Goal: Transaction & Acquisition: Purchase product/service

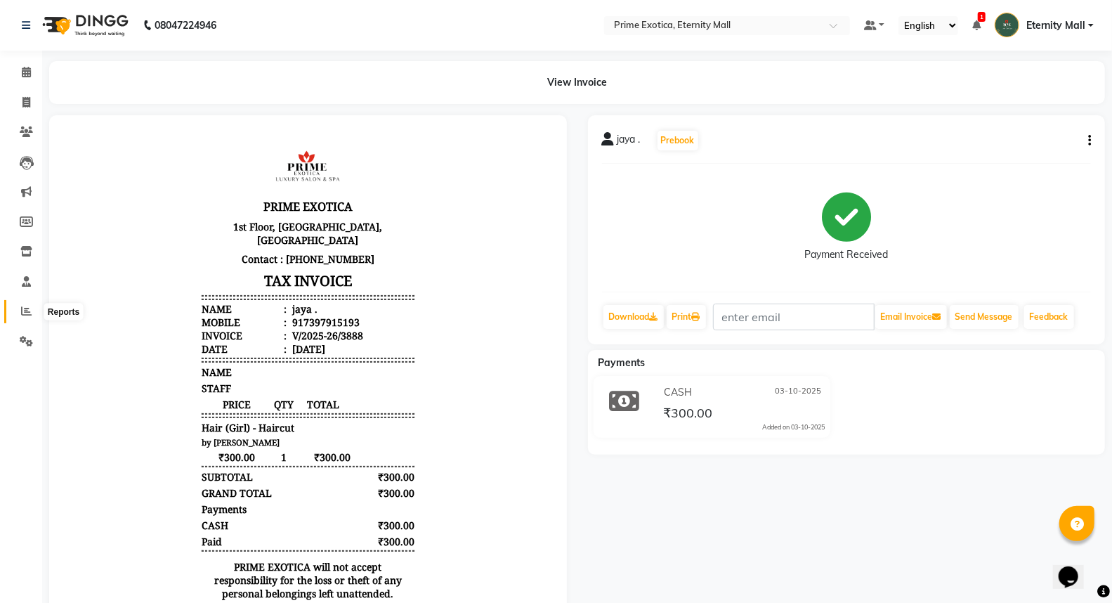
click at [18, 311] on span at bounding box center [26, 311] width 25 height 16
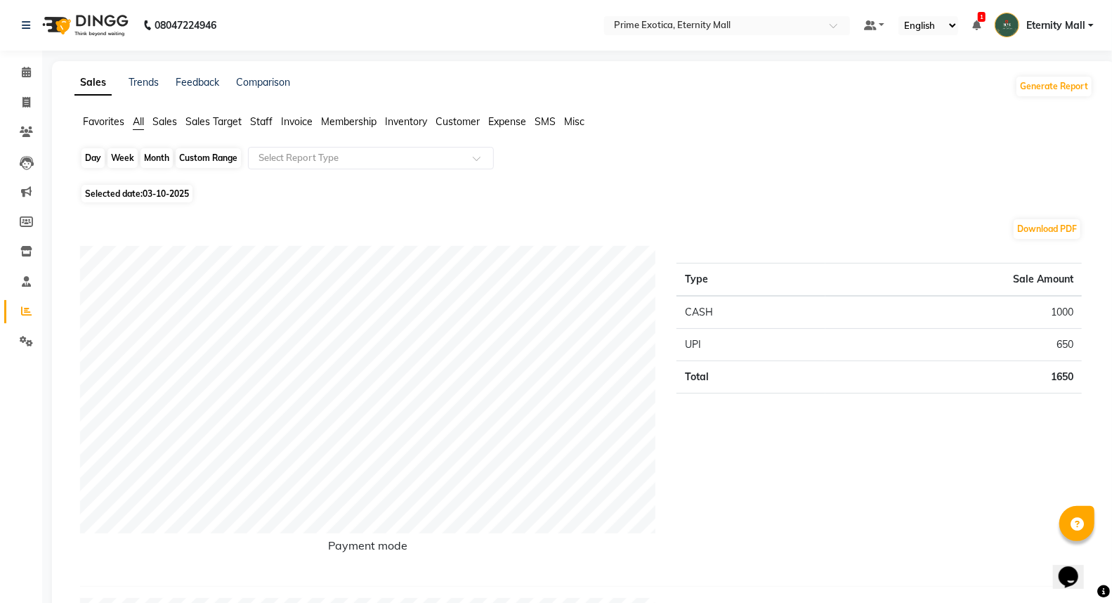
click at [91, 157] on div "Day" at bounding box center [92, 158] width 23 height 20
select select "10"
select select "2025"
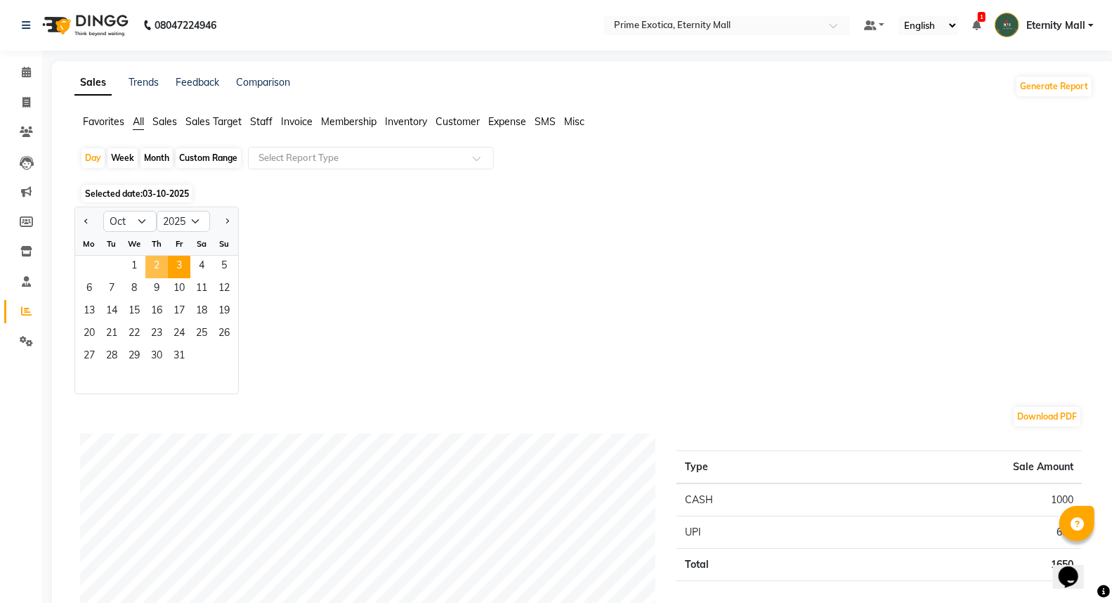
click at [157, 270] on span "2" at bounding box center [156, 267] width 22 height 22
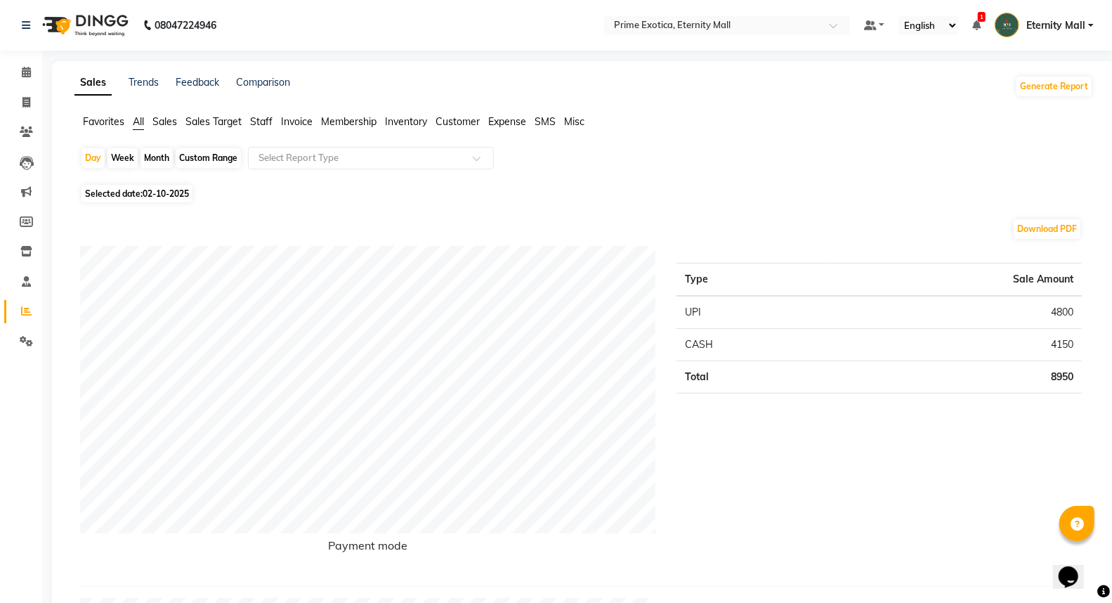
click at [156, 157] on div "Month" at bounding box center [156, 158] width 32 height 20
select select "10"
select select "2025"
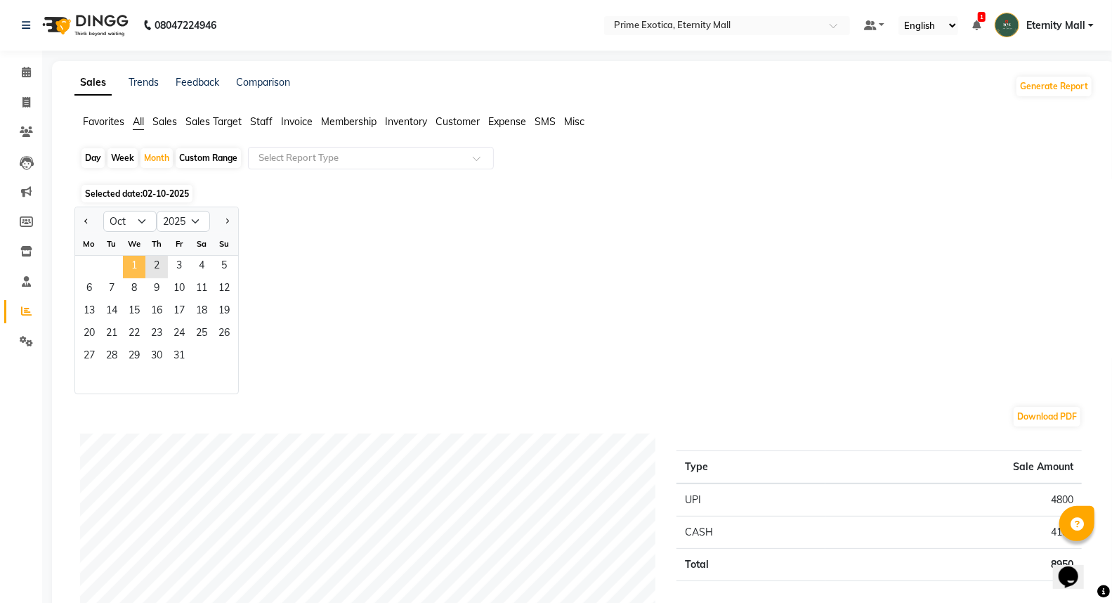
click at [131, 265] on span "1" at bounding box center [134, 267] width 22 height 22
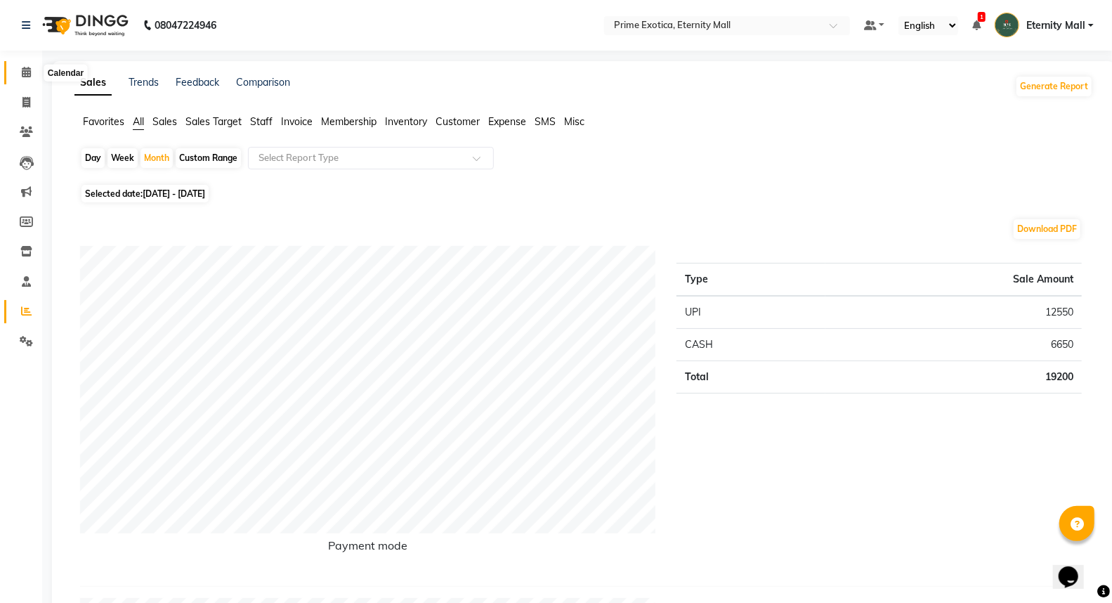
click at [24, 72] on icon at bounding box center [26, 72] width 9 height 11
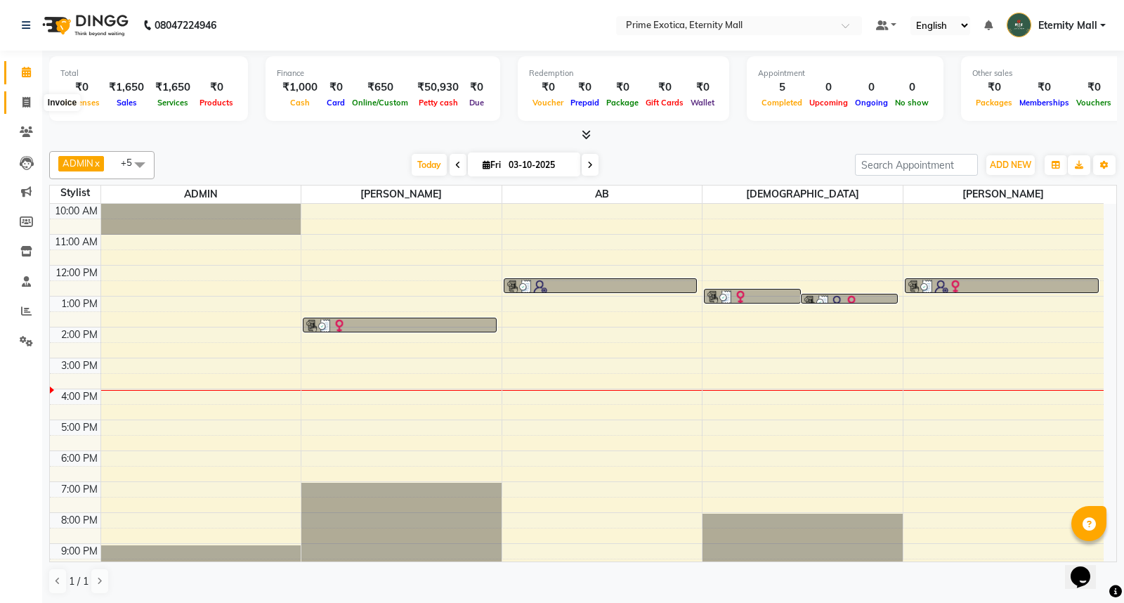
click at [28, 95] on span at bounding box center [26, 103] width 25 height 16
select select "service"
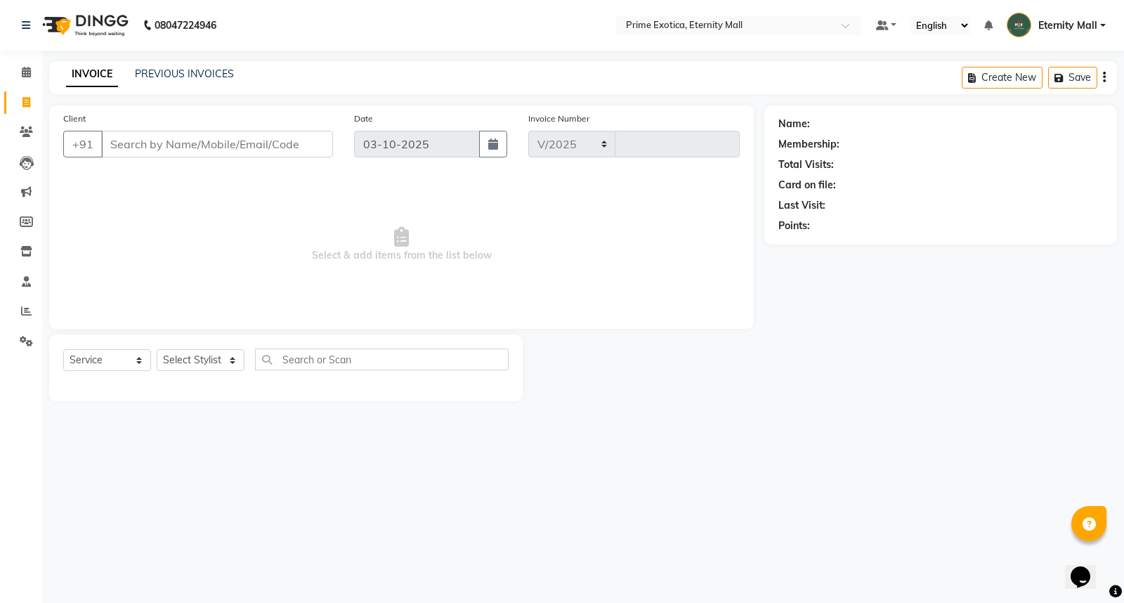
select select "5774"
type input "3889"
click at [227, 346] on div "Select Service Product Membership Package Voucher Prepaid Gift Card Select Styl…" at bounding box center [285, 367] width 473 height 67
click at [228, 358] on select "Select Stylist AB ADMIN ajay vikram lakshane Isha [PERSON_NAME] [PERSON_NAME]" at bounding box center [201, 360] width 88 height 22
select select "46181"
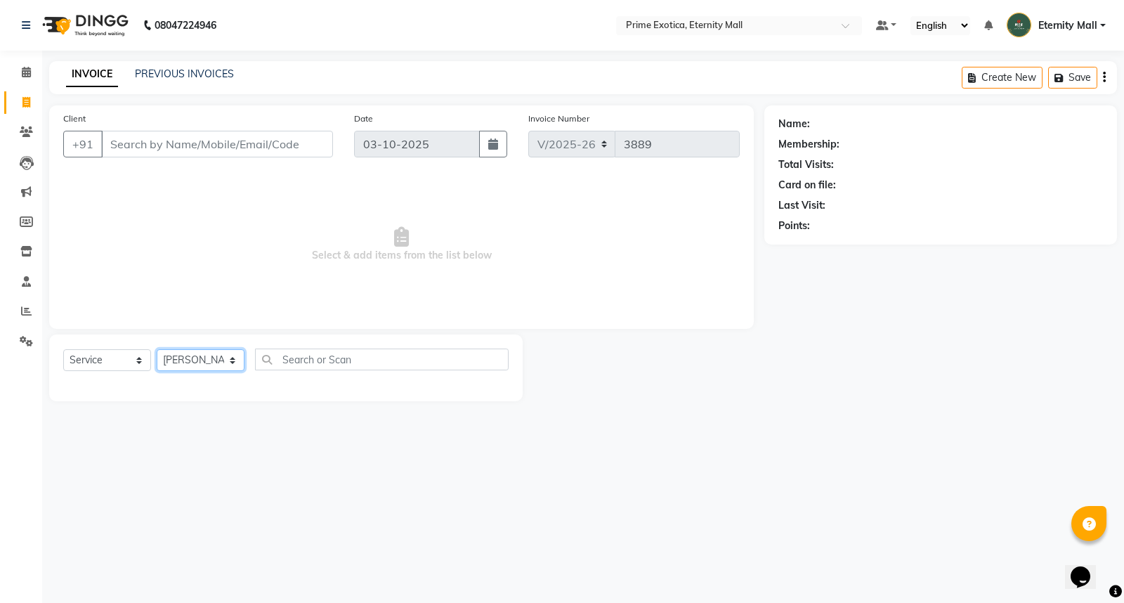
click at [157, 350] on select "Select Stylist AB ADMIN ajay vikram lakshane Isha [PERSON_NAME] [PERSON_NAME]" at bounding box center [201, 360] width 88 height 22
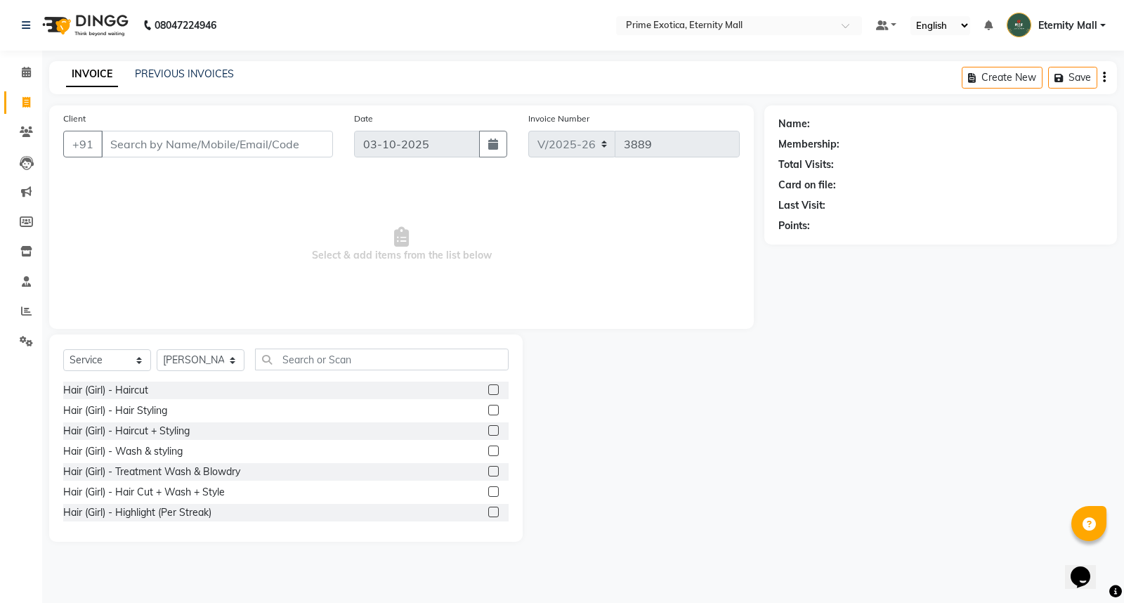
click at [488, 388] on label at bounding box center [493, 389] width 11 height 11
click at [488, 388] on input "checkbox" at bounding box center [492, 390] width 9 height 9
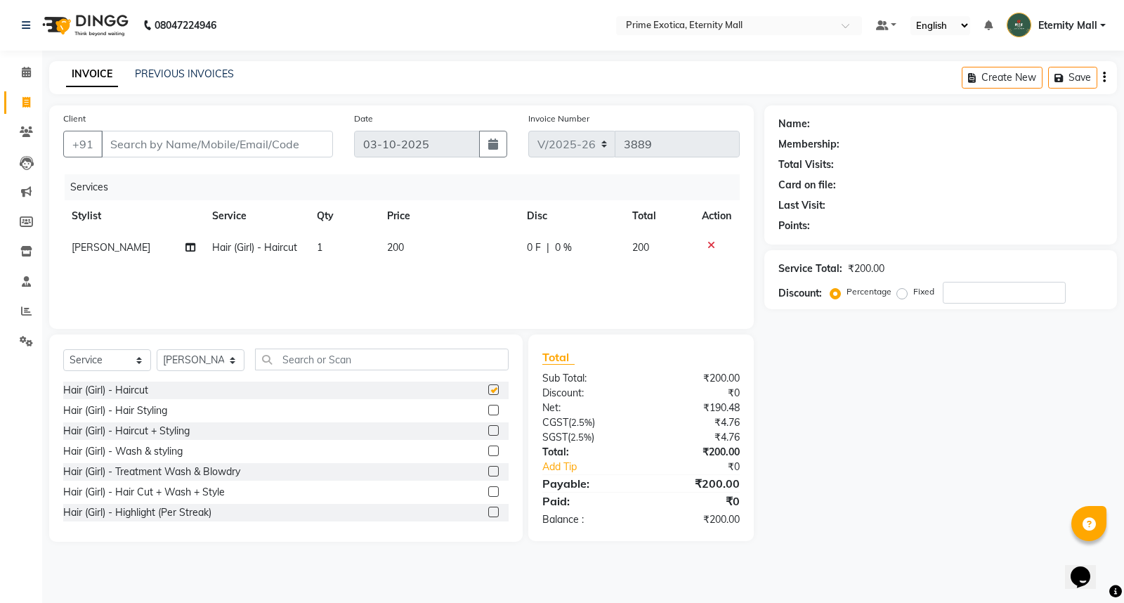
checkbox input "false"
click at [404, 232] on td "200" at bounding box center [449, 248] width 140 height 32
select select "46181"
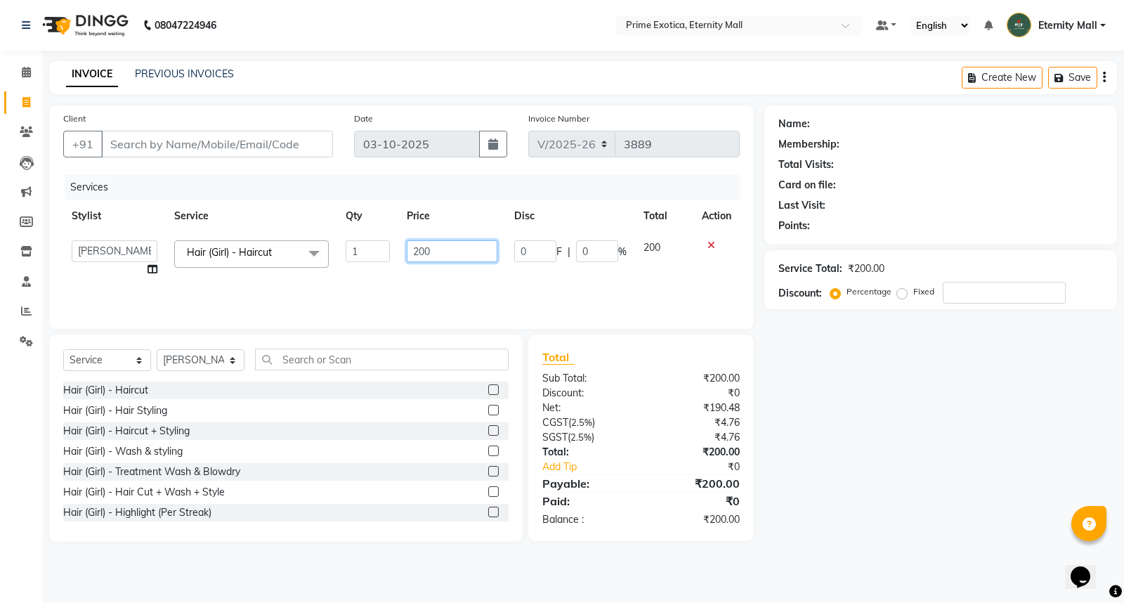
click at [419, 251] on input "200" at bounding box center [452, 251] width 91 height 22
type input "300"
click at [195, 370] on select "Select Stylist AB ADMIN ajay vikram lakshane Isha [PERSON_NAME] [PERSON_NAME]" at bounding box center [201, 360] width 88 height 22
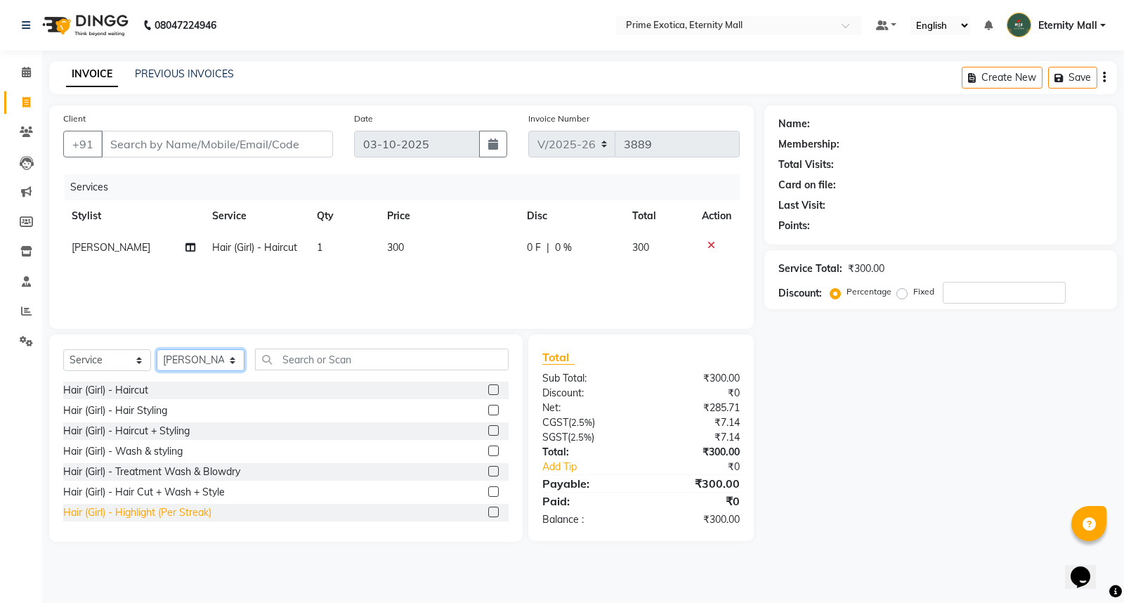
select select "66179"
click at [157, 350] on select "Select Stylist AB ADMIN ajay vikram lakshane Isha [PERSON_NAME] [PERSON_NAME]" at bounding box center [201, 360] width 88 height 22
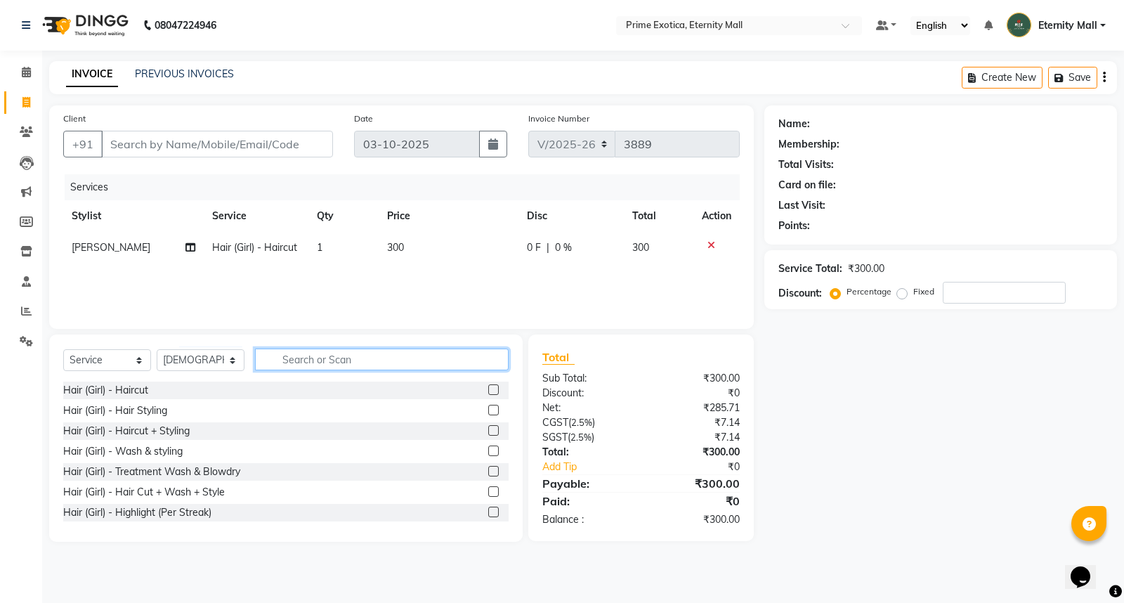
click at [383, 362] on input "text" at bounding box center [382, 359] width 254 height 22
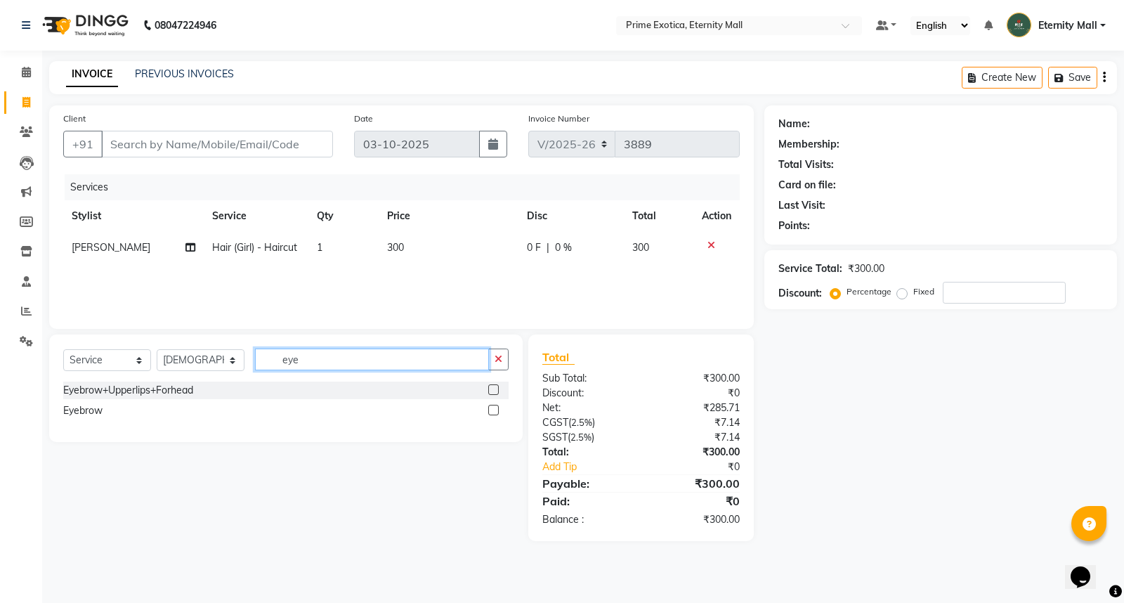
type input "eye"
click at [494, 409] on label at bounding box center [493, 410] width 11 height 11
click at [494, 409] on input "checkbox" at bounding box center [492, 410] width 9 height 9
checkbox input "false"
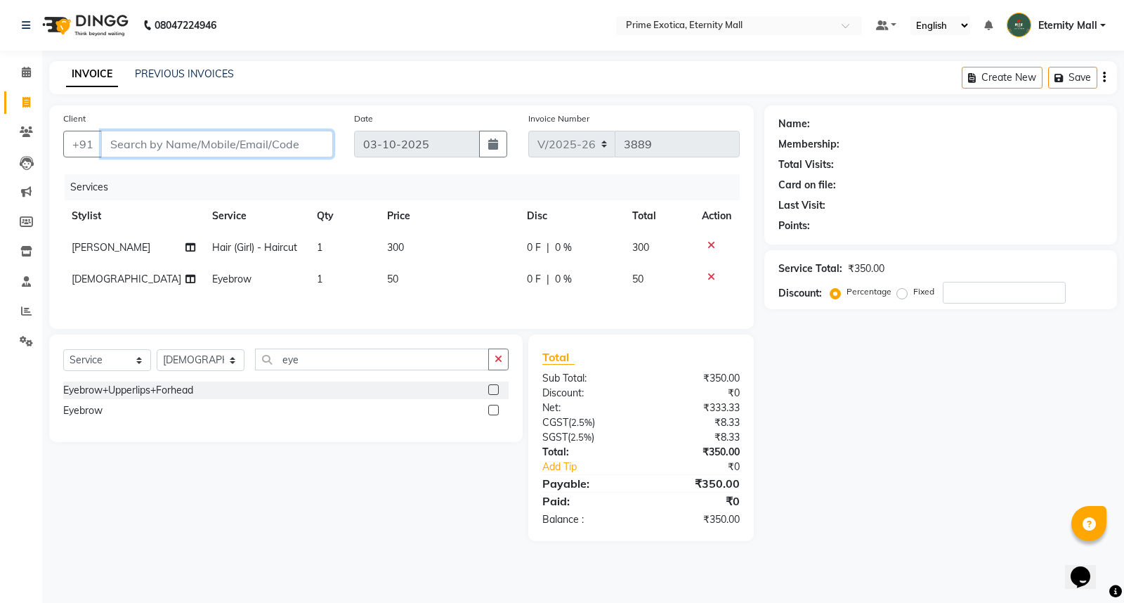
click at [243, 143] on input "Client" at bounding box center [217, 144] width 232 height 27
type input "9"
type input "0"
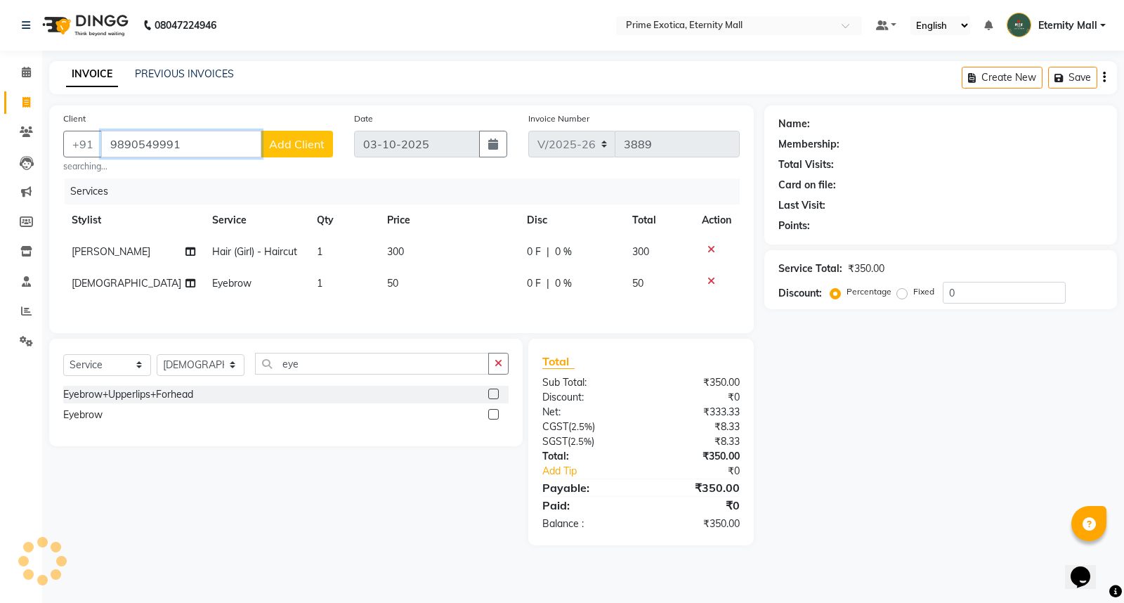
type input "9890549991"
click at [306, 139] on span "Add Client" at bounding box center [296, 144] width 55 height 14
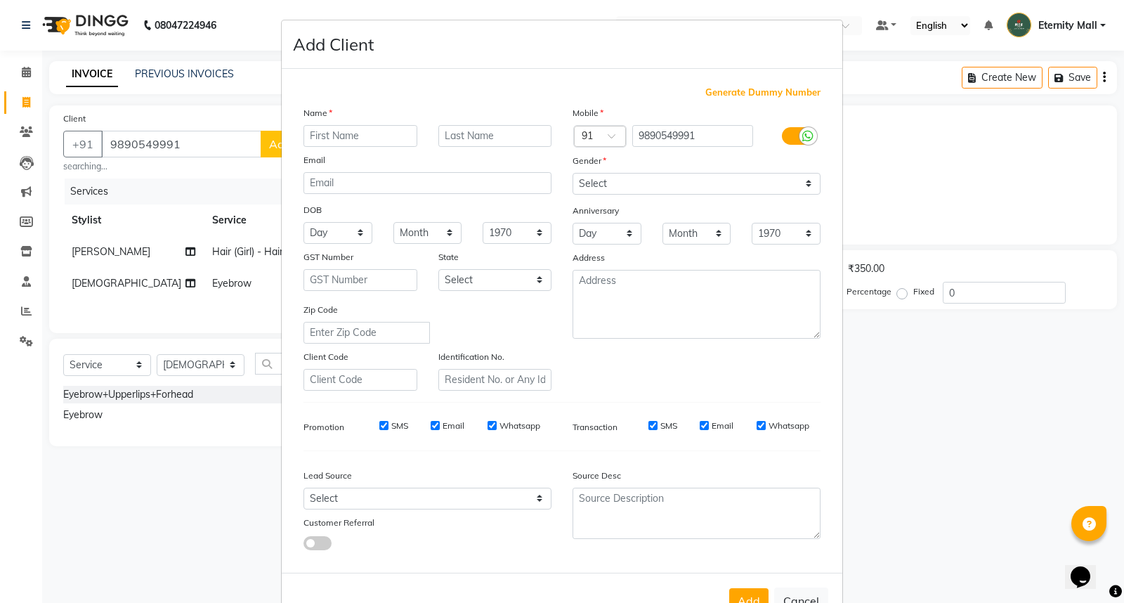
click at [306, 139] on input "text" at bounding box center [360, 136] width 114 height 22
type input "Malti"
click at [581, 185] on select "Select [DEMOGRAPHIC_DATA] [DEMOGRAPHIC_DATA] Other Prefer Not To Say" at bounding box center [696, 184] width 248 height 22
select select "[DEMOGRAPHIC_DATA]"
click at [572, 173] on select "Select [DEMOGRAPHIC_DATA] [DEMOGRAPHIC_DATA] Other Prefer Not To Say" at bounding box center [696, 184] width 248 height 22
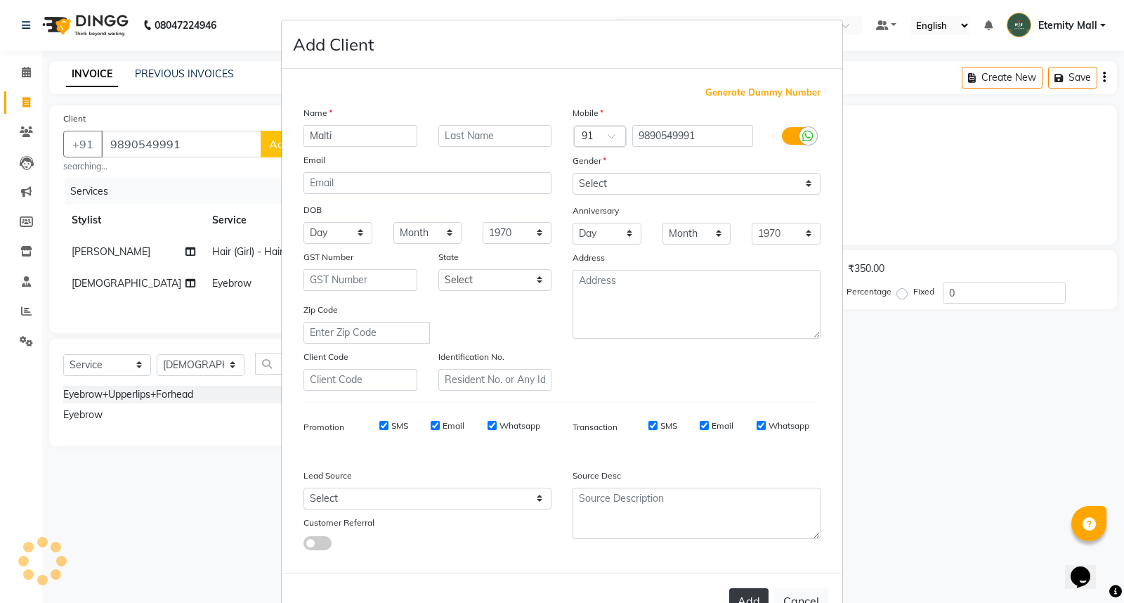
click at [747, 595] on button "Add" at bounding box center [748, 600] width 39 height 25
select select
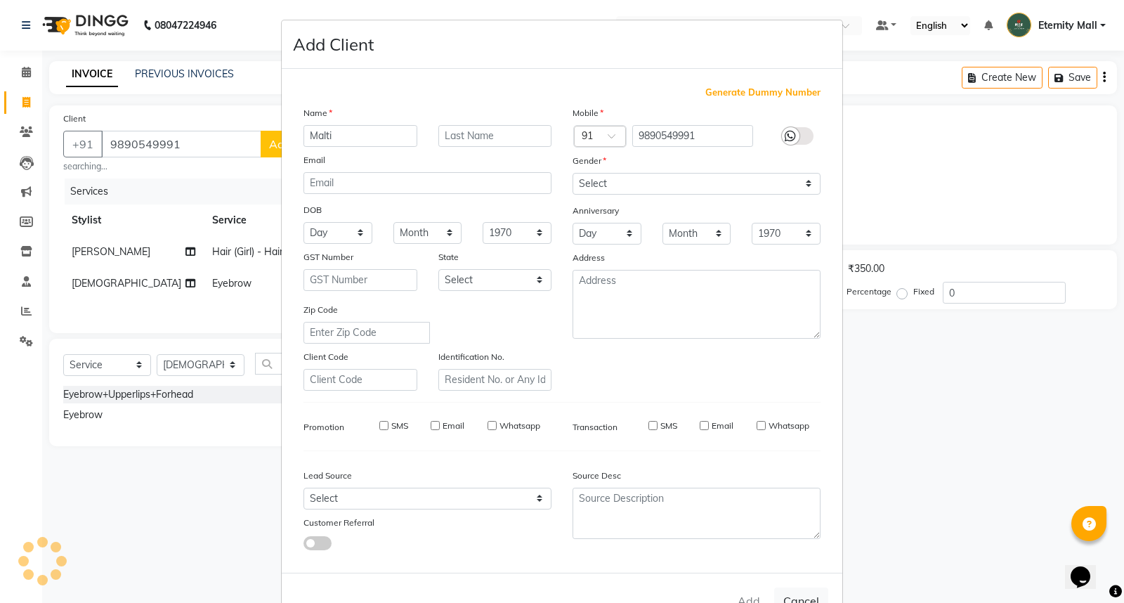
select select
checkbox input "false"
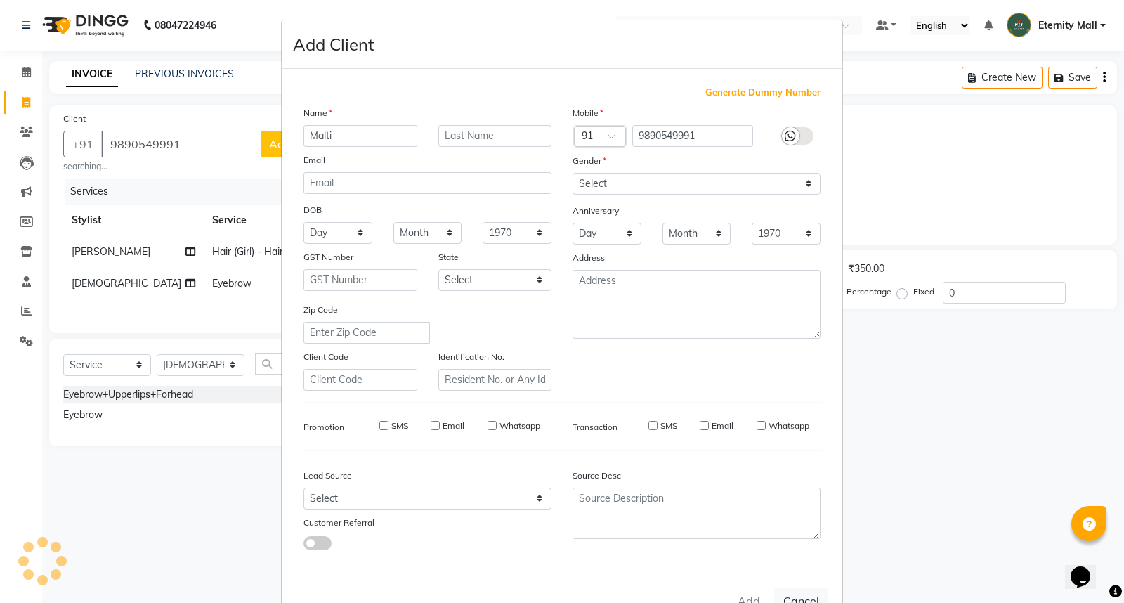
checkbox input "false"
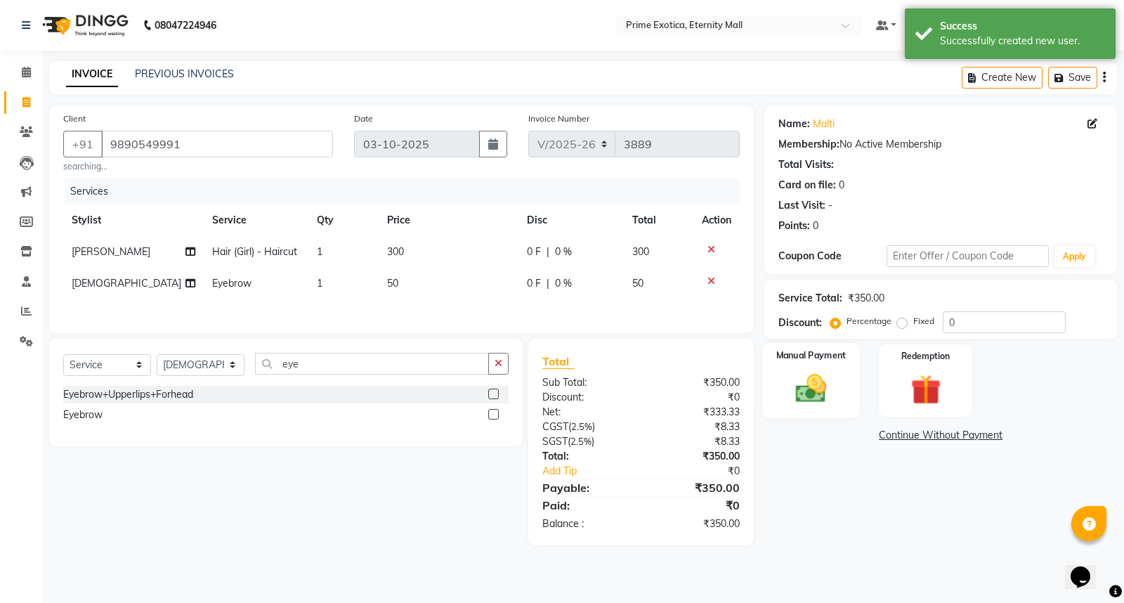
click at [829, 351] on label "Manual Payment" at bounding box center [811, 354] width 70 height 13
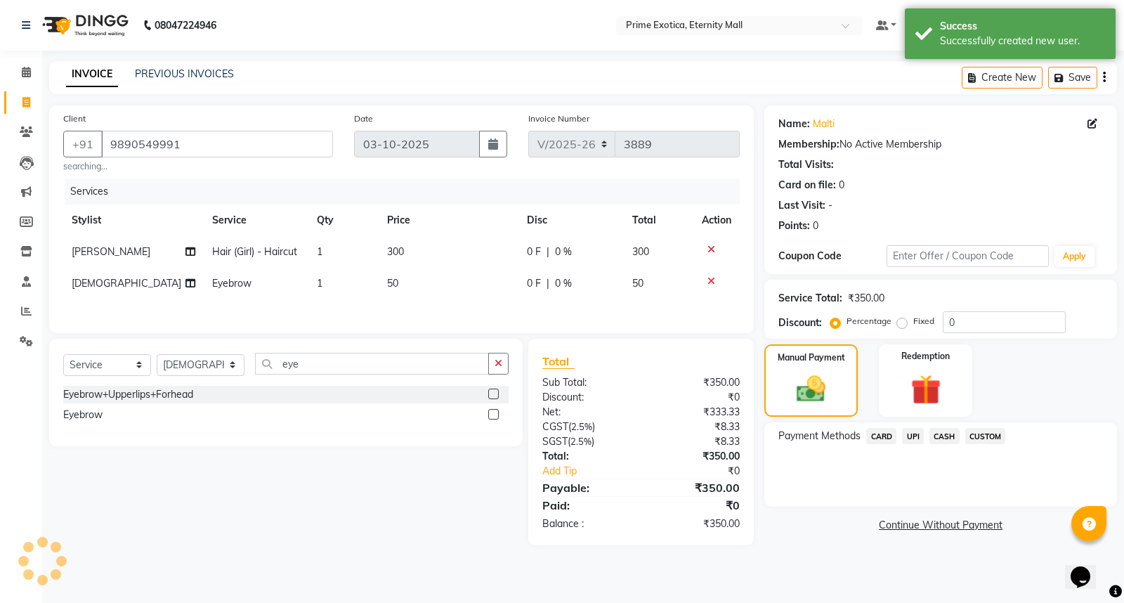
click at [909, 438] on span "UPI" at bounding box center [913, 436] width 22 height 16
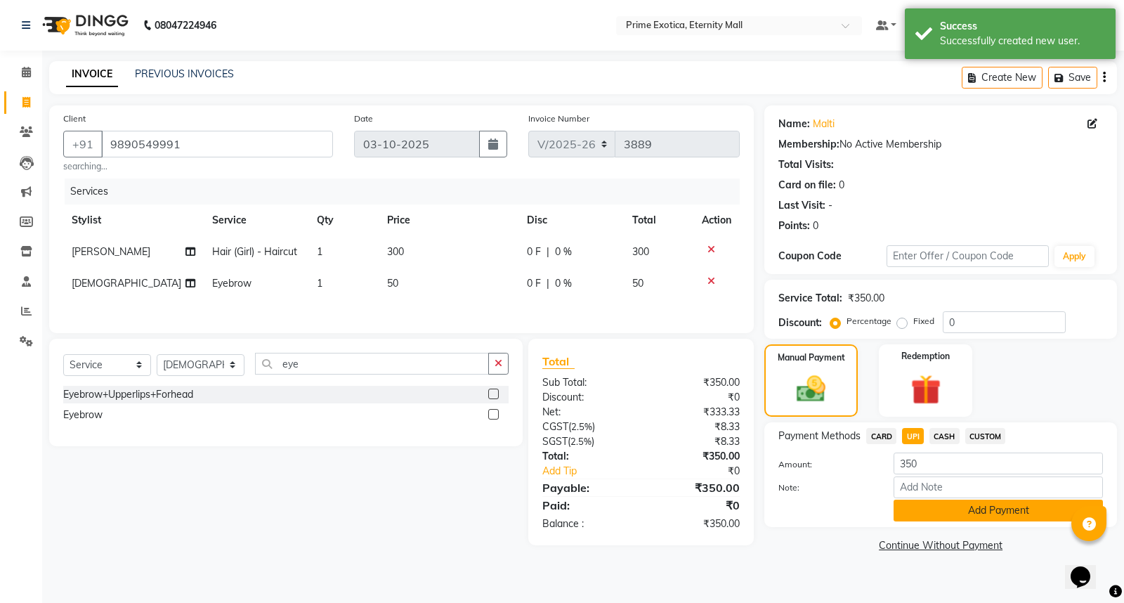
click at [909, 513] on button "Add Payment" at bounding box center [997, 510] width 209 height 22
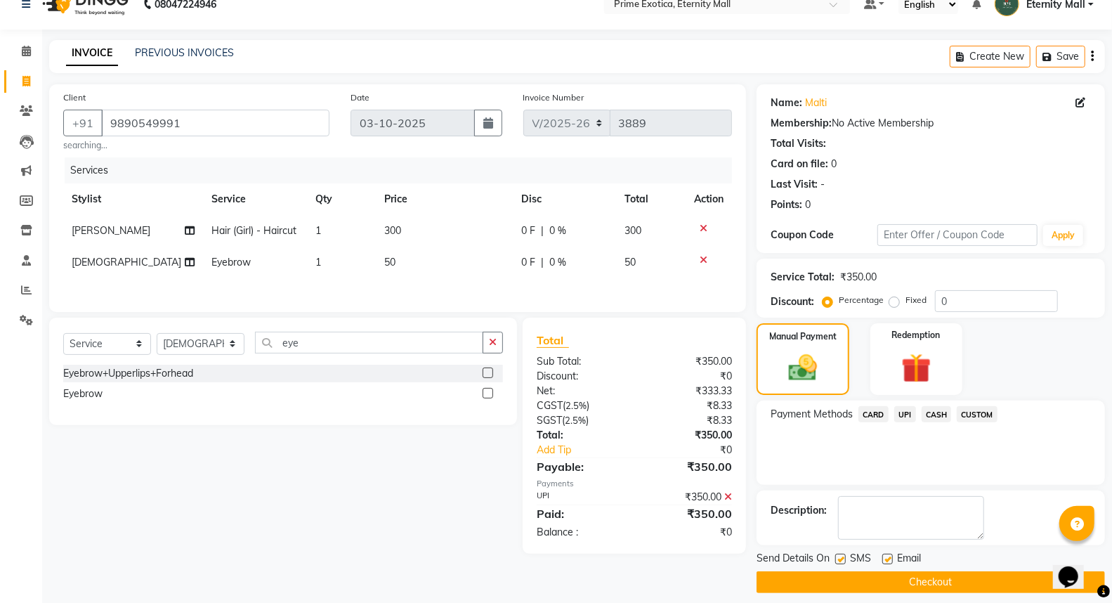
scroll to position [32, 0]
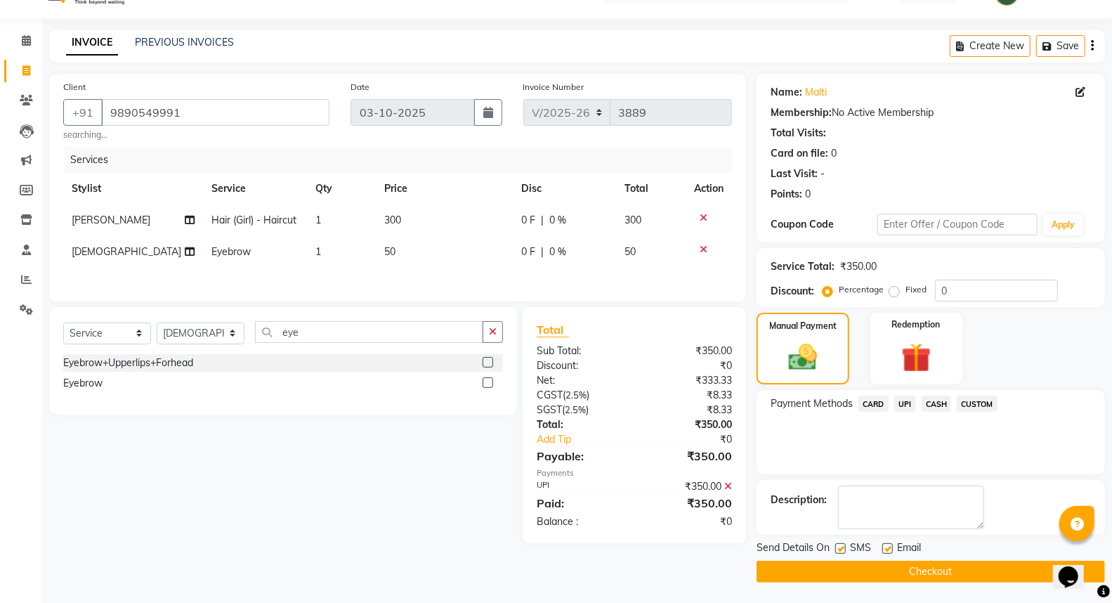
click at [895, 576] on button "Checkout" at bounding box center [930, 571] width 348 height 22
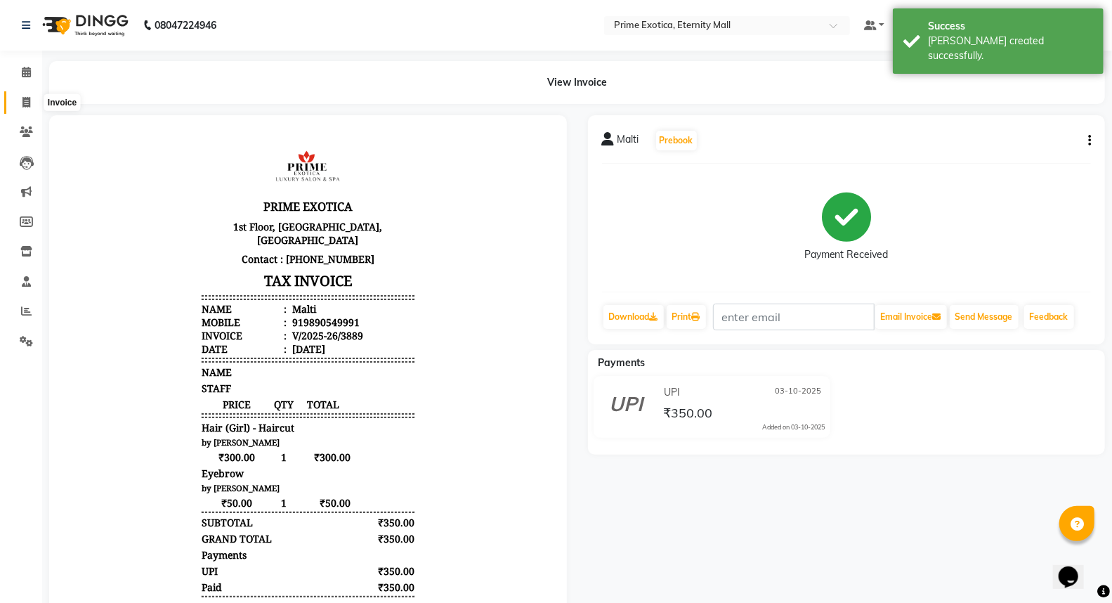
click at [23, 105] on icon at bounding box center [26, 102] width 8 height 11
select select "5774"
select select "service"
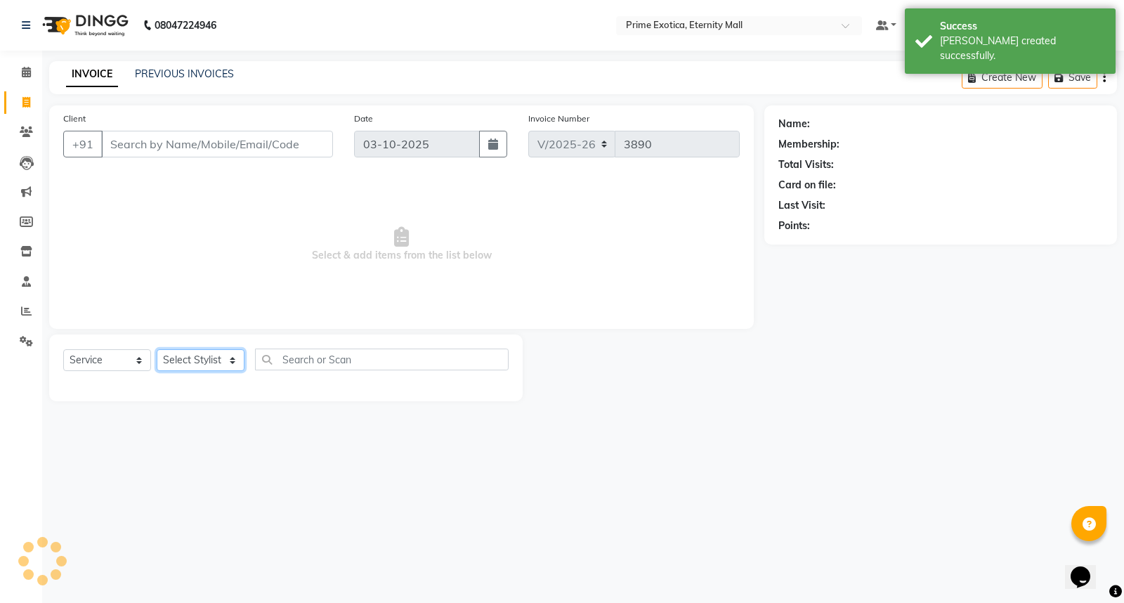
click at [195, 371] on select "Select Stylist AB ADMIN ajay vikram lakshane Isha [PERSON_NAME] [PERSON_NAME]" at bounding box center [201, 360] width 88 height 22
select select "40040"
click at [157, 350] on select "Select Stylist AB ADMIN ajay vikram lakshane Isha [PERSON_NAME] [PERSON_NAME]" at bounding box center [201, 360] width 88 height 22
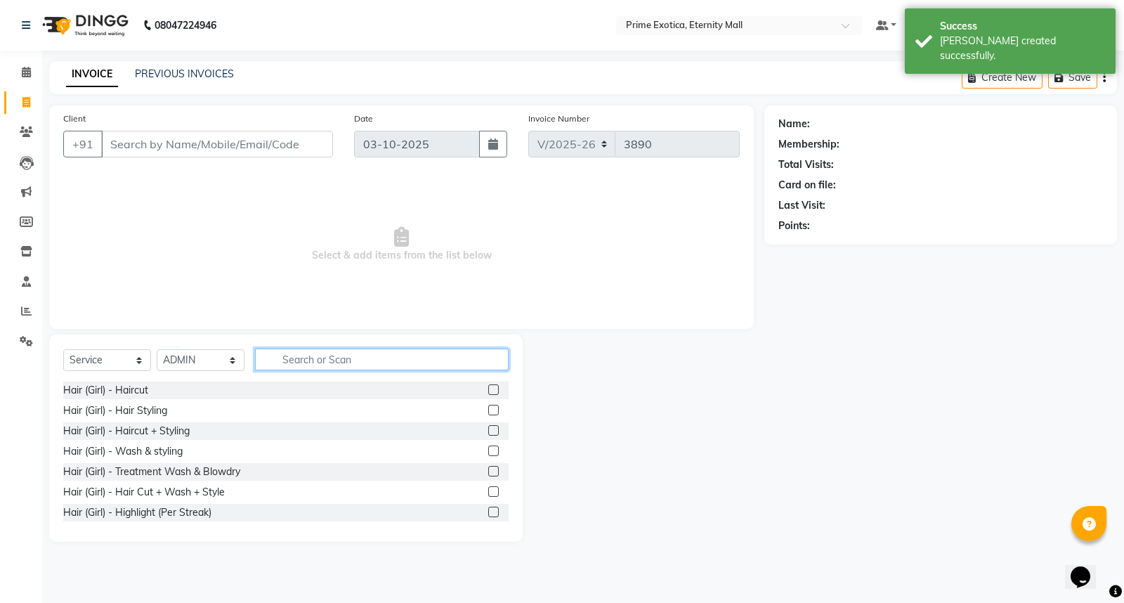
click at [317, 366] on input "text" at bounding box center [382, 359] width 254 height 22
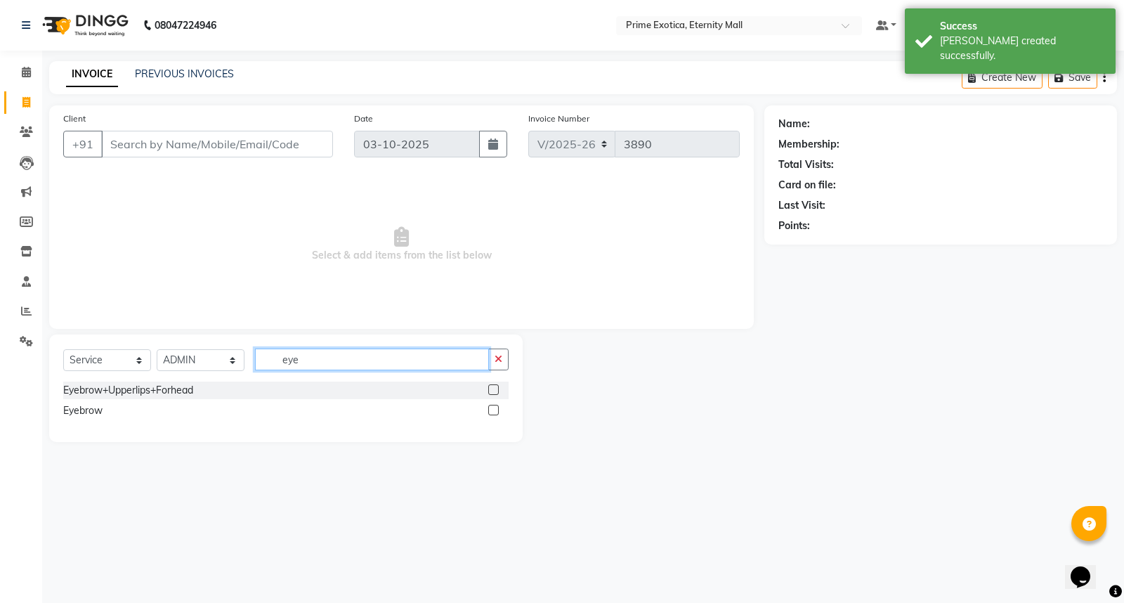
type input "eye"
click at [493, 409] on label at bounding box center [493, 410] width 11 height 11
click at [493, 409] on input "checkbox" at bounding box center [492, 410] width 9 height 9
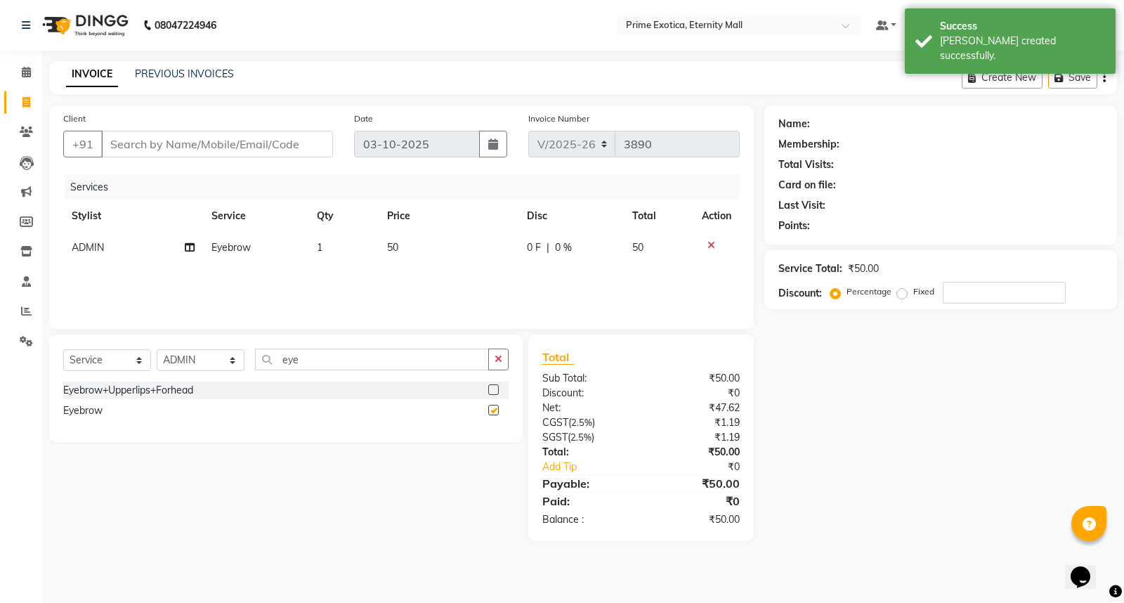
checkbox input "false"
click at [322, 257] on table "Stylist Service Qty Price Disc Total Action ADMIN Eyebrow 1 50 0 F | 0 % 50" at bounding box center [401, 231] width 676 height 63
click at [329, 249] on td "1" at bounding box center [343, 248] width 70 height 32
select select "40040"
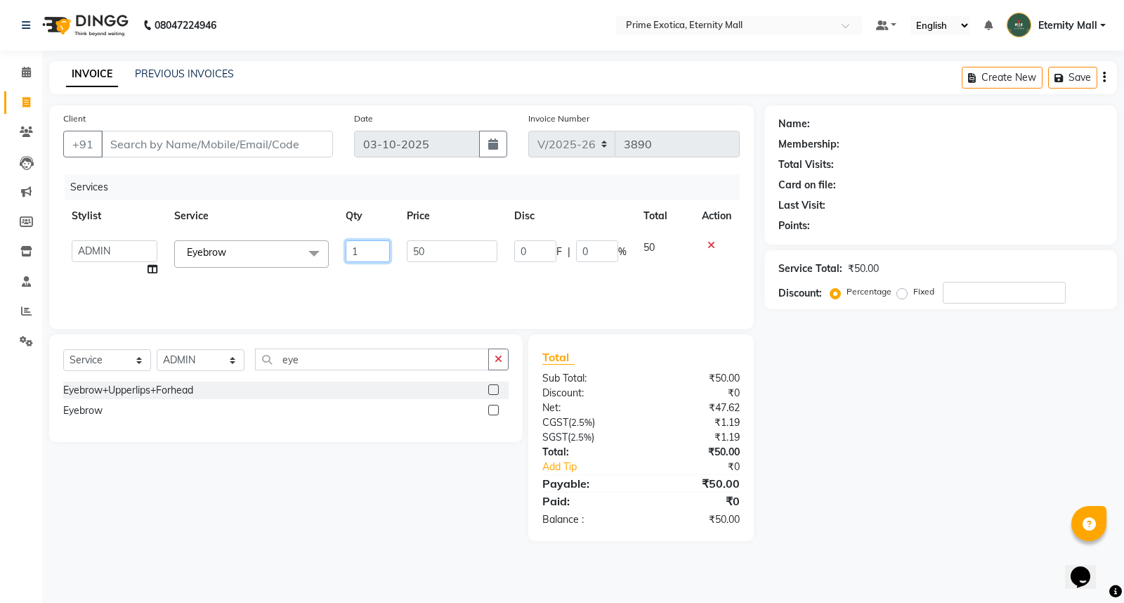
click at [383, 247] on input "1" at bounding box center [368, 251] width 44 height 22
type input "2"
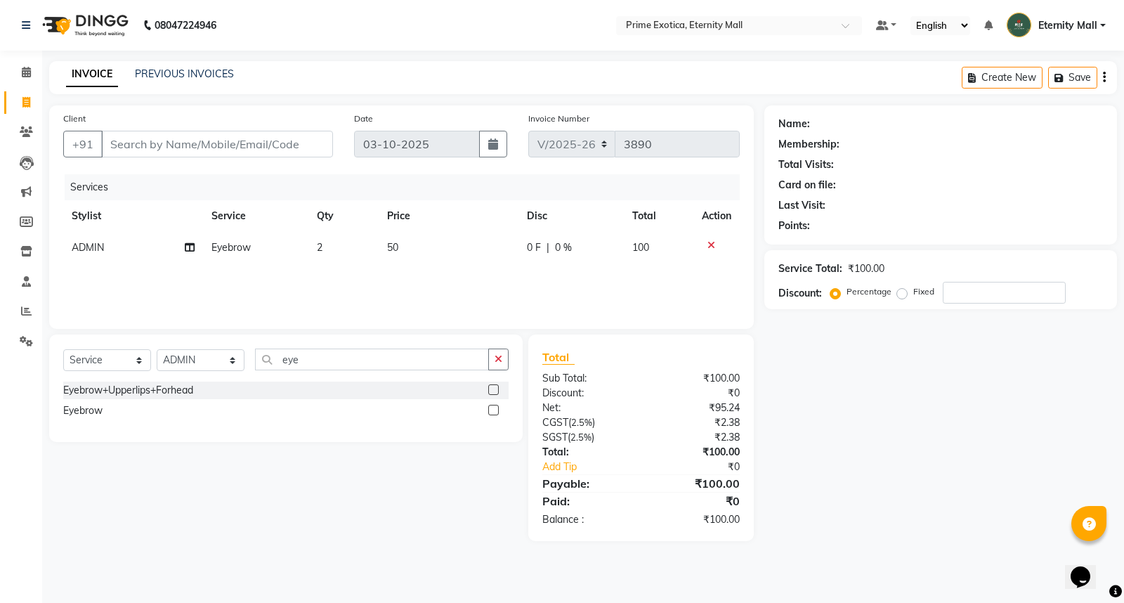
click at [173, 129] on div "Client +91" at bounding box center [198, 140] width 291 height 58
click at [183, 146] on input "Client" at bounding box center [217, 144] width 232 height 27
type input "9"
type input "0"
type input "9356748793"
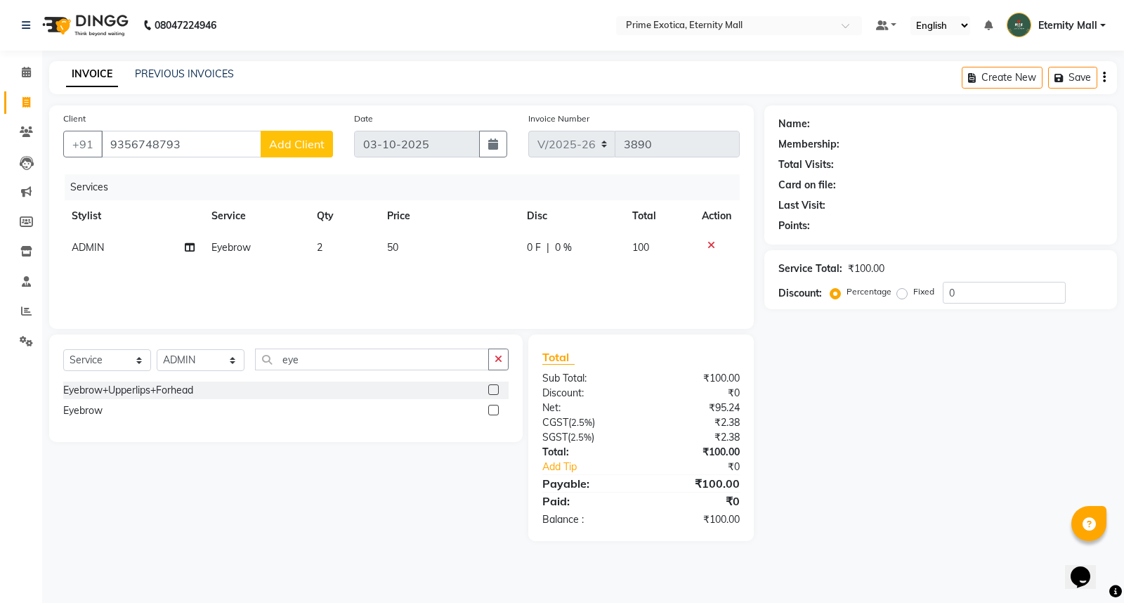
click at [327, 137] on button "Add Client" at bounding box center [297, 144] width 72 height 27
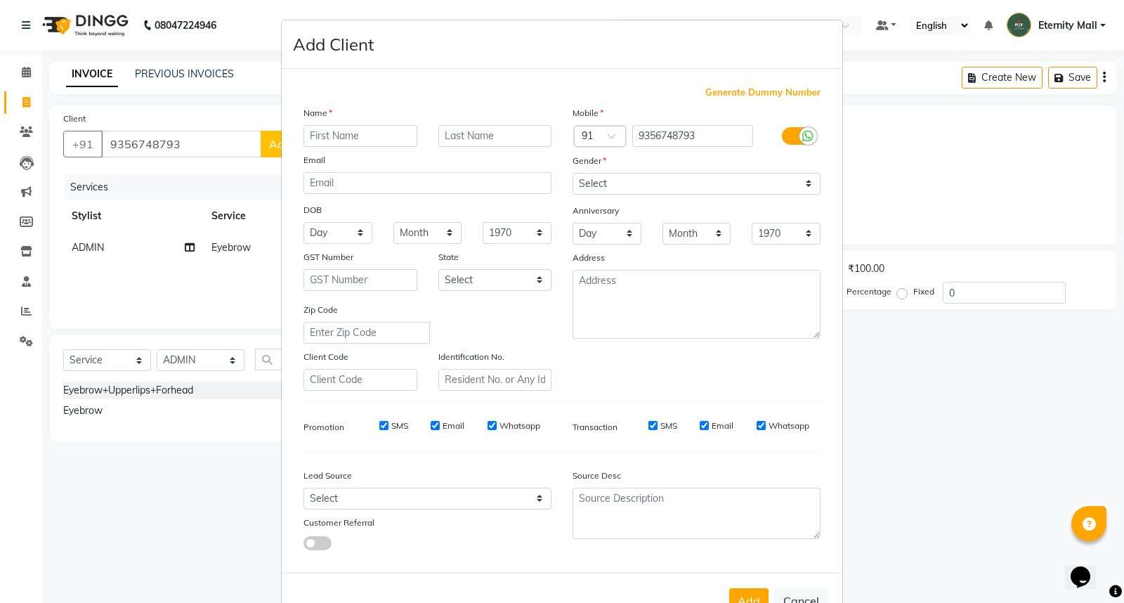
click at [333, 138] on input "text" at bounding box center [360, 136] width 114 height 22
type input "[PERSON_NAME]"
click at [619, 191] on select "Select [DEMOGRAPHIC_DATA] [DEMOGRAPHIC_DATA] Other Prefer Not To Say" at bounding box center [696, 184] width 248 height 22
select select "[DEMOGRAPHIC_DATA]"
click at [572, 173] on select "Select [DEMOGRAPHIC_DATA] [DEMOGRAPHIC_DATA] Other Prefer Not To Say" at bounding box center [696, 184] width 248 height 22
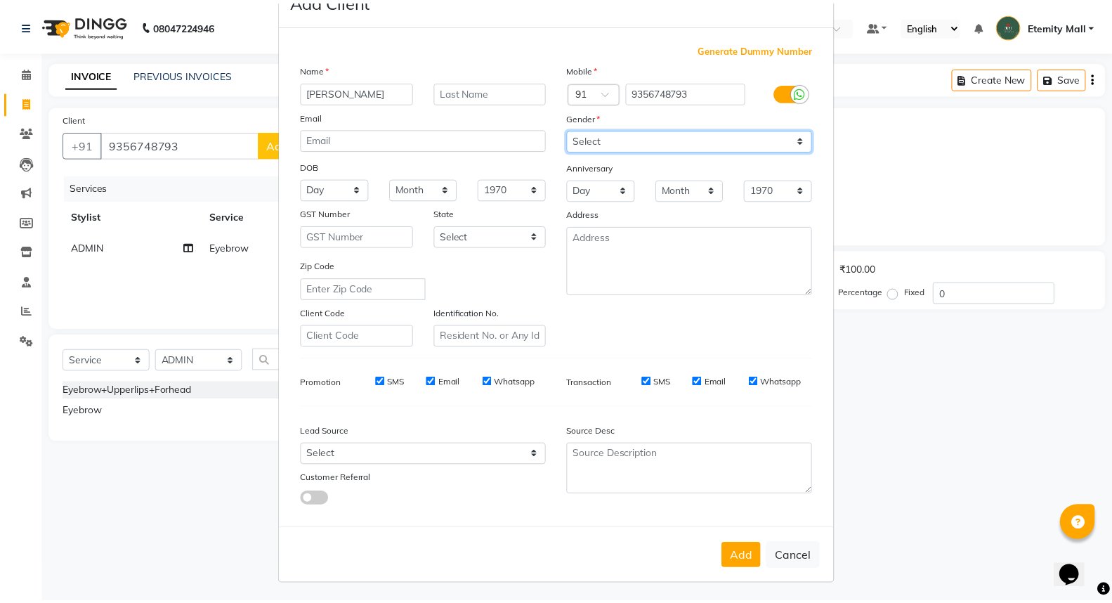
scroll to position [46, 0]
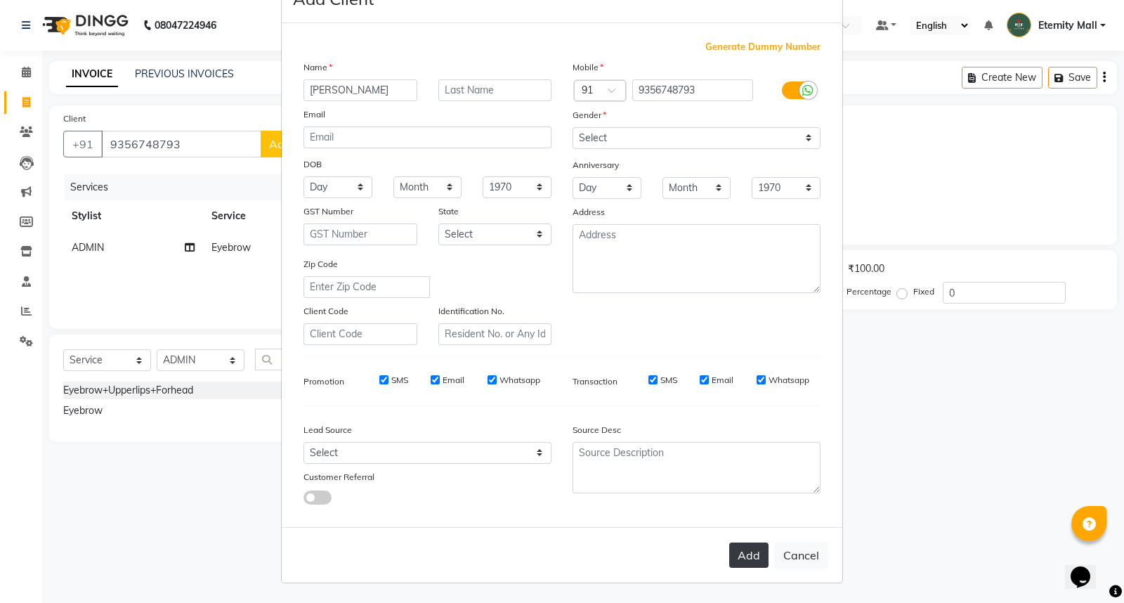
click at [736, 566] on button "Add" at bounding box center [748, 554] width 39 height 25
select select
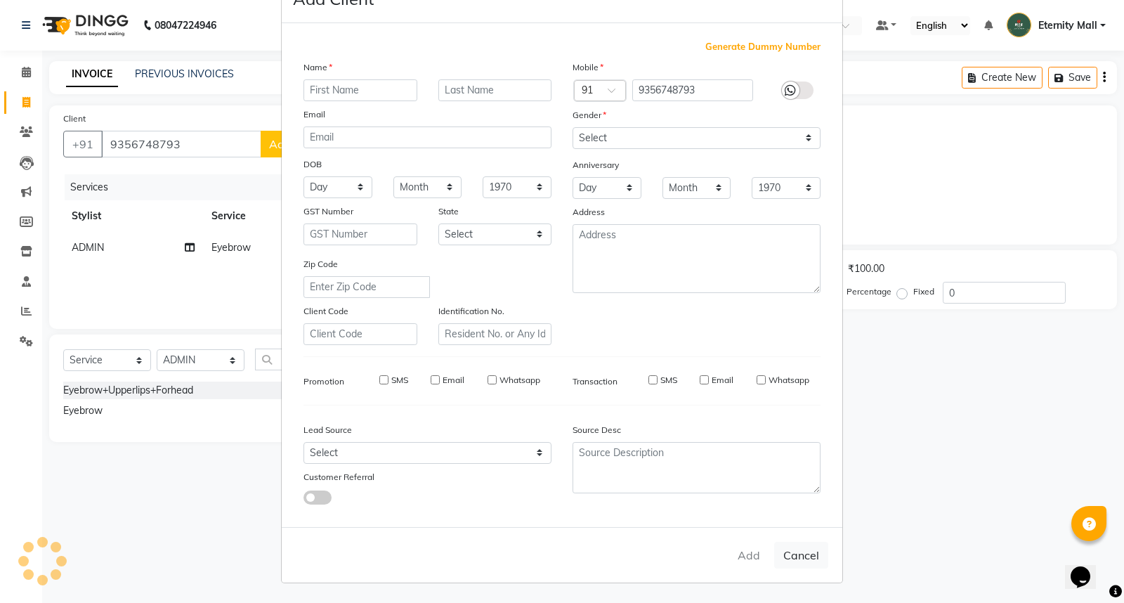
select select
checkbox input "false"
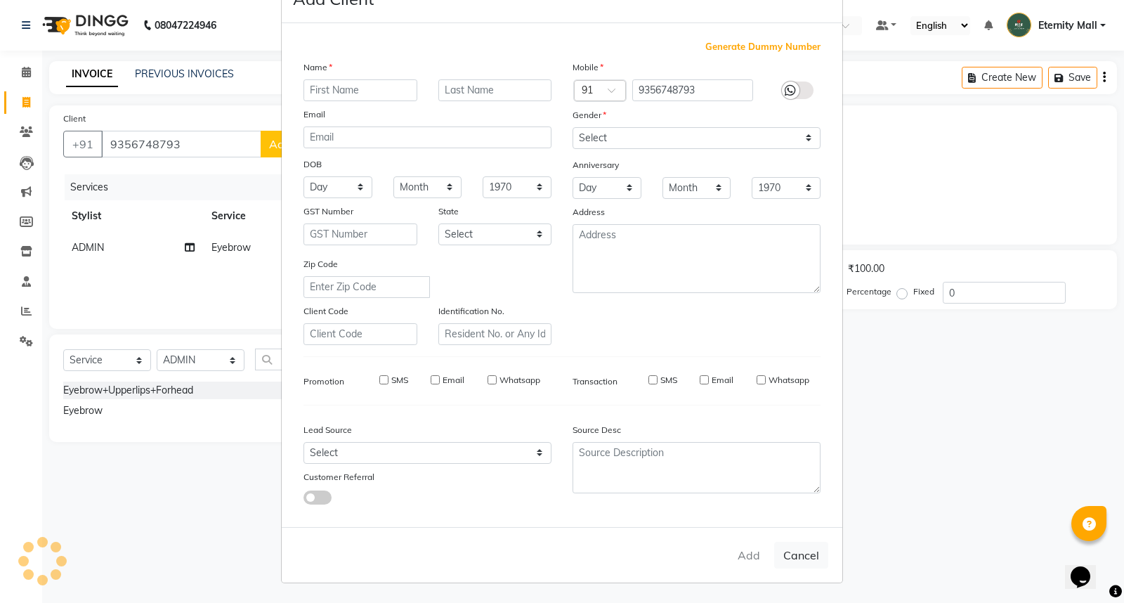
checkbox input "false"
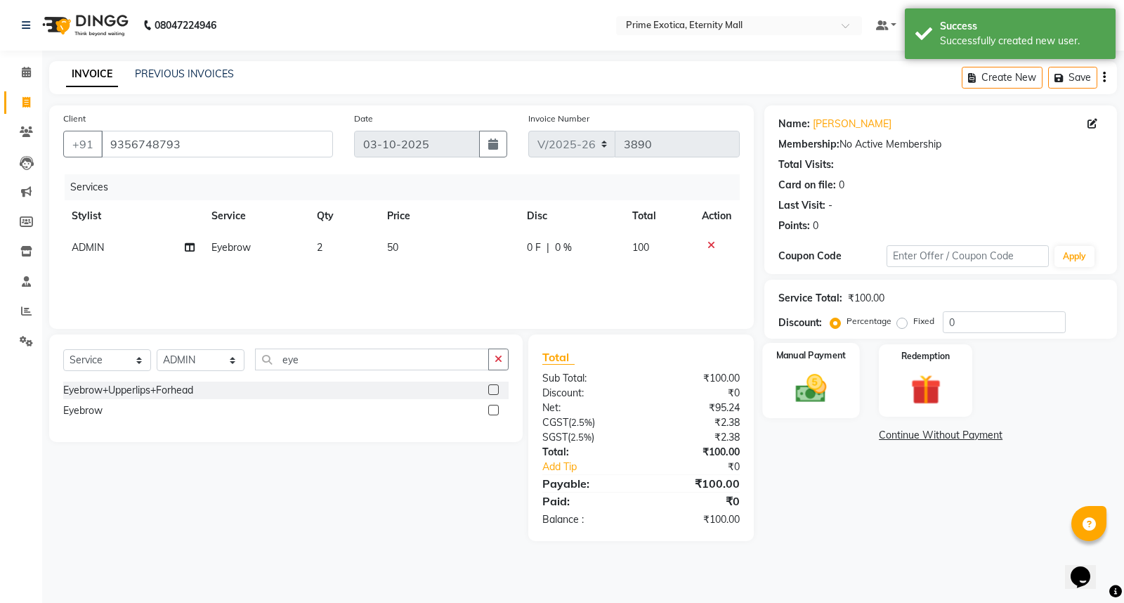
click at [795, 381] on img at bounding box center [811, 388] width 51 height 36
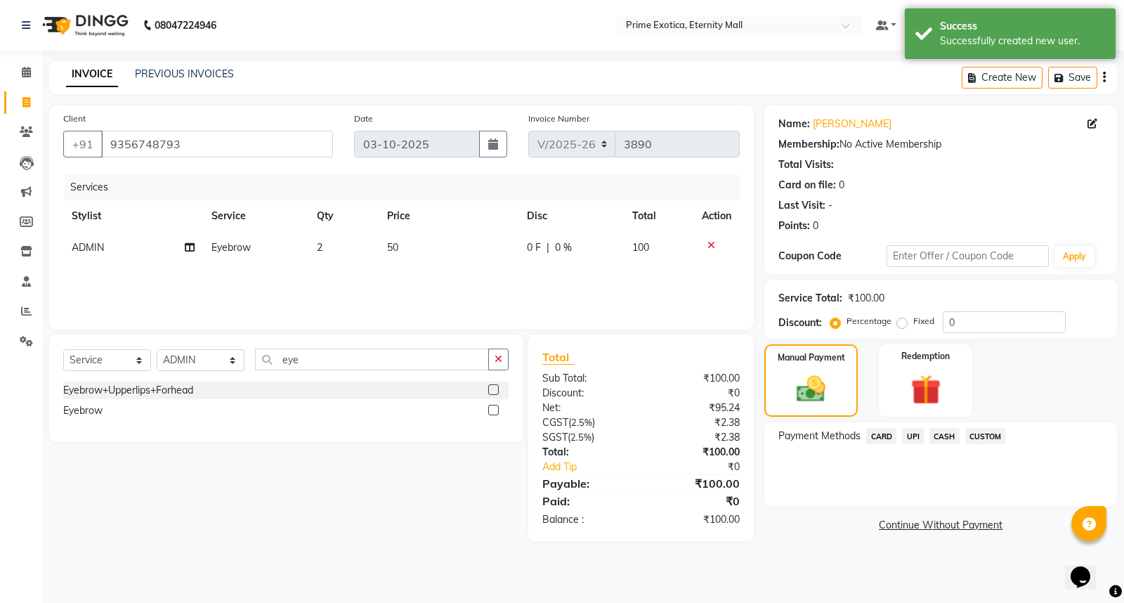
click at [914, 428] on span "UPI" at bounding box center [913, 436] width 22 height 16
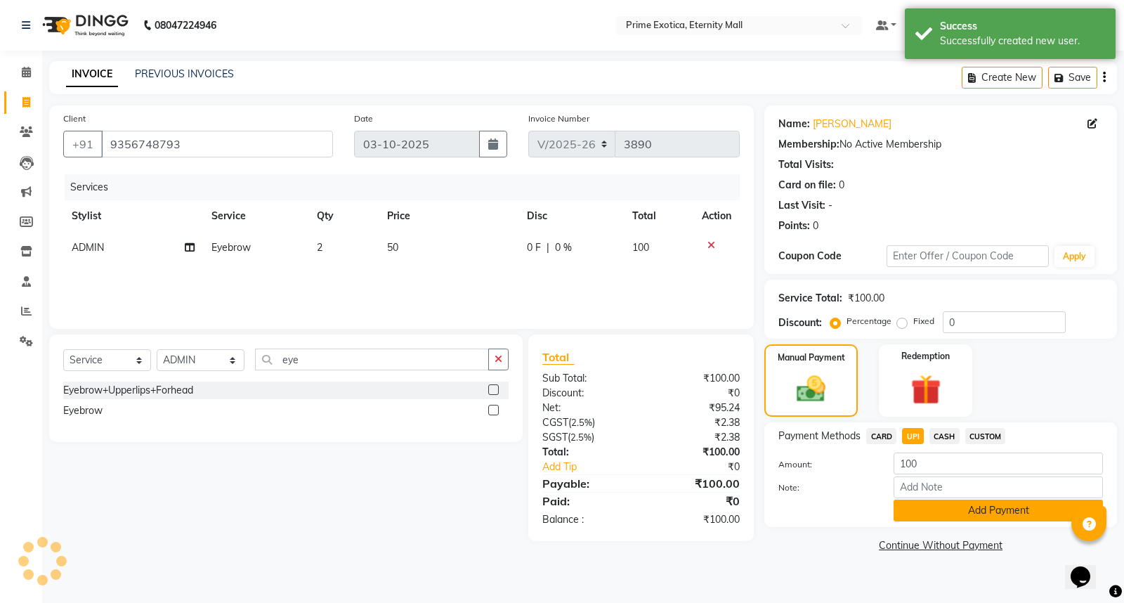
click at [922, 504] on button "Add Payment" at bounding box center [997, 510] width 209 height 22
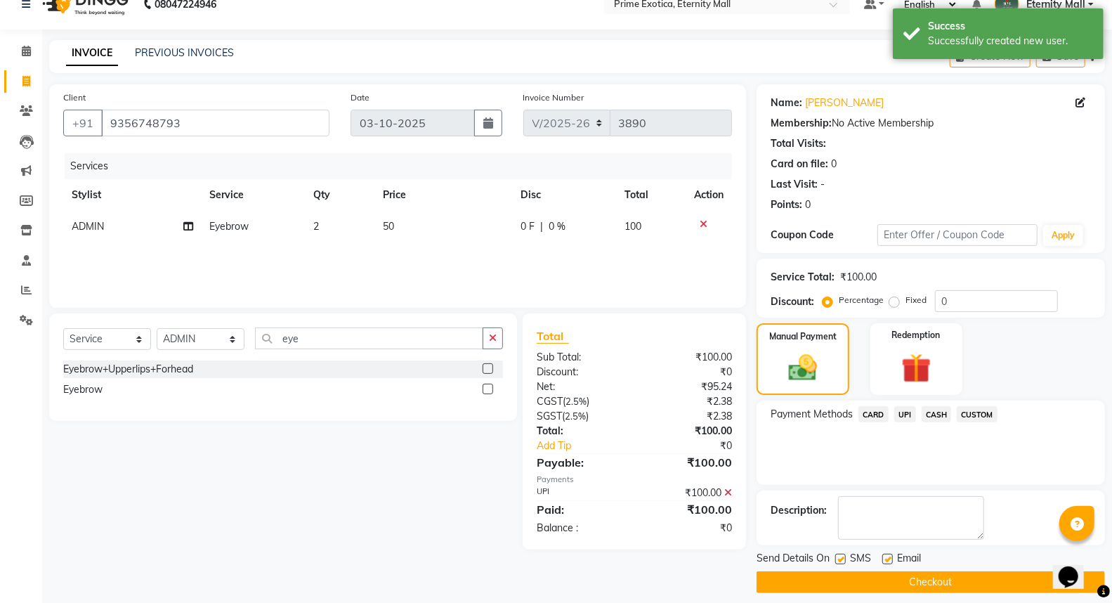
scroll to position [32, 0]
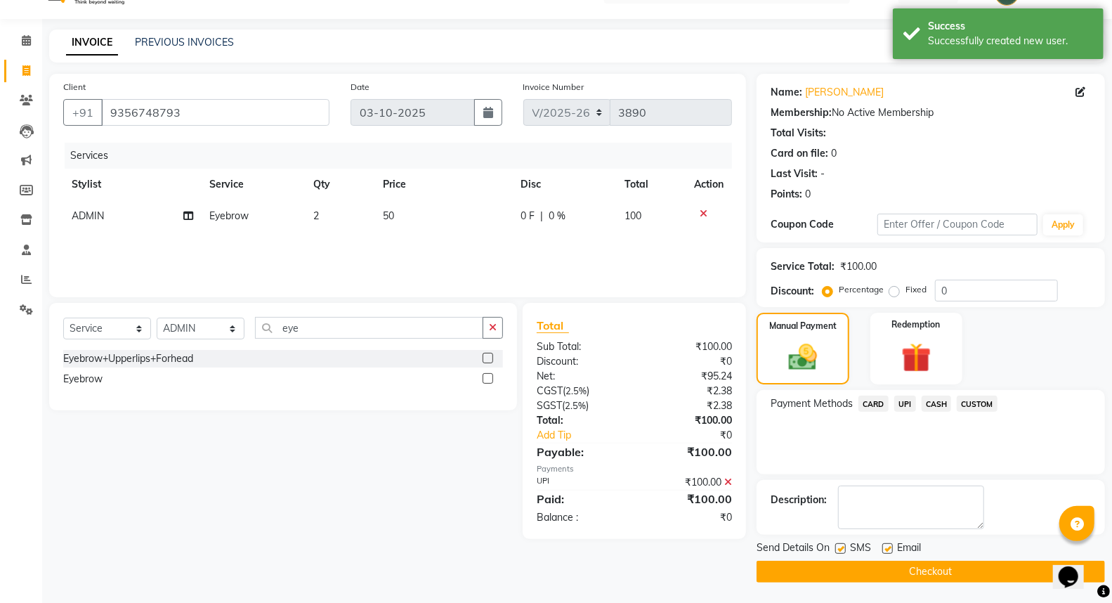
click at [937, 564] on button "Checkout" at bounding box center [930, 571] width 348 height 22
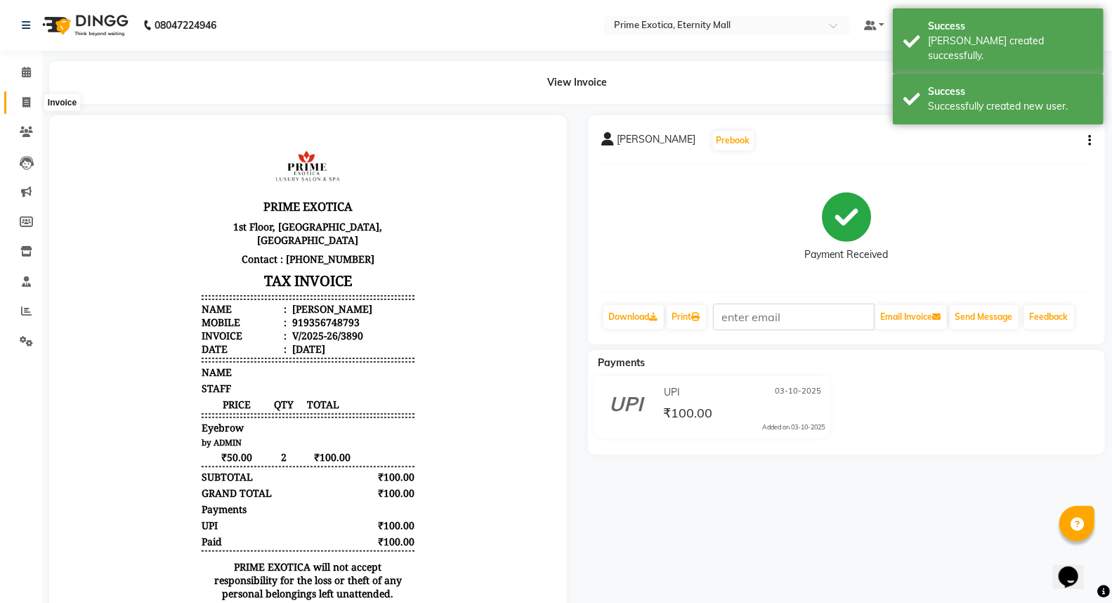
click at [19, 98] on span at bounding box center [26, 103] width 25 height 16
select select "service"
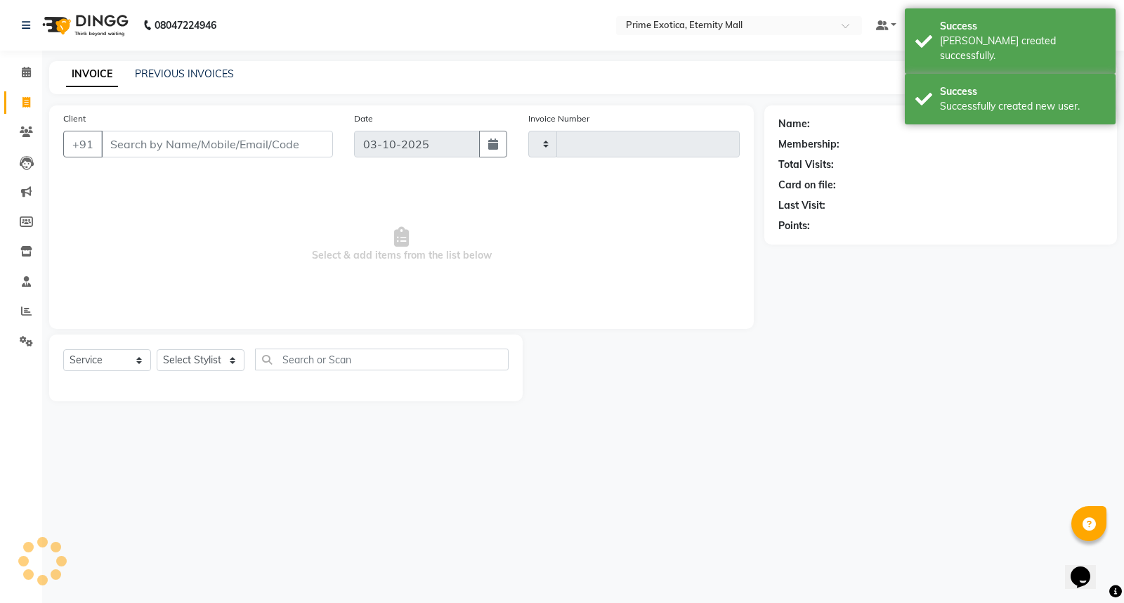
type input "3891"
select select "5774"
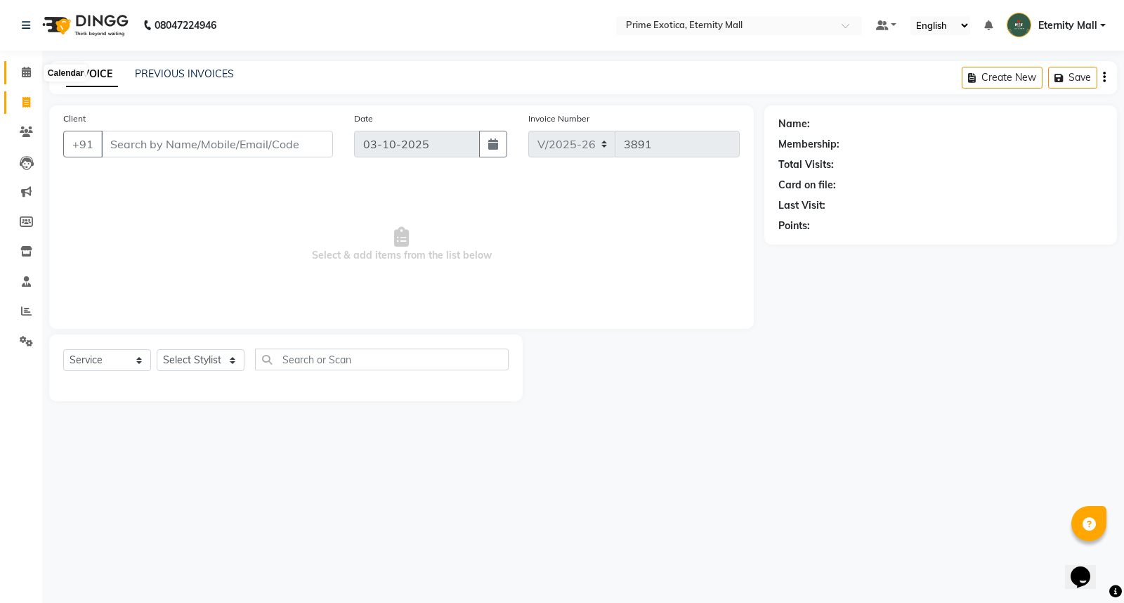
click at [27, 68] on icon at bounding box center [26, 72] width 9 height 11
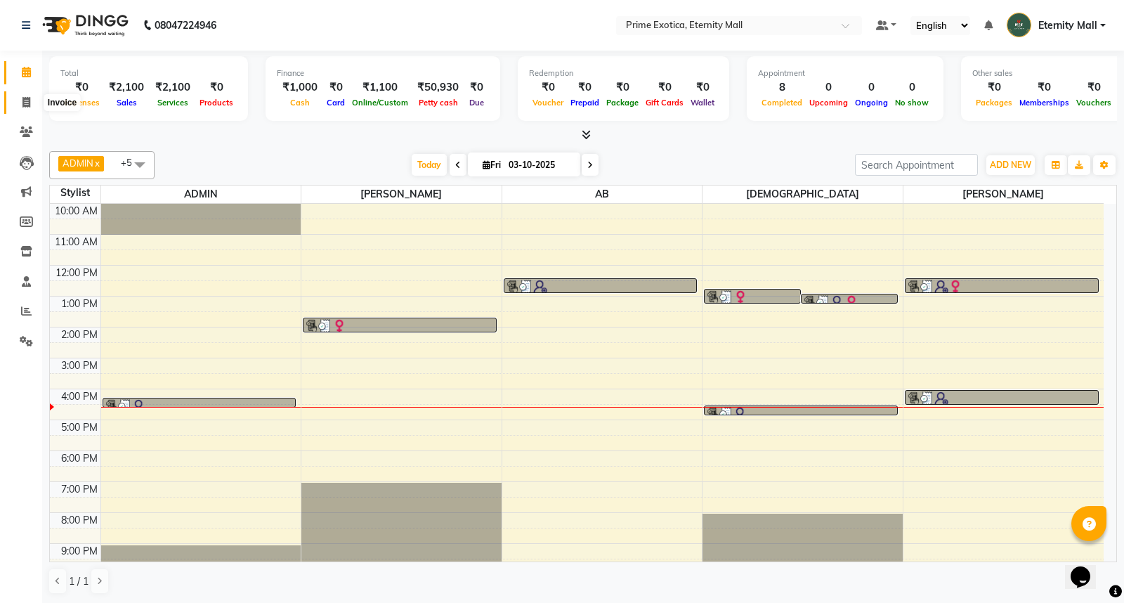
click at [22, 102] on icon at bounding box center [26, 102] width 8 height 11
select select "service"
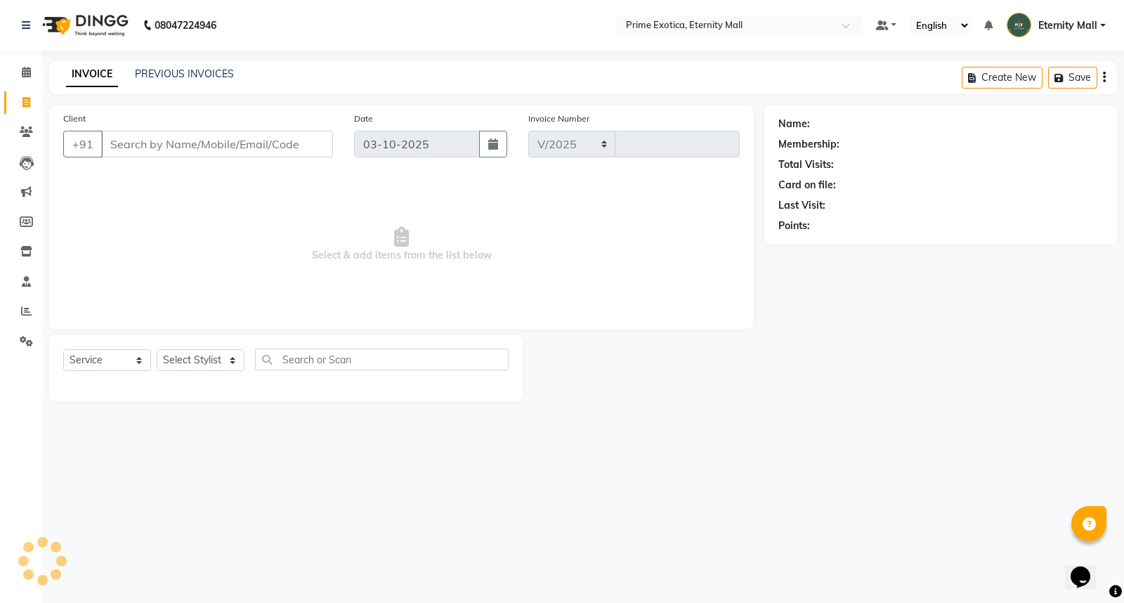
select select "5774"
type input "3891"
click at [169, 355] on select "Select Stylist AB ADMIN ajay vikram lakshane Isha [PERSON_NAME] [PERSON_NAME]" at bounding box center [201, 360] width 88 height 22
select select "36457"
click at [157, 350] on select "Select Stylist AB ADMIN ajay vikram lakshane Isha [PERSON_NAME] [PERSON_NAME]" at bounding box center [201, 360] width 88 height 22
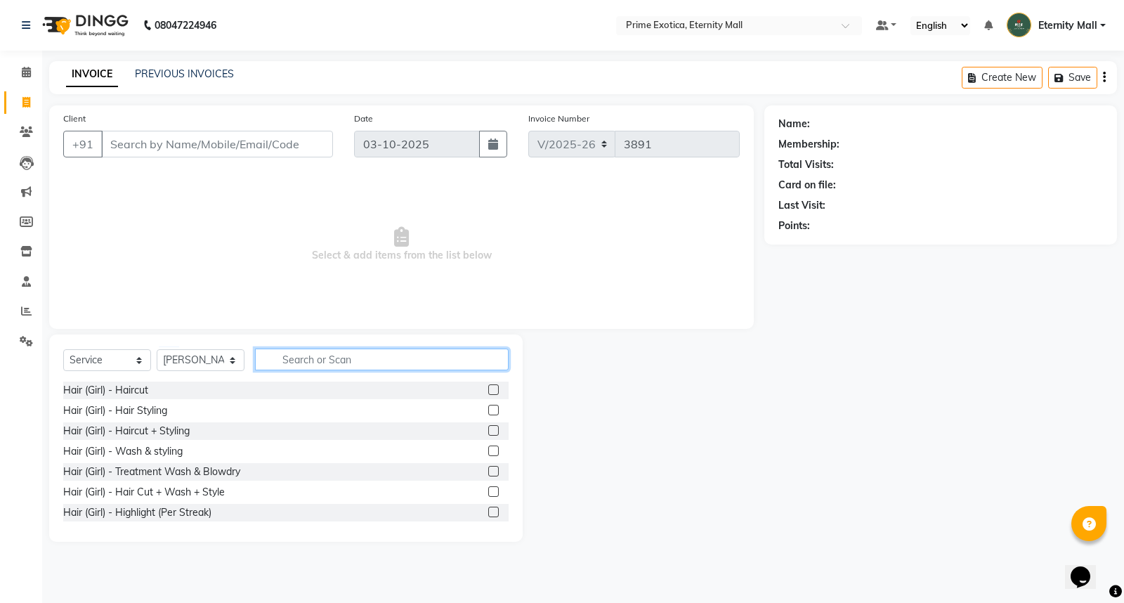
click at [322, 361] on input "text" at bounding box center [382, 359] width 254 height 22
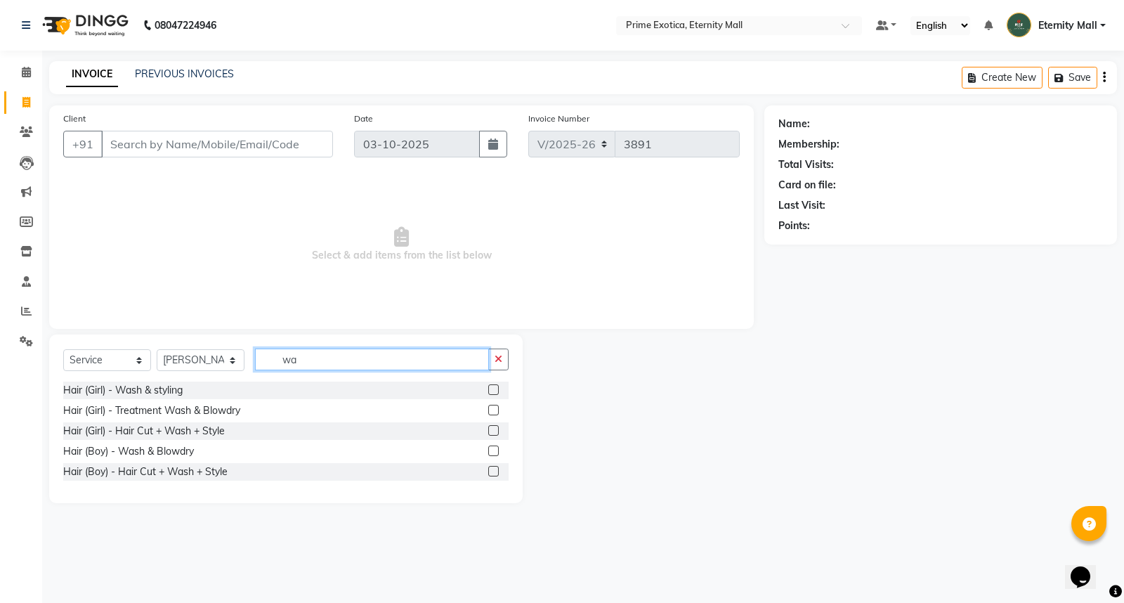
type input "w"
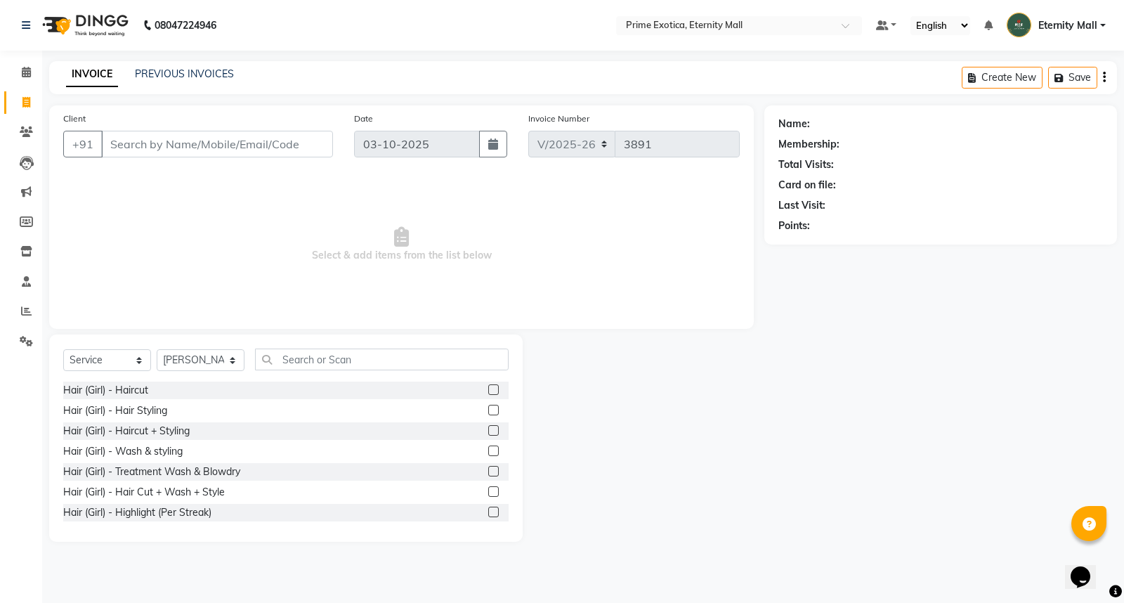
click at [488, 427] on label at bounding box center [493, 430] width 11 height 11
click at [488, 427] on input "checkbox" at bounding box center [492, 430] width 9 height 9
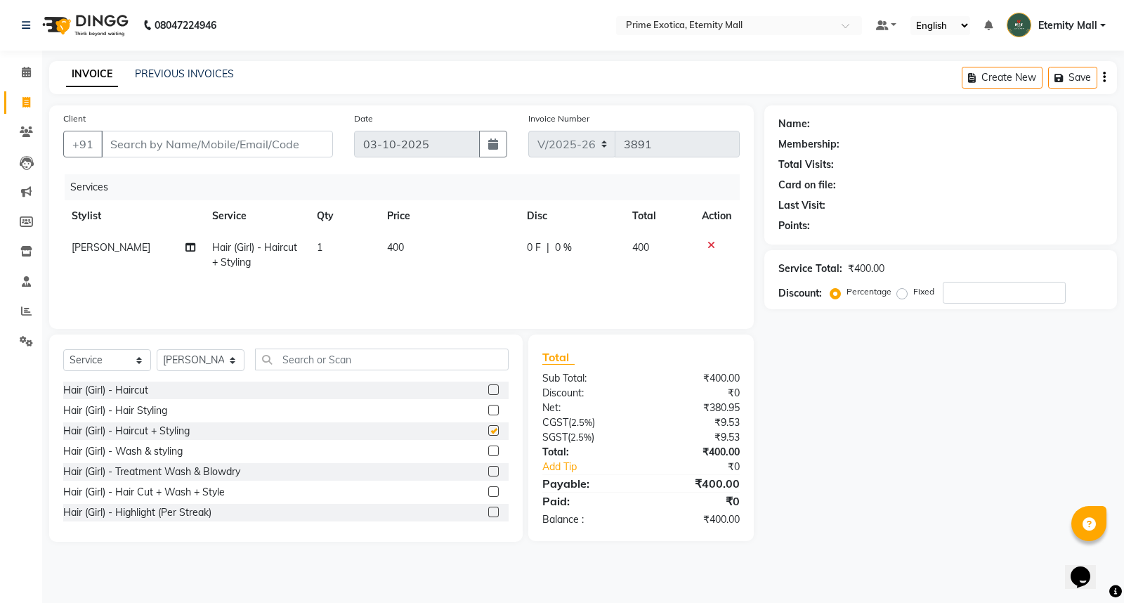
checkbox input "false"
click at [379, 255] on td "400" at bounding box center [449, 255] width 140 height 46
select select "36457"
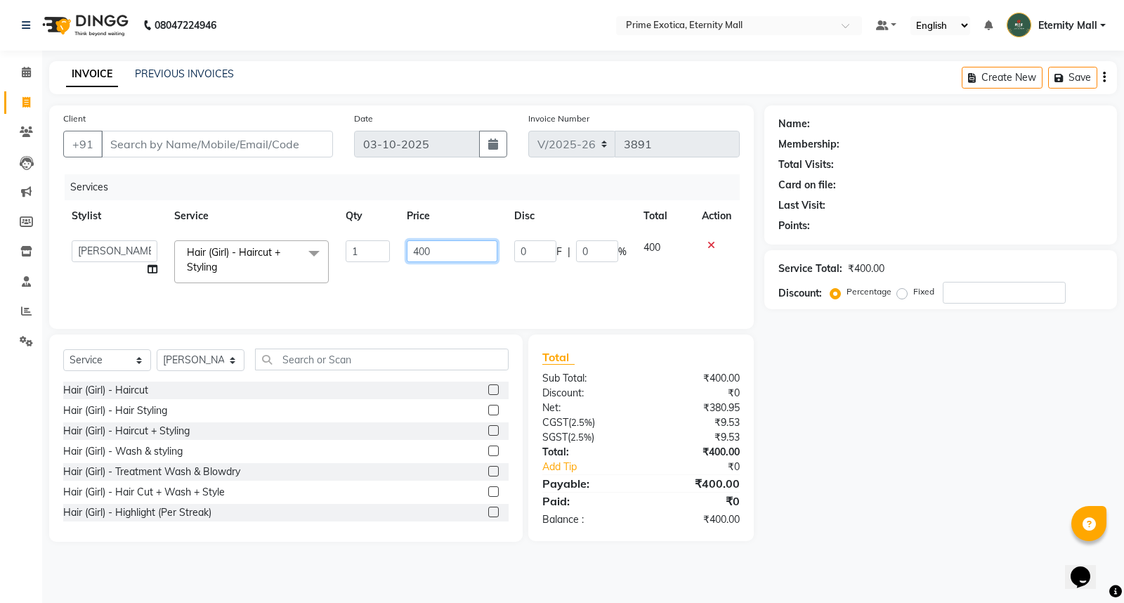
click at [420, 250] on input "400" at bounding box center [452, 251] width 91 height 22
type input "500"
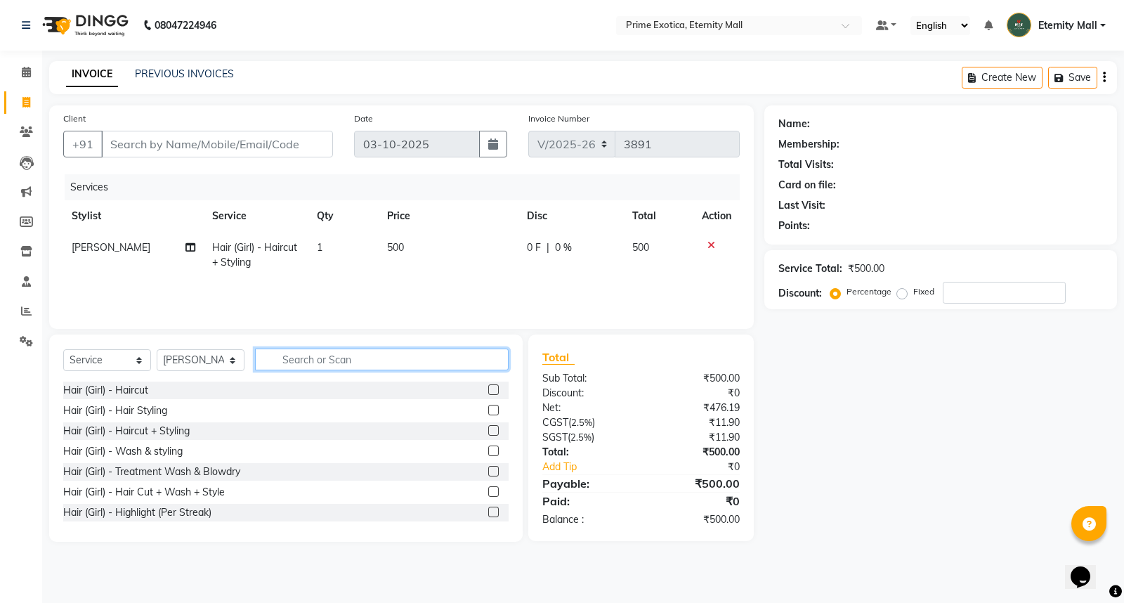
click at [388, 364] on input "text" at bounding box center [382, 359] width 254 height 22
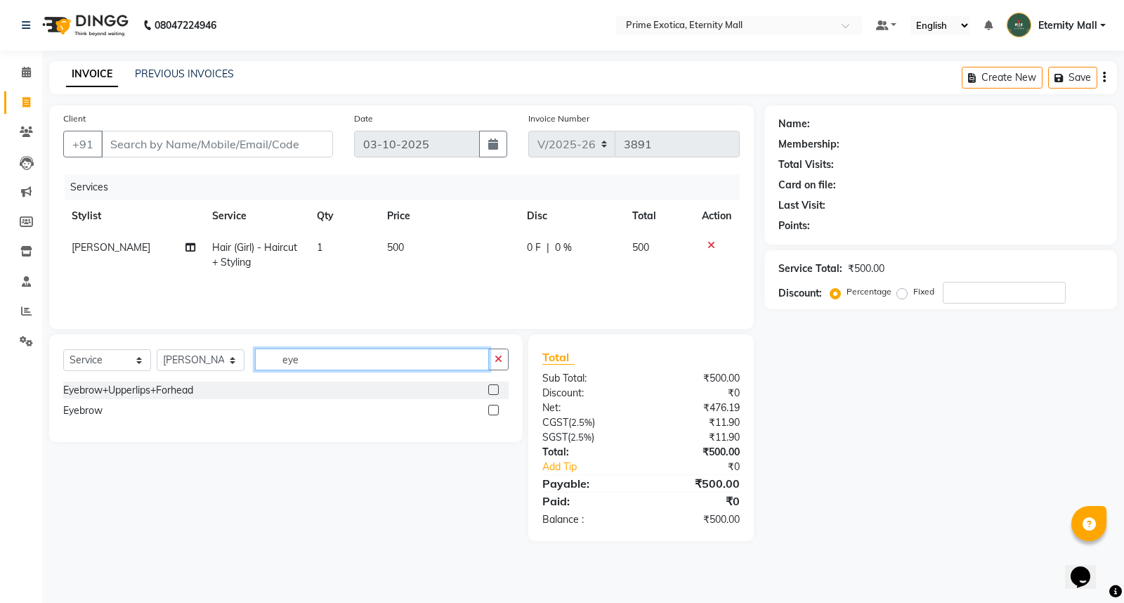
type input "eye"
click at [492, 405] on label at bounding box center [493, 410] width 11 height 11
click at [492, 406] on input "checkbox" at bounding box center [492, 410] width 9 height 9
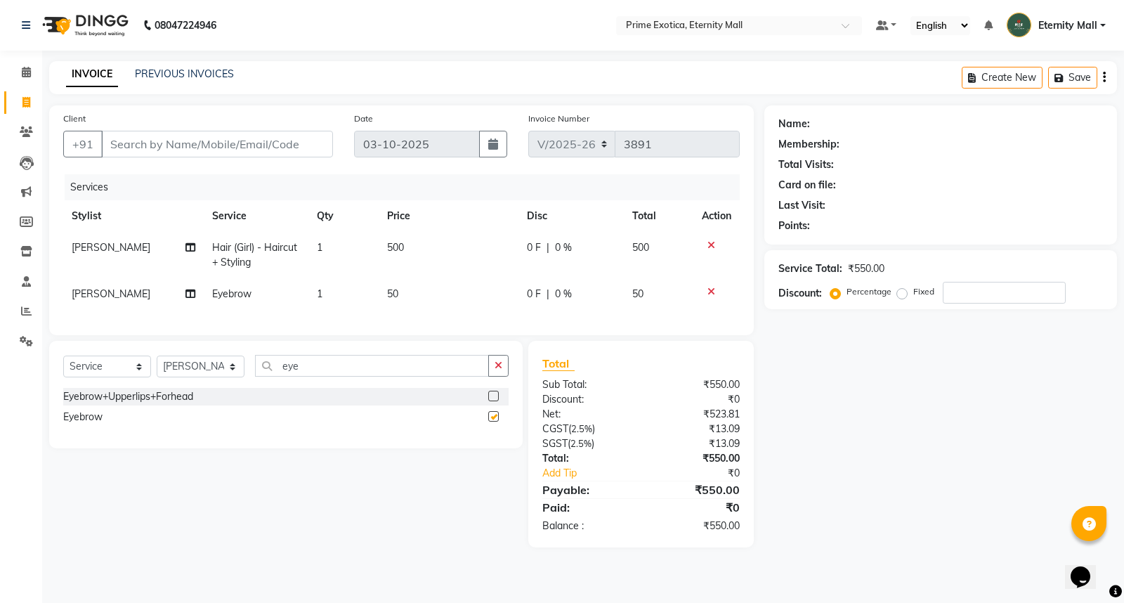
checkbox input "false"
click at [213, 147] on input "Client" at bounding box center [217, 144] width 232 height 27
type input "7"
type input "0"
type input "7796304637"
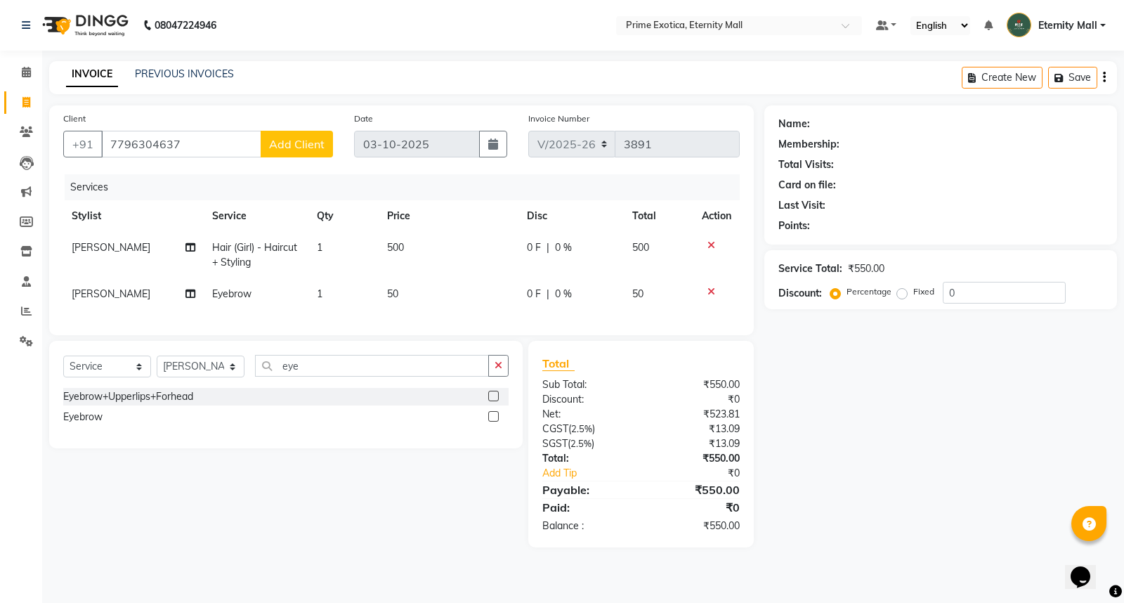
click at [325, 146] on button "Add Client" at bounding box center [297, 144] width 72 height 27
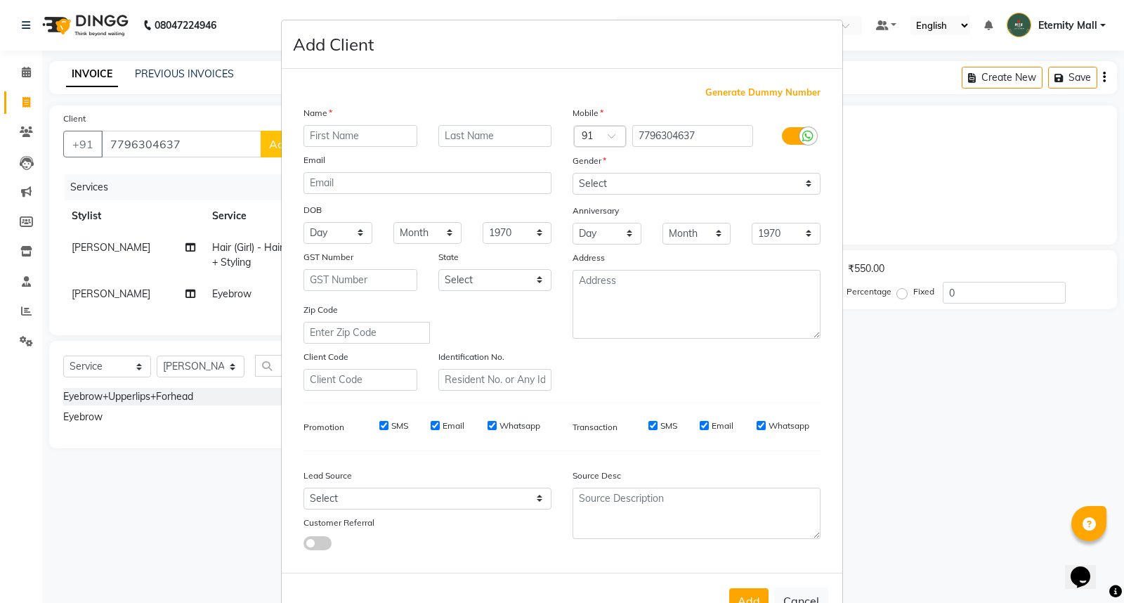
click at [334, 137] on input "text" at bounding box center [360, 136] width 114 height 22
type input "Neha"
click at [636, 187] on select "Select [DEMOGRAPHIC_DATA] [DEMOGRAPHIC_DATA] Other Prefer Not To Say" at bounding box center [696, 184] width 248 height 22
select select "[DEMOGRAPHIC_DATA]"
click at [572, 173] on select "Select [DEMOGRAPHIC_DATA] [DEMOGRAPHIC_DATA] Other Prefer Not To Say" at bounding box center [696, 184] width 248 height 22
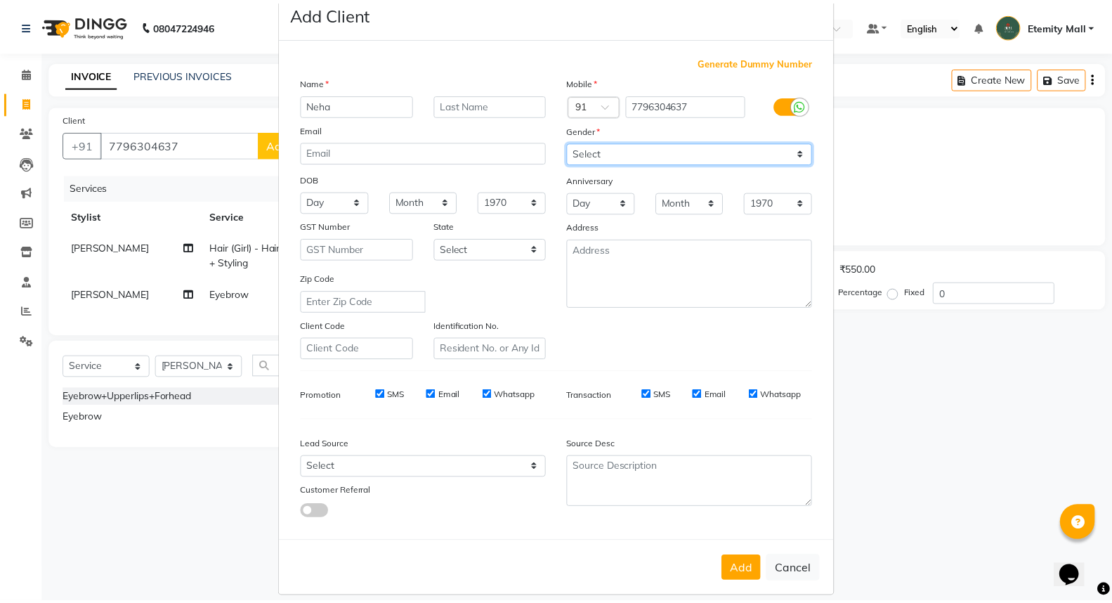
scroll to position [46, 0]
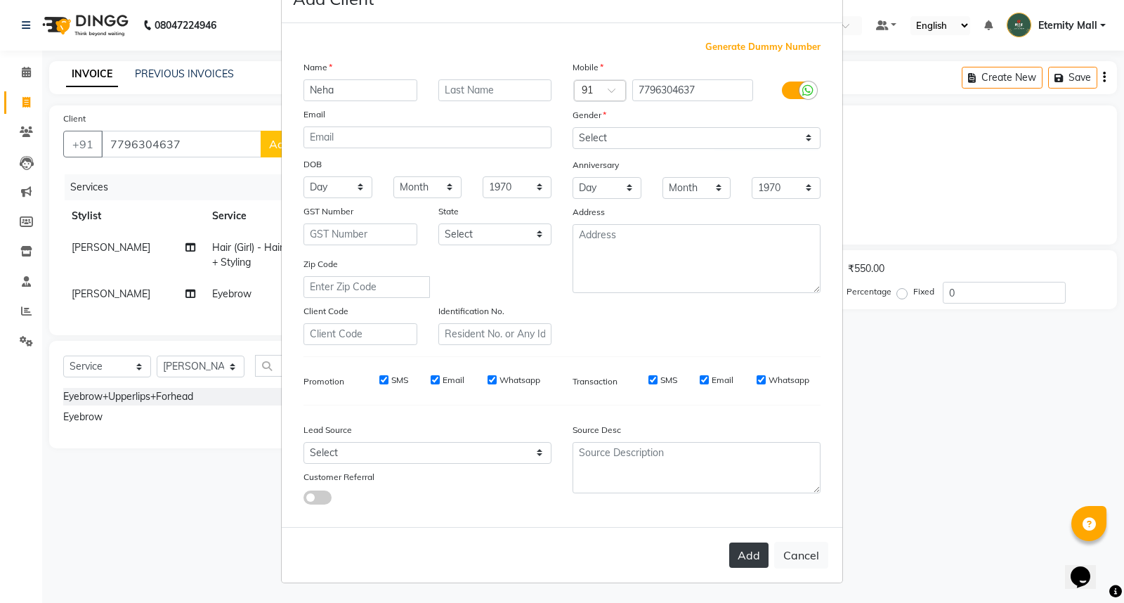
click at [739, 563] on button "Add" at bounding box center [748, 554] width 39 height 25
select select
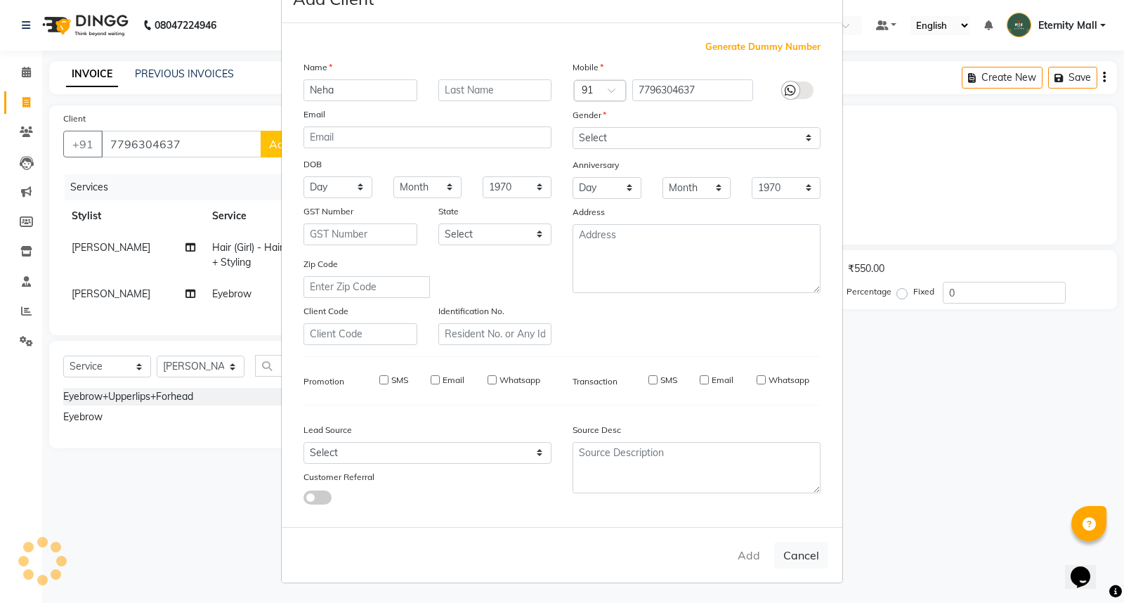
select select
checkbox input "false"
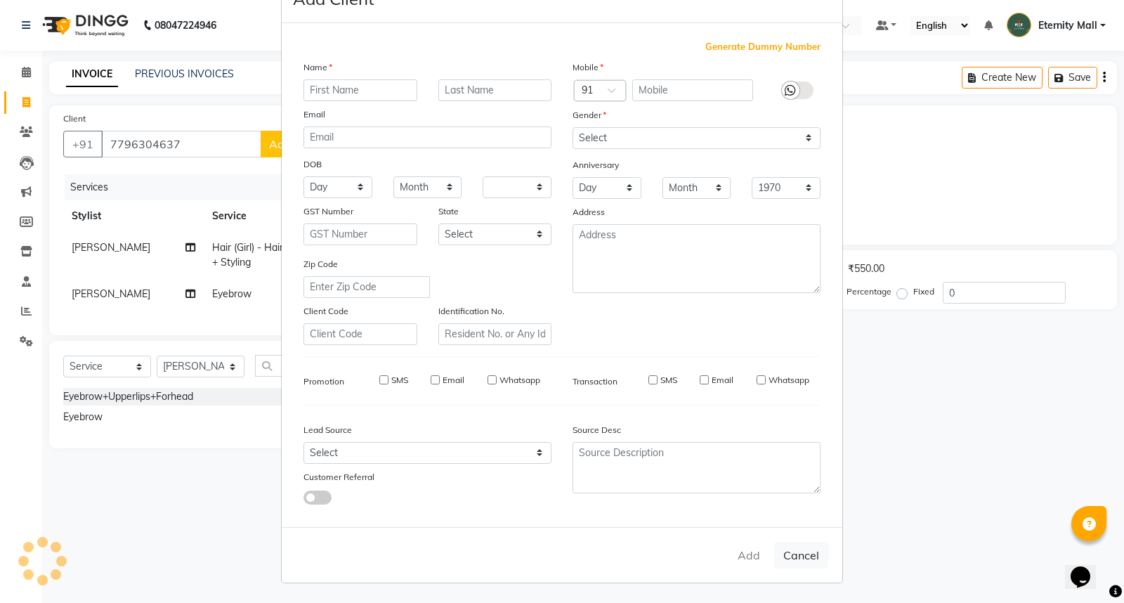
checkbox input "false"
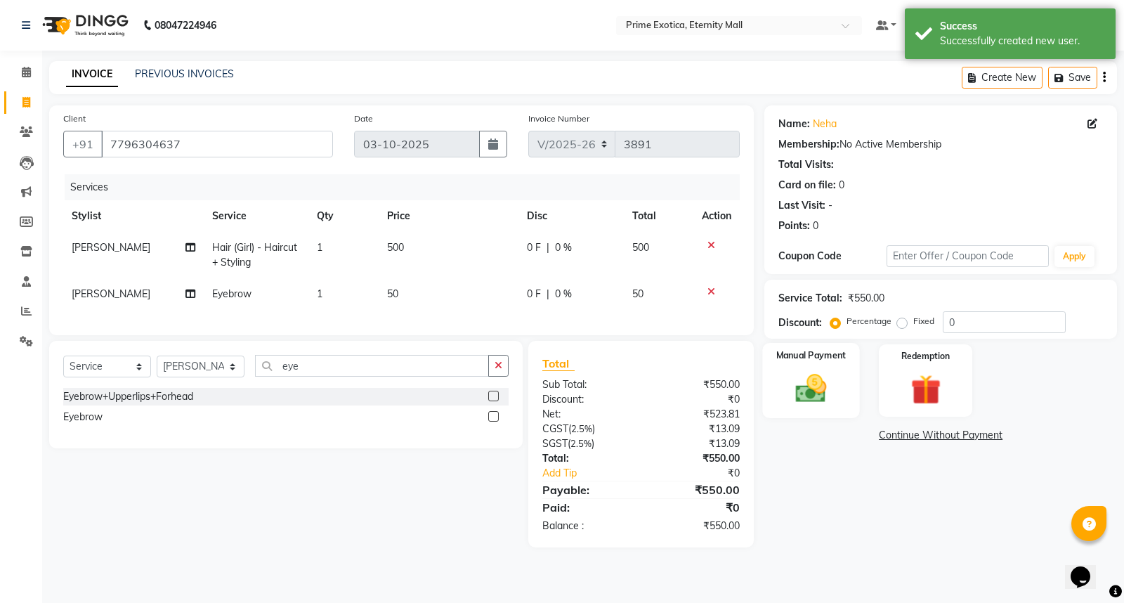
click at [831, 393] on img at bounding box center [811, 388] width 51 height 36
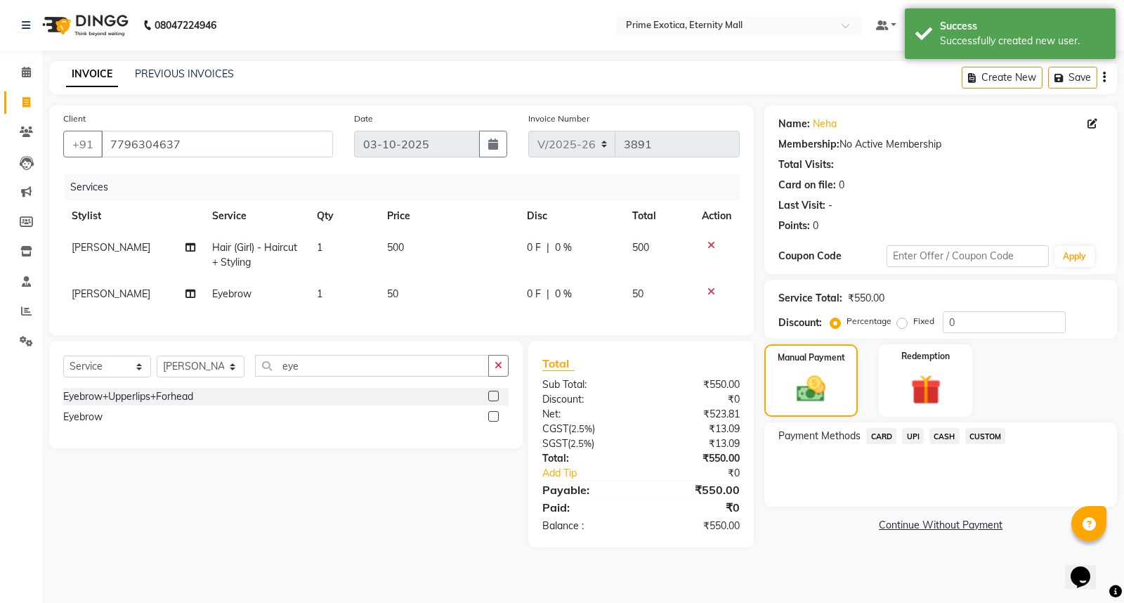
click at [914, 436] on span "UPI" at bounding box center [913, 436] width 22 height 16
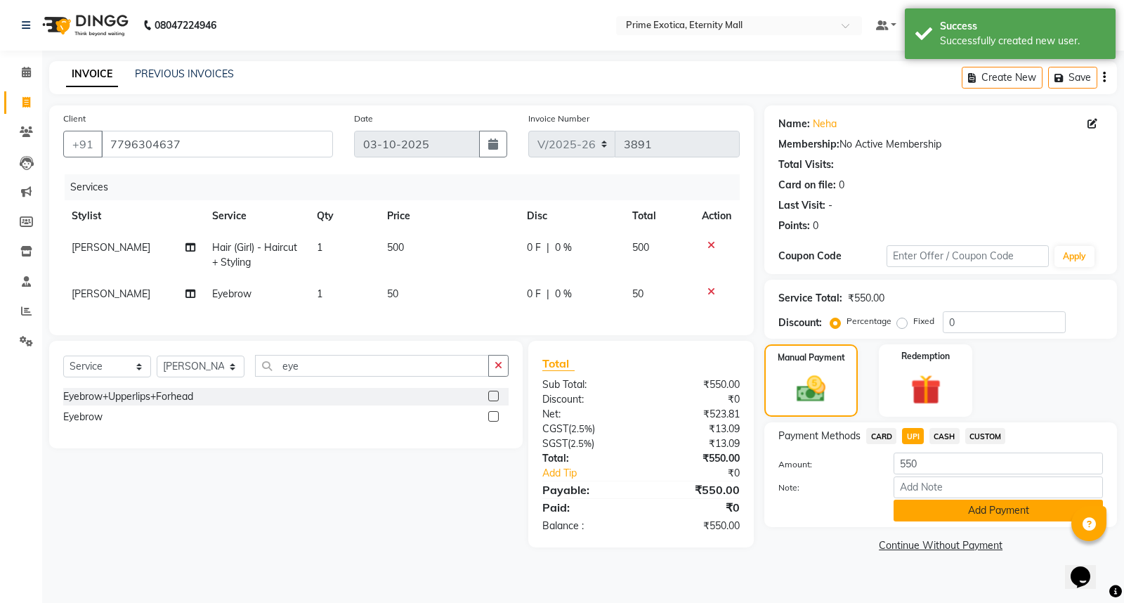
click at [933, 508] on button "Add Payment" at bounding box center [997, 510] width 209 height 22
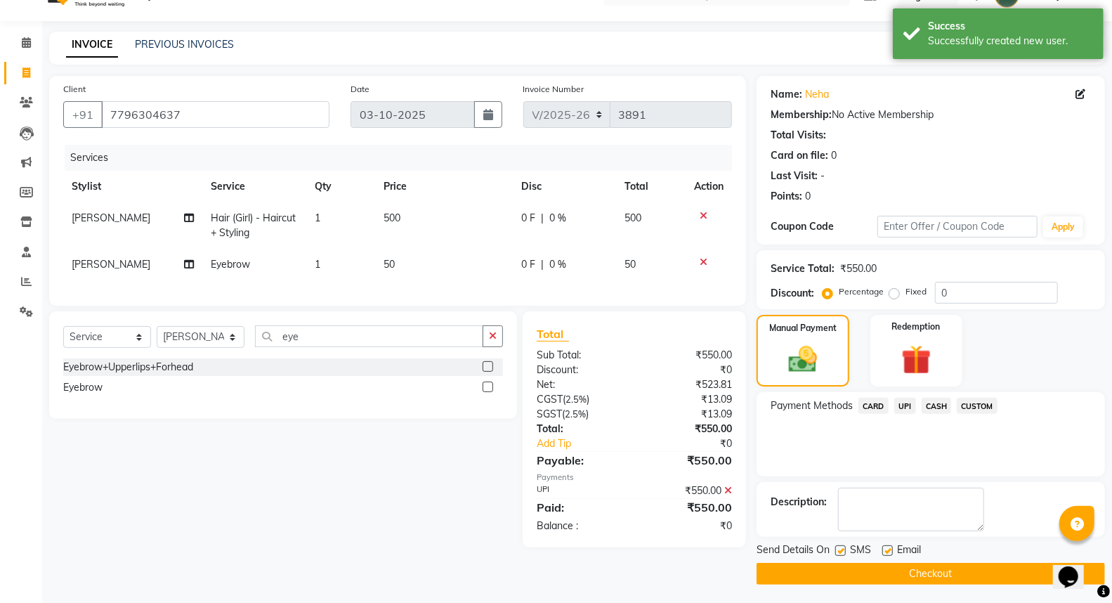
scroll to position [32, 0]
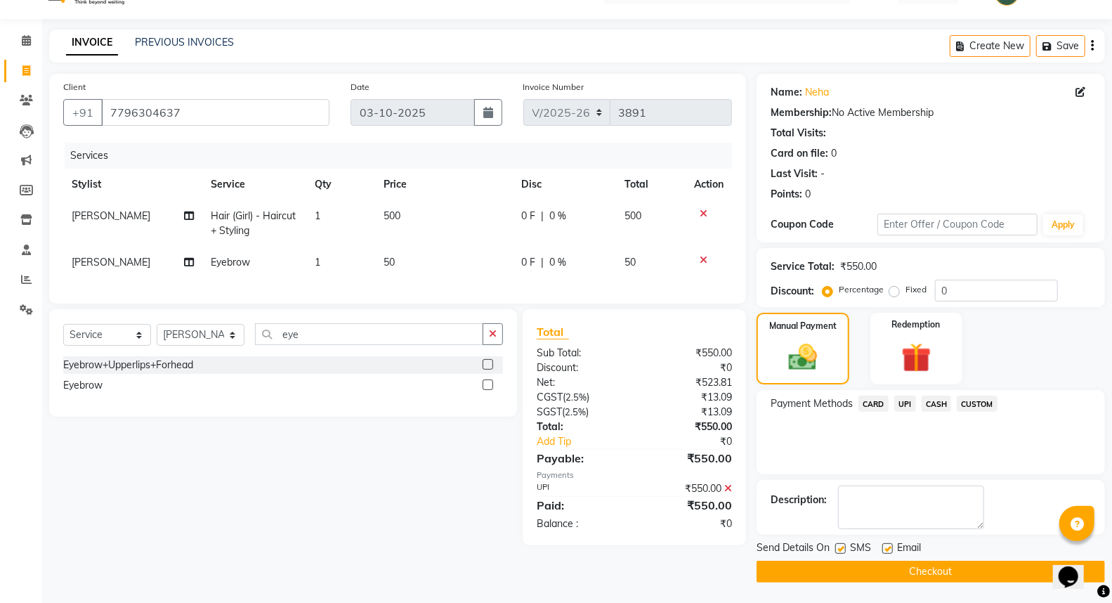
click at [966, 576] on button "Checkout" at bounding box center [930, 571] width 348 height 22
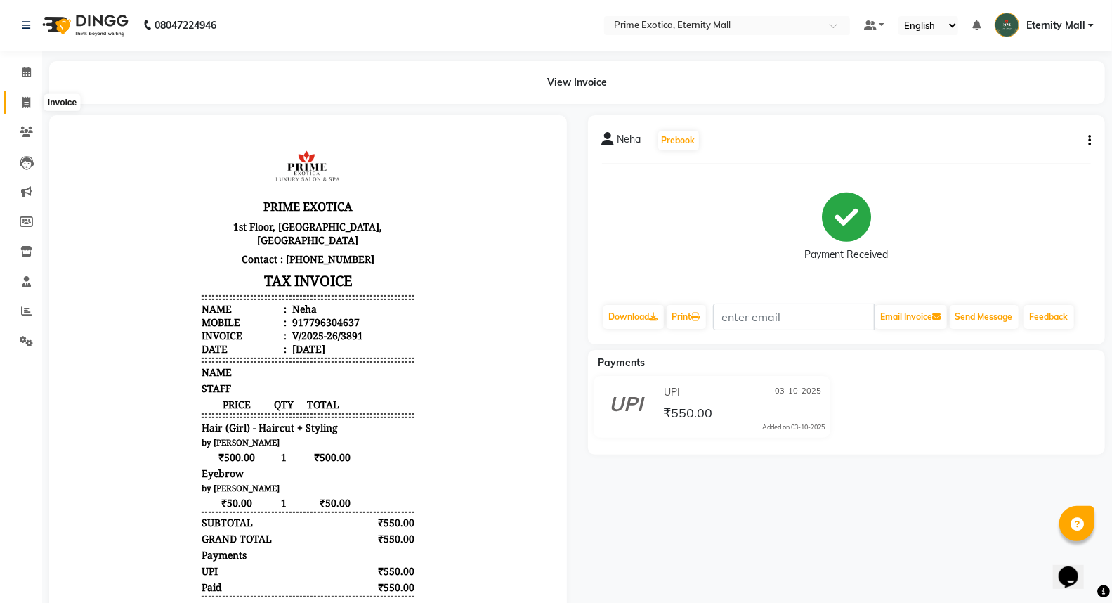
click at [23, 100] on icon at bounding box center [26, 102] width 8 height 11
select select "service"
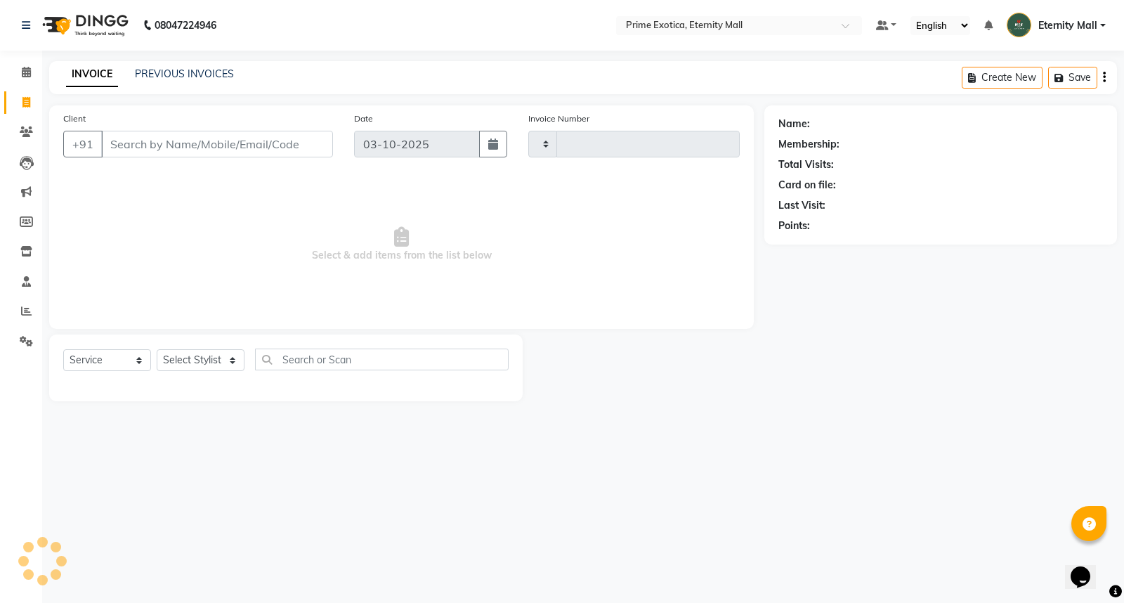
type input "3892"
select select "5774"
click at [212, 343] on div "Select Service Product Membership Package Voucher Prepaid Gift Card Select Styl…" at bounding box center [285, 367] width 473 height 67
click at [211, 352] on select "Select Stylist AB ADMIN ajay vikram lakshane Isha [PERSON_NAME] [PERSON_NAME]" at bounding box center [201, 360] width 88 height 22
select select "46181"
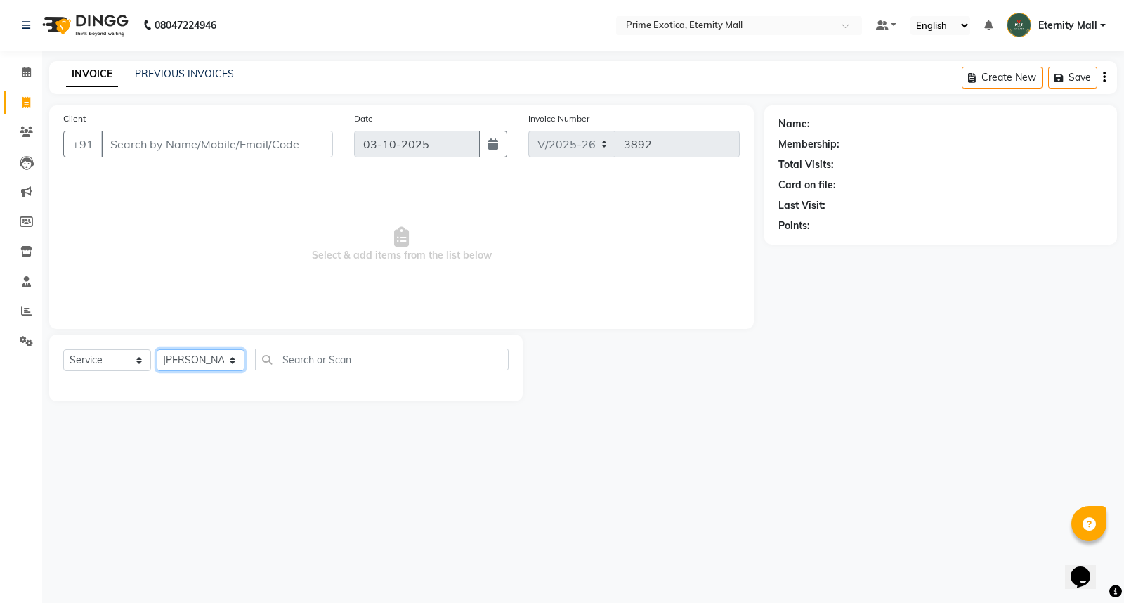
click at [157, 350] on select "Select Stylist AB ADMIN ajay vikram lakshane Isha [PERSON_NAME] [PERSON_NAME]" at bounding box center [201, 360] width 88 height 22
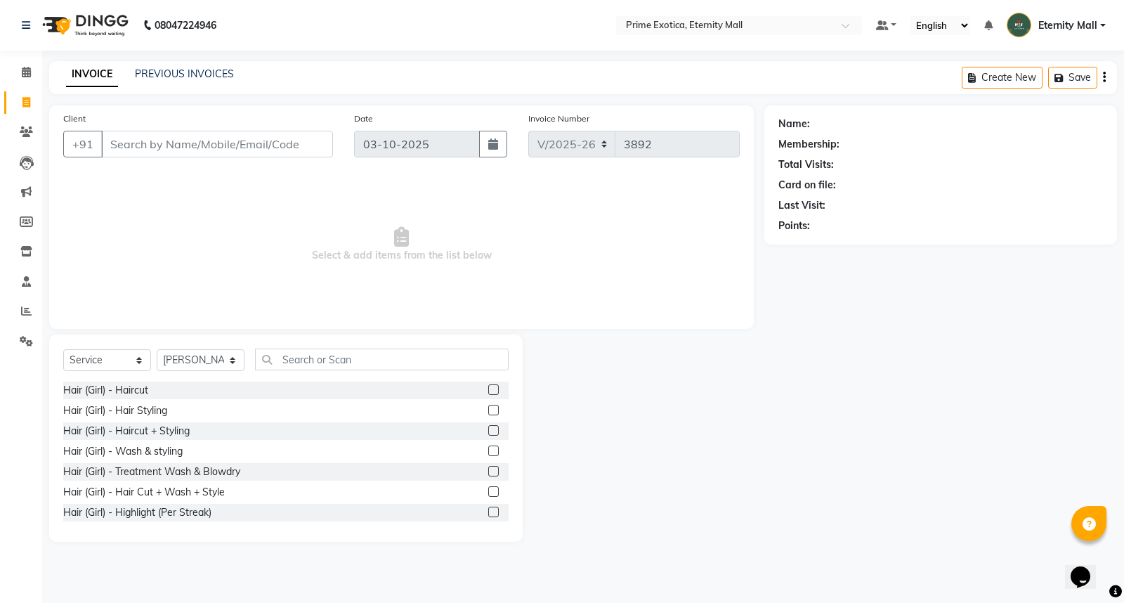
click at [464, 339] on div "Select Service Product Membership Package Voucher Prepaid Gift Card Select Styl…" at bounding box center [285, 437] width 473 height 207
click at [464, 354] on input "text" at bounding box center [382, 359] width 254 height 22
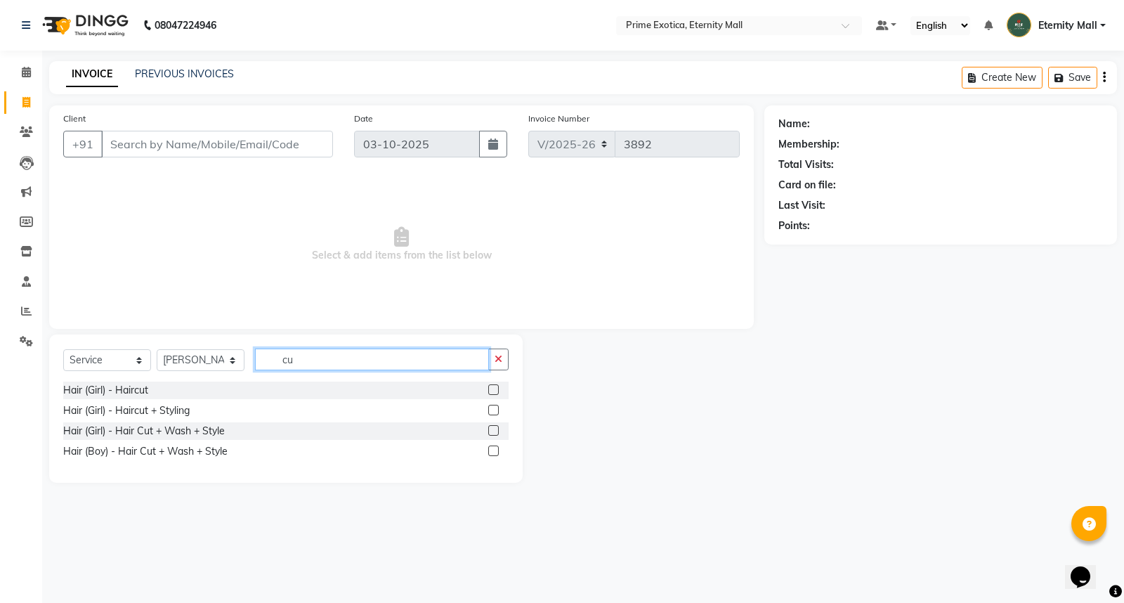
type input "cu"
click at [497, 452] on label at bounding box center [493, 450] width 11 height 11
click at [497, 452] on input "checkbox" at bounding box center [492, 451] width 9 height 9
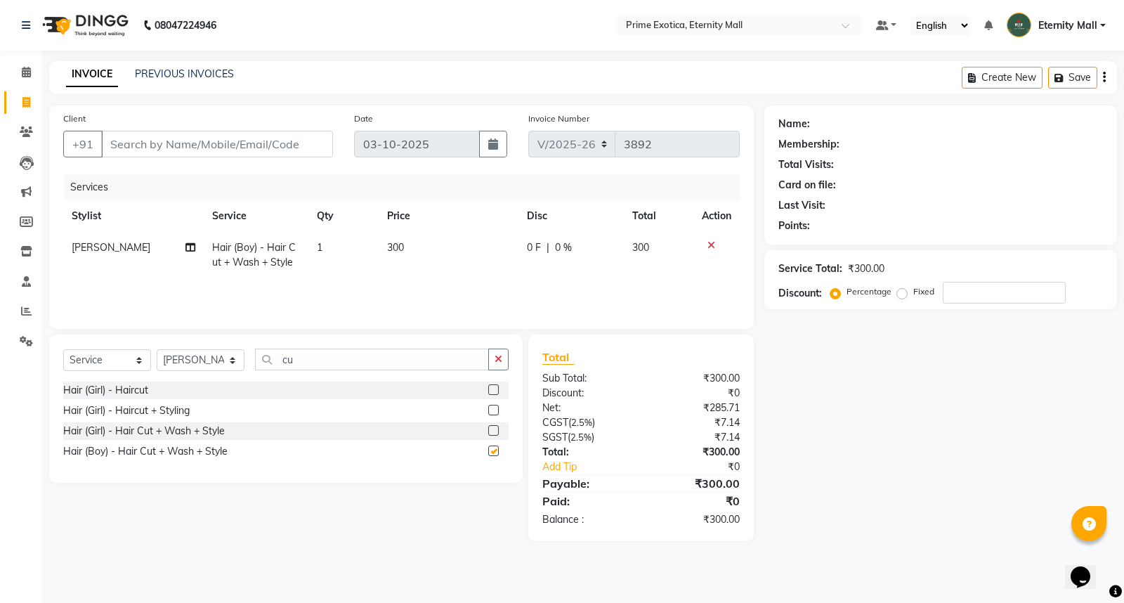
checkbox input "false"
click at [211, 152] on input "Client" at bounding box center [217, 144] width 232 height 27
click at [312, 357] on input "cu" at bounding box center [372, 359] width 234 height 22
type input "c"
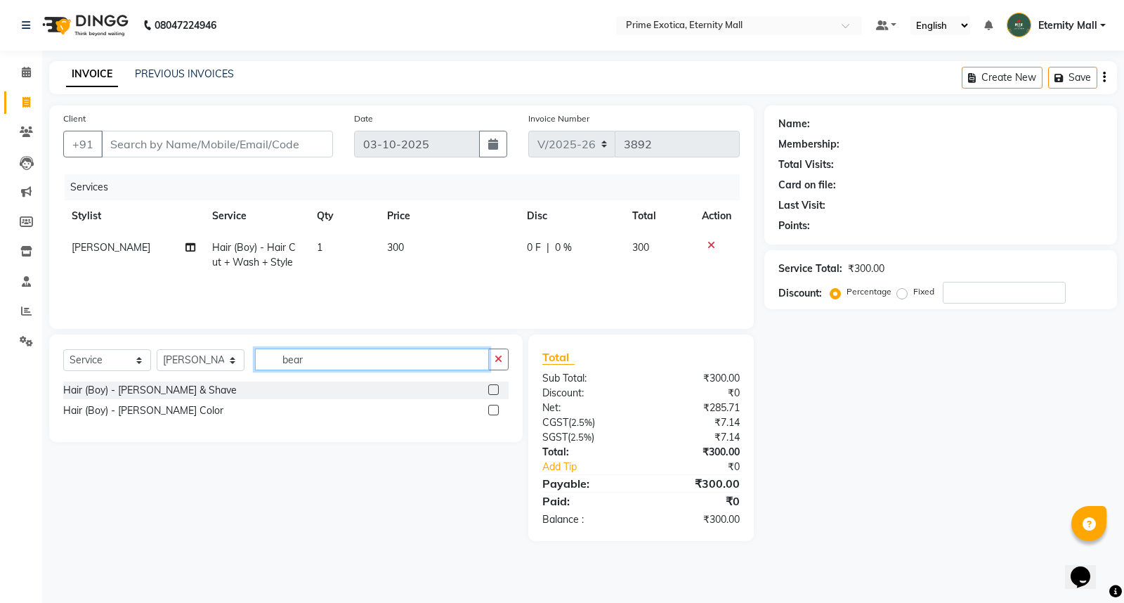
type input "bear"
click at [492, 391] on label at bounding box center [493, 389] width 11 height 11
click at [492, 391] on input "checkbox" at bounding box center [492, 390] width 9 height 9
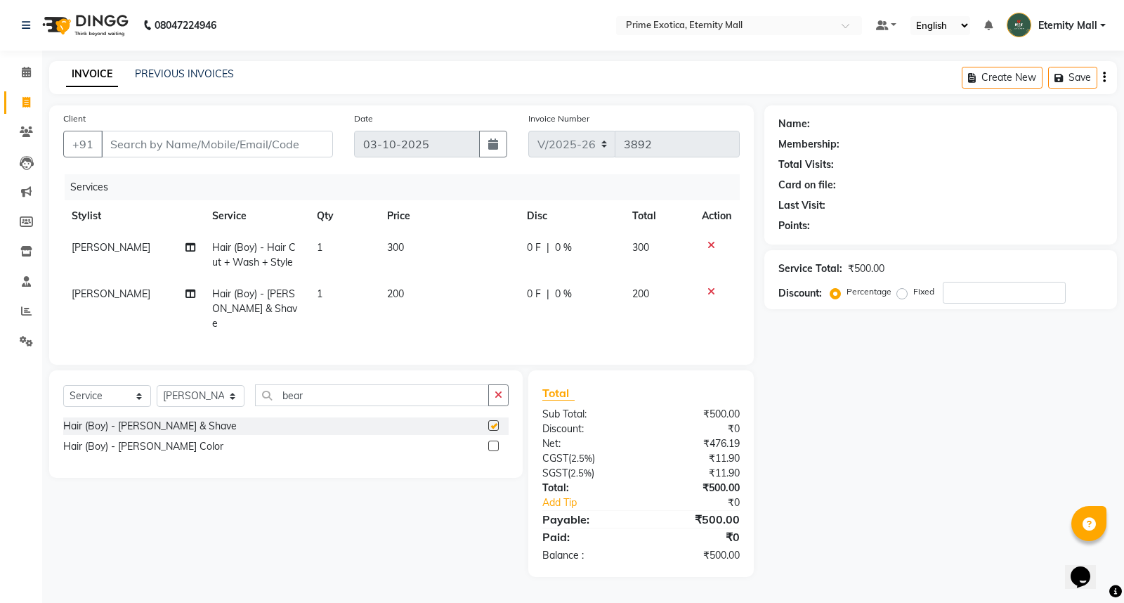
checkbox input "false"
click at [213, 143] on input "Client" at bounding box center [217, 144] width 232 height 27
type input "9"
type input "0"
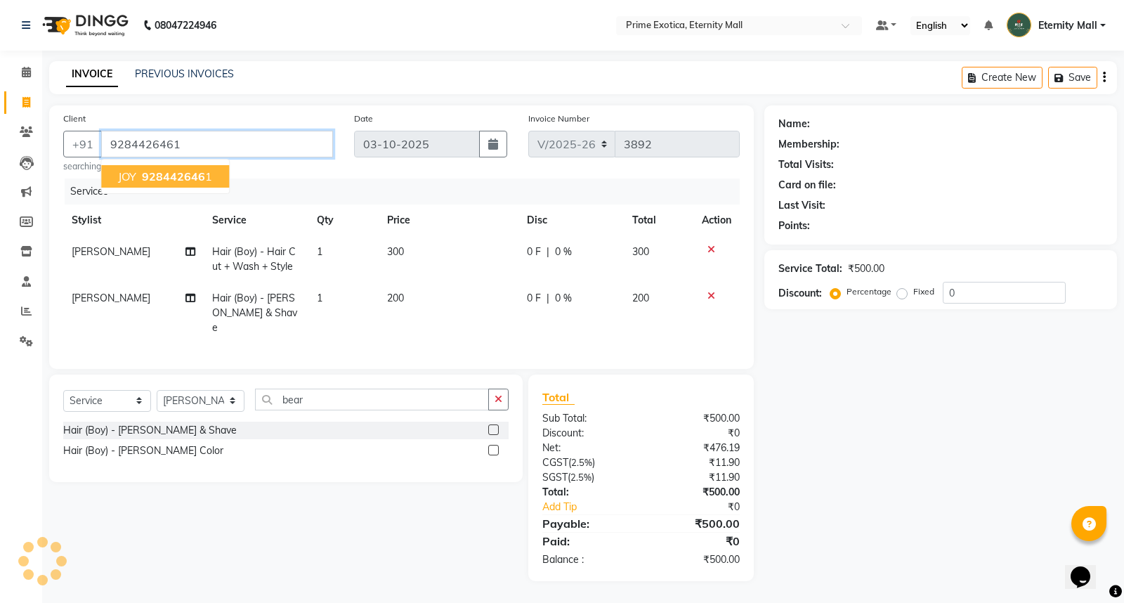
type input "9284426461"
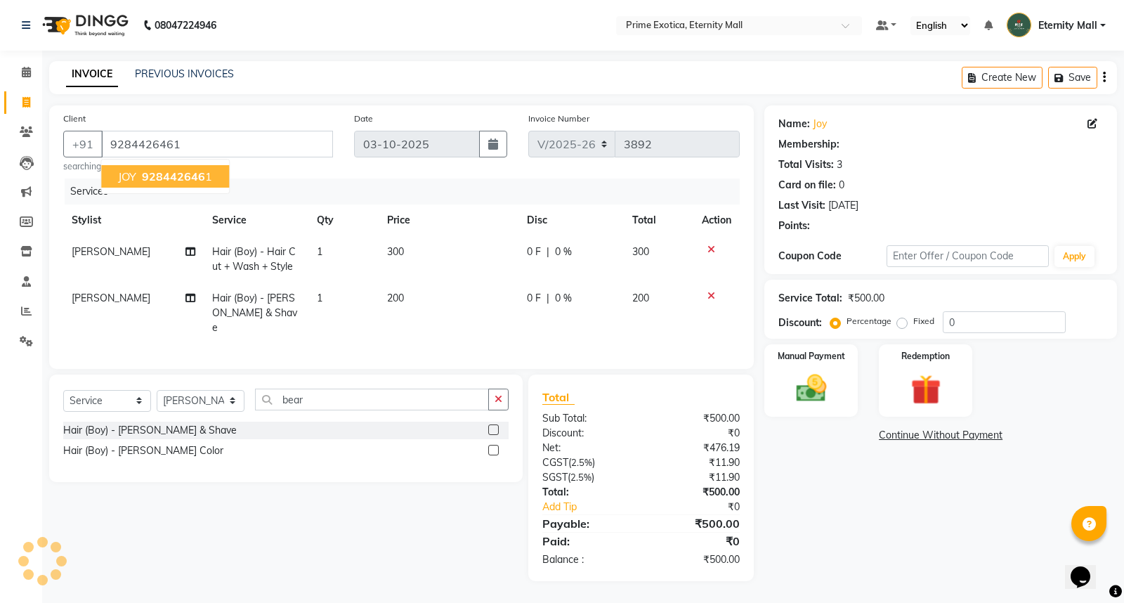
click at [208, 188] on ngb-typeahead-window "JOY 928442646 1" at bounding box center [164, 176] width 129 height 35
click at [209, 174] on ngb-highlight "928442646 1" at bounding box center [175, 176] width 73 height 14
click at [836, 387] on img at bounding box center [811, 388] width 51 height 36
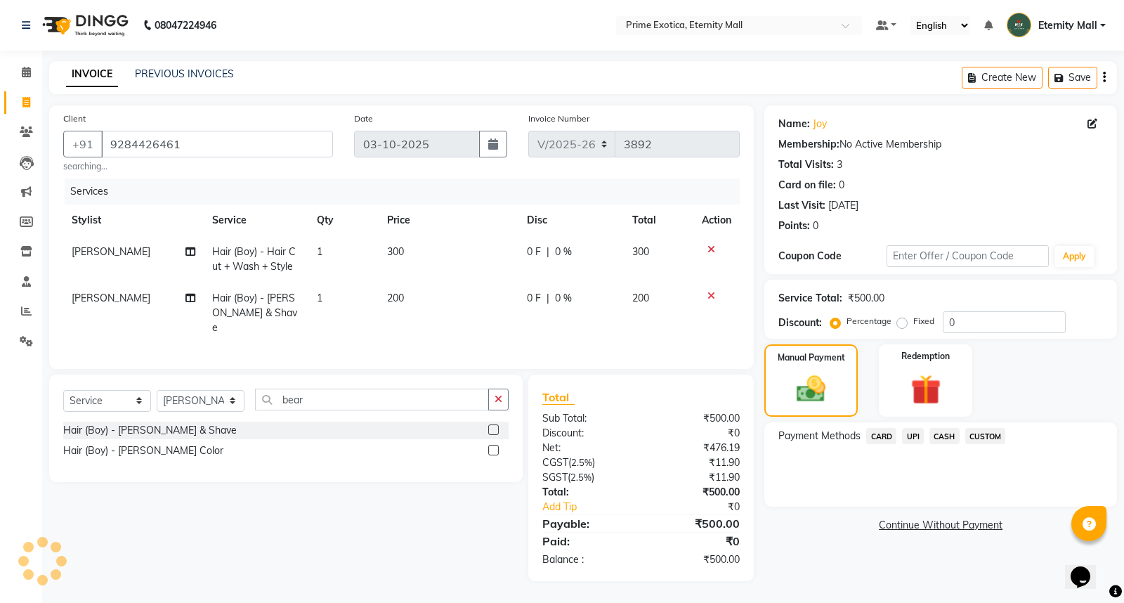
click at [919, 434] on span "UPI" at bounding box center [913, 436] width 22 height 16
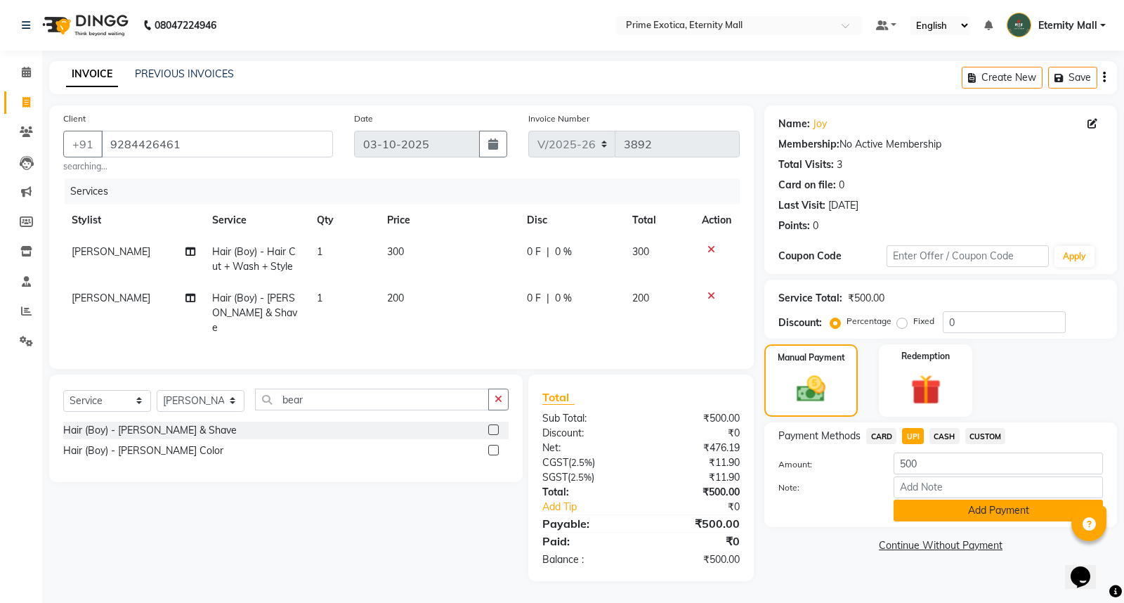
click at [931, 504] on button "Add Payment" at bounding box center [997, 510] width 209 height 22
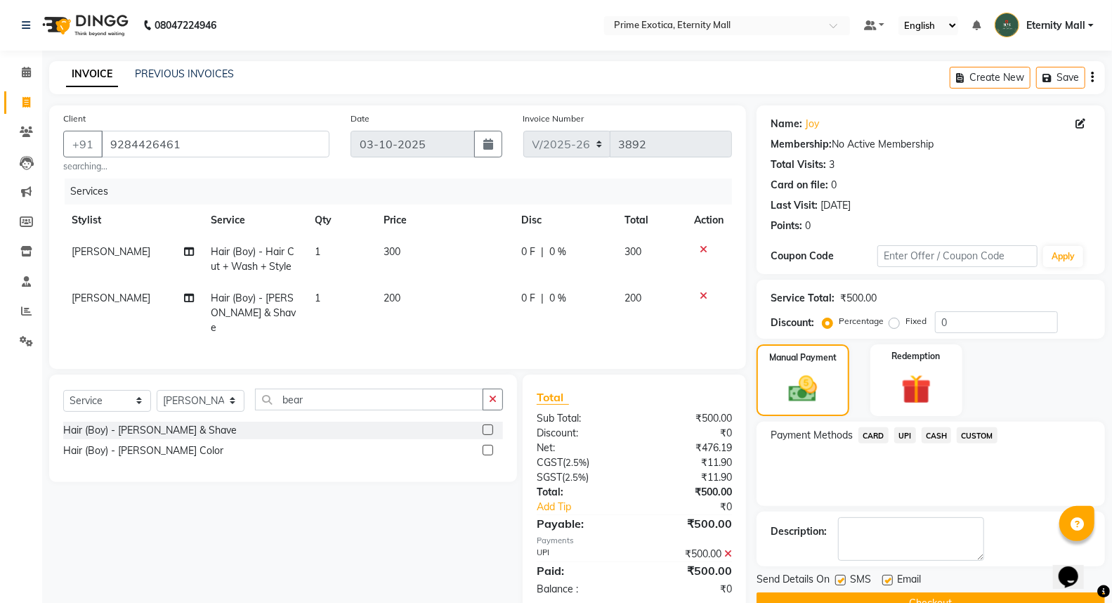
scroll to position [32, 0]
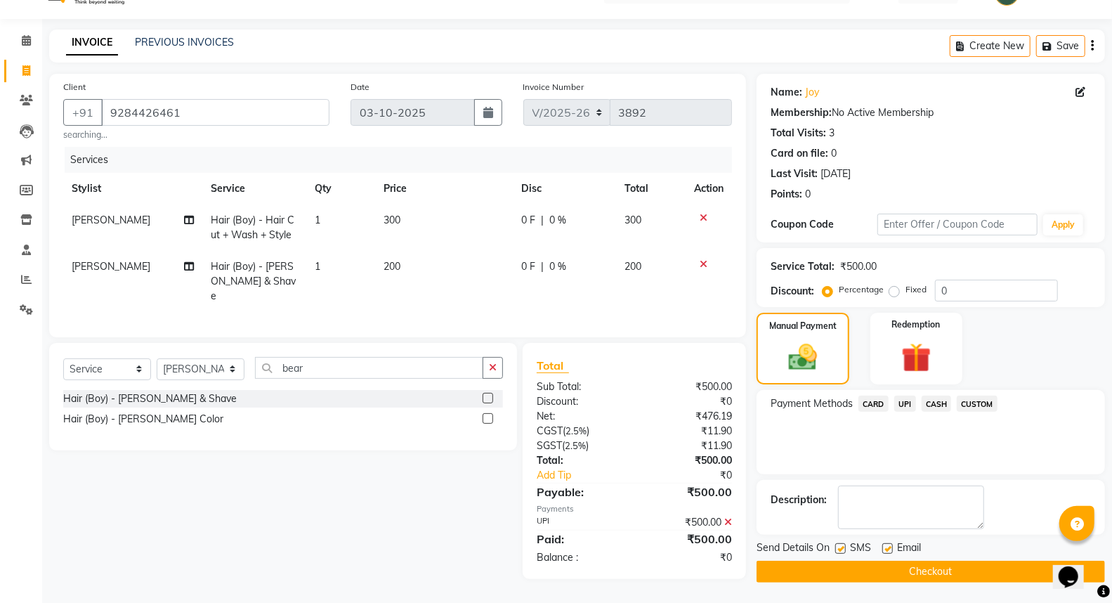
click at [928, 558] on div "Send Details On SMS Email Checkout" at bounding box center [930, 561] width 348 height 42
click at [931, 570] on button "Checkout" at bounding box center [930, 571] width 348 height 22
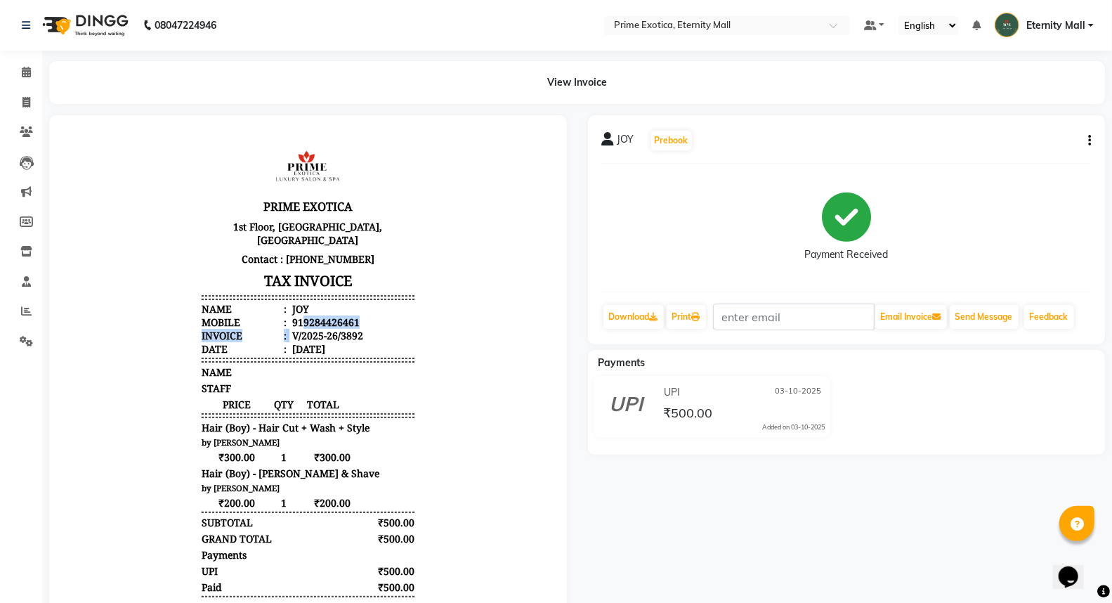
drag, startPoint x: 289, startPoint y: 306, endPoint x: 346, endPoint y: 314, distance: 57.5
click at [346, 314] on ul "Name : [PERSON_NAME] Mobile : 919284426461 Invoice : V/2025-26/3892 Date : [DAT…" at bounding box center [307, 327] width 212 height 53
copy ul "9284426461 Invoice :"
click at [25, 103] on icon at bounding box center [26, 102] width 8 height 11
select select "service"
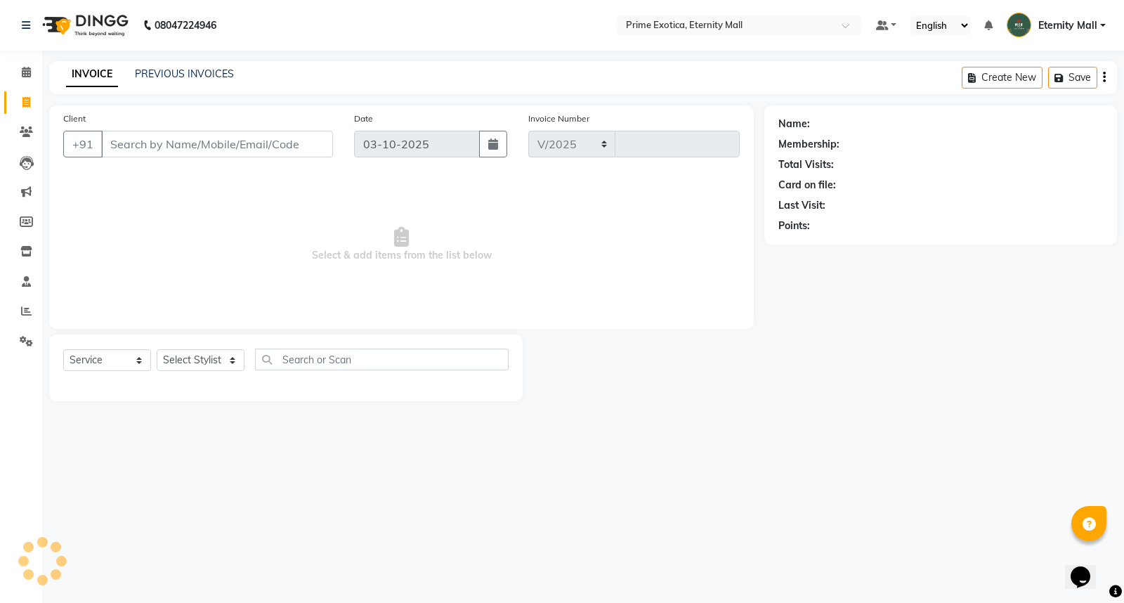
select select "5774"
type input "3893"
click at [201, 142] on input "Client" at bounding box center [217, 144] width 232 height 27
click at [236, 152] on input "9284426461 Invoice:" at bounding box center [217, 144] width 232 height 27
type input "9284426461"
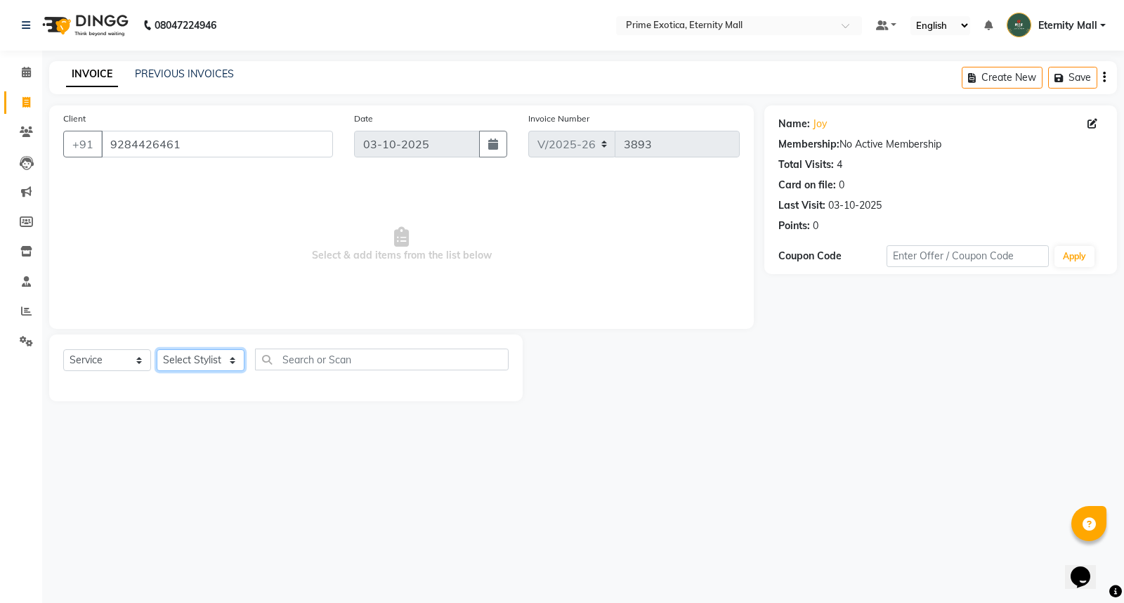
click at [190, 351] on select "Select Stylist AB ADMIN ajay vikram lakshane Isha [PERSON_NAME] [PERSON_NAME]" at bounding box center [201, 360] width 88 height 22
select select "46181"
click at [157, 350] on select "Select Stylist AB ADMIN ajay vikram lakshane Isha [PERSON_NAME] [PERSON_NAME]" at bounding box center [201, 360] width 88 height 22
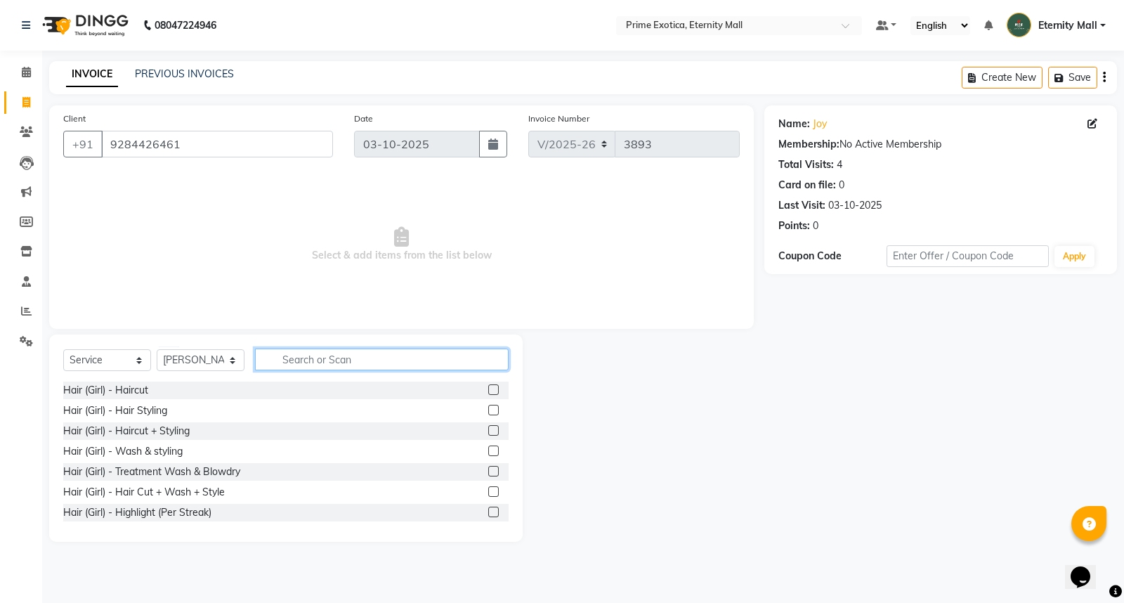
click at [302, 356] on input "text" at bounding box center [382, 359] width 254 height 22
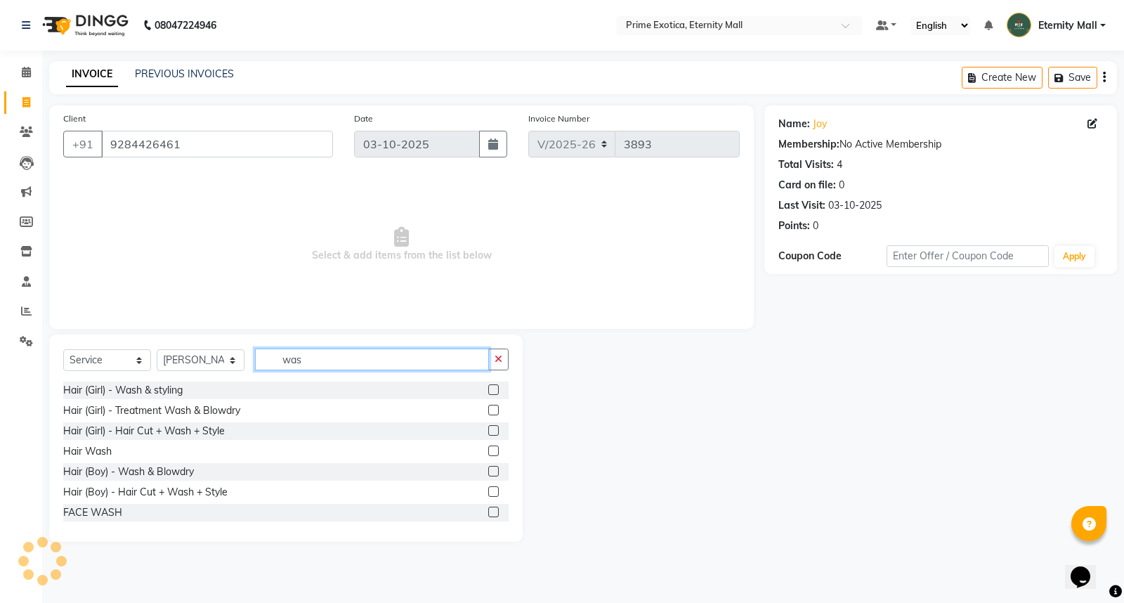
type input "was"
click at [488, 450] on label at bounding box center [493, 450] width 11 height 11
click at [488, 450] on input "checkbox" at bounding box center [492, 451] width 9 height 9
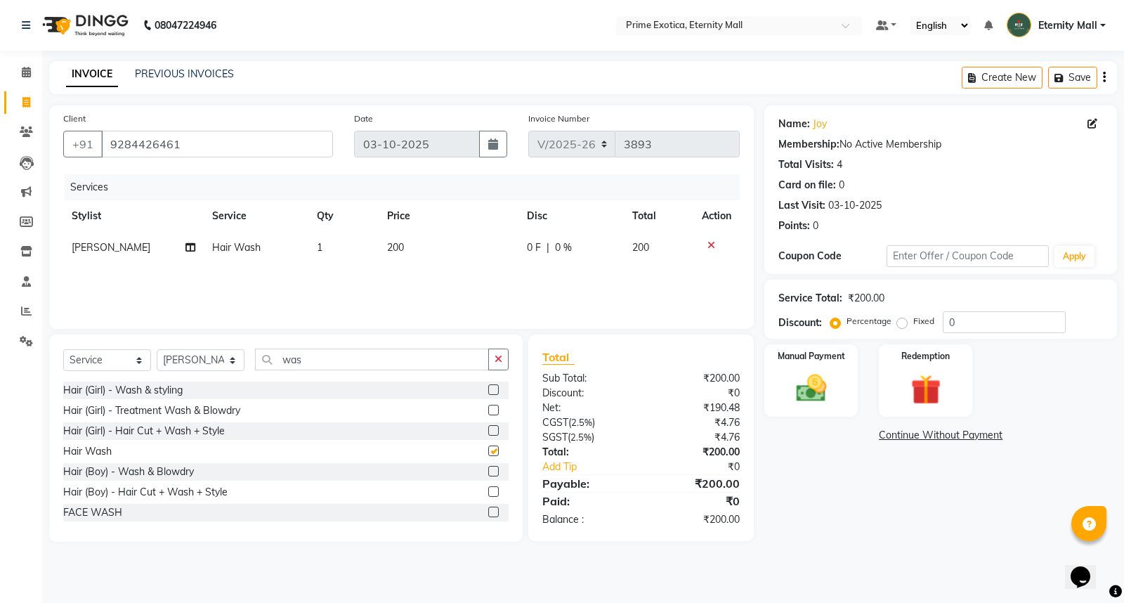
checkbox input "false"
click at [395, 244] on span "200" at bounding box center [395, 247] width 17 height 13
select select "46181"
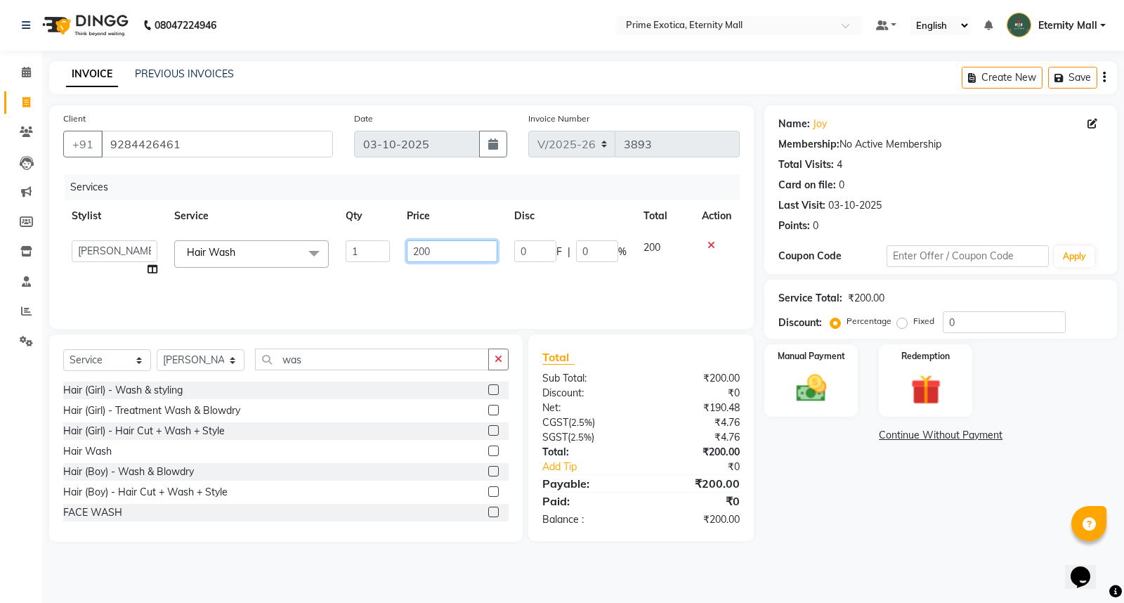
click at [419, 247] on input "200" at bounding box center [452, 251] width 91 height 22
type input "100"
click at [843, 426] on div "Name: Joy Membership: No Active Membership Total Visits: 4 Card on file: 0 Last…" at bounding box center [945, 323] width 363 height 436
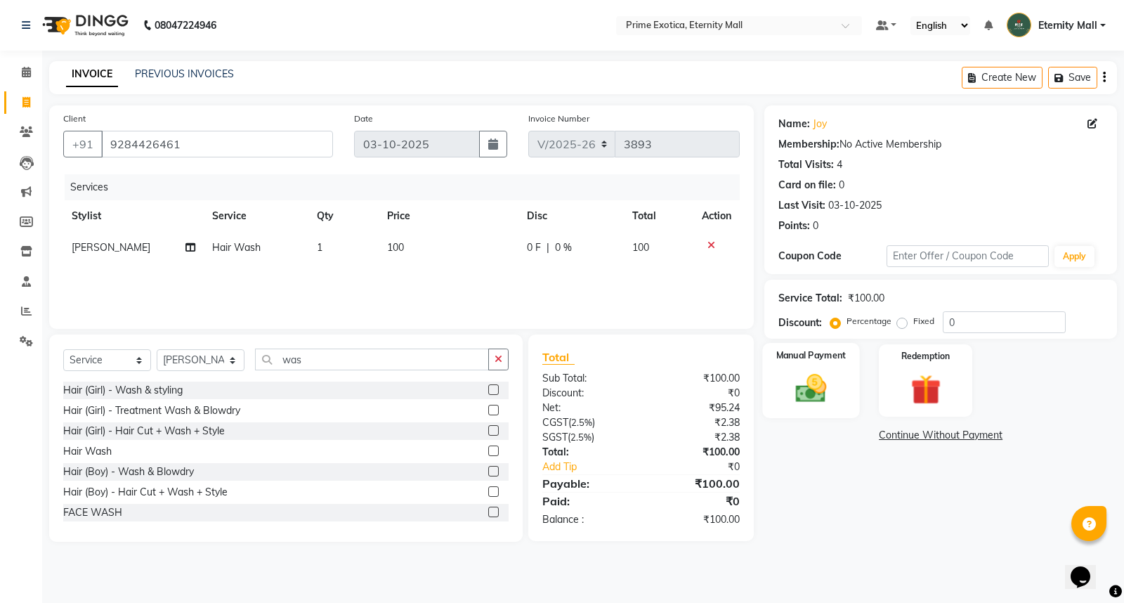
click at [798, 352] on label "Manual Payment" at bounding box center [811, 354] width 70 height 13
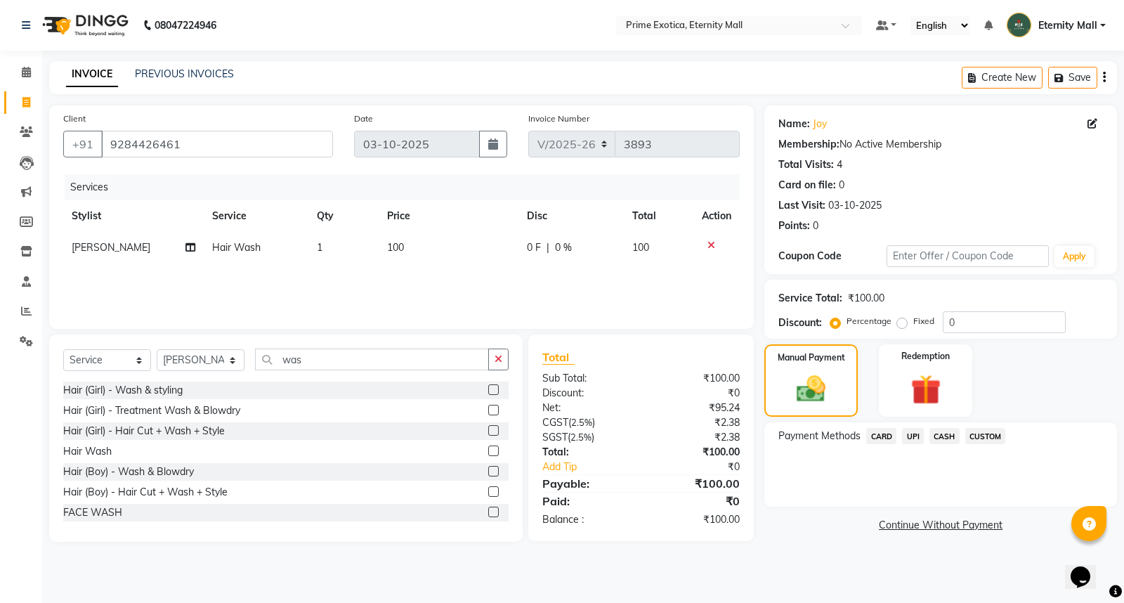
click at [919, 436] on span "UPI" at bounding box center [913, 436] width 22 height 16
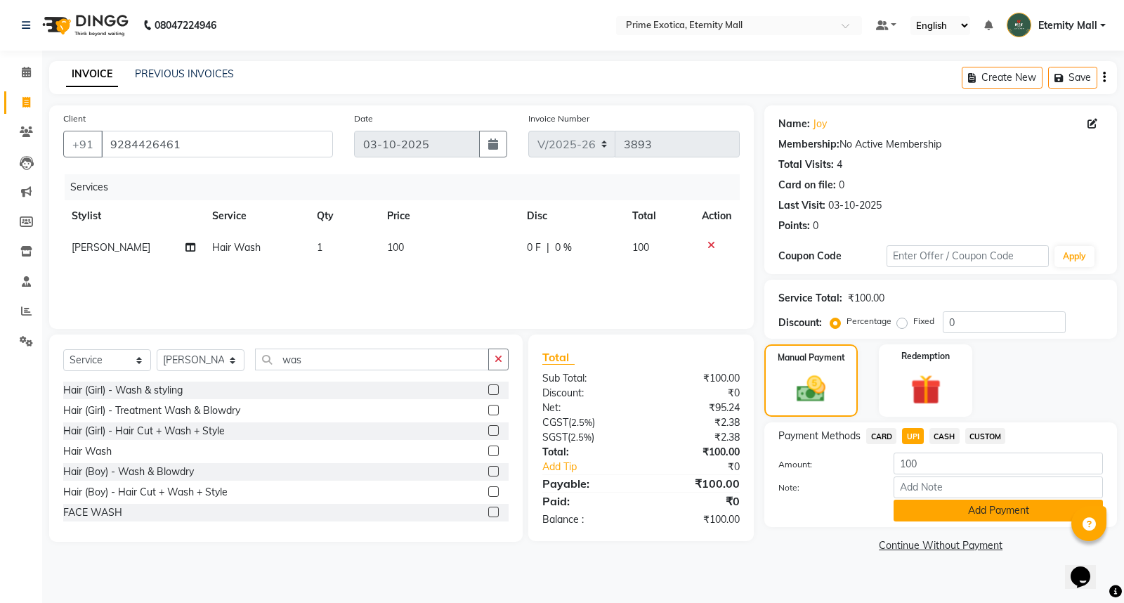
click at [924, 513] on button "Add Payment" at bounding box center [997, 510] width 209 height 22
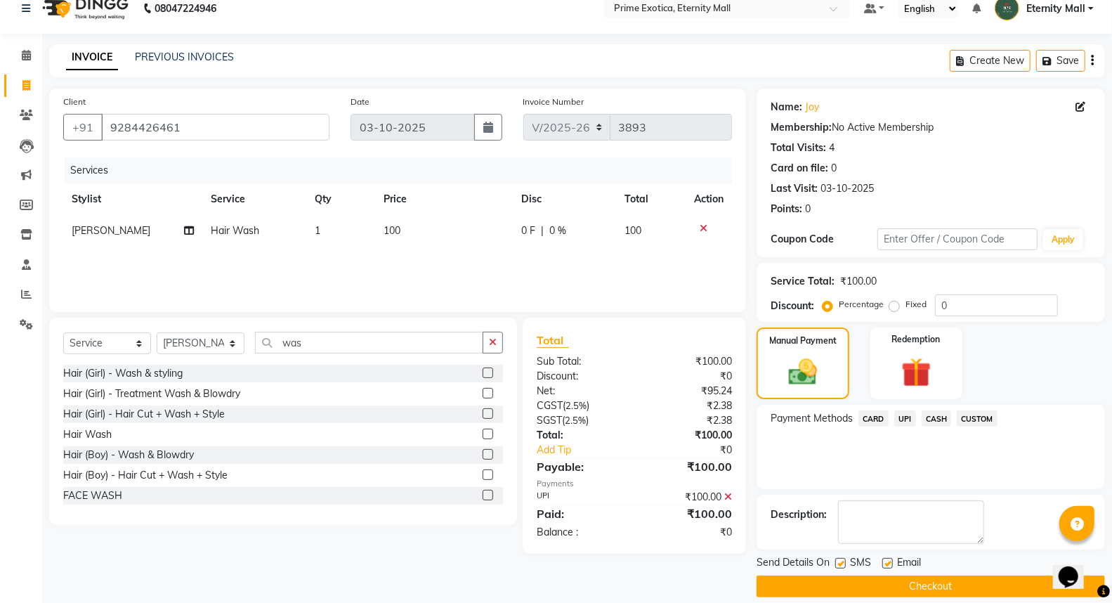
scroll to position [32, 0]
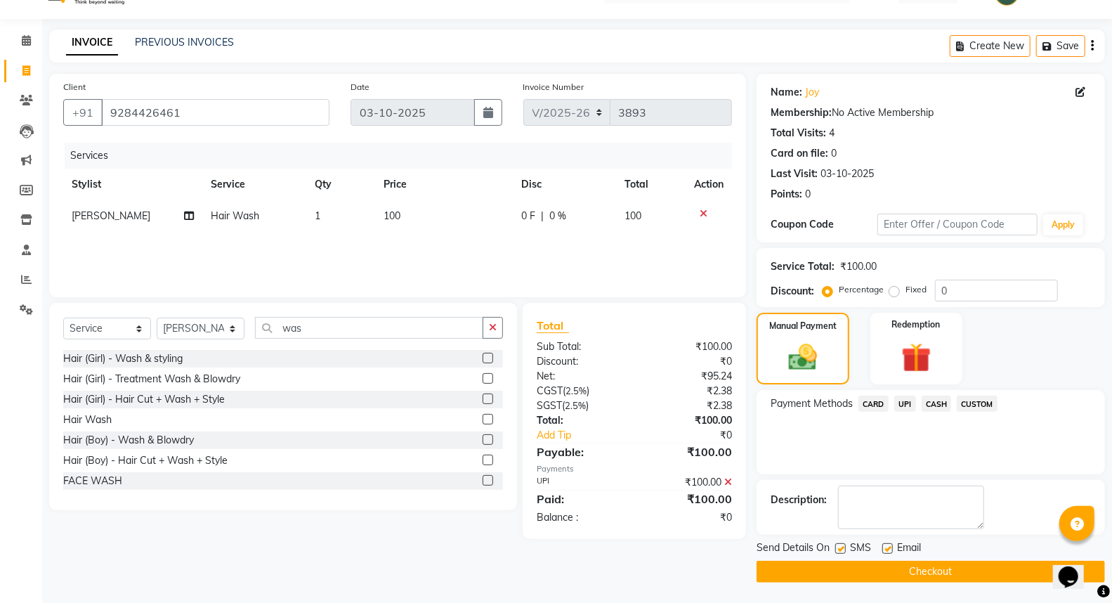
click at [896, 572] on button "Checkout" at bounding box center [930, 571] width 348 height 22
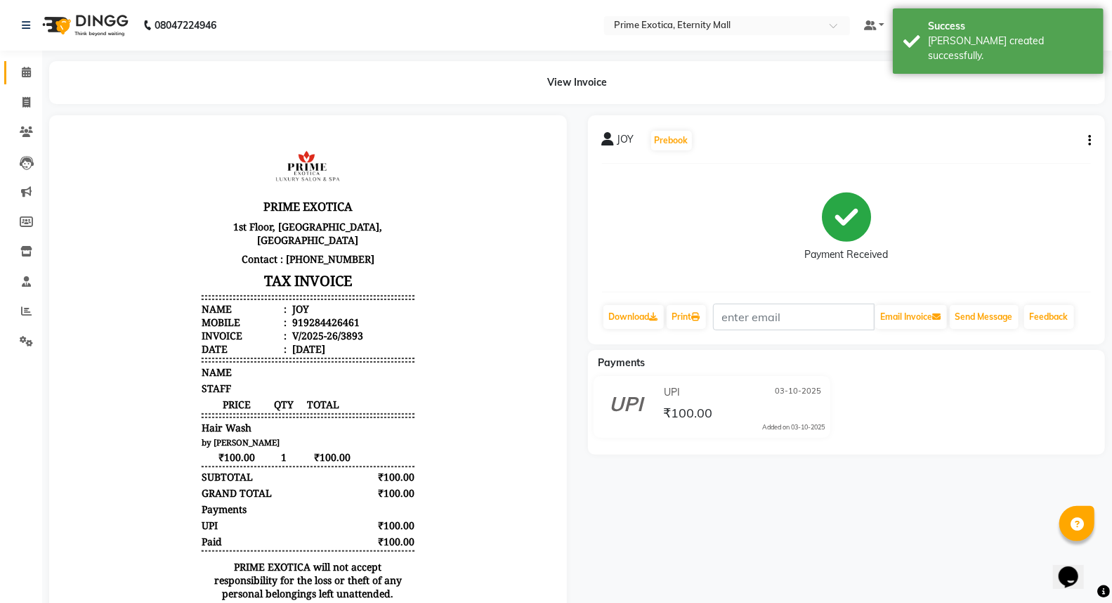
click at [13, 83] on link "Calendar" at bounding box center [21, 72] width 34 height 23
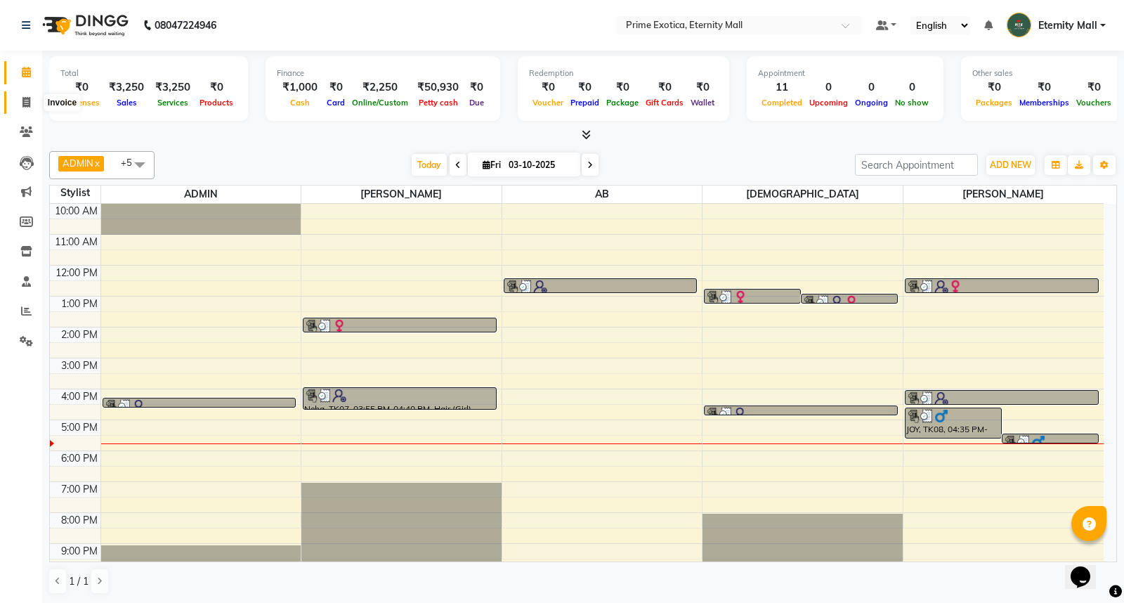
click at [24, 102] on icon at bounding box center [26, 102] width 8 height 11
select select "service"
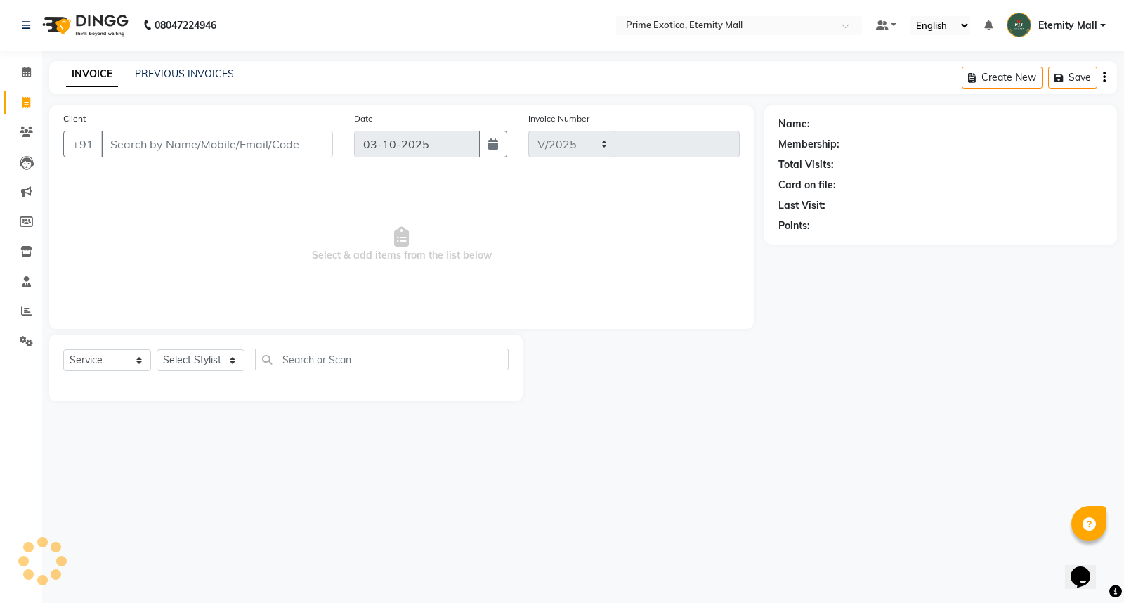
select select "5774"
type input "3894"
click at [304, 145] on input "Client" at bounding box center [217, 144] width 232 height 27
type input "8087689365"
click at [304, 145] on span "Add Client" at bounding box center [296, 144] width 55 height 14
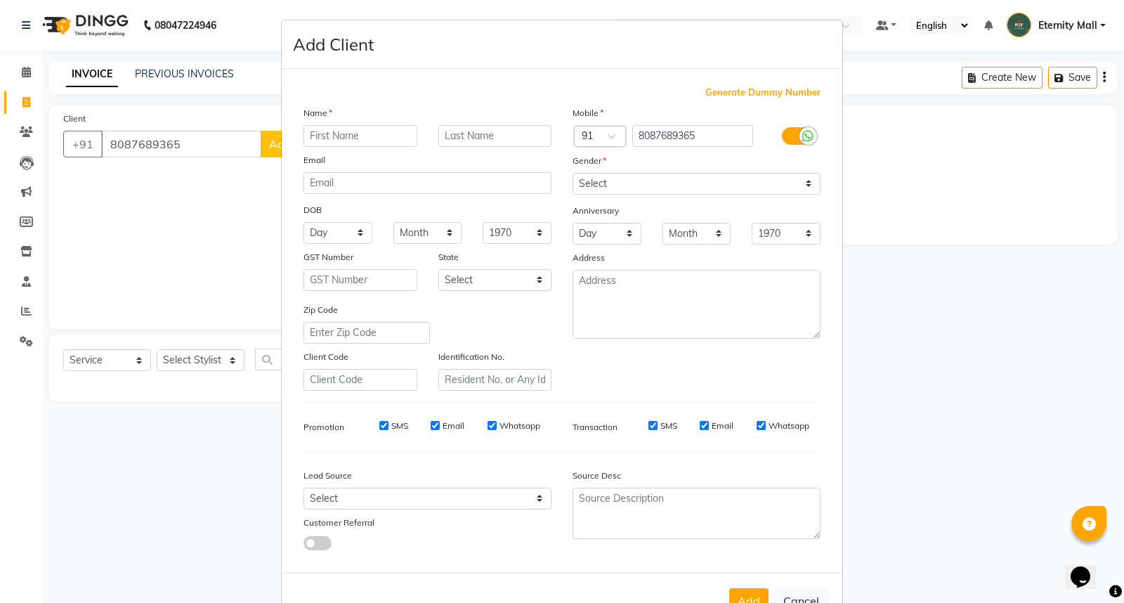
click at [339, 117] on div "Name" at bounding box center [427, 115] width 269 height 20
click at [339, 131] on input "text" at bounding box center [360, 136] width 114 height 22
type input "Pooja"
click at [701, 179] on select "Select [DEMOGRAPHIC_DATA] [DEMOGRAPHIC_DATA] Other Prefer Not To Say" at bounding box center [696, 184] width 248 height 22
select select "[DEMOGRAPHIC_DATA]"
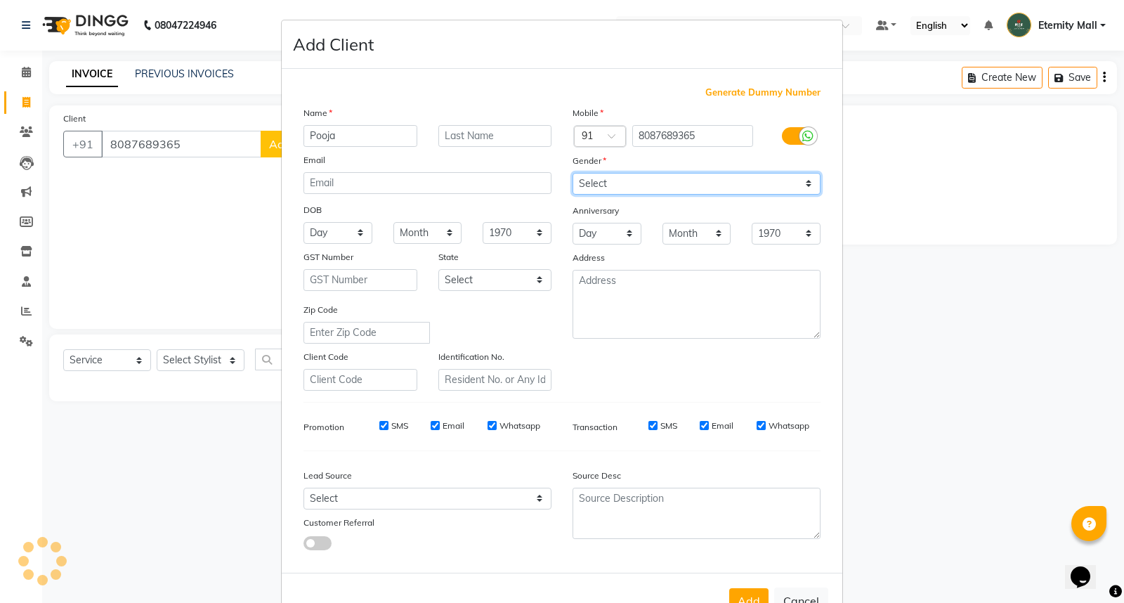
click at [572, 173] on select "Select [DEMOGRAPHIC_DATA] [DEMOGRAPHIC_DATA] Other Prefer Not To Say" at bounding box center [696, 184] width 248 height 22
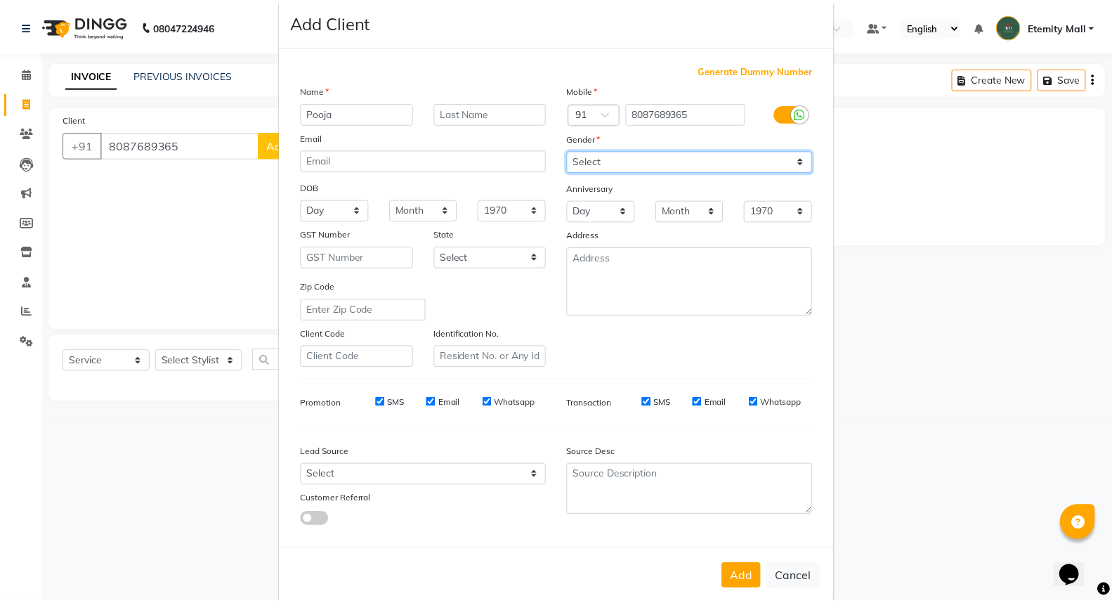
scroll to position [46, 0]
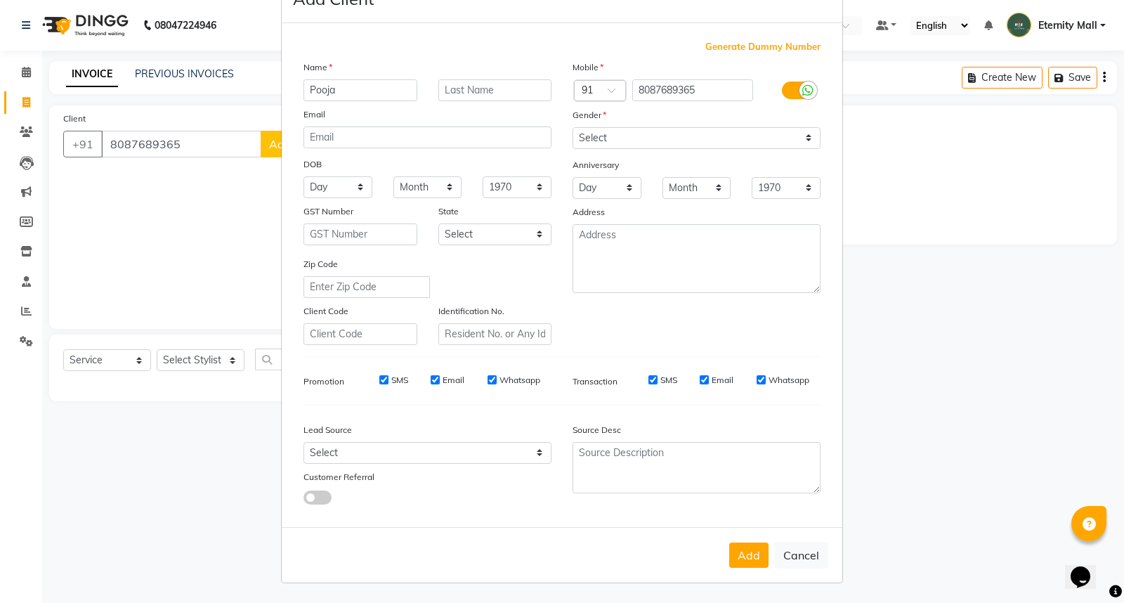
click at [755, 555] on button "Add" at bounding box center [748, 554] width 39 height 25
select select
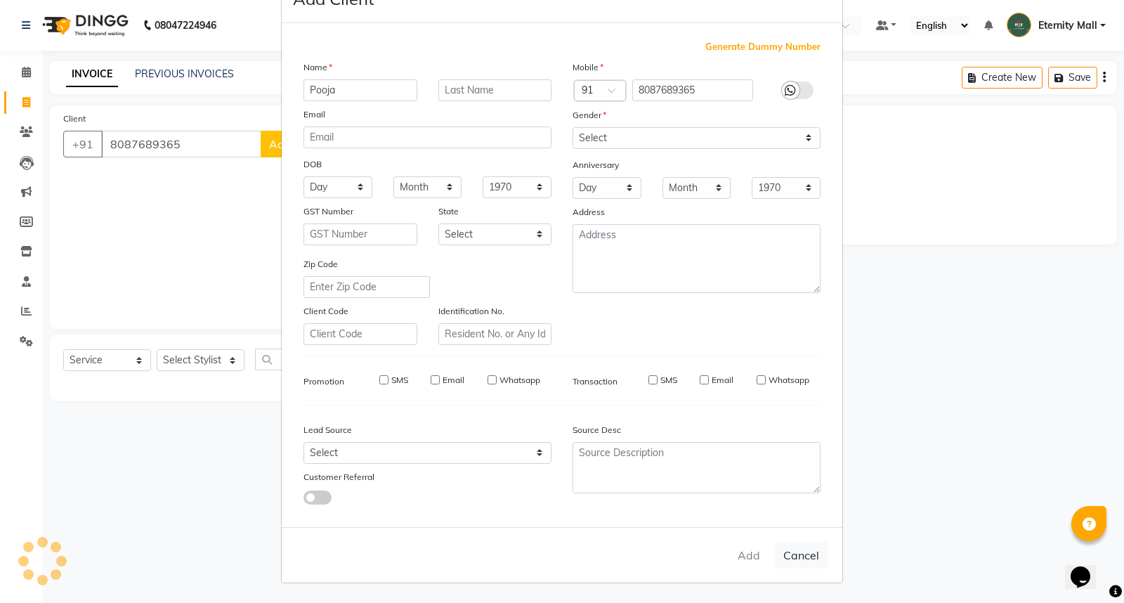
select select
checkbox input "false"
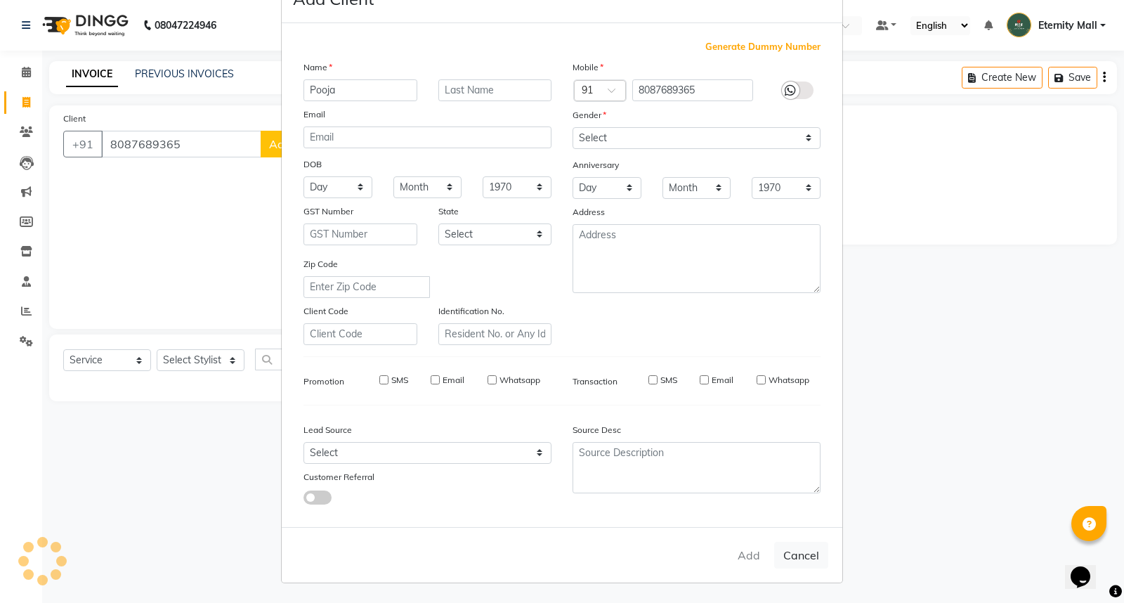
checkbox input "false"
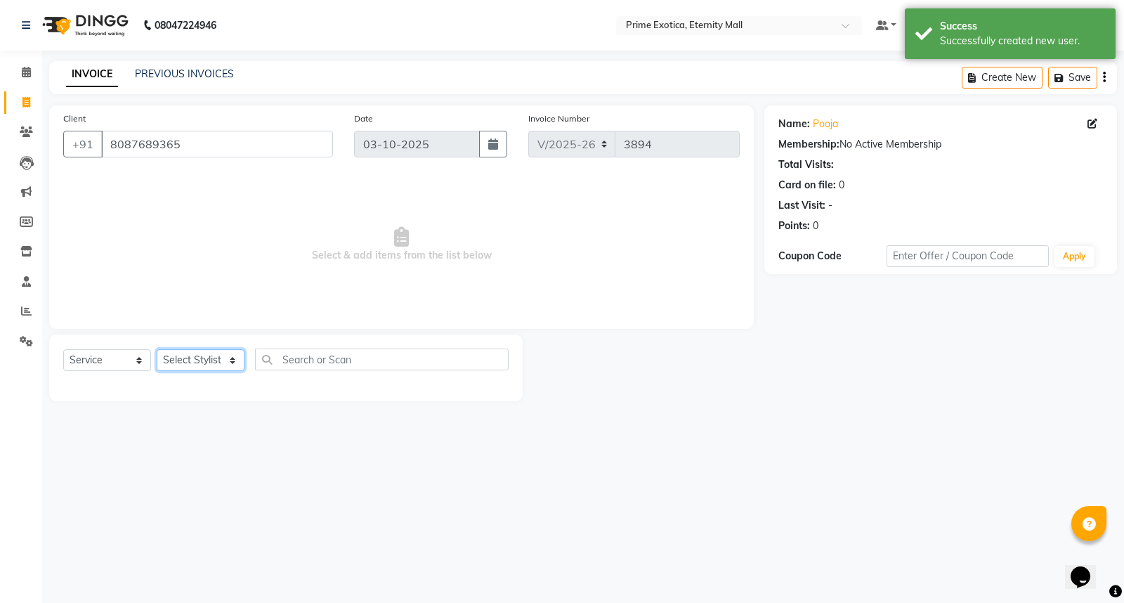
click at [187, 359] on select "Select Stylist AB ADMIN ajay vikram lakshane Isha [PERSON_NAME] [PERSON_NAME]" at bounding box center [201, 360] width 88 height 22
select select "66509"
click at [157, 350] on select "Select Stylist AB ADMIN ajay vikram lakshane Isha [PERSON_NAME] [PERSON_NAME]" at bounding box center [201, 360] width 88 height 22
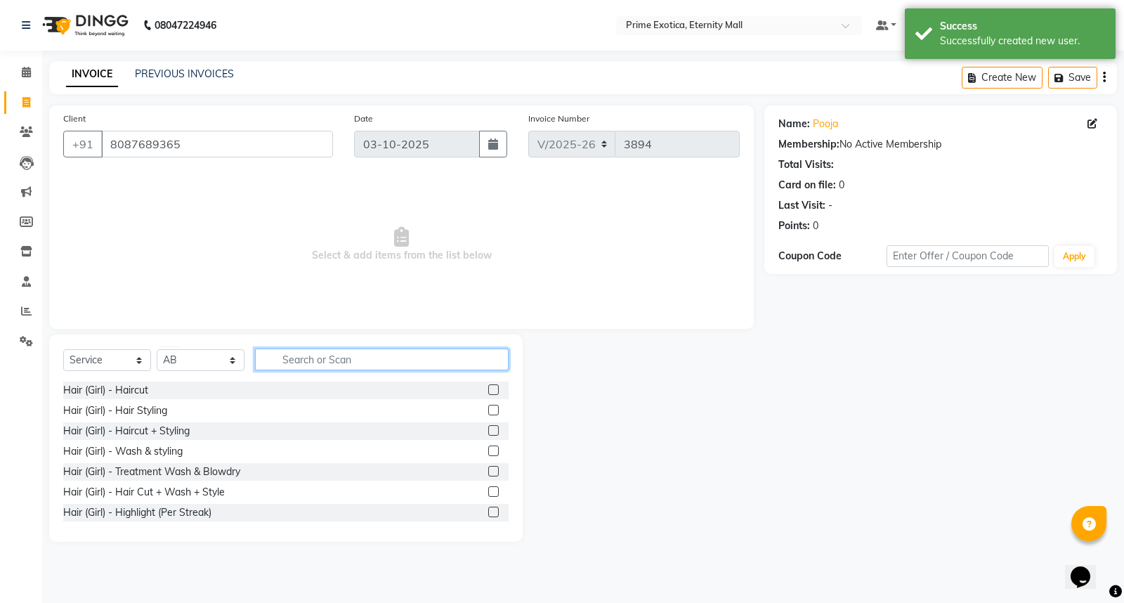
click at [295, 362] on input "text" at bounding box center [382, 359] width 254 height 22
click at [488, 388] on label at bounding box center [493, 389] width 11 height 11
click at [488, 388] on input "checkbox" at bounding box center [492, 390] width 9 height 9
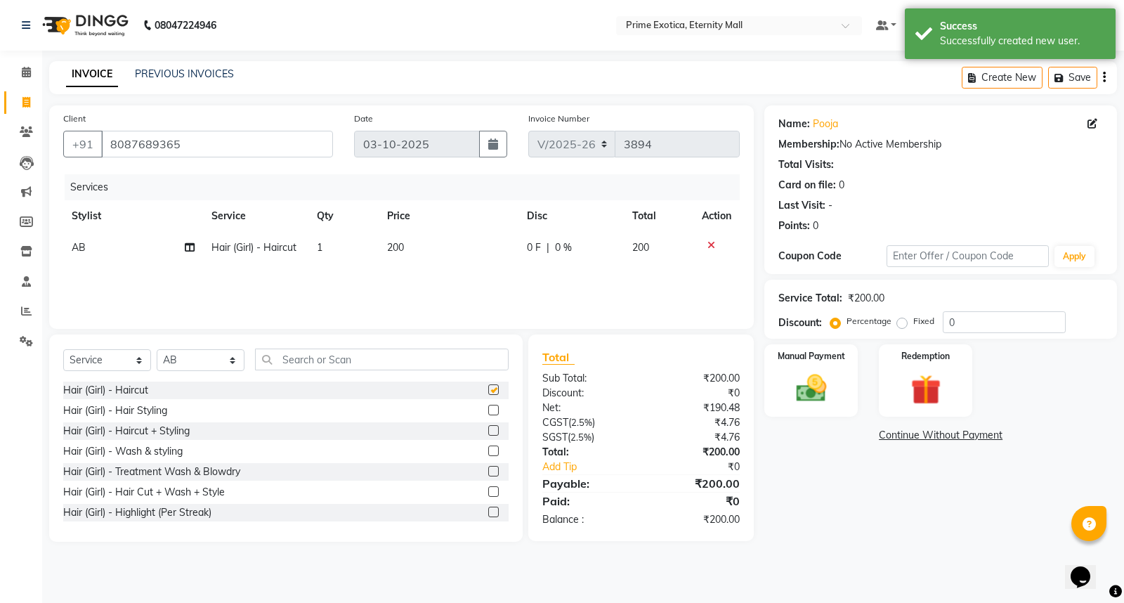
checkbox input "false"
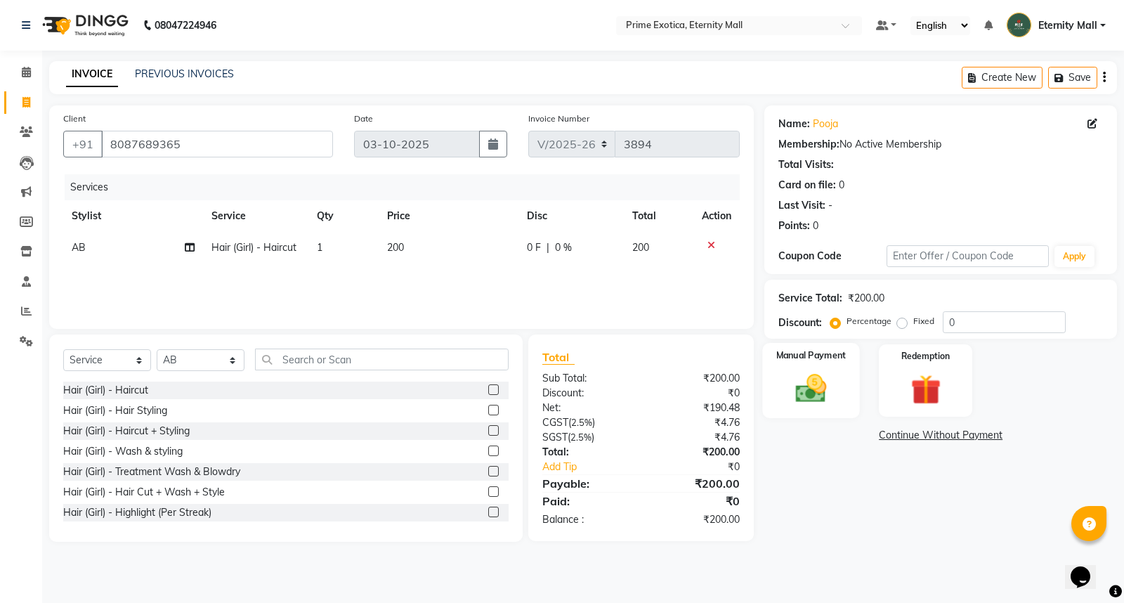
click at [815, 375] on img at bounding box center [811, 388] width 51 height 36
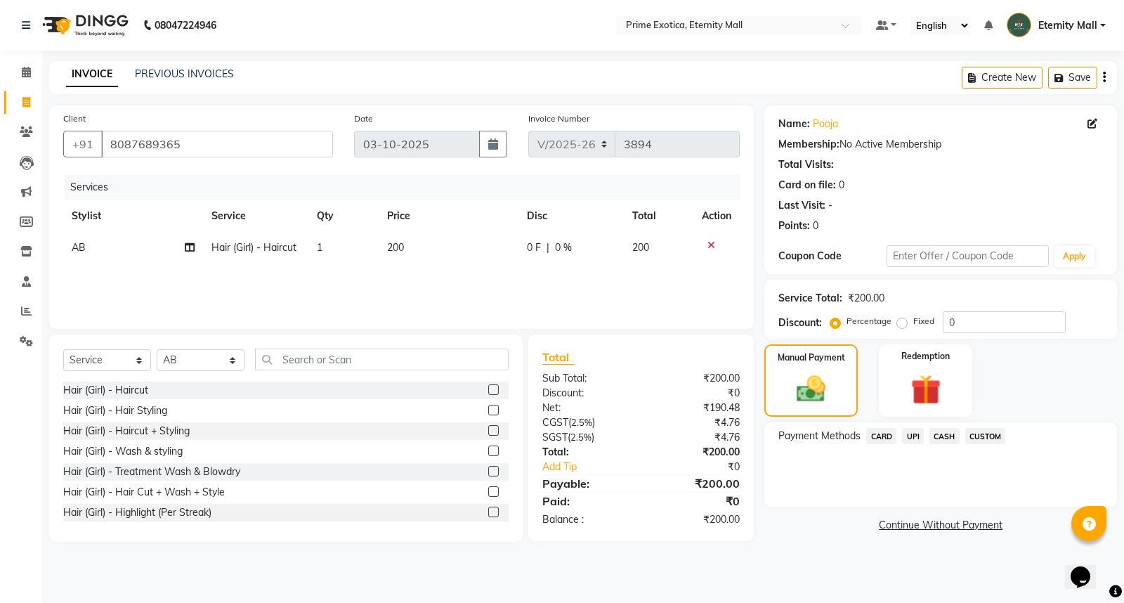
click at [900, 435] on div "UPI" at bounding box center [909, 437] width 27 height 19
click at [913, 436] on span "UPI" at bounding box center [913, 436] width 22 height 16
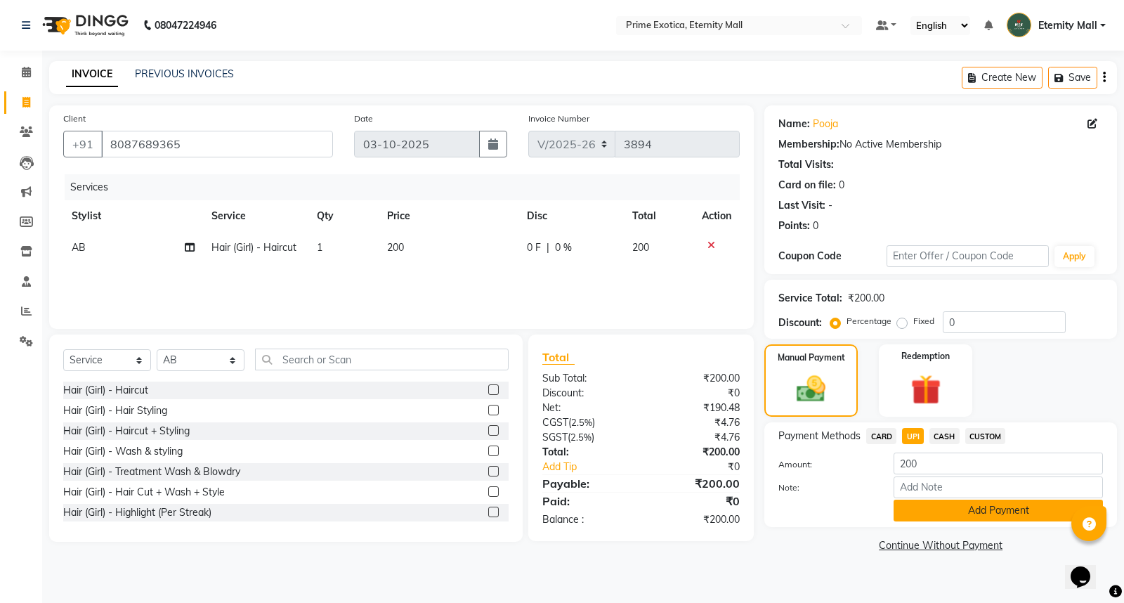
click at [924, 511] on button "Add Payment" at bounding box center [997, 510] width 209 height 22
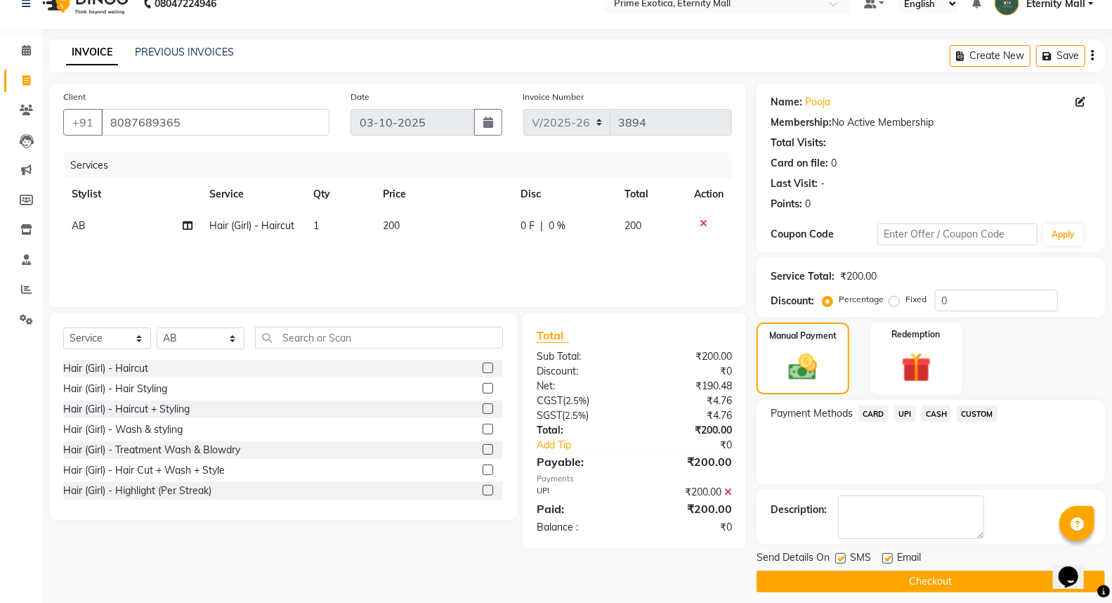
scroll to position [32, 0]
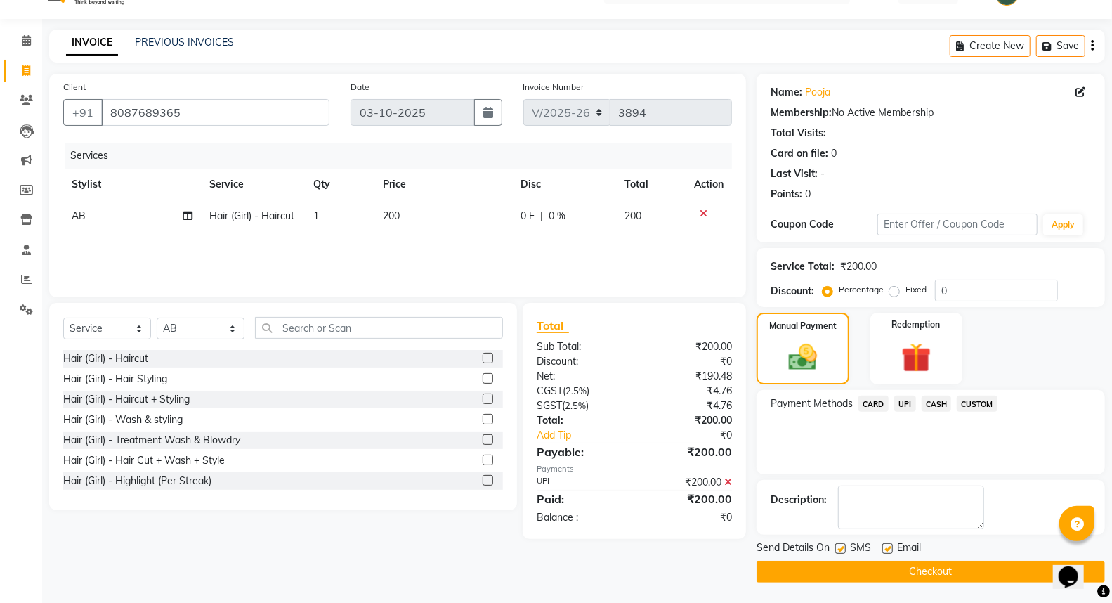
click at [961, 572] on button "Checkout" at bounding box center [930, 571] width 348 height 22
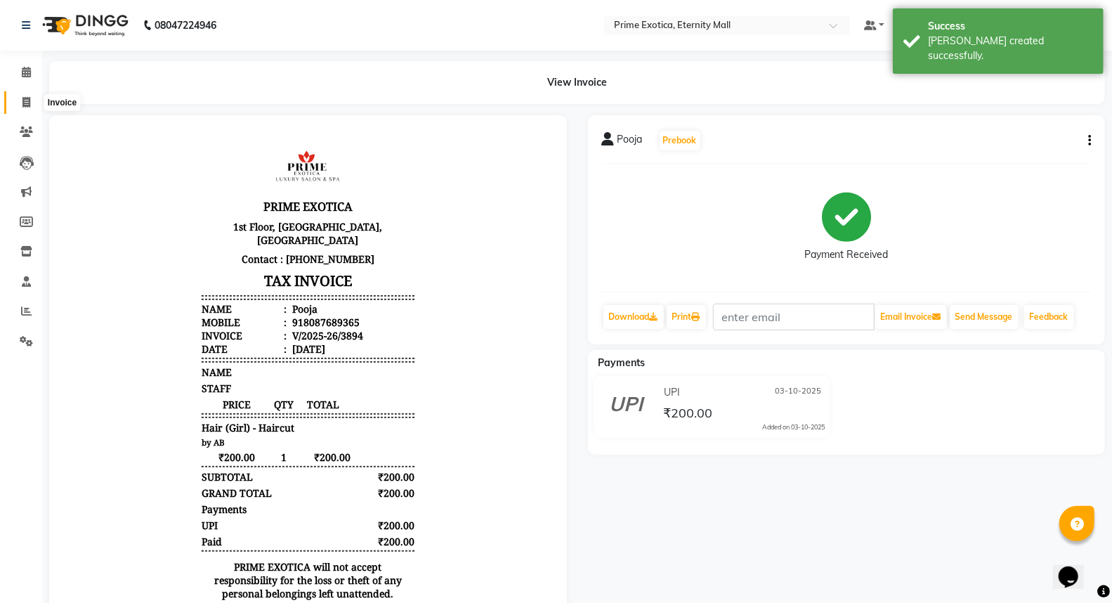
click at [24, 97] on icon at bounding box center [26, 102] width 8 height 11
select select "service"
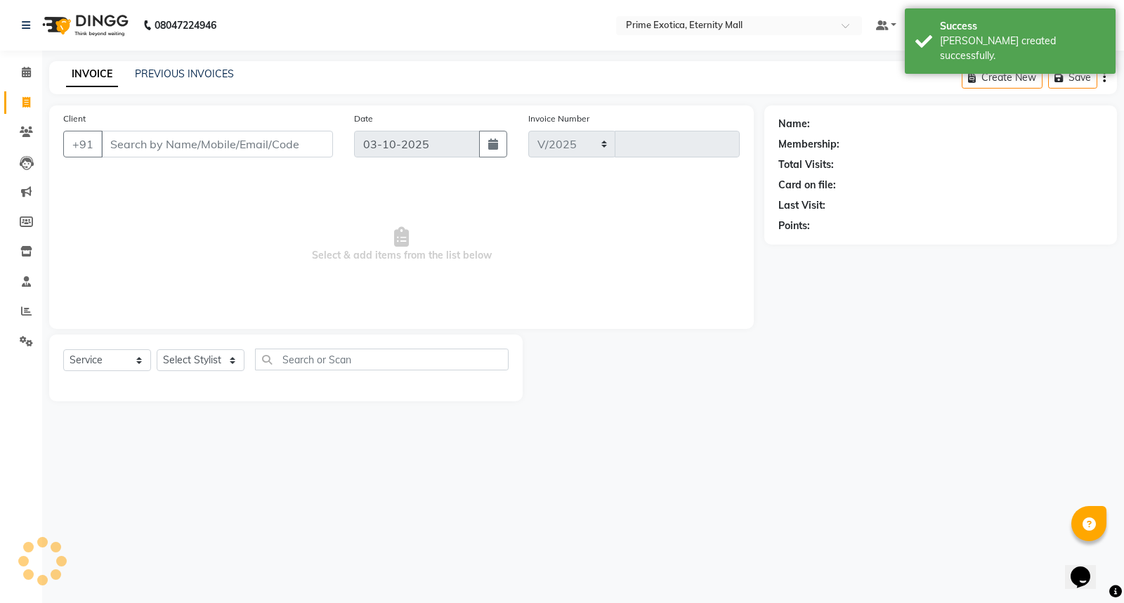
select select "5774"
type input "3895"
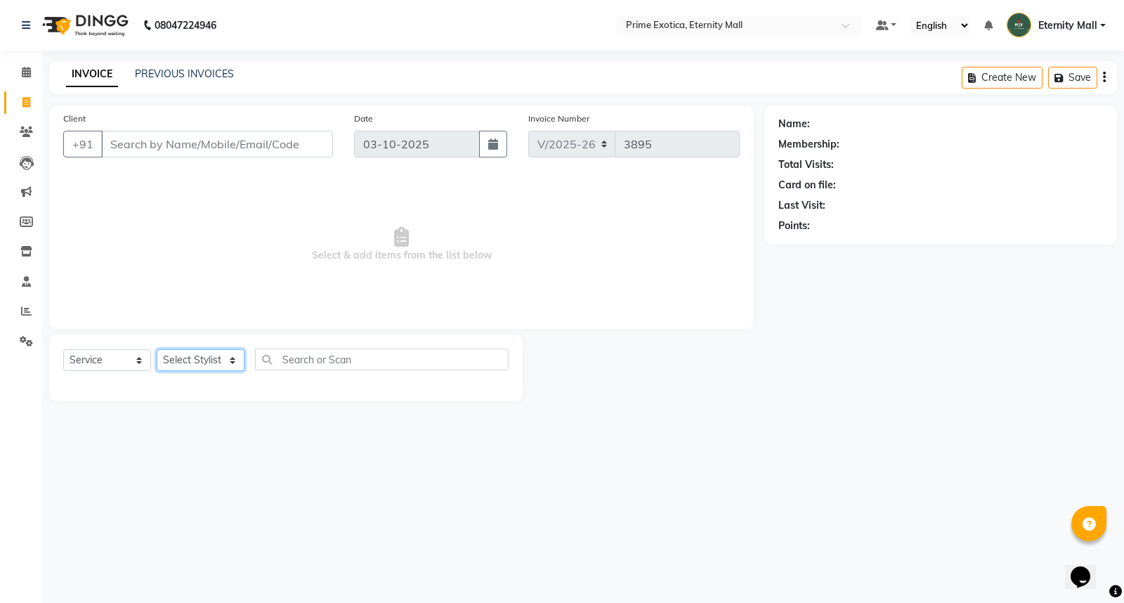
click at [199, 353] on select "Select Stylist AB ADMIN ajay vikram lakshane Isha [PERSON_NAME] [PERSON_NAME]" at bounding box center [201, 360] width 88 height 22
select select "46181"
click at [157, 350] on select "Select Stylist AB ADMIN ajay vikram lakshane Isha [PERSON_NAME] [PERSON_NAME]" at bounding box center [201, 360] width 88 height 22
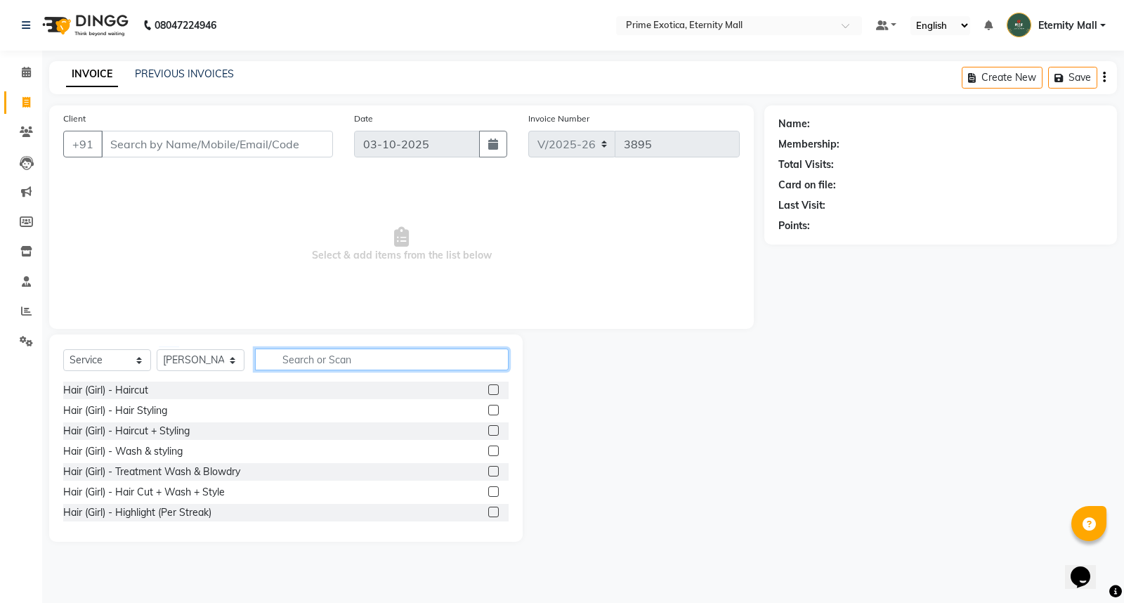
click at [353, 361] on input "text" at bounding box center [382, 359] width 254 height 22
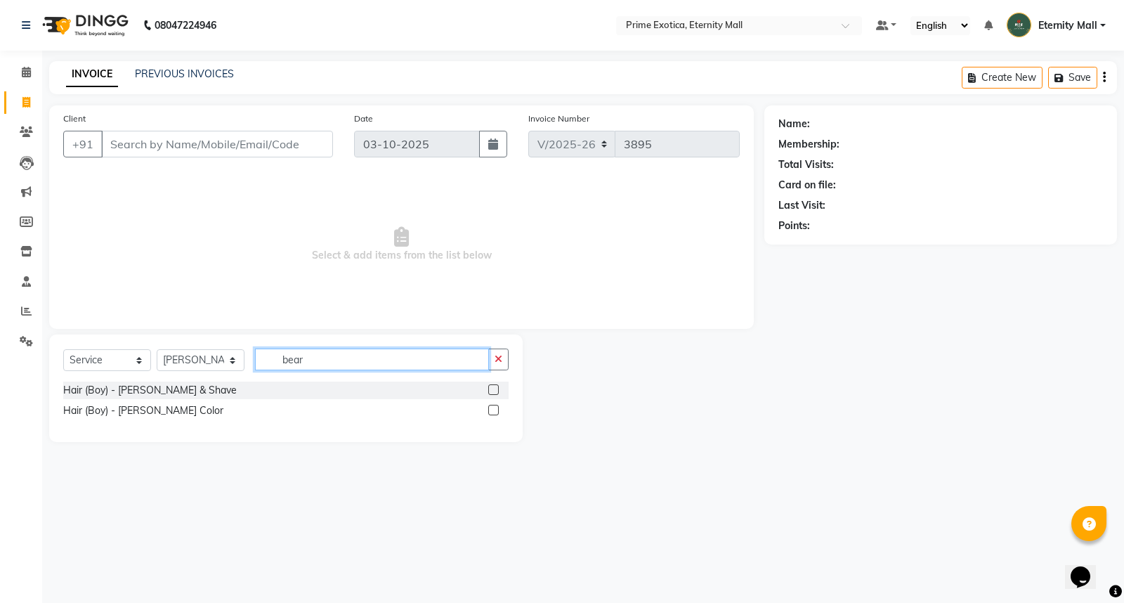
type input "bear"
click at [492, 388] on label at bounding box center [493, 389] width 11 height 11
click at [492, 388] on input "checkbox" at bounding box center [492, 390] width 9 height 9
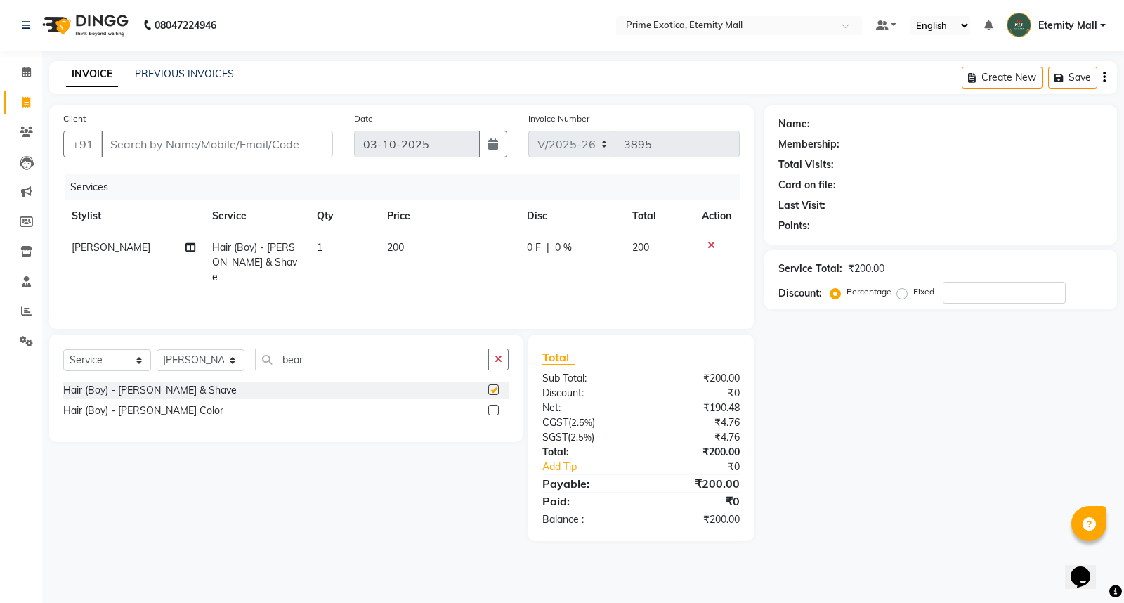
checkbox input "false"
click at [299, 153] on input "Client" at bounding box center [217, 144] width 232 height 27
drag, startPoint x: 299, startPoint y: 153, endPoint x: 432, endPoint y: 249, distance: 163.5
click at [432, 249] on div "Client +91 Date [DATE] Invoice Number V/2025 V/[PHONE_NUMBER] Services Stylist …" at bounding box center [401, 216] width 704 height 223
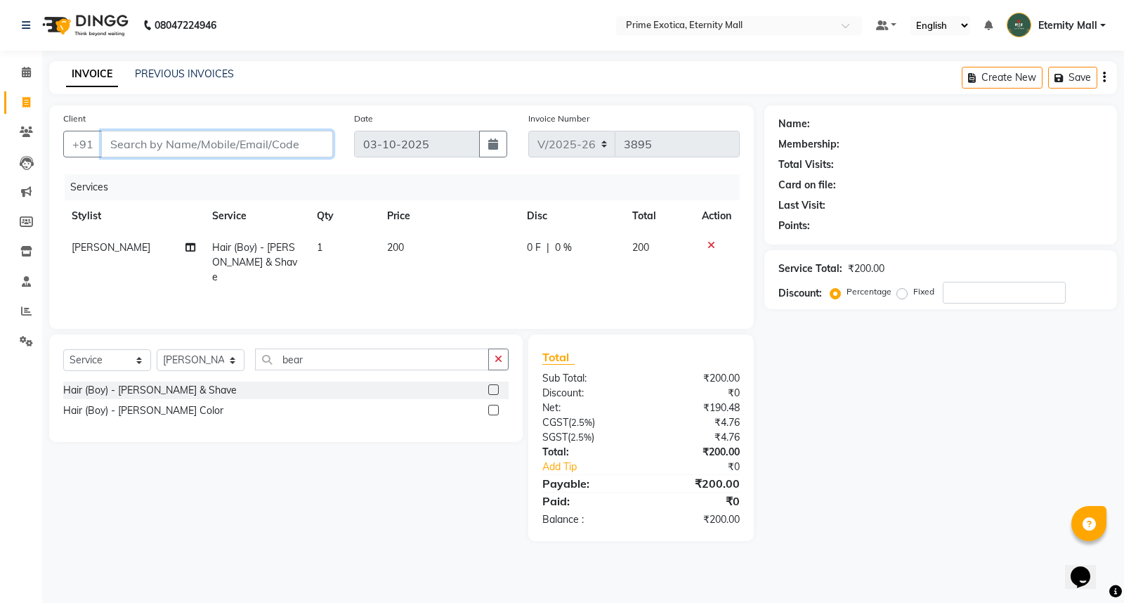
type input "9"
type input "0"
type input "9096457916"
click at [329, 145] on button "Add Client" at bounding box center [297, 144] width 72 height 27
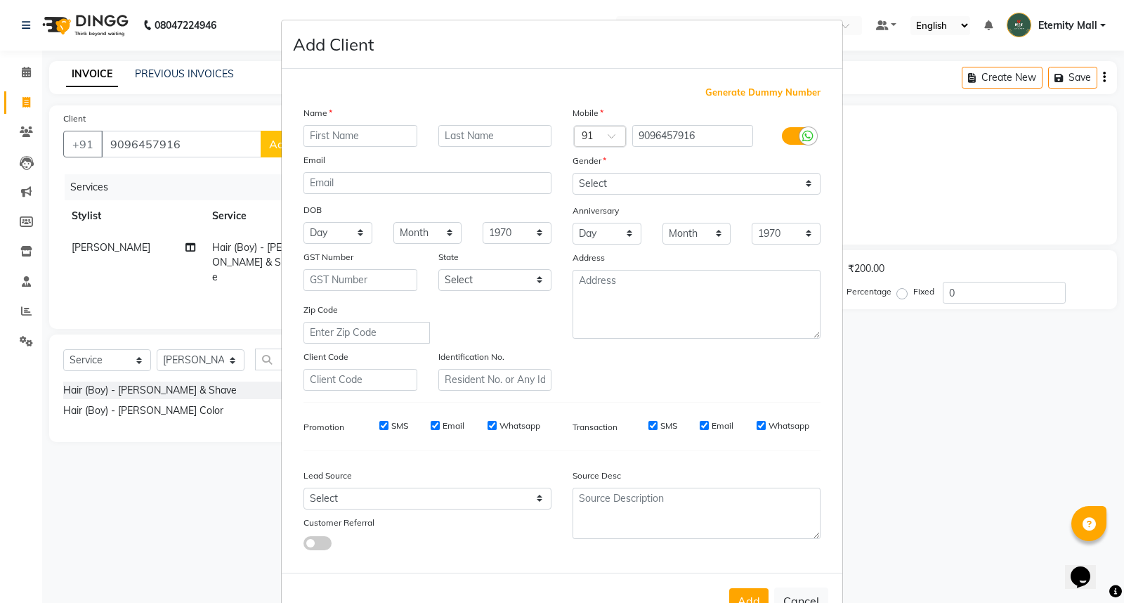
click at [369, 130] on input "text" at bounding box center [360, 136] width 114 height 22
type input "Pratik"
click at [604, 185] on select "Select [DEMOGRAPHIC_DATA] [DEMOGRAPHIC_DATA] Other Prefer Not To Say" at bounding box center [696, 184] width 248 height 22
click at [572, 173] on select "Select [DEMOGRAPHIC_DATA] [DEMOGRAPHIC_DATA] Other Prefer Not To Say" at bounding box center [696, 184] width 248 height 22
click at [632, 188] on select "Select [DEMOGRAPHIC_DATA] [DEMOGRAPHIC_DATA] Other Prefer Not To Say" at bounding box center [696, 184] width 248 height 22
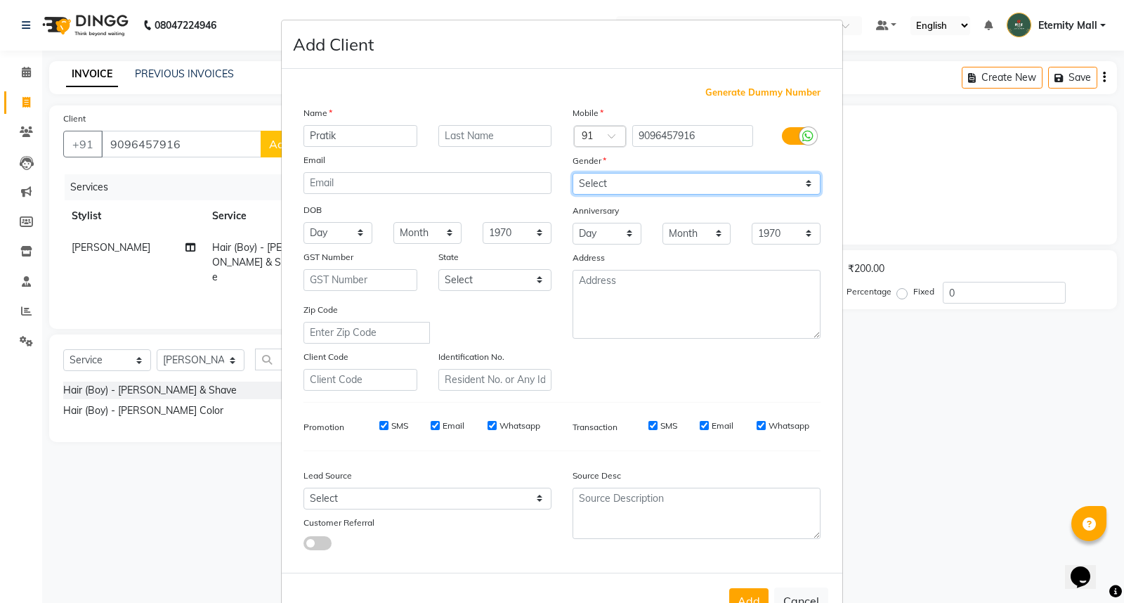
select select "[DEMOGRAPHIC_DATA]"
click at [572, 173] on select "Select [DEMOGRAPHIC_DATA] [DEMOGRAPHIC_DATA] Other Prefer Not To Say" at bounding box center [696, 184] width 248 height 22
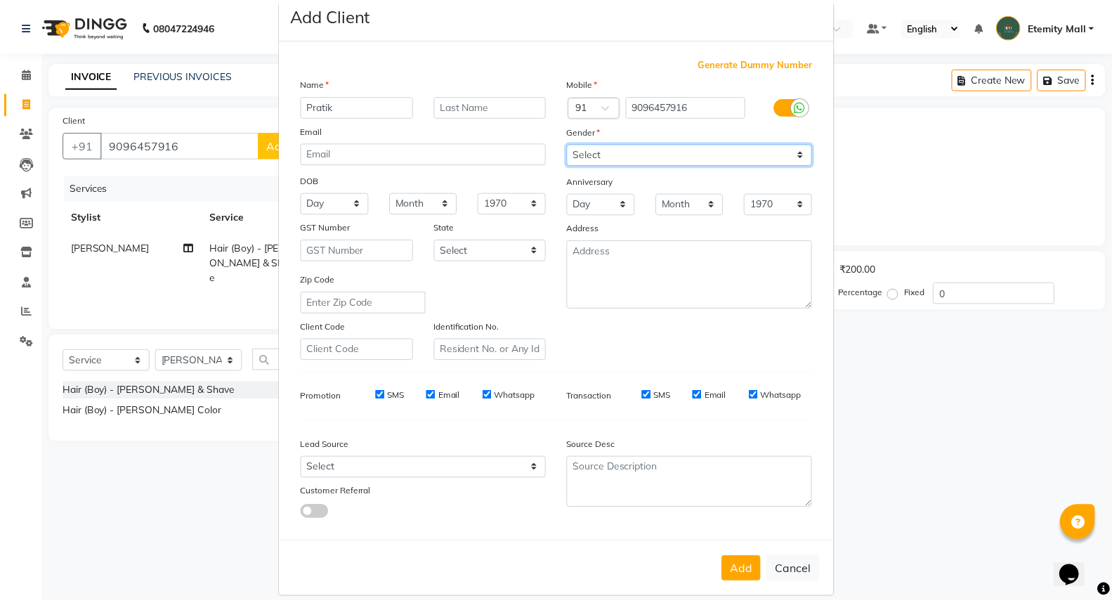
scroll to position [46, 0]
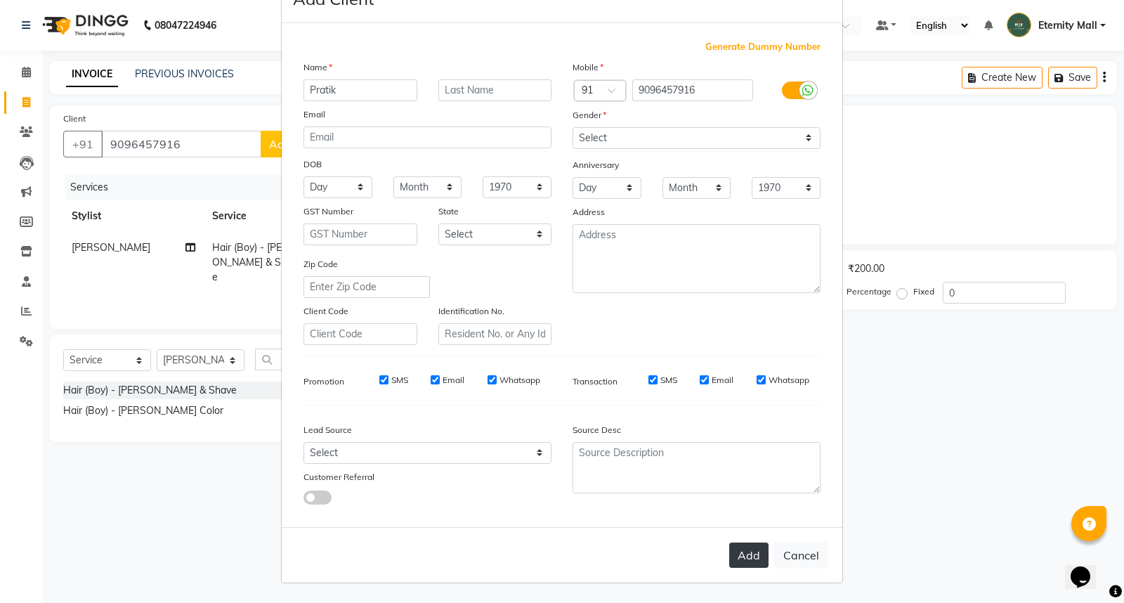
click at [756, 556] on button "Add" at bounding box center [748, 554] width 39 height 25
select select
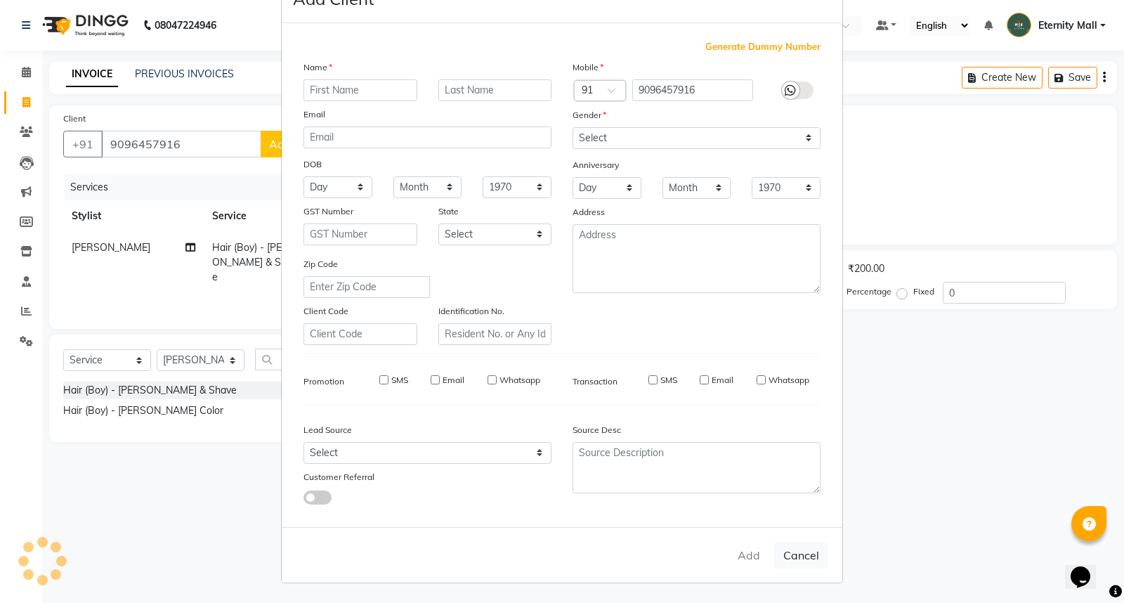
select select
checkbox input "false"
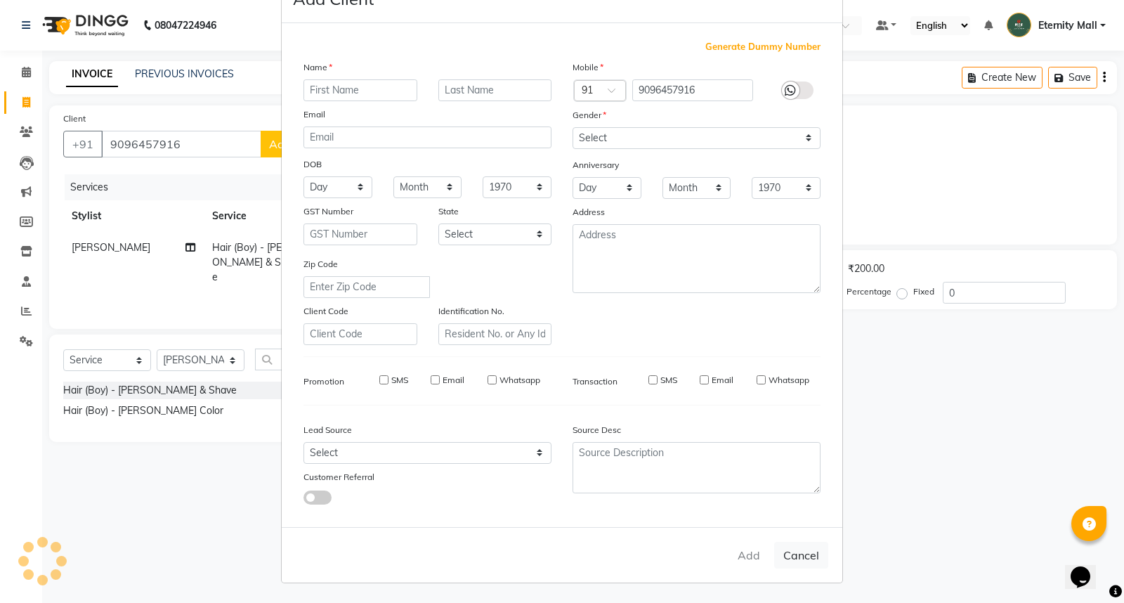
checkbox input "false"
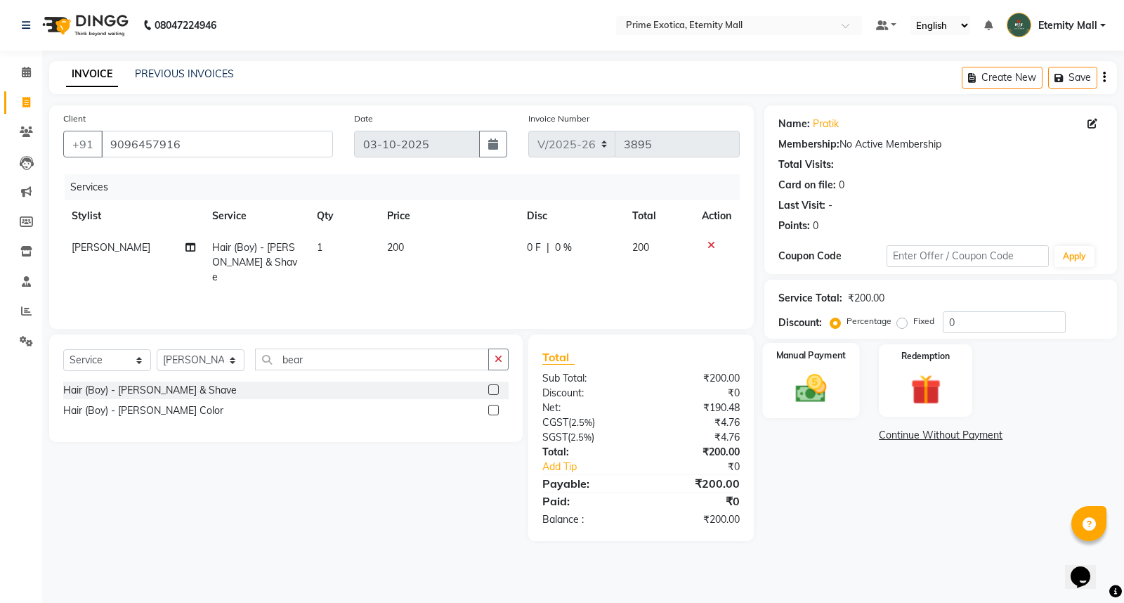
click at [823, 396] on img at bounding box center [811, 388] width 51 height 36
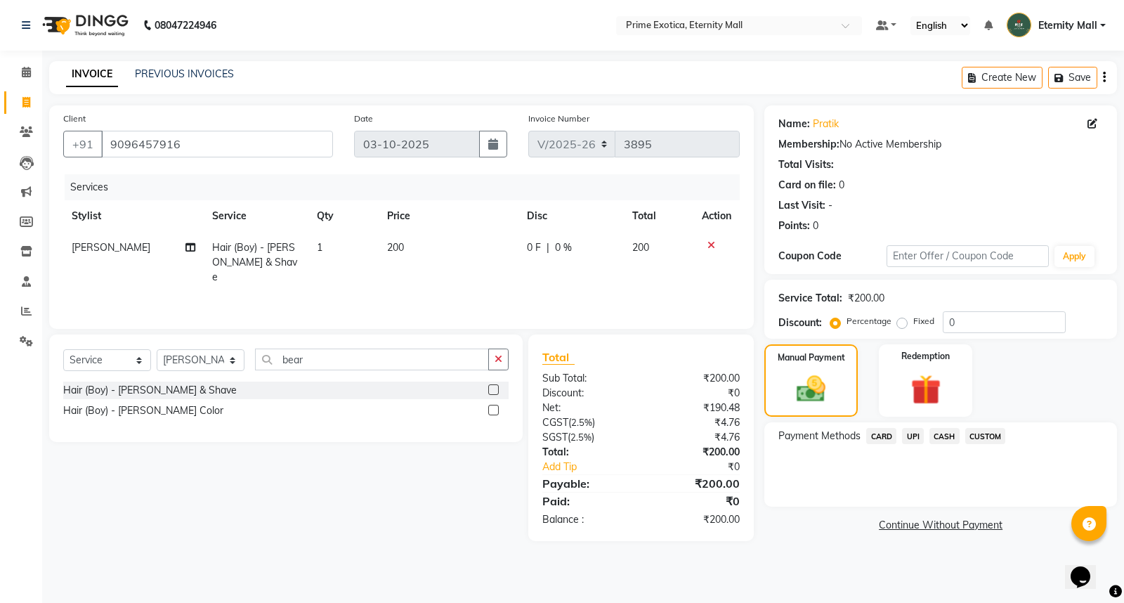
click at [917, 439] on span "UPI" at bounding box center [913, 436] width 22 height 16
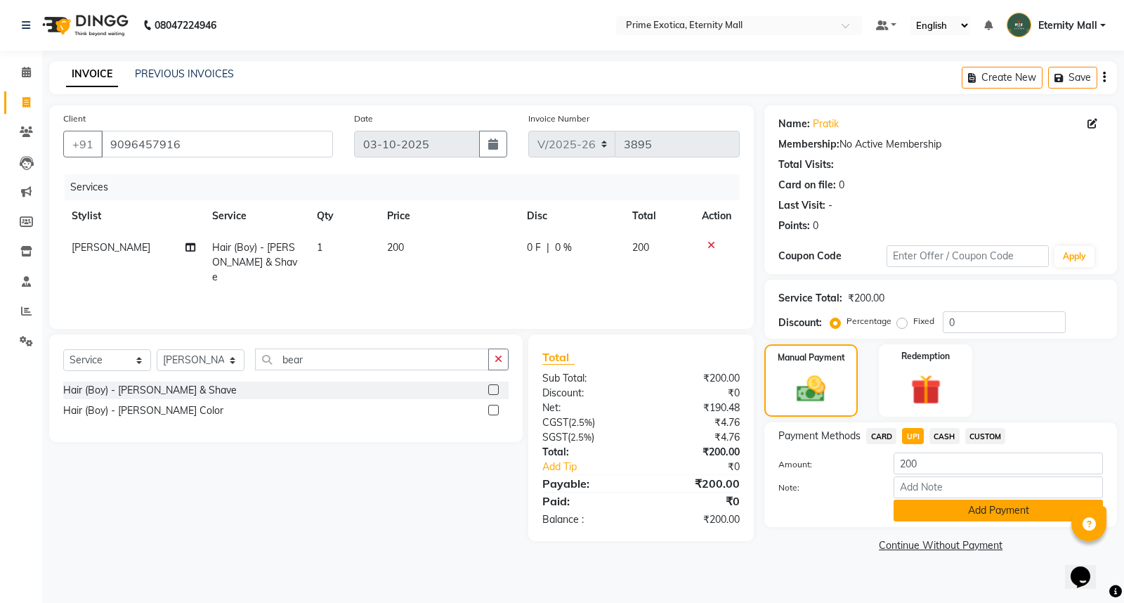
click at [938, 511] on button "Add Payment" at bounding box center [997, 510] width 209 height 22
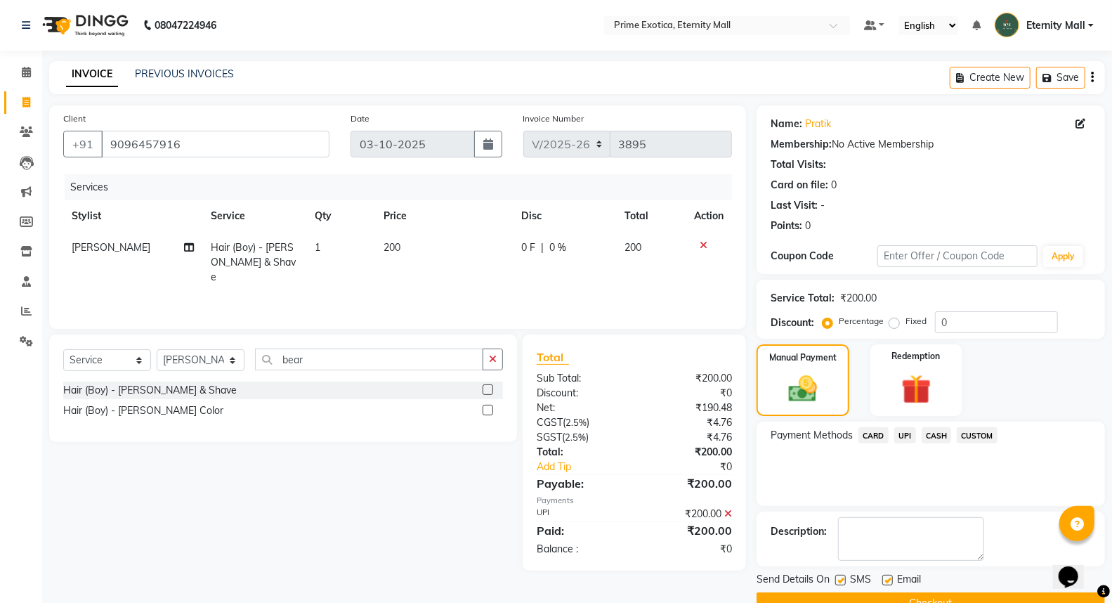
scroll to position [32, 0]
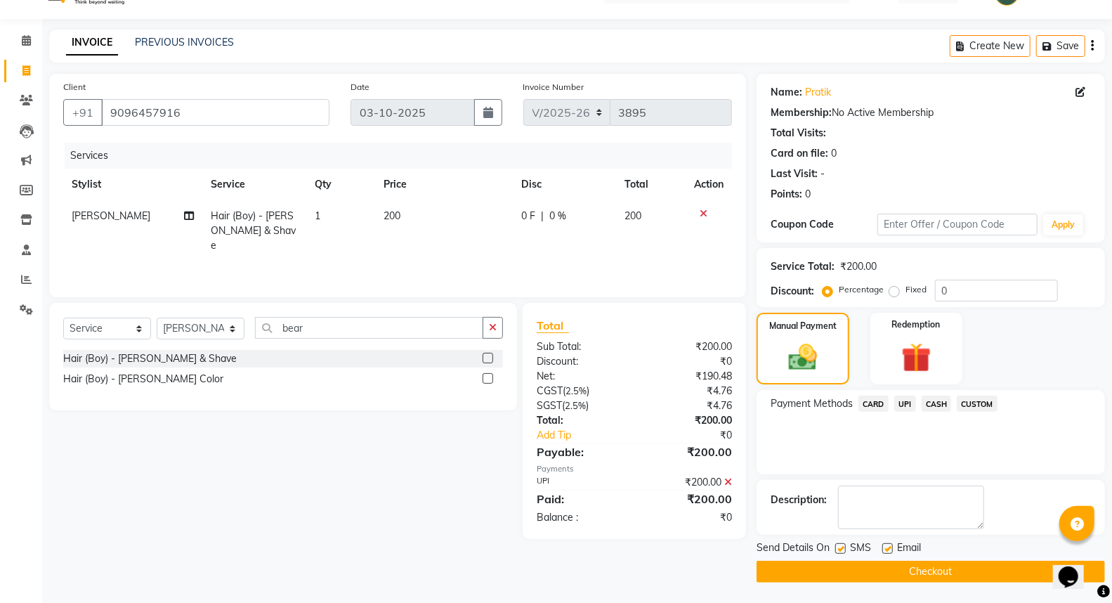
click at [916, 565] on button "Checkout" at bounding box center [930, 571] width 348 height 22
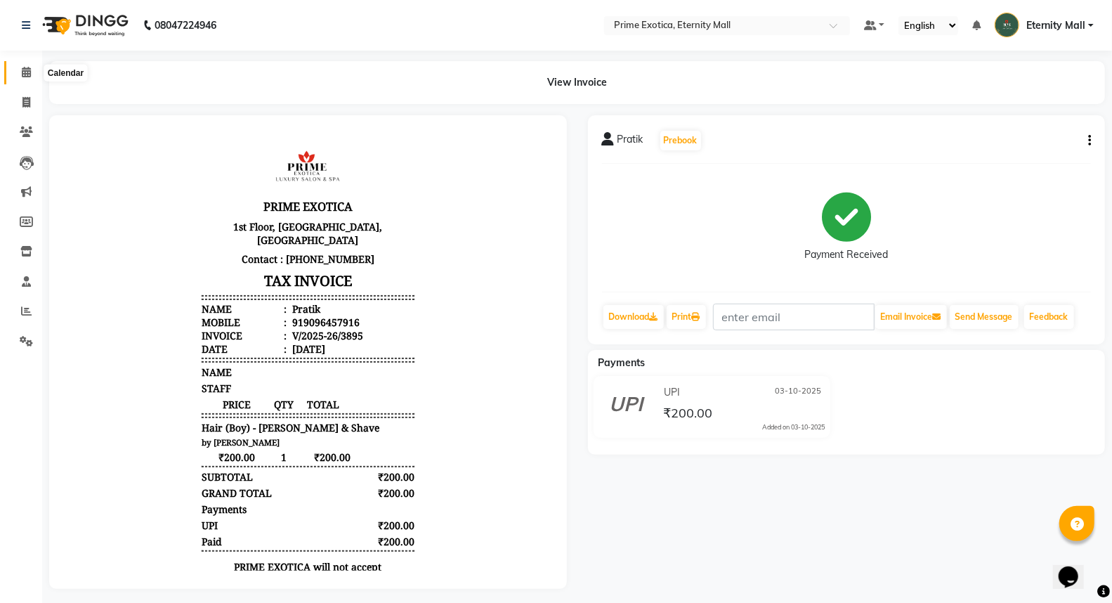
click at [31, 72] on span at bounding box center [26, 73] width 25 height 16
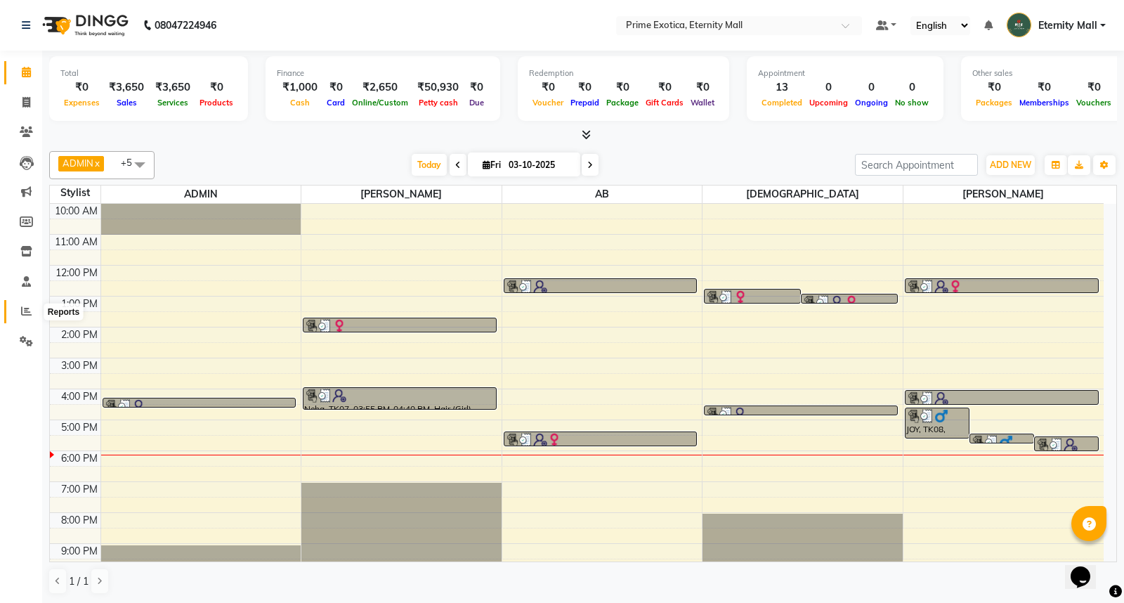
click at [22, 319] on span at bounding box center [26, 311] width 25 height 16
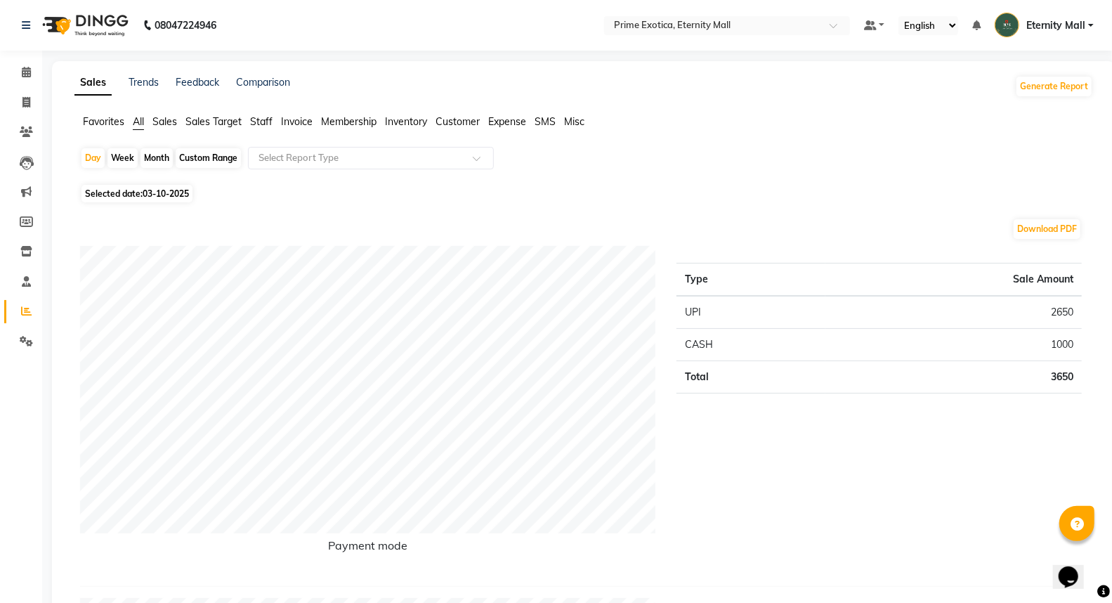
click at [158, 162] on div "Month" at bounding box center [156, 158] width 32 height 20
select select "10"
select select "2025"
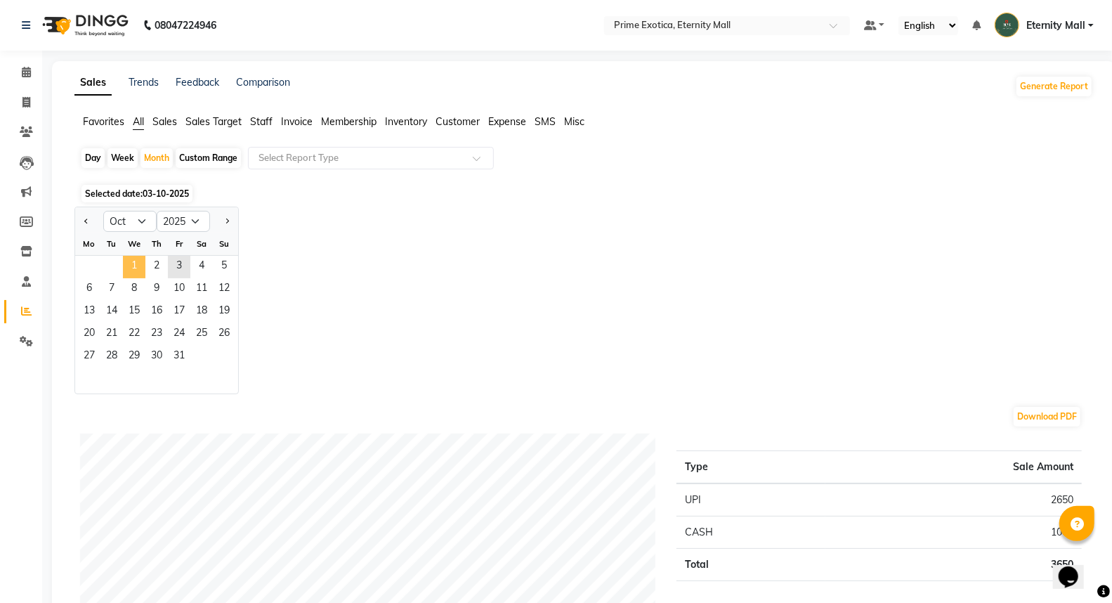
click at [138, 264] on span "1" at bounding box center [134, 267] width 22 height 22
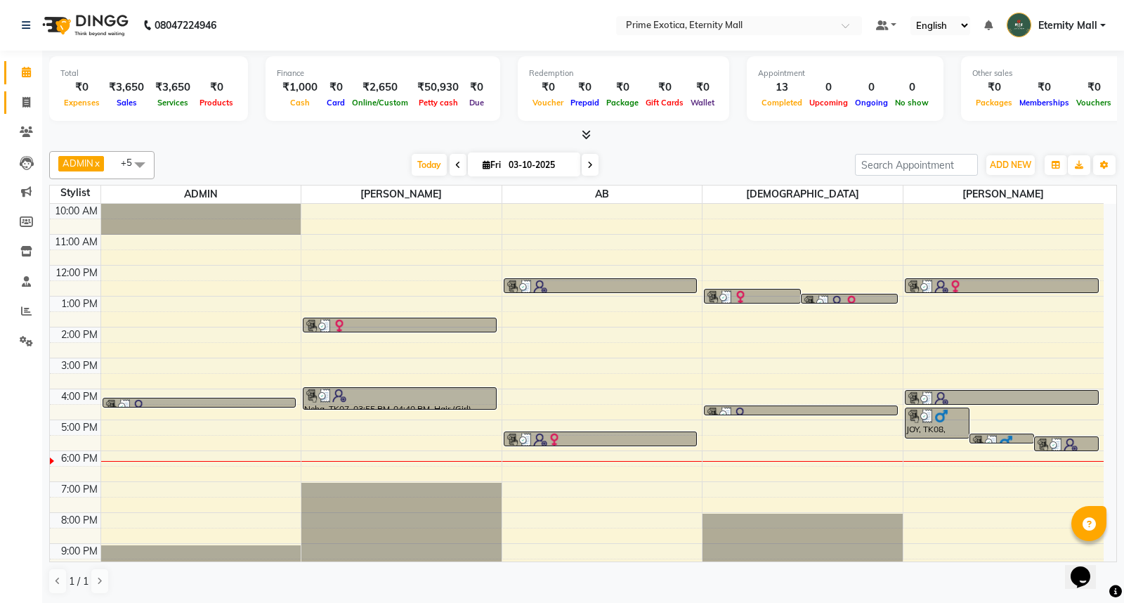
click at [25, 103] on icon at bounding box center [26, 102] width 8 height 11
select select "service"
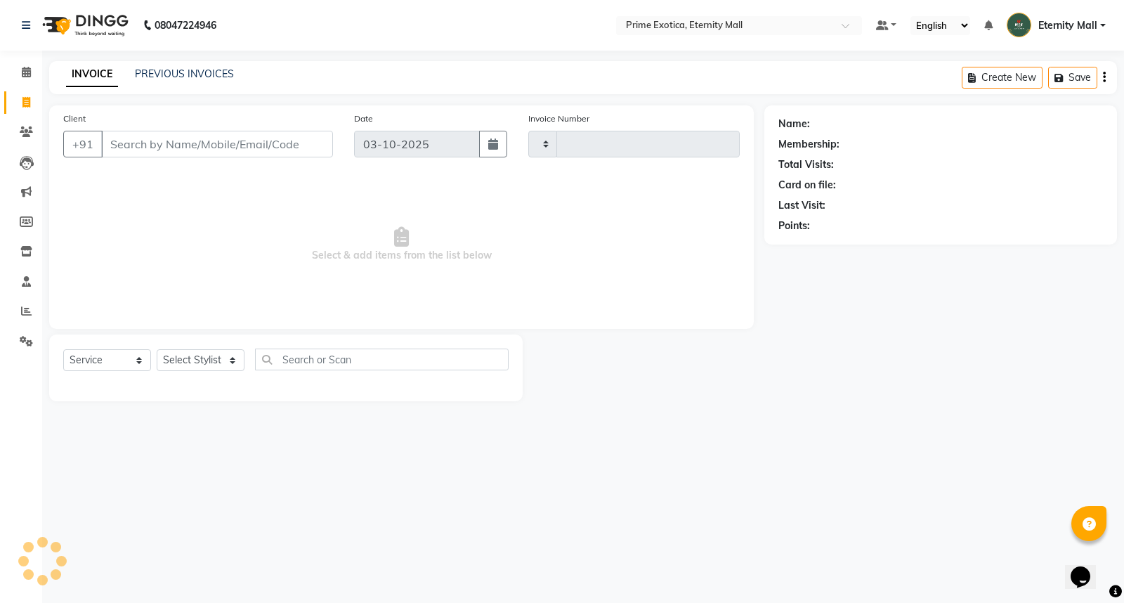
type input "3896"
select select "5774"
click at [226, 359] on select "Select Stylist" at bounding box center [201, 360] width 88 height 22
click at [233, 359] on select "Select Stylist" at bounding box center [201, 360] width 88 height 22
click at [218, 361] on select "Select Stylist AB ADMIN ajay vikram lakshane Isha [PERSON_NAME] [PERSON_NAME]" at bounding box center [201, 360] width 88 height 22
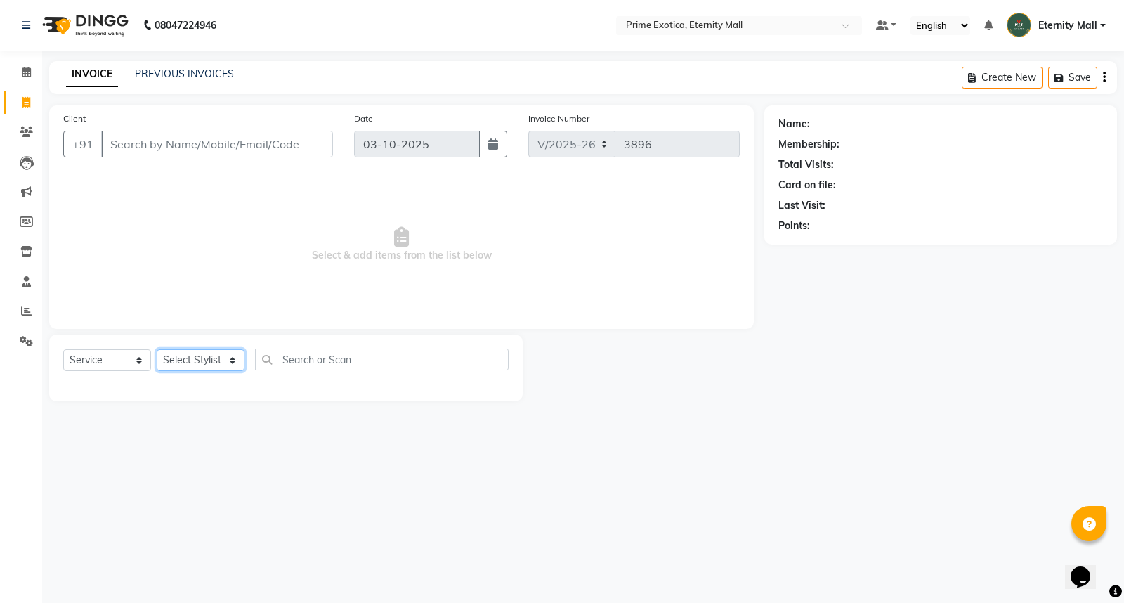
select select "66179"
click at [157, 350] on select "Select Stylist AB ADMIN ajay vikram lakshane Isha [PERSON_NAME] [PERSON_NAME]" at bounding box center [201, 360] width 88 height 22
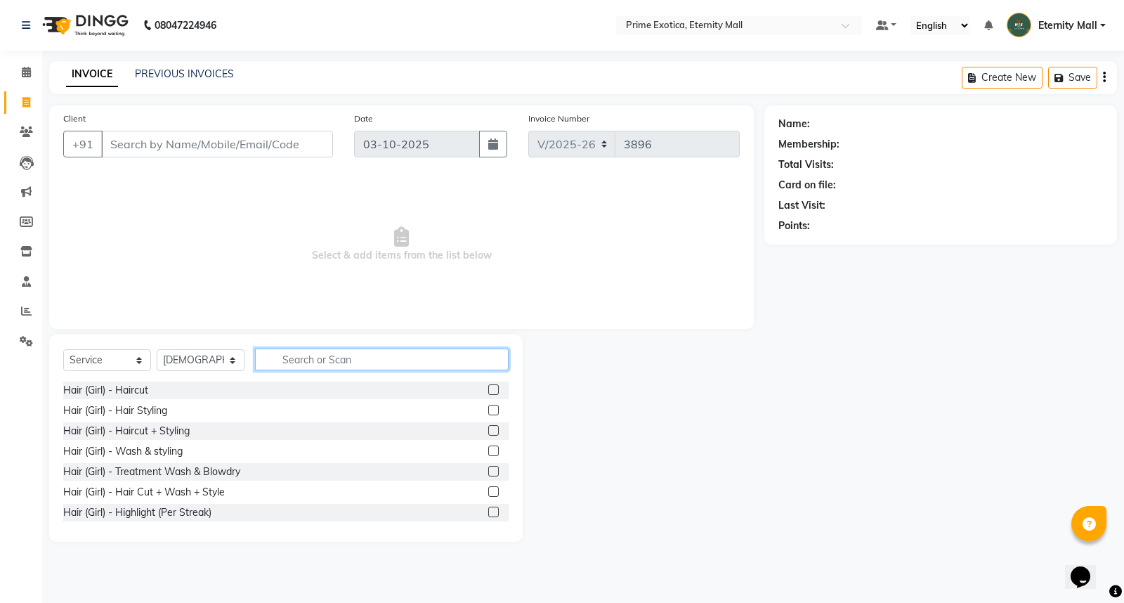
click at [320, 348] on input "text" at bounding box center [382, 359] width 254 height 22
click at [306, 365] on input "text" at bounding box center [382, 359] width 254 height 22
type input "hair"
click at [488, 431] on label at bounding box center [493, 430] width 11 height 11
click at [488, 431] on input "checkbox" at bounding box center [492, 430] width 9 height 9
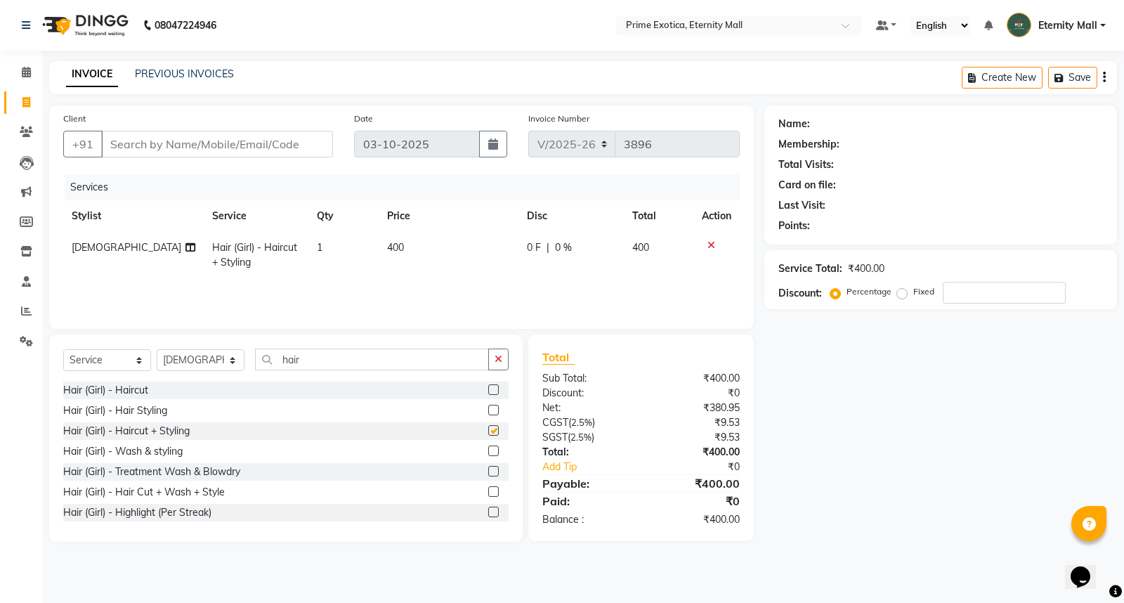
checkbox input "false"
click at [422, 253] on td "400" at bounding box center [449, 255] width 140 height 46
select select "66179"
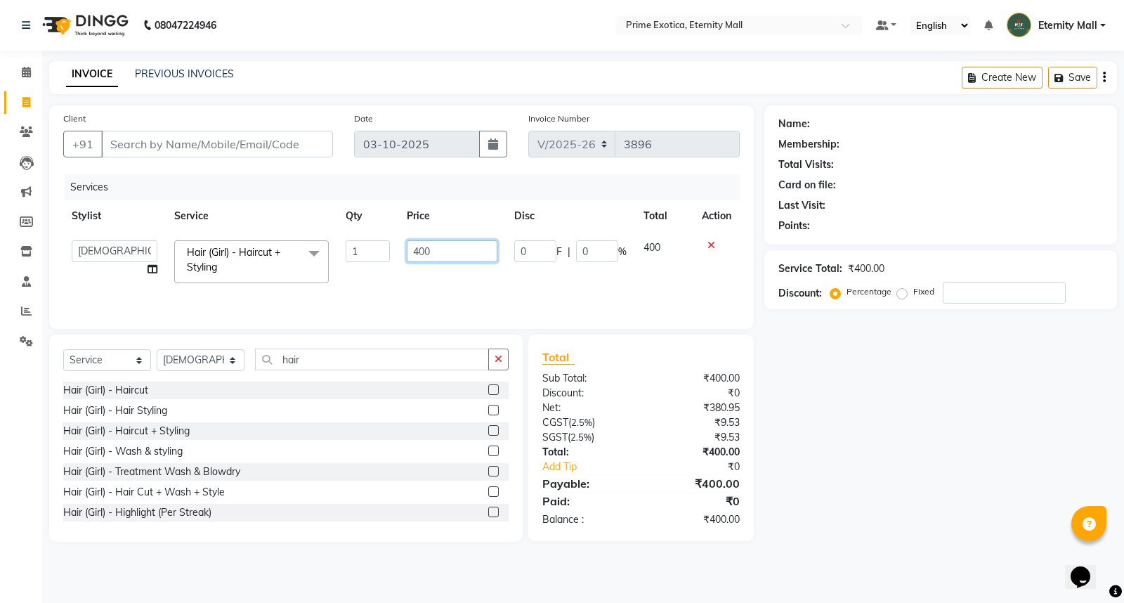
click at [418, 249] on input "400" at bounding box center [452, 251] width 91 height 22
type input "300"
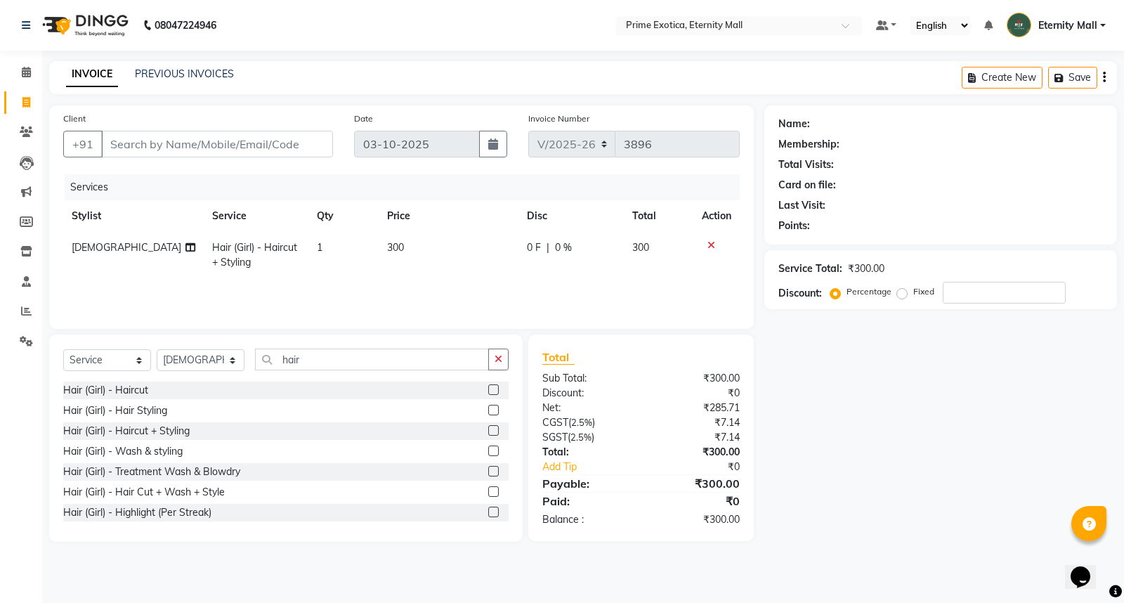
click at [426, 275] on td "300" at bounding box center [449, 255] width 140 height 46
select select "66179"
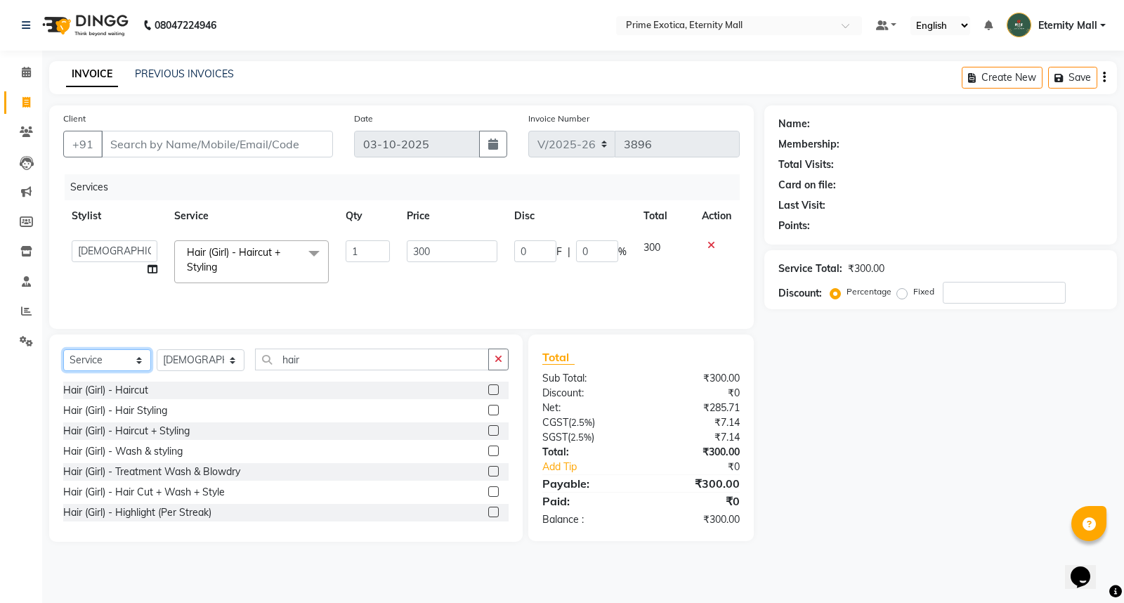
click at [139, 360] on select "Select Service Product Membership Package Voucher Prepaid Gift Card" at bounding box center [107, 360] width 88 height 22
select select "product"
click at [63, 350] on select "Select Service Product Membership Package Voucher Prepaid Gift Card" at bounding box center [107, 360] width 88 height 22
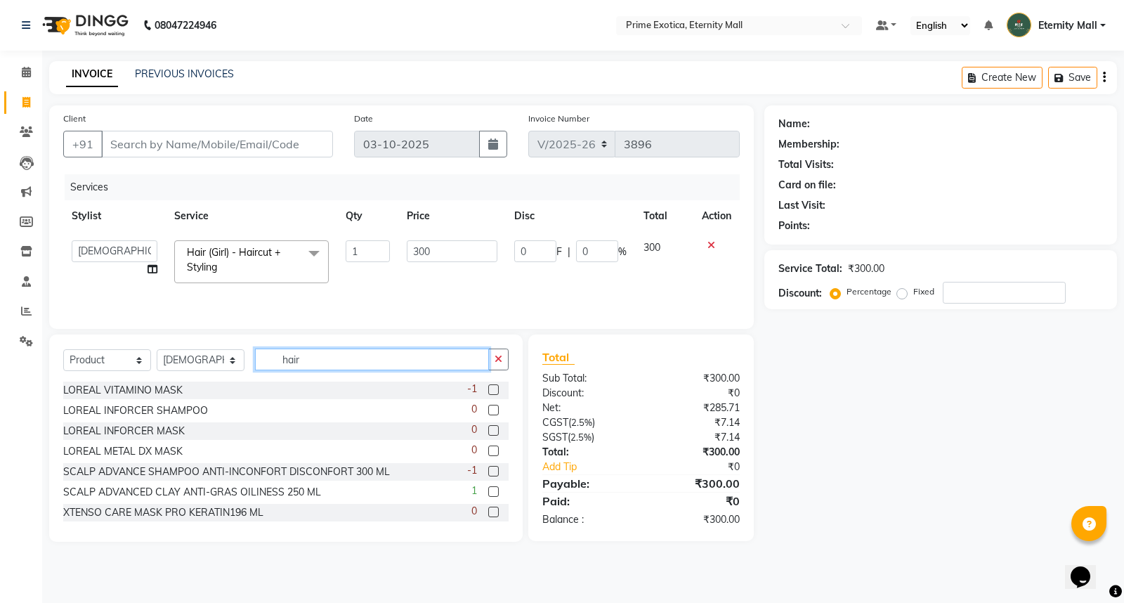
click at [327, 356] on input "hair" at bounding box center [372, 359] width 234 height 22
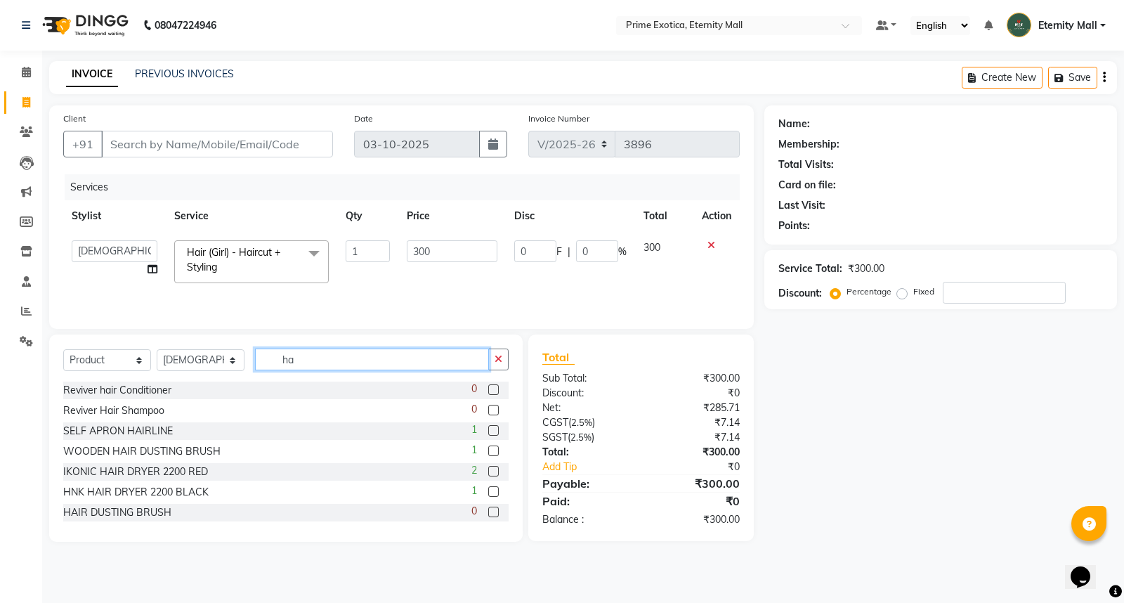
type input "h"
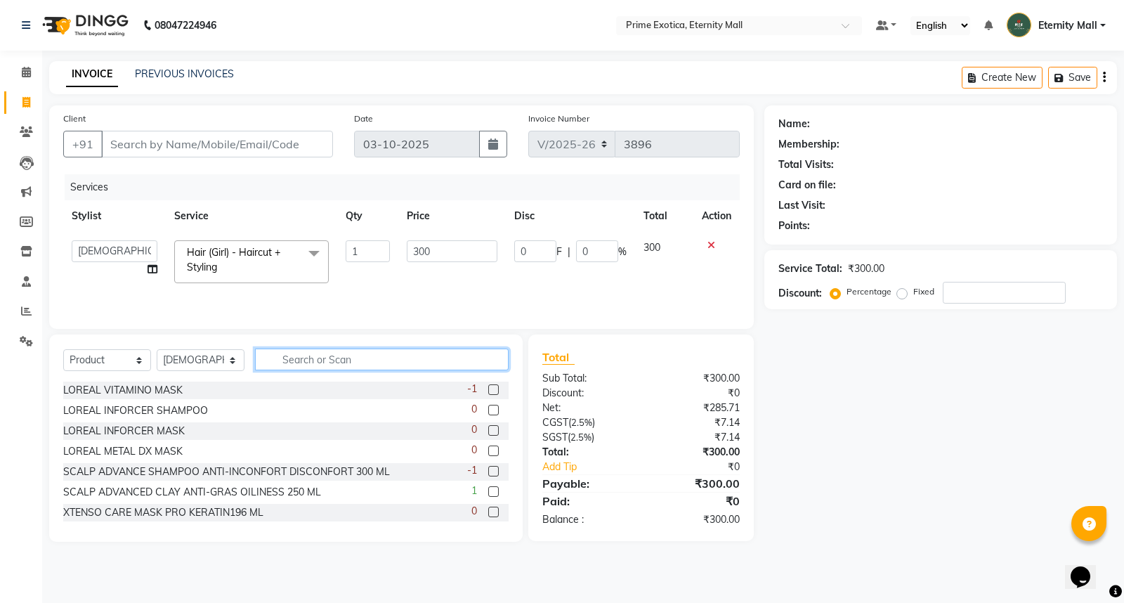
click at [300, 359] on input "text" at bounding box center [382, 359] width 254 height 22
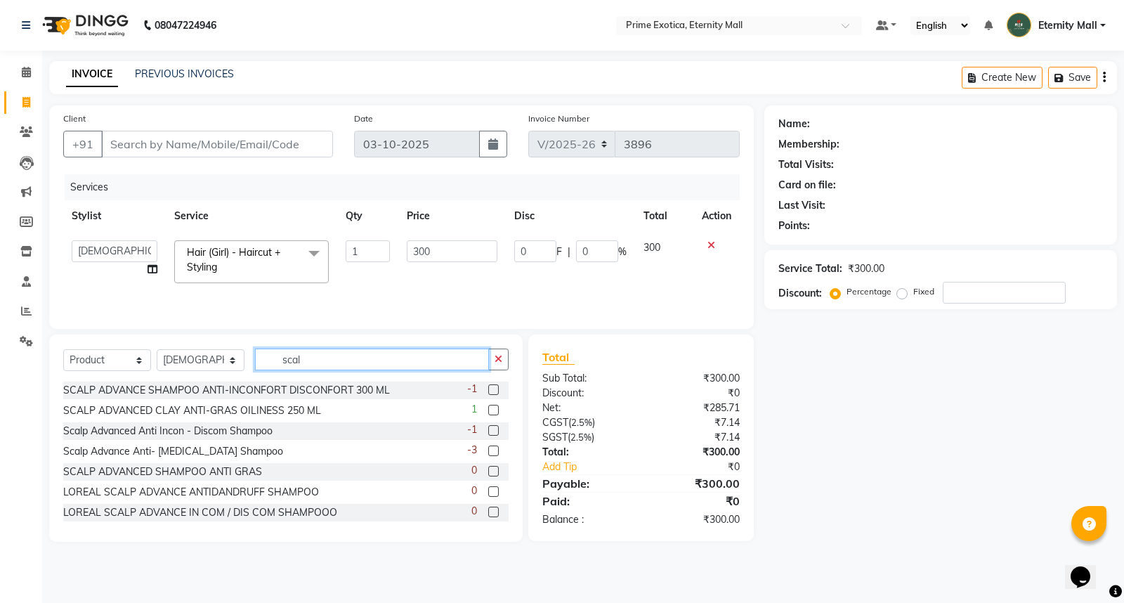
type input "scal"
click at [488, 449] on label at bounding box center [493, 450] width 11 height 11
click at [488, 449] on input "checkbox" at bounding box center [492, 451] width 9 height 9
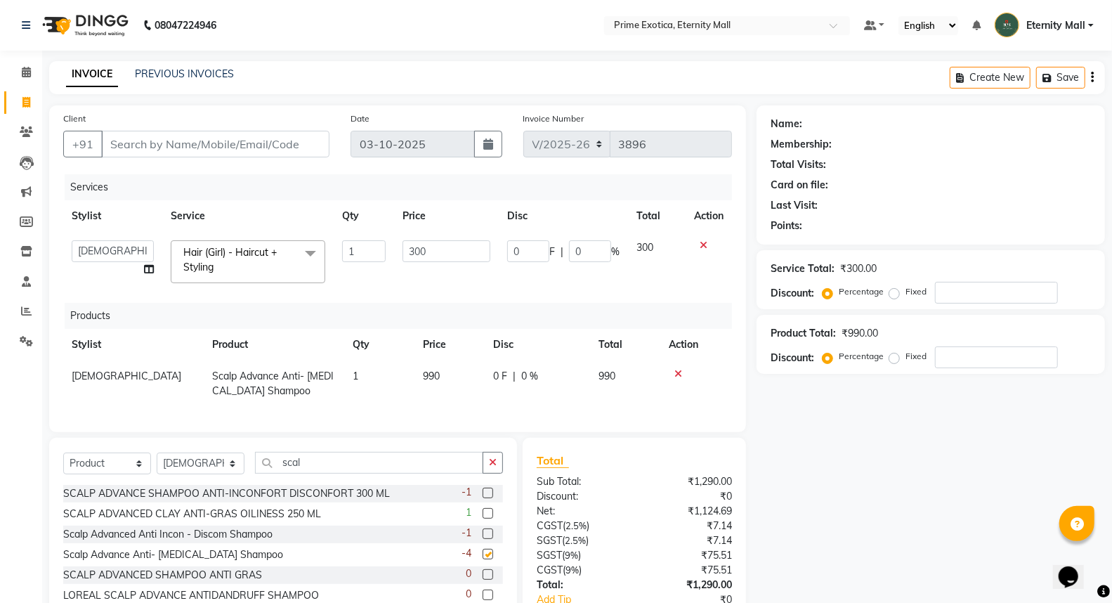
checkbox input "false"
click at [336, 473] on input "scal" at bounding box center [369, 463] width 228 height 22
type input "s"
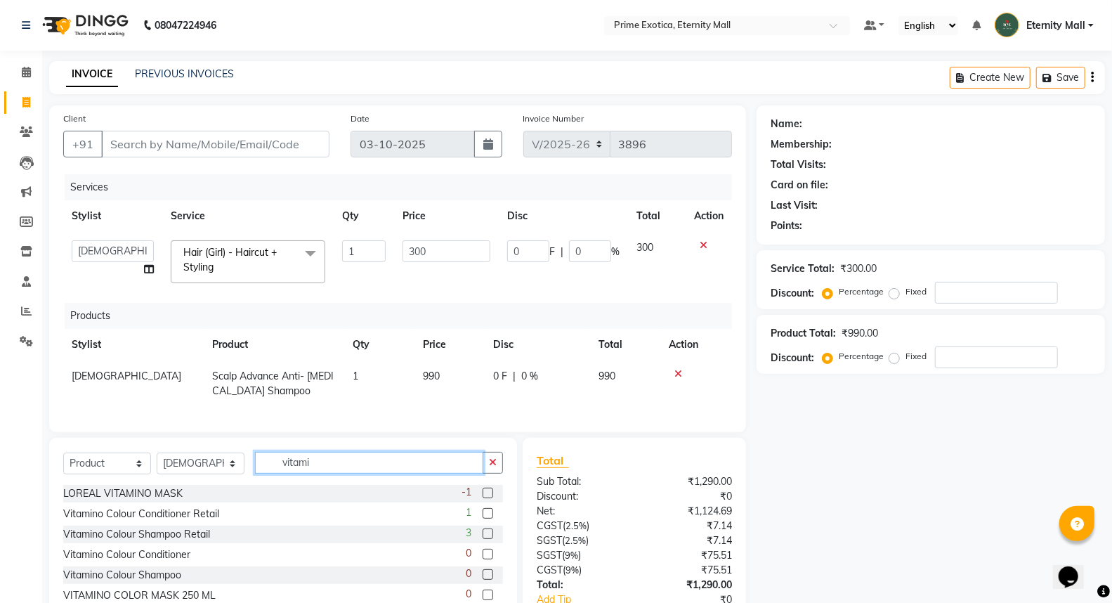
type input "vitami"
click at [482, 518] on label at bounding box center [487, 513] width 11 height 11
click at [482, 518] on input "checkbox" at bounding box center [486, 513] width 9 height 9
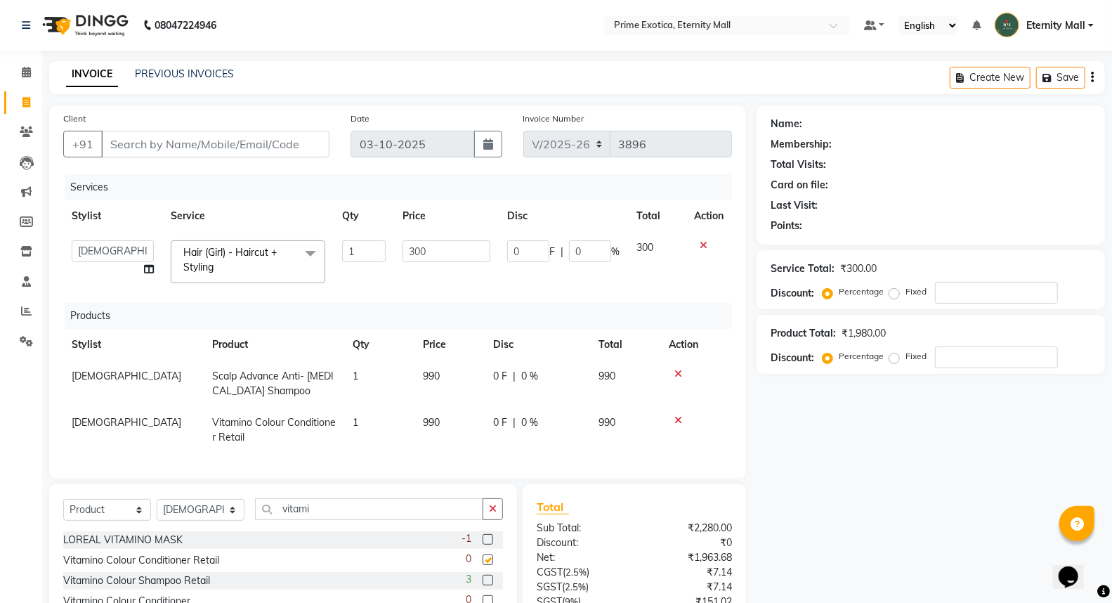
checkbox input "false"
click at [184, 143] on input "Client" at bounding box center [215, 144] width 228 height 27
click at [185, 129] on div "Client +91" at bounding box center [196, 140] width 287 height 58
click at [183, 143] on input "Client" at bounding box center [215, 144] width 228 height 27
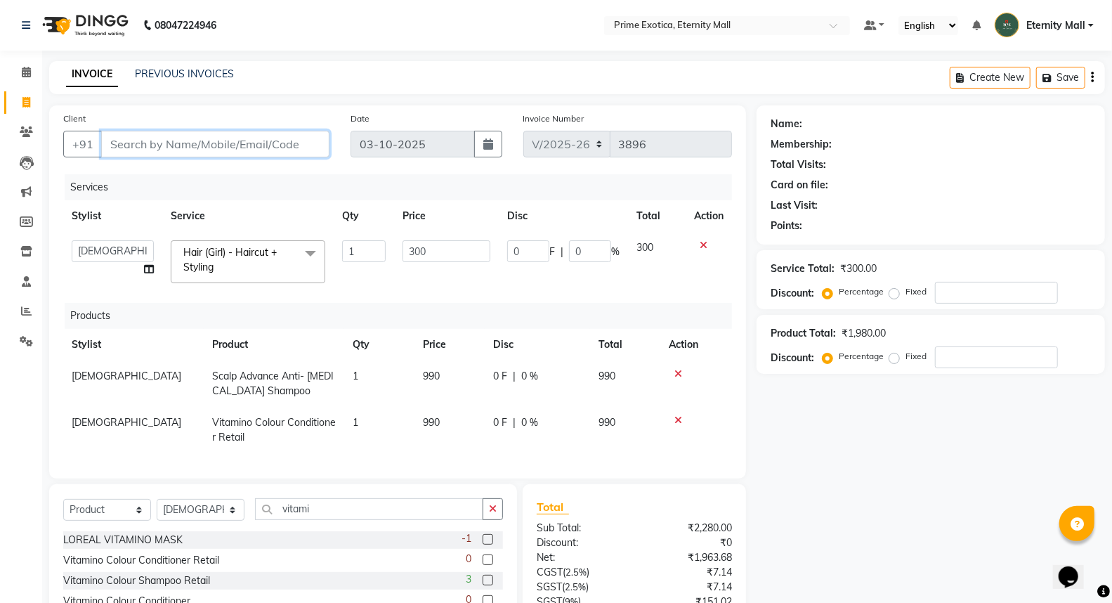
type input "7"
type input "0"
type input "7709443003"
click at [296, 145] on span "Add Client" at bounding box center [292, 144] width 55 height 14
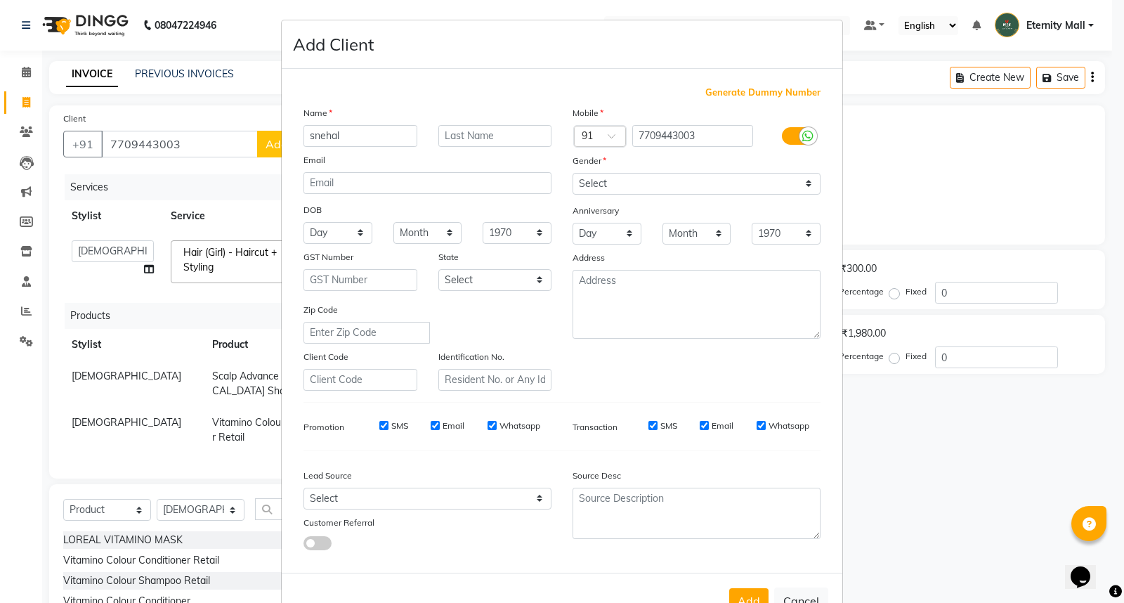
type input "snehal"
click at [804, 179] on select "Select [DEMOGRAPHIC_DATA] [DEMOGRAPHIC_DATA] Other Prefer Not To Say" at bounding box center [696, 184] width 248 height 22
select select "[DEMOGRAPHIC_DATA]"
click at [572, 173] on select "Select [DEMOGRAPHIC_DATA] [DEMOGRAPHIC_DATA] Other Prefer Not To Say" at bounding box center [696, 184] width 248 height 22
click at [756, 595] on button "Add" at bounding box center [748, 600] width 39 height 25
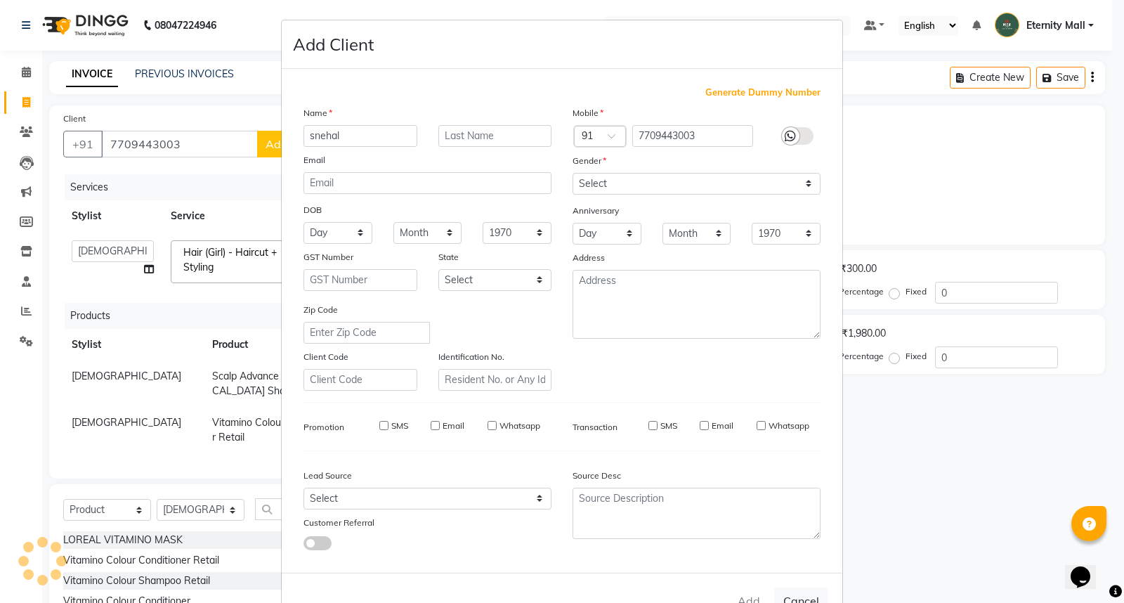
select select
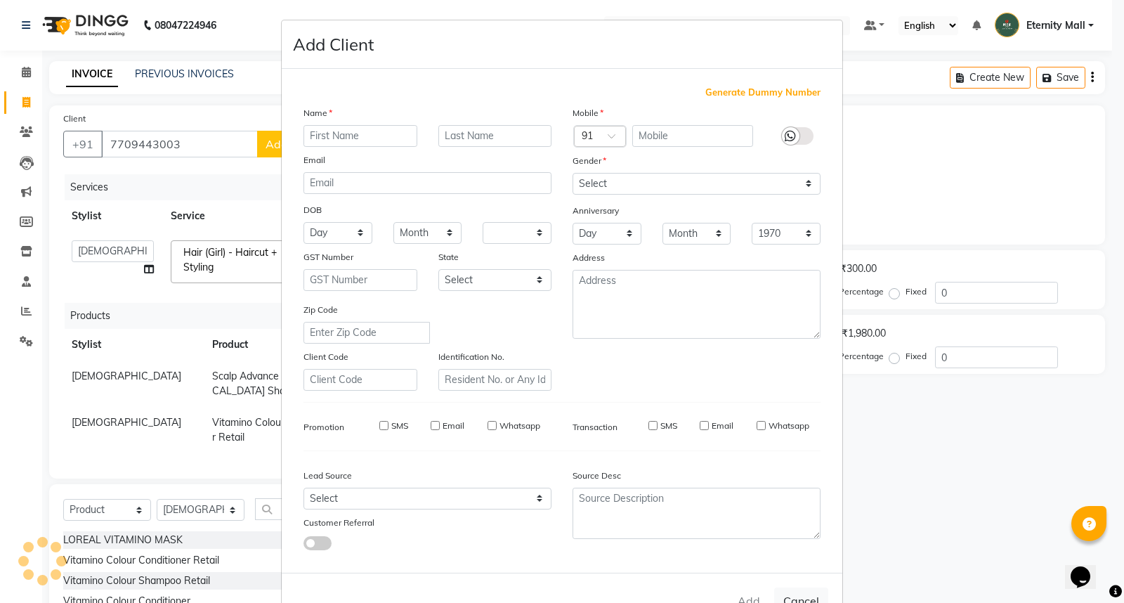
select select
checkbox input "false"
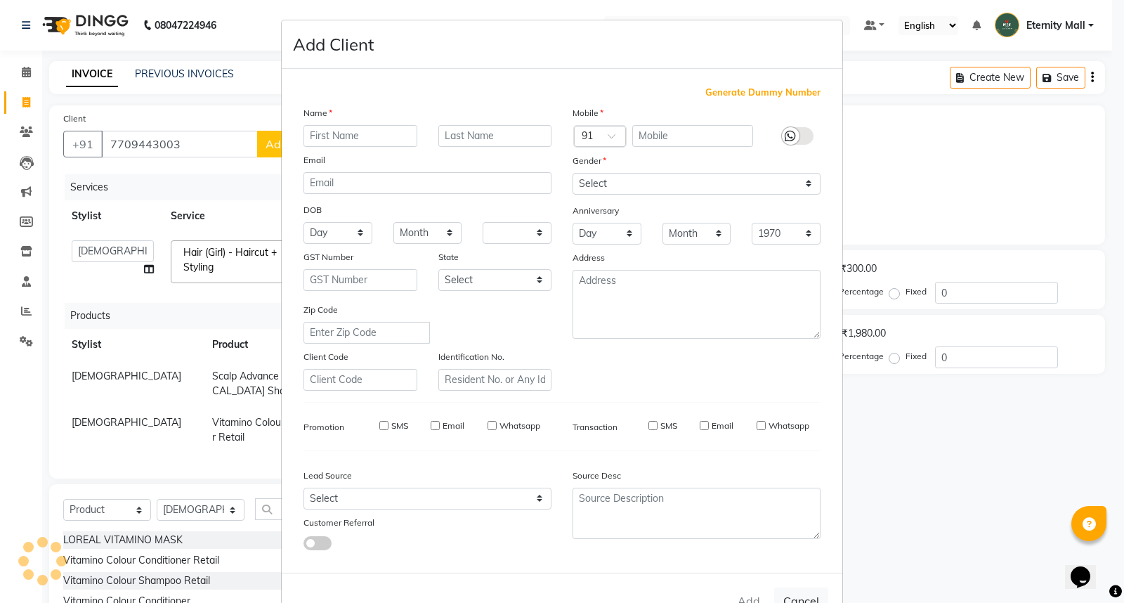
checkbox input "false"
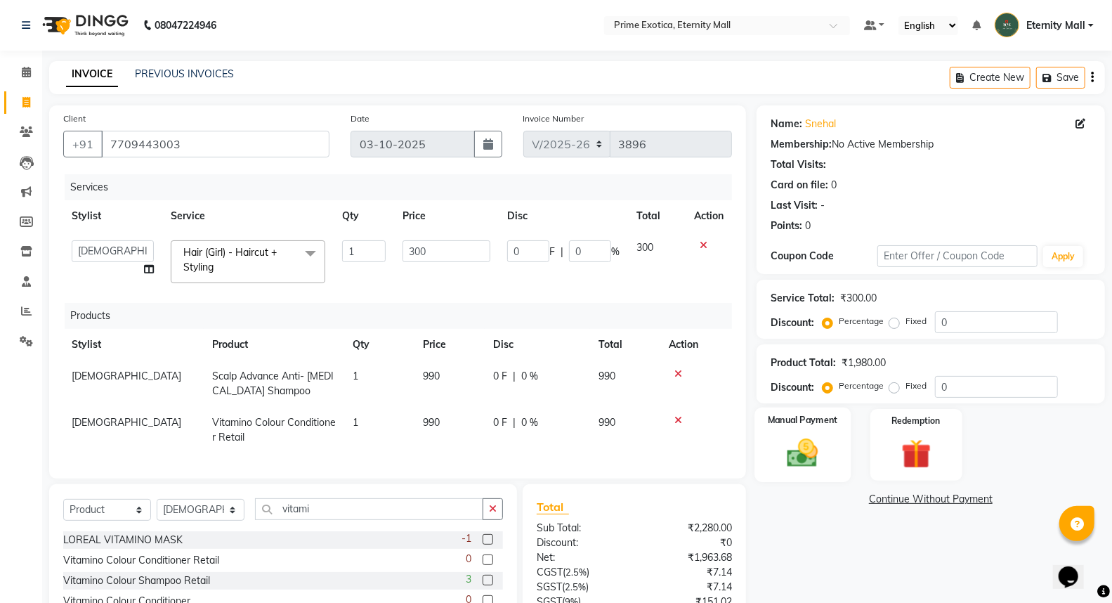
click at [812, 461] on img at bounding box center [802, 453] width 50 height 36
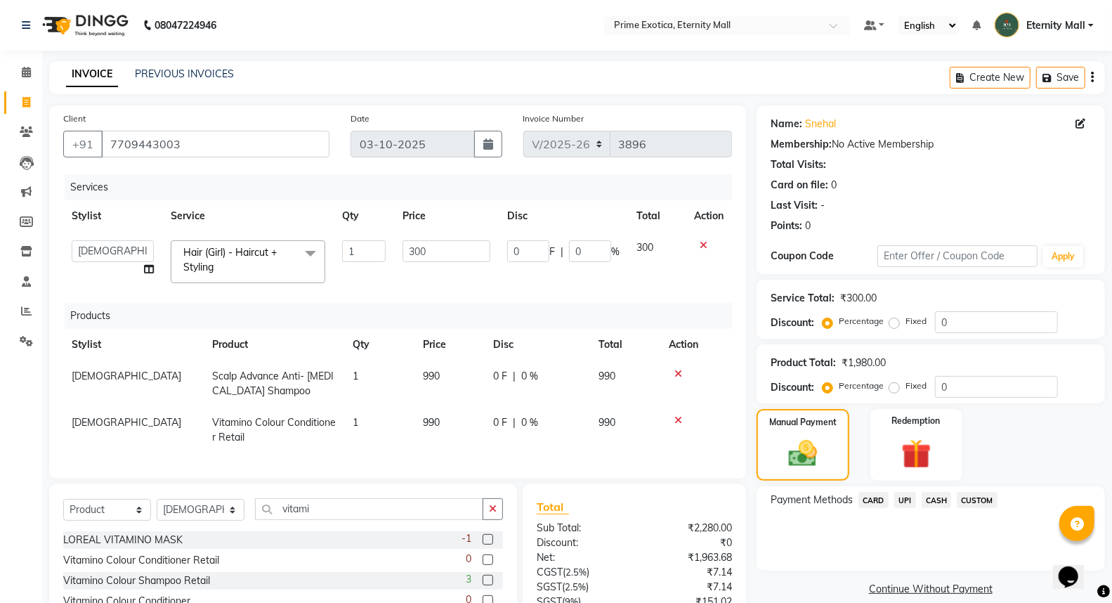
click at [907, 501] on span "UPI" at bounding box center [905, 500] width 22 height 16
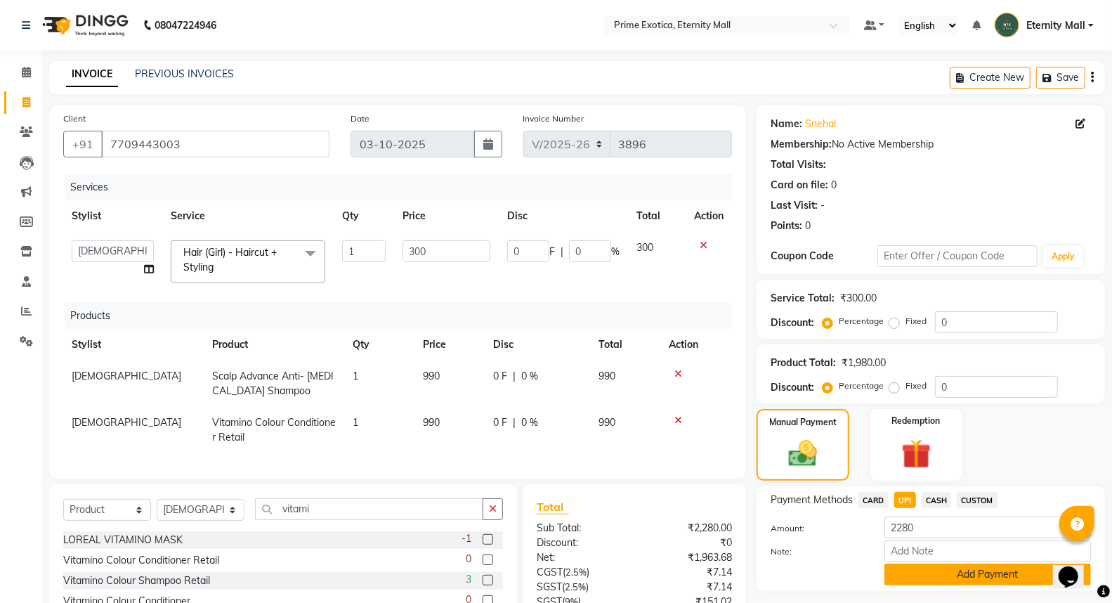
click at [909, 570] on button "Add Payment" at bounding box center [987, 574] width 206 height 22
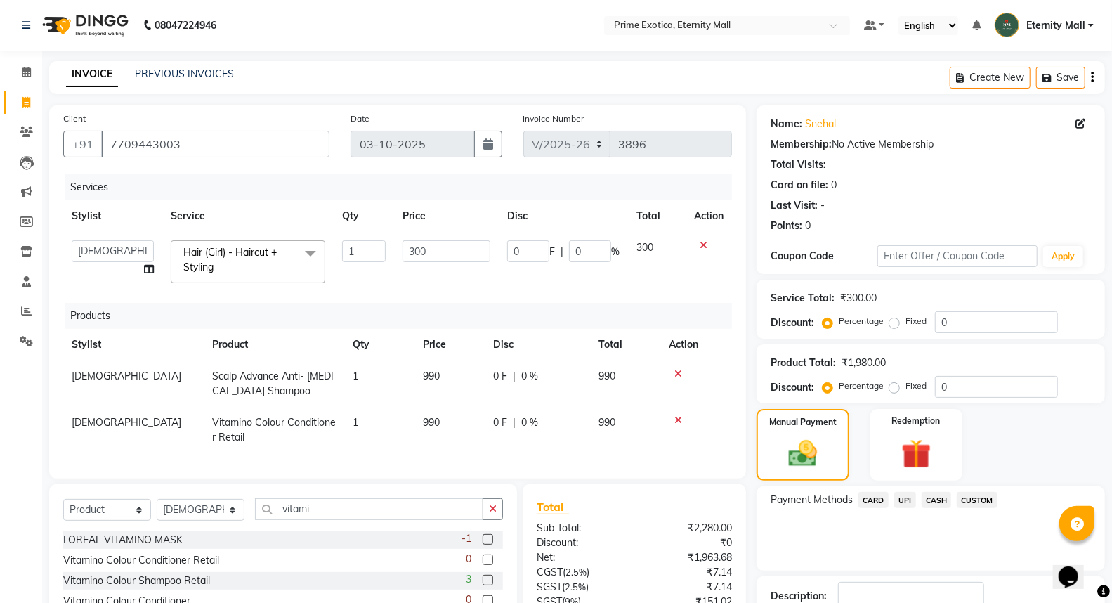
scroll to position [178, 0]
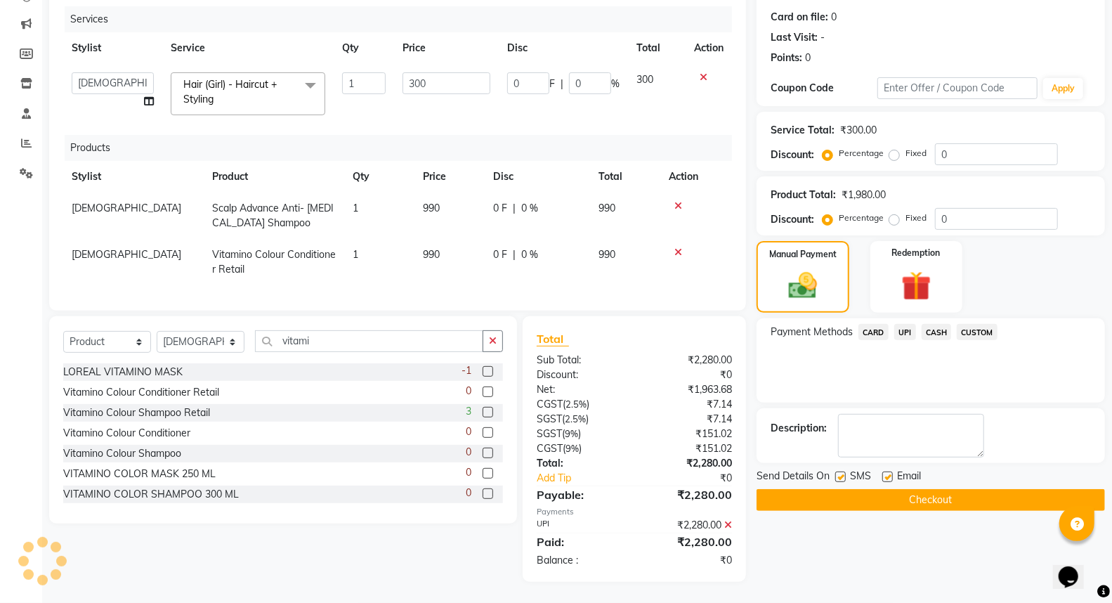
click at [934, 489] on button "Checkout" at bounding box center [930, 500] width 348 height 22
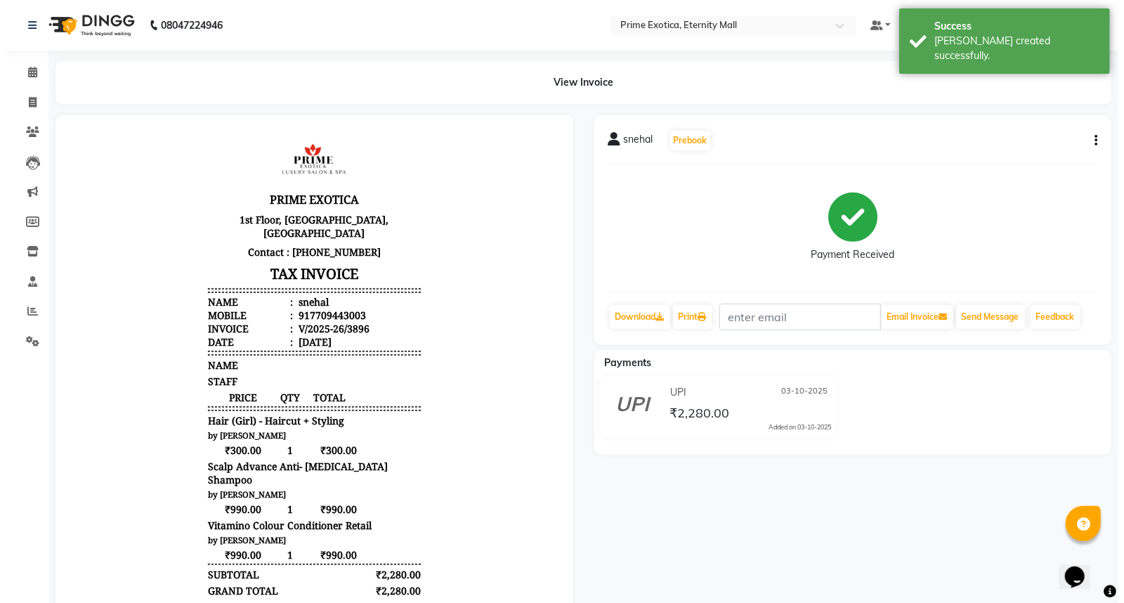
scroll to position [11, 0]
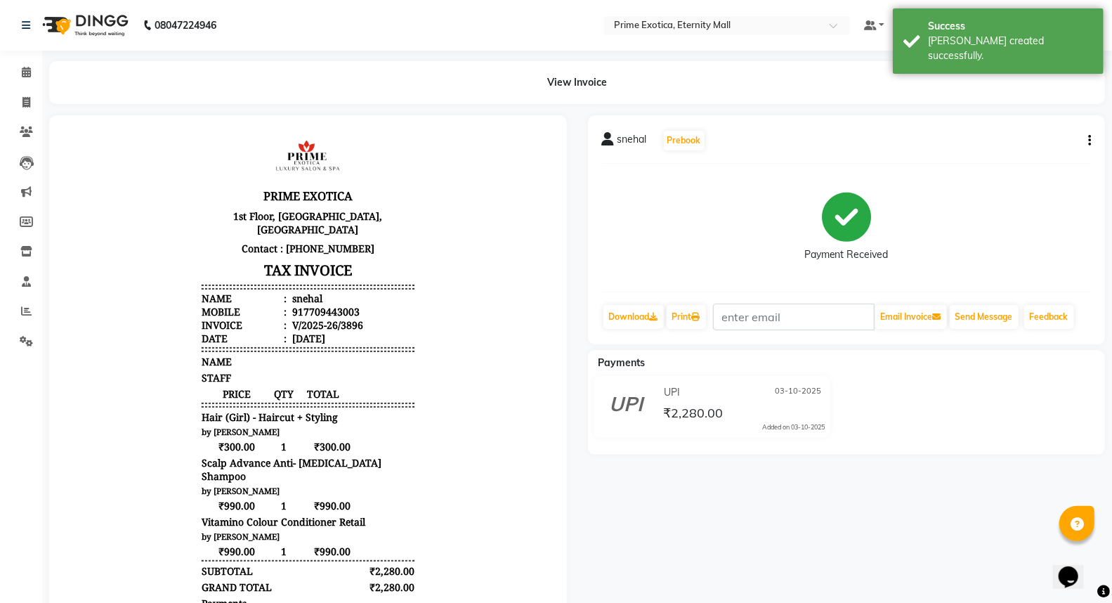
click at [97, 32] on img at bounding box center [84, 25] width 96 height 39
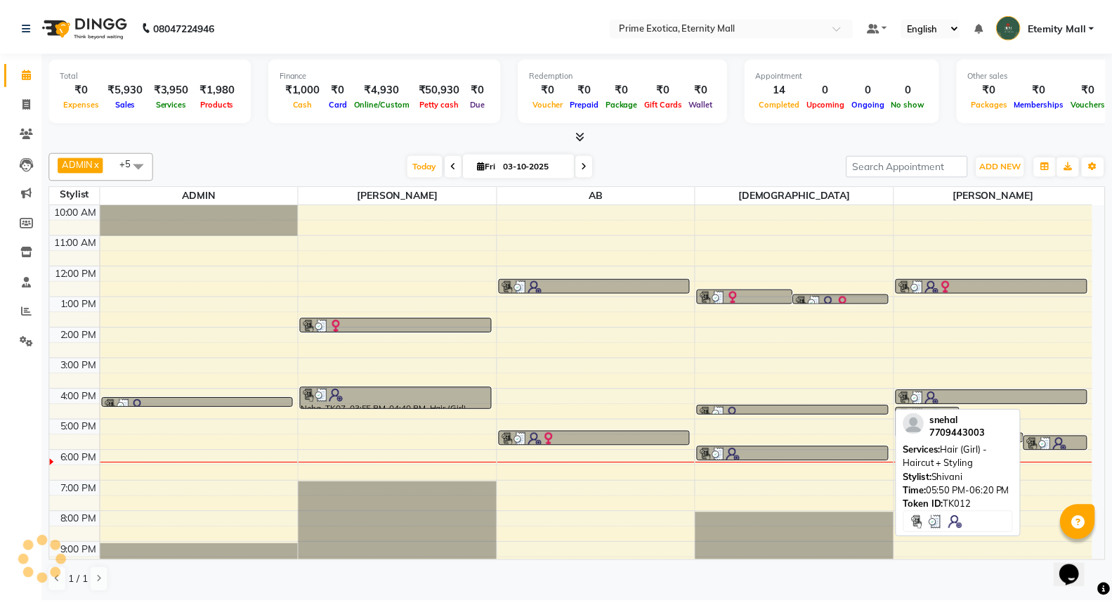
scroll to position [14, 0]
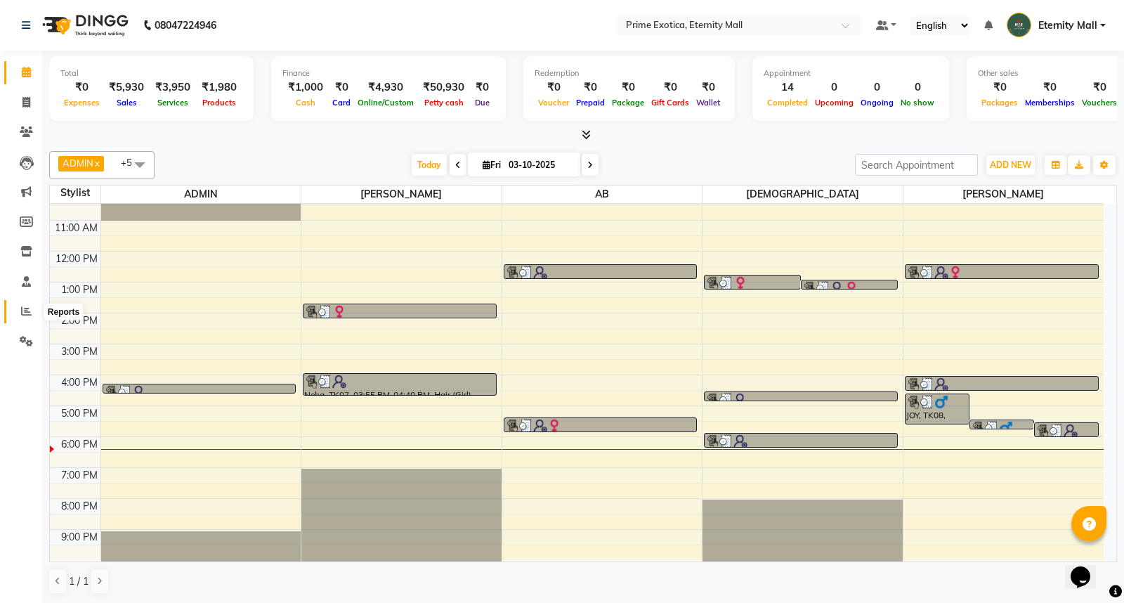
click at [28, 311] on icon at bounding box center [26, 311] width 11 height 11
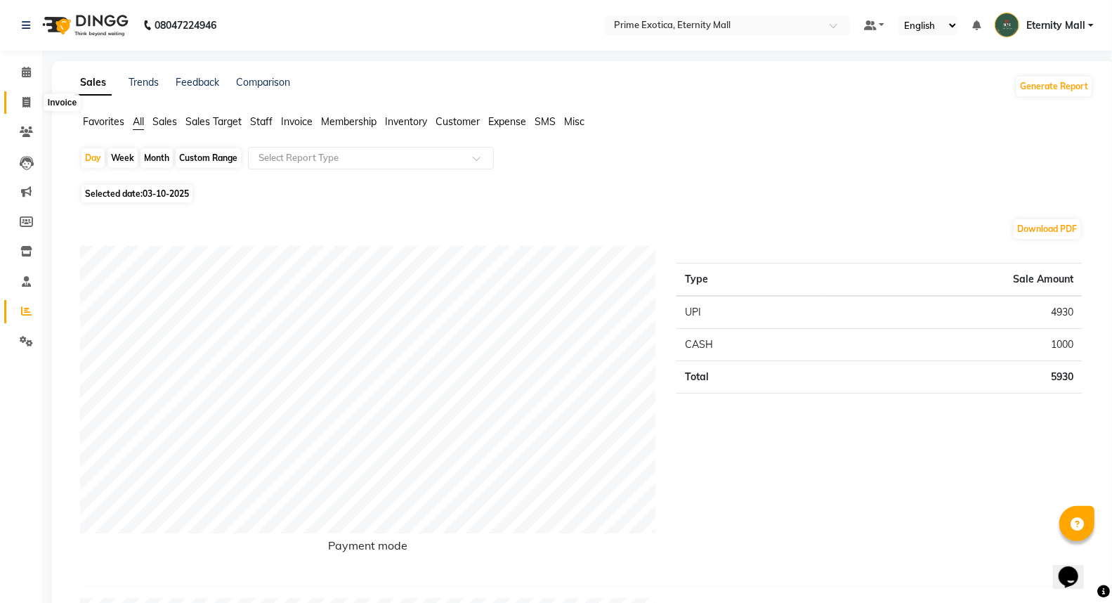
click at [22, 103] on icon at bounding box center [26, 102] width 8 height 11
select select "service"
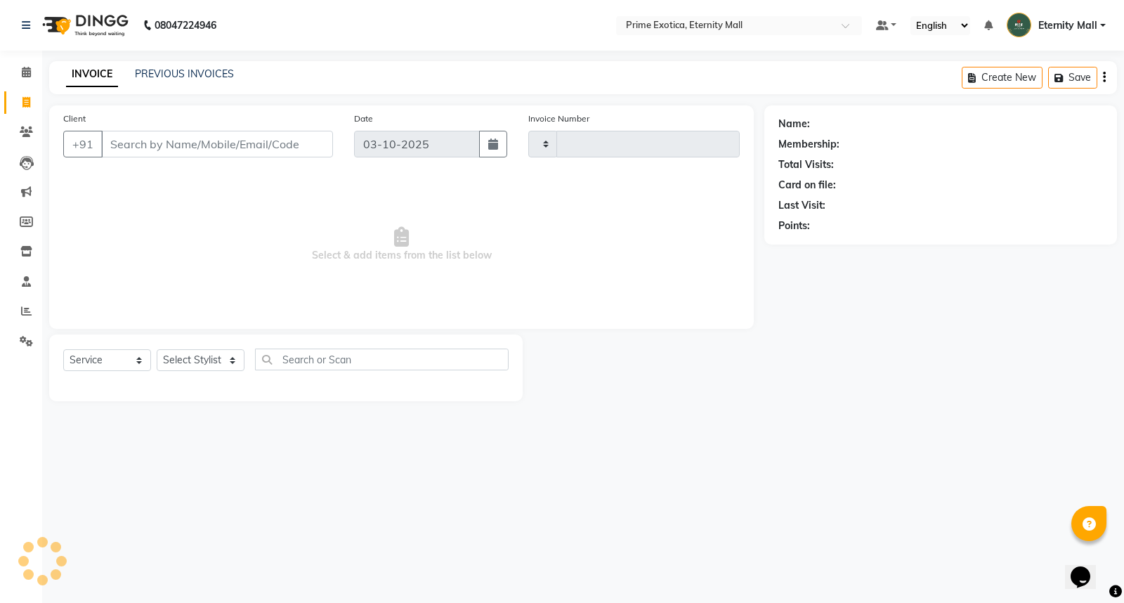
type input "3897"
select select "5774"
click at [234, 365] on select "Select Stylist AB ADMIN ajay vikram lakshane Isha [PERSON_NAME] [PERSON_NAME]" at bounding box center [201, 360] width 88 height 22
select select "36457"
click at [157, 350] on select "Select Stylist AB ADMIN ajay vikram lakshane Isha [PERSON_NAME] [PERSON_NAME]" at bounding box center [201, 360] width 88 height 22
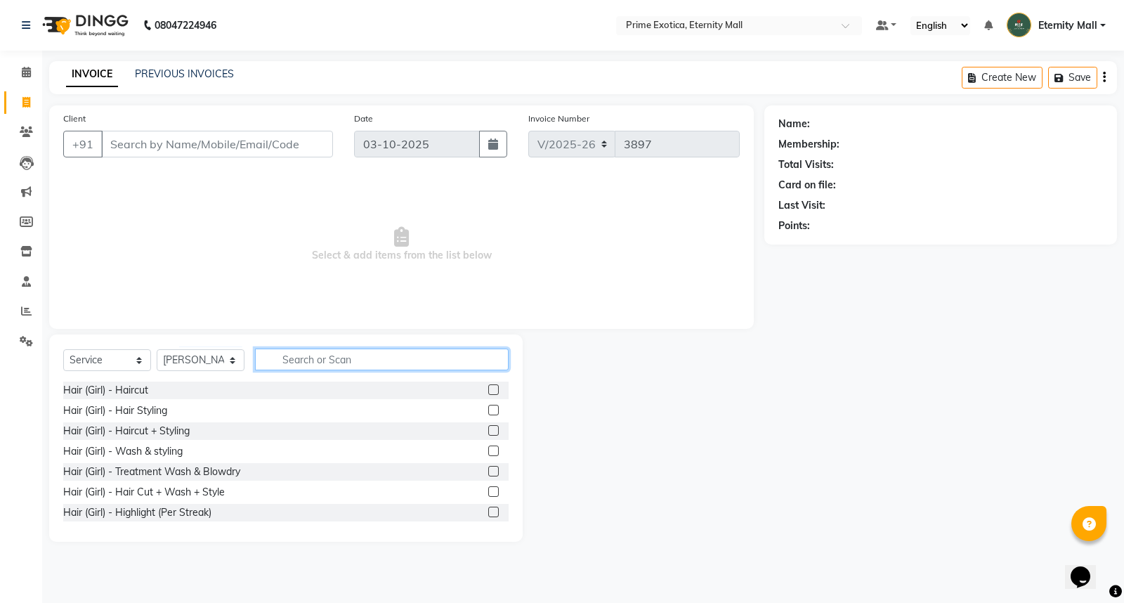
click at [310, 350] on input "text" at bounding box center [382, 359] width 254 height 22
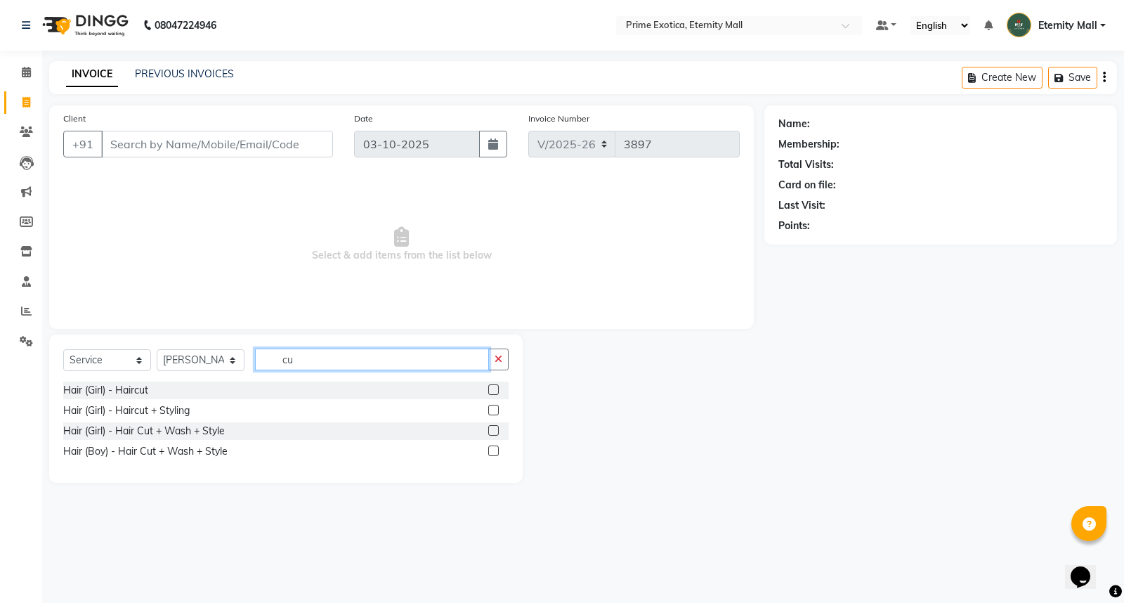
type input "cu"
click at [490, 431] on label at bounding box center [493, 430] width 11 height 11
click at [490, 431] on input "checkbox" at bounding box center [492, 430] width 9 height 9
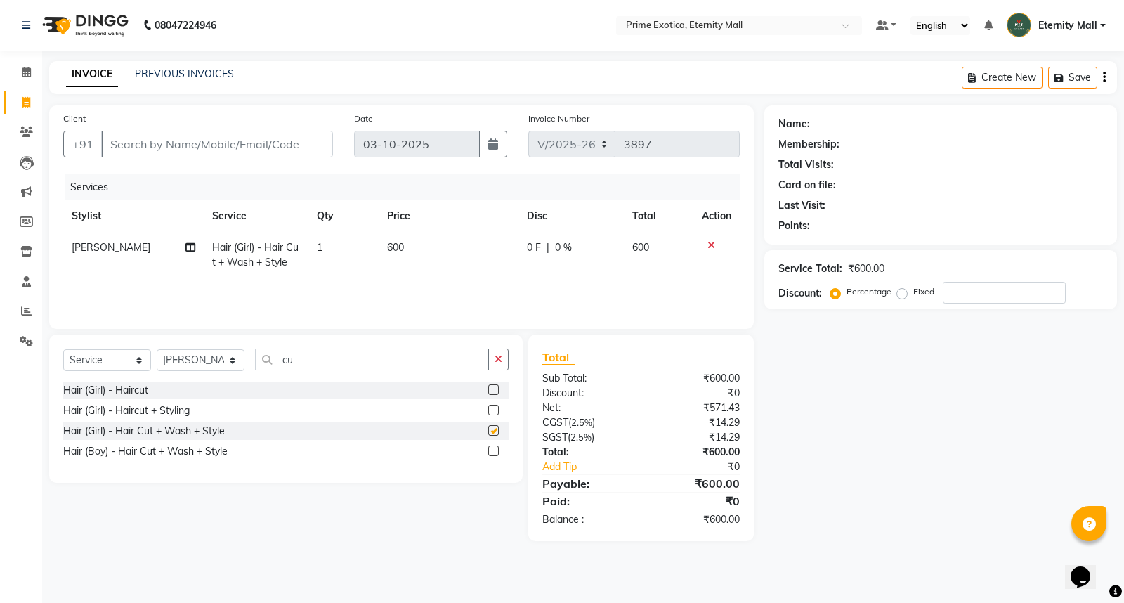
checkbox input "false"
click at [201, 135] on input "Client" at bounding box center [217, 144] width 232 height 27
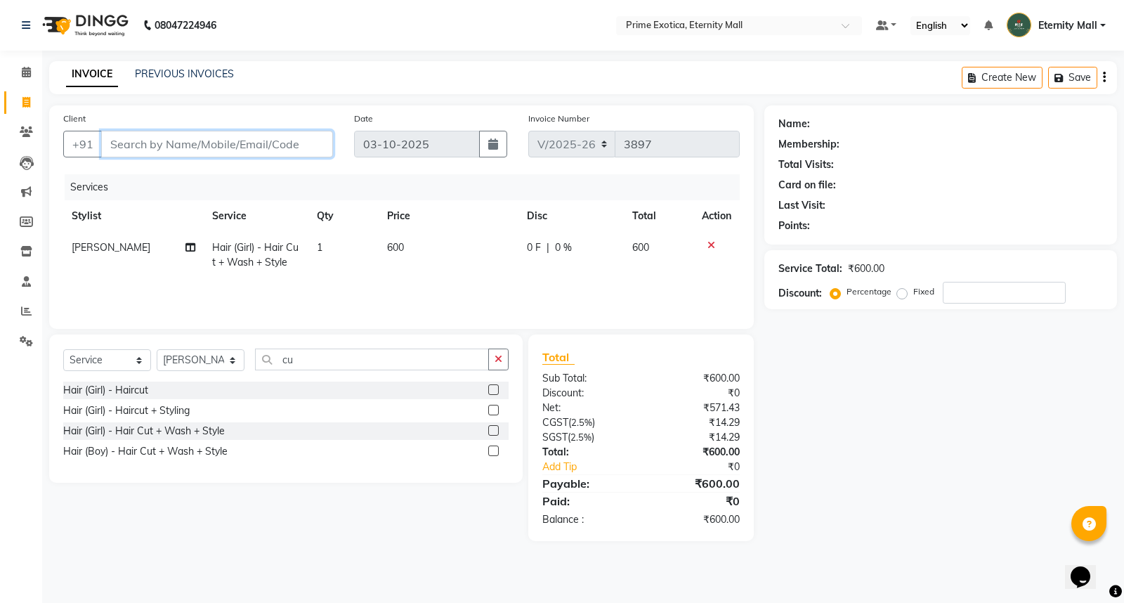
type input "9"
type input "0"
drag, startPoint x: 201, startPoint y: 135, endPoint x: 330, endPoint y: 186, distance: 139.0
click at [318, 180] on div "Client +91 93 Date [DATE] Invoice Number V/2025 V/[PHONE_NUMBER] Services Styli…" at bounding box center [401, 216] width 704 height 223
click at [314, 137] on span "Add Client" at bounding box center [296, 144] width 55 height 14
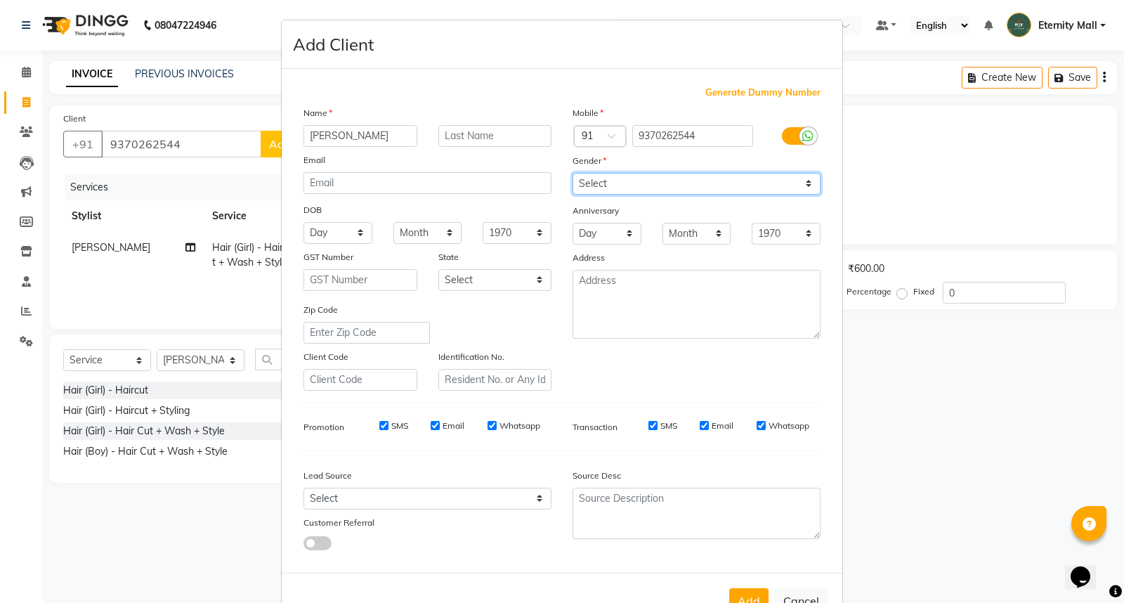
click at [630, 185] on select "Select [DEMOGRAPHIC_DATA] [DEMOGRAPHIC_DATA] Other Prefer Not To Say" at bounding box center [696, 184] width 248 height 22
click at [572, 173] on select "Select [DEMOGRAPHIC_DATA] [DEMOGRAPHIC_DATA] Other Prefer Not To Say" at bounding box center [696, 184] width 248 height 22
click at [729, 592] on button "Add" at bounding box center [748, 600] width 39 height 25
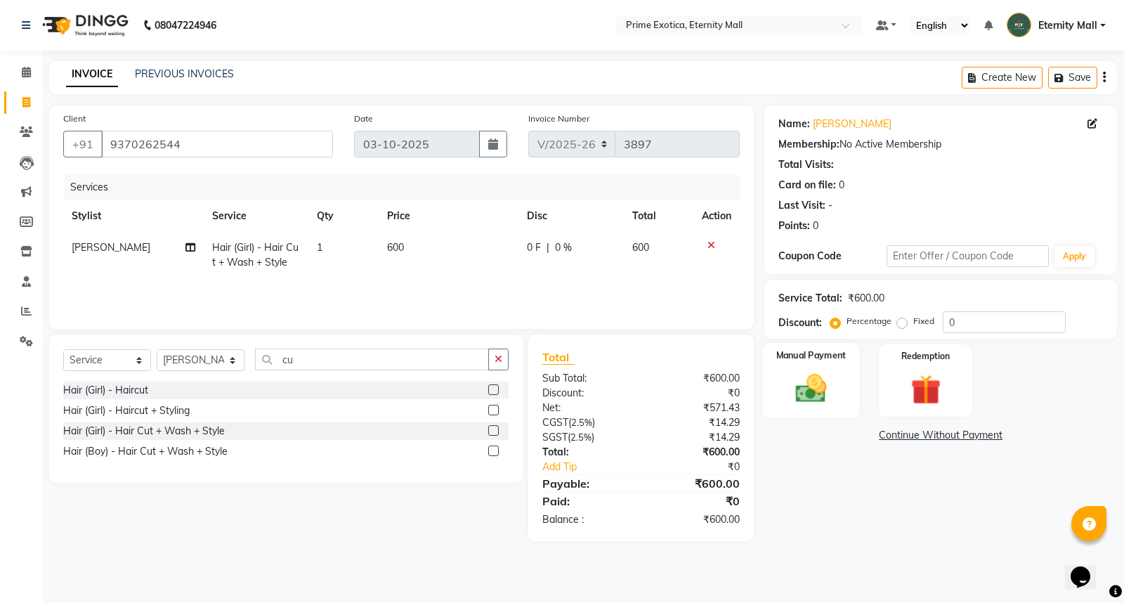
click at [774, 397] on div "Manual Payment" at bounding box center [811, 380] width 97 height 75
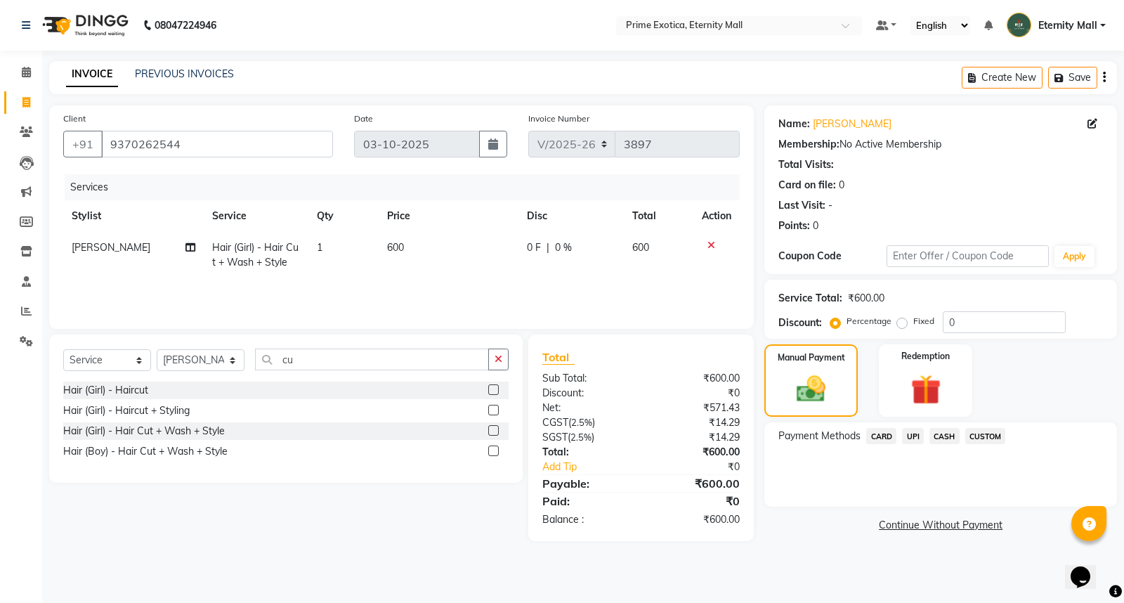
click at [947, 435] on span "CASH" at bounding box center [944, 436] width 30 height 16
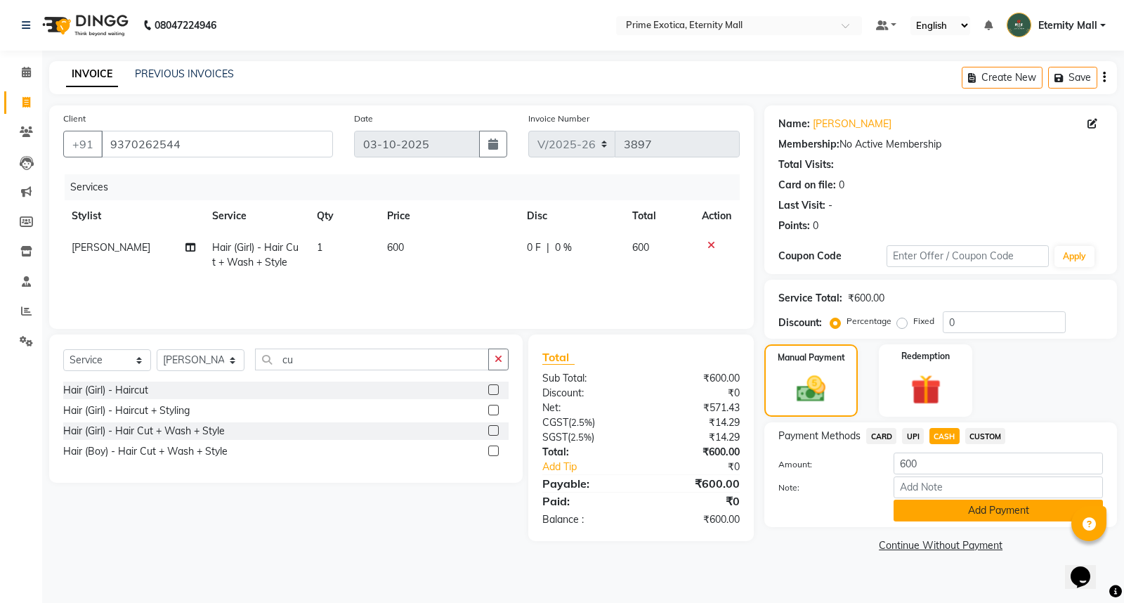
click at [945, 511] on button "Add Payment" at bounding box center [997, 510] width 209 height 22
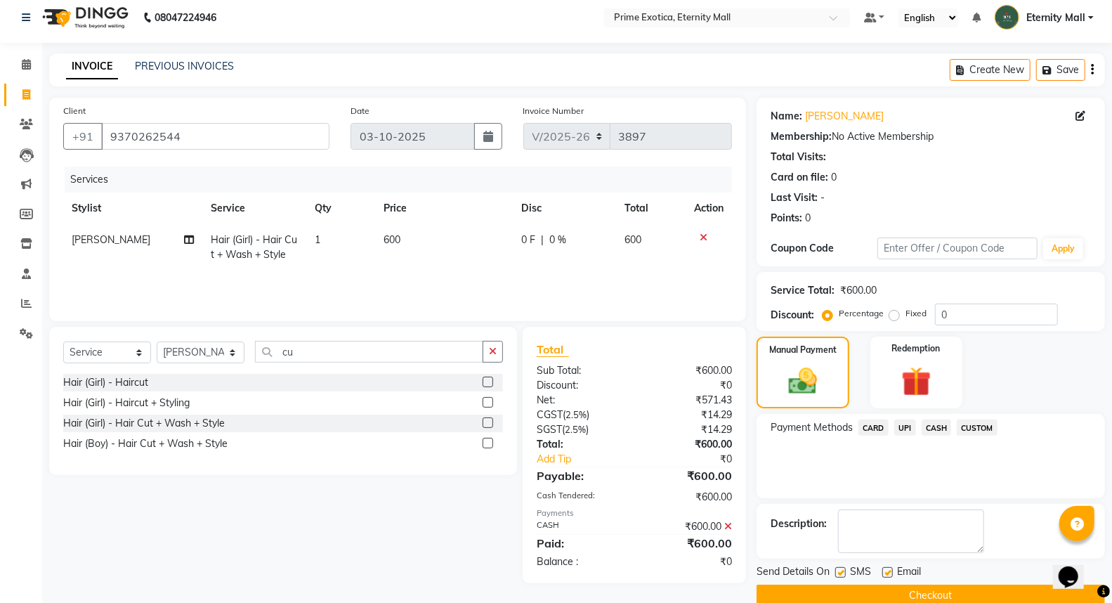
scroll to position [32, 0]
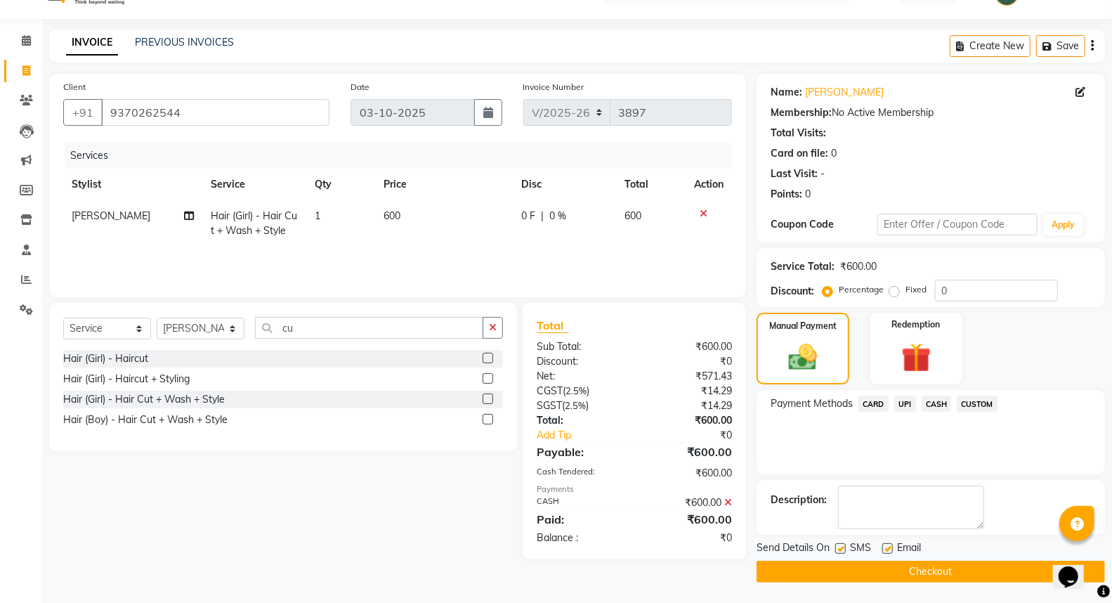
click at [951, 562] on button "Checkout" at bounding box center [930, 571] width 348 height 22
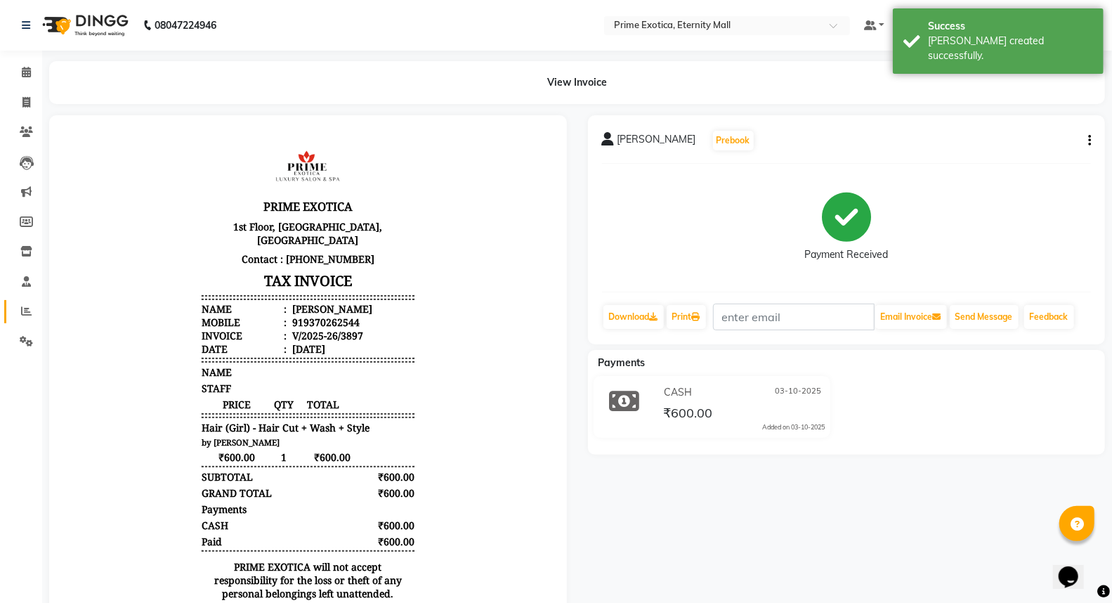
click at [18, 321] on link "Reports" at bounding box center [21, 311] width 34 height 23
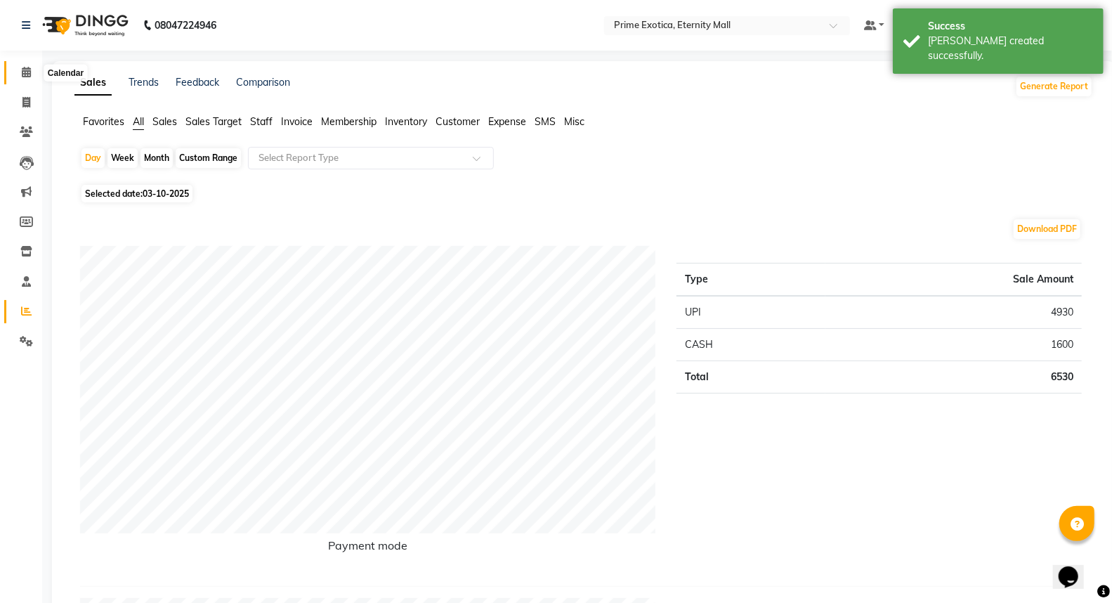
click at [27, 77] on icon at bounding box center [26, 72] width 9 height 11
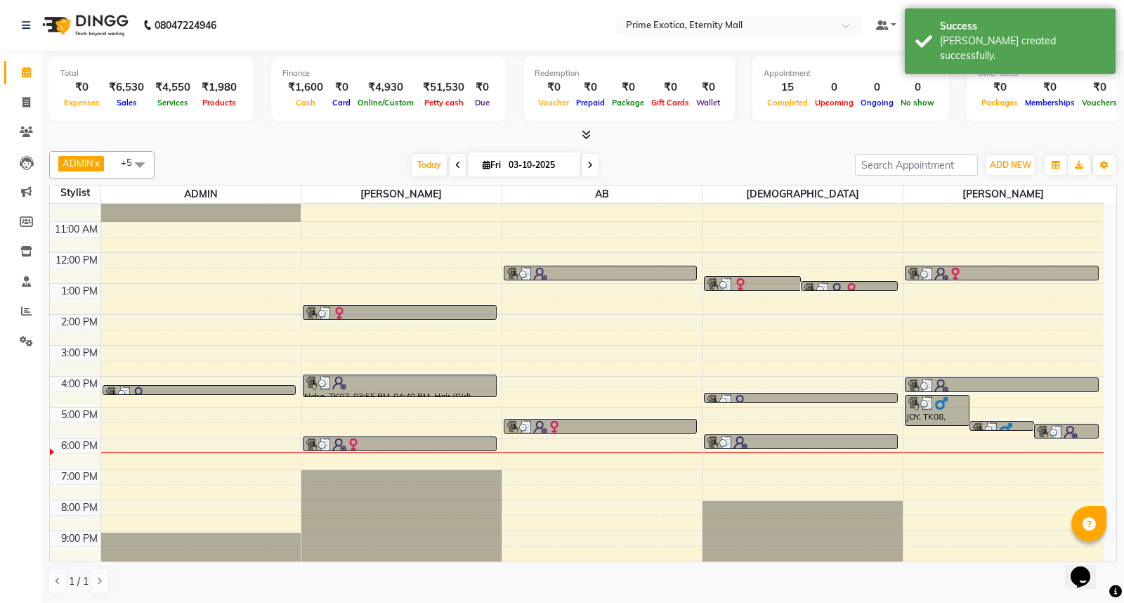
scroll to position [14, 0]
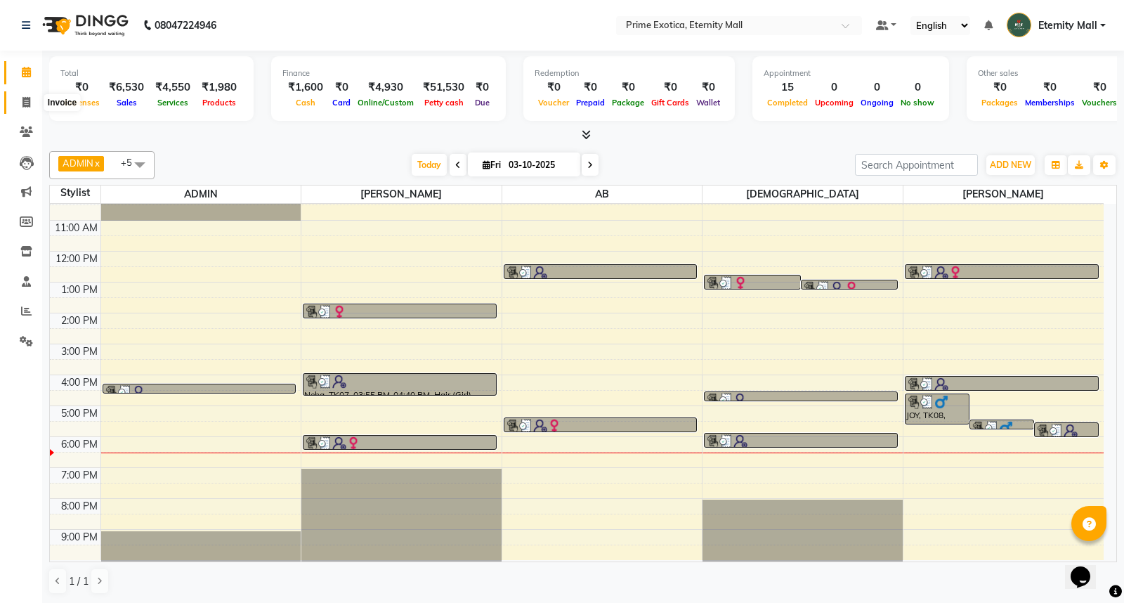
click at [22, 105] on icon at bounding box center [26, 102] width 8 height 11
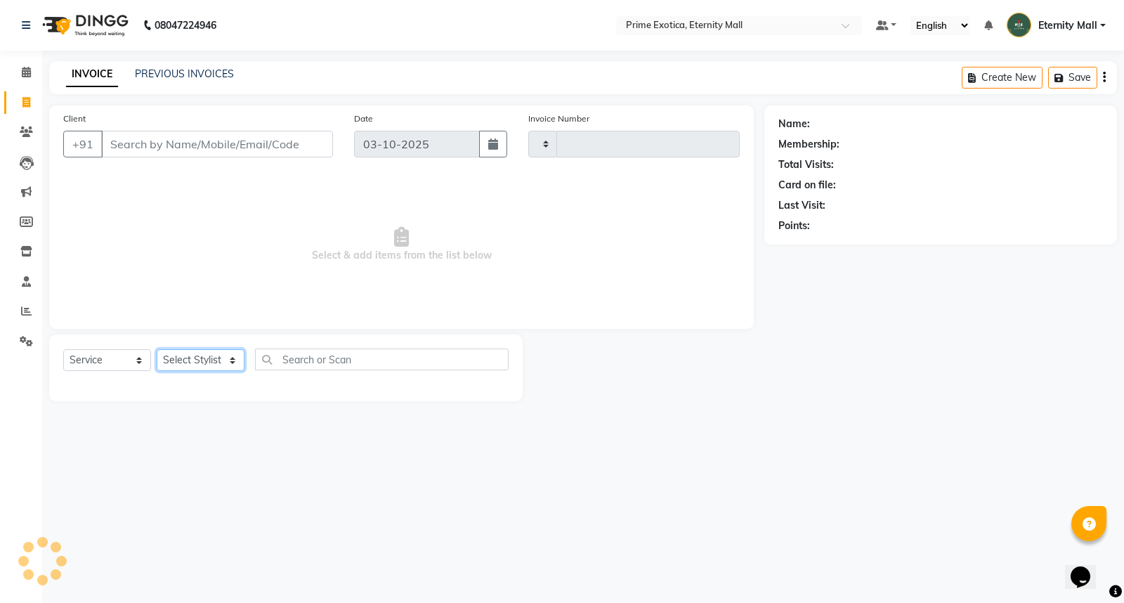
click at [173, 358] on select "Select Stylist" at bounding box center [201, 360] width 88 height 22
click at [171, 366] on select "Select Stylist" at bounding box center [201, 360] width 88 height 22
click at [188, 360] on select "Select Stylist" at bounding box center [201, 360] width 88 height 22
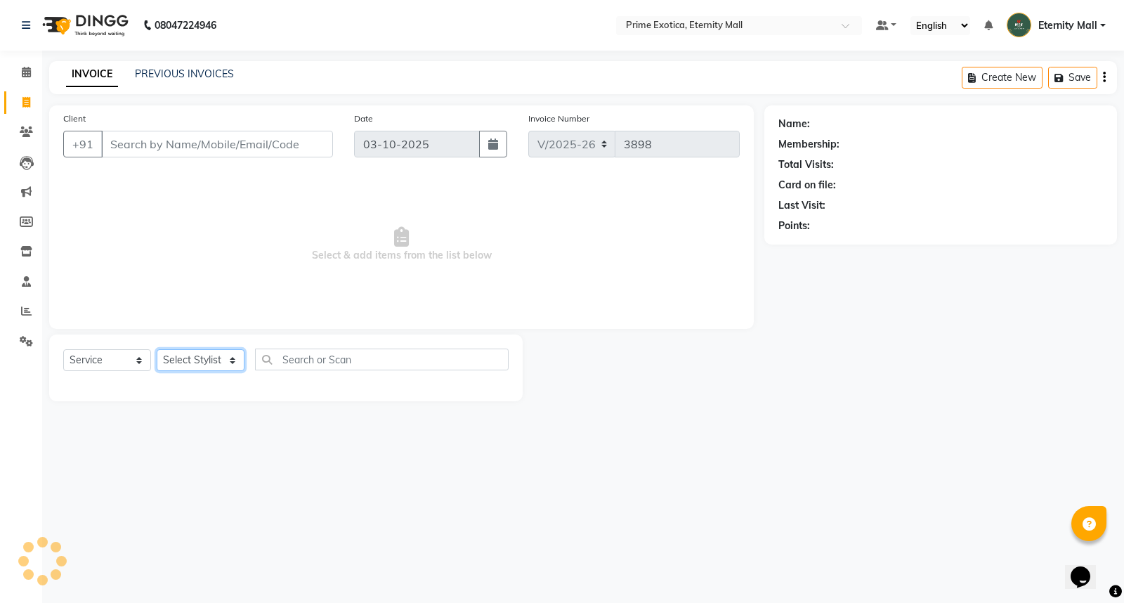
click at [188, 360] on select "Select Stylist" at bounding box center [201, 360] width 88 height 22
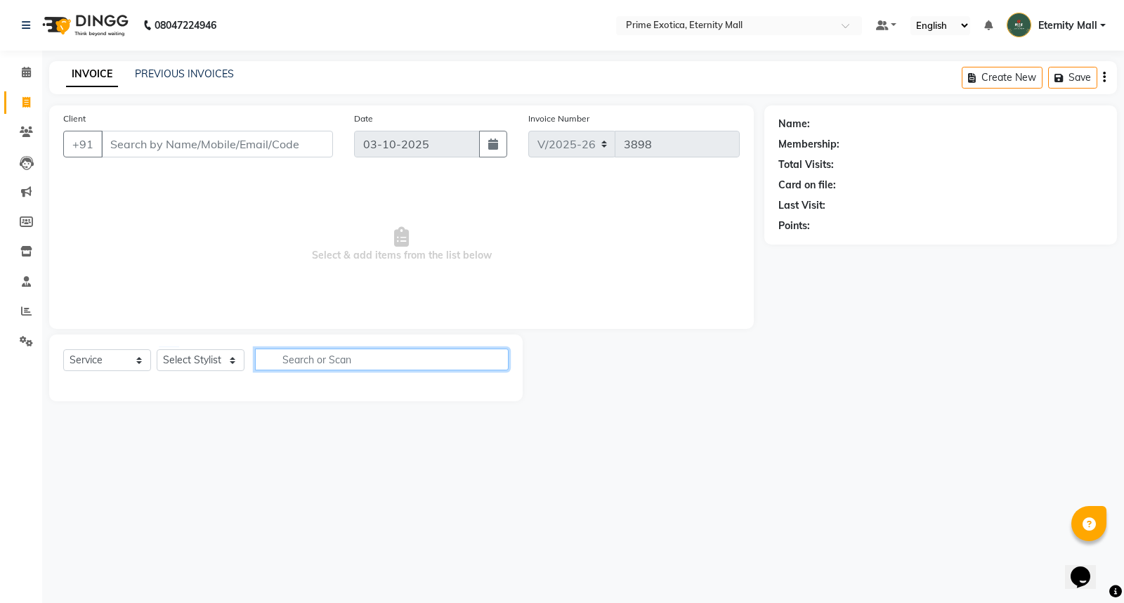
click at [279, 364] on input "text" at bounding box center [382, 359] width 254 height 22
click at [228, 368] on select "Select Stylist AB ADMIN ajay vikram lakshane Isha [PERSON_NAME] [PERSON_NAME]" at bounding box center [201, 360] width 88 height 22
click at [157, 350] on select "Select Stylist AB ADMIN ajay vikram lakshane Isha [PERSON_NAME] [PERSON_NAME]" at bounding box center [201, 360] width 88 height 22
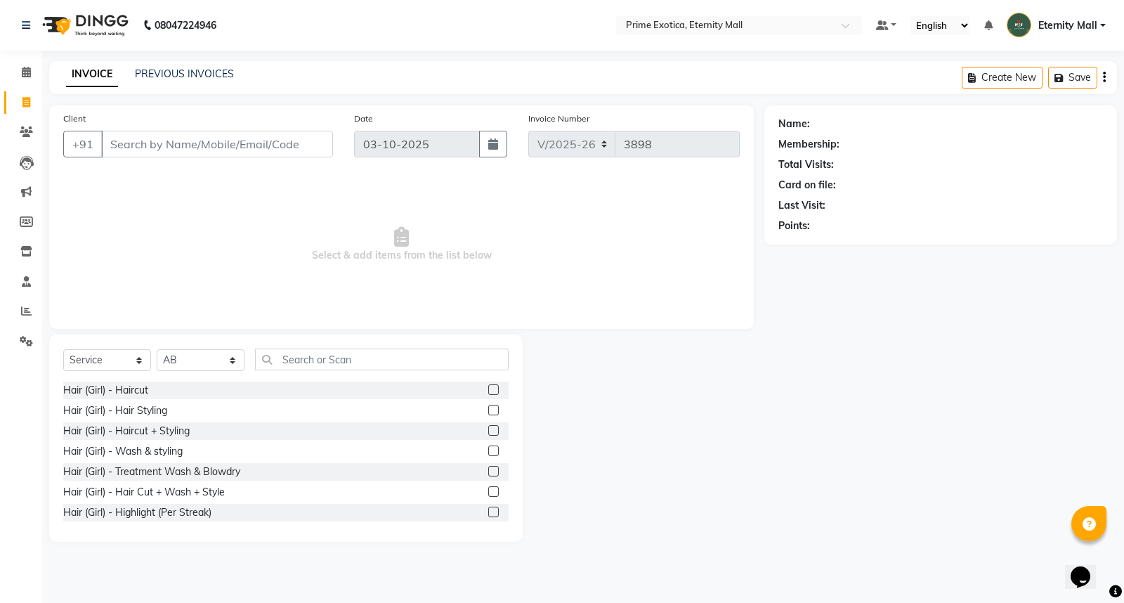
click at [488, 427] on label at bounding box center [493, 430] width 11 height 11
click at [488, 427] on input "checkbox" at bounding box center [492, 430] width 9 height 9
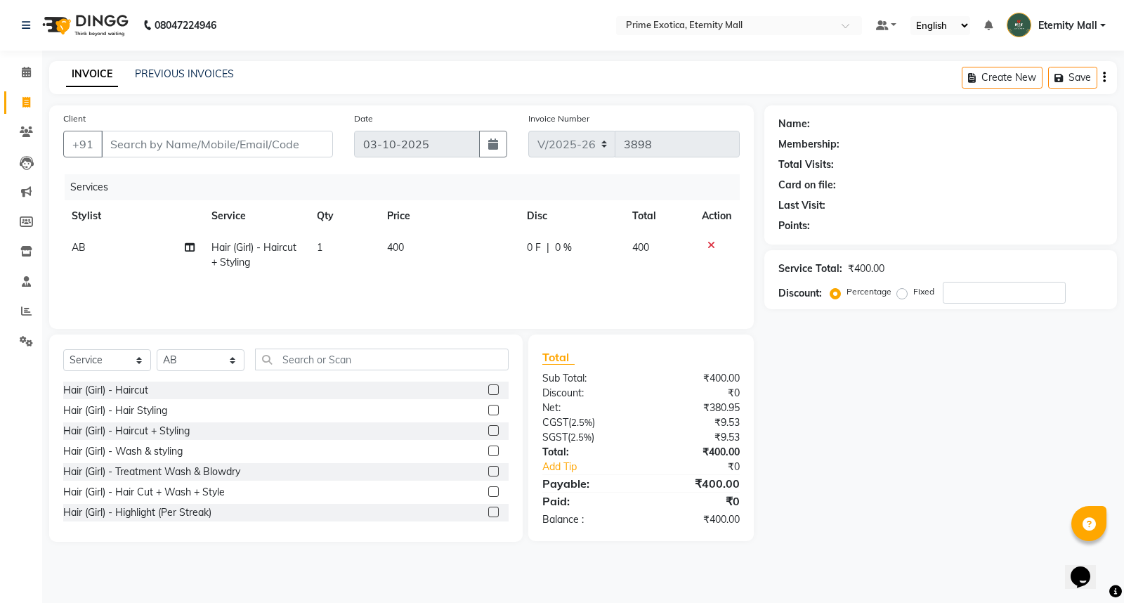
click at [264, 121] on div "Client +91" at bounding box center [198, 140] width 291 height 58
click at [264, 138] on input "Client" at bounding box center [217, 144] width 232 height 27
click at [304, 137] on span "Add Client" at bounding box center [296, 144] width 55 height 14
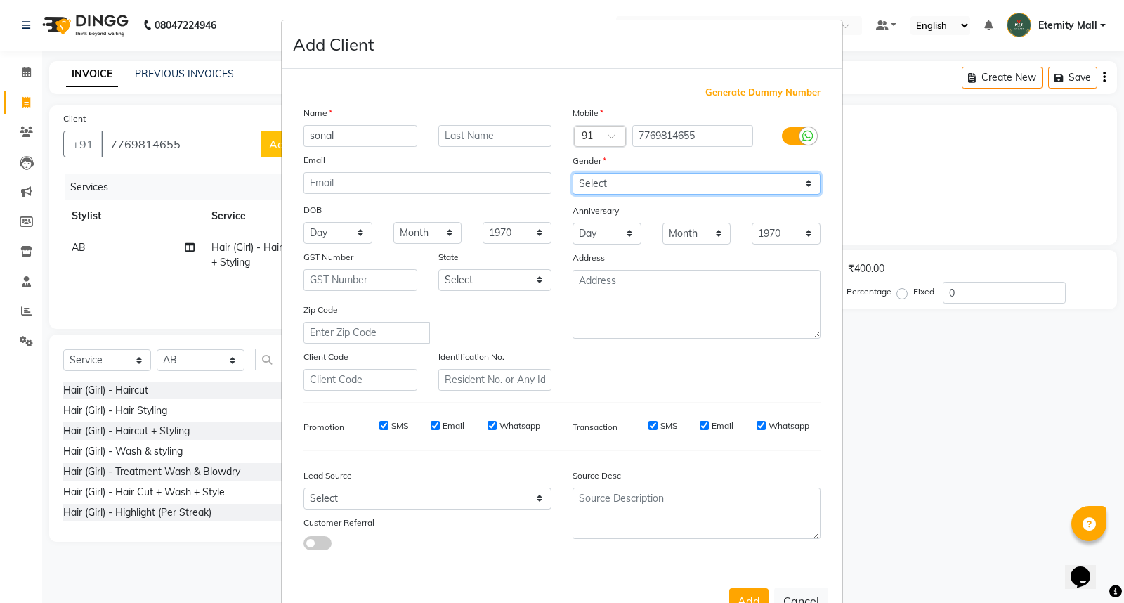
click at [605, 185] on select "Select [DEMOGRAPHIC_DATA] [DEMOGRAPHIC_DATA] Other Prefer Not To Say" at bounding box center [696, 184] width 248 height 22
click at [572, 173] on select "Select [DEMOGRAPHIC_DATA] [DEMOGRAPHIC_DATA] Other Prefer Not To Say" at bounding box center [696, 184] width 248 height 22
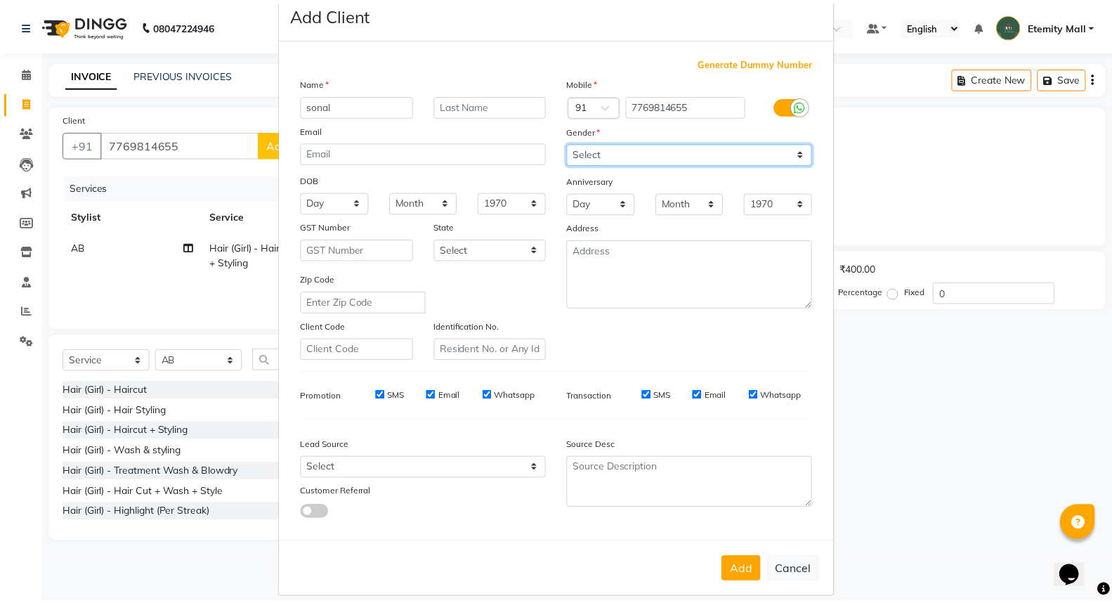
scroll to position [46, 0]
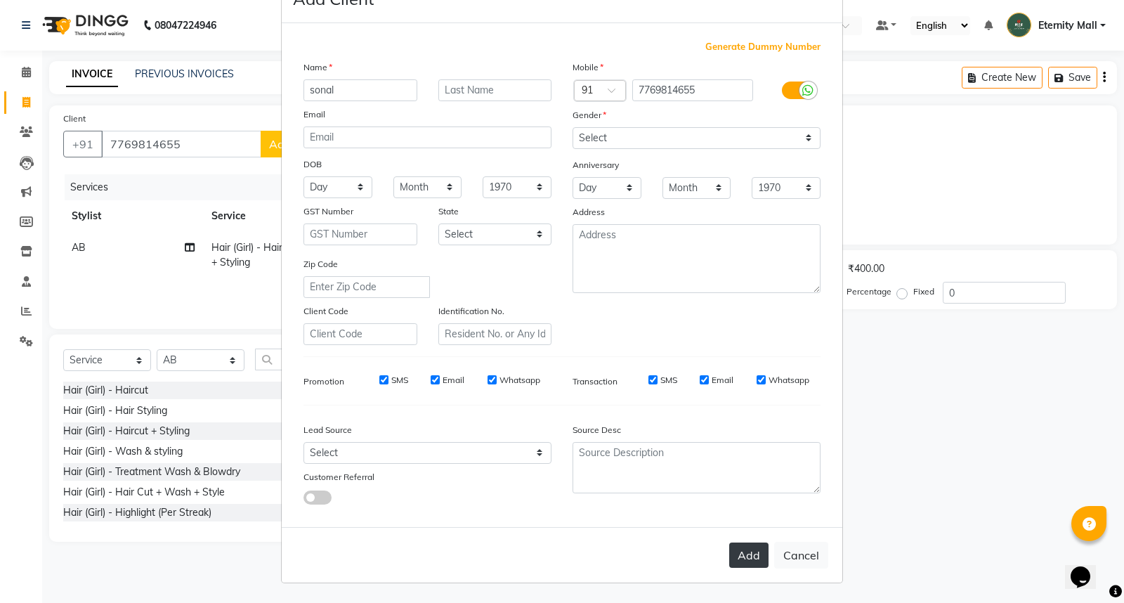
click at [756, 563] on button "Add" at bounding box center [748, 554] width 39 height 25
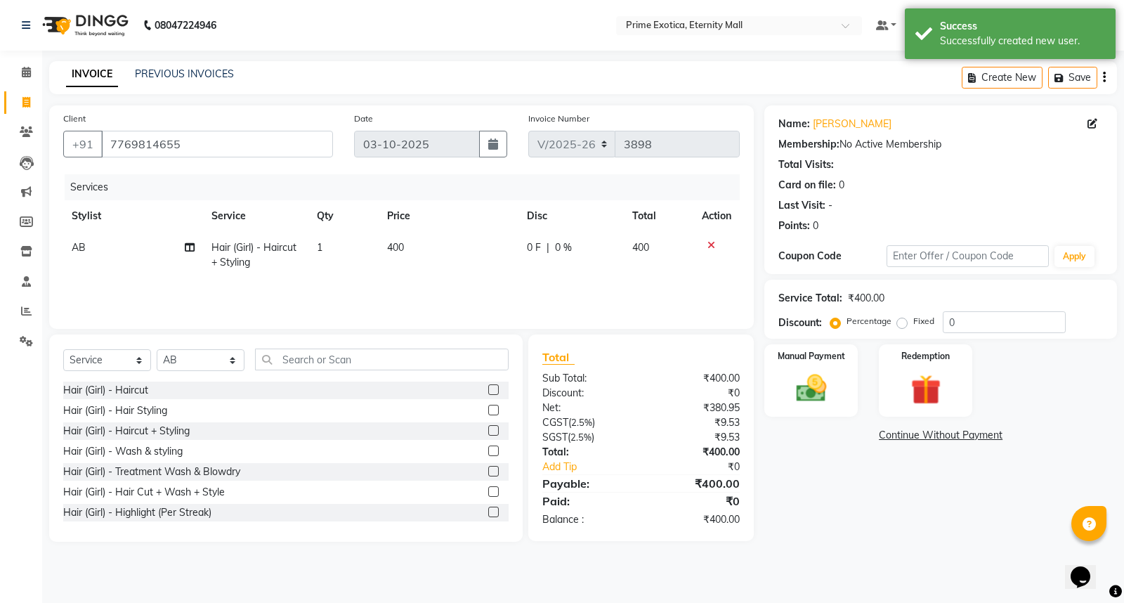
click at [708, 247] on icon at bounding box center [711, 245] width 8 height 10
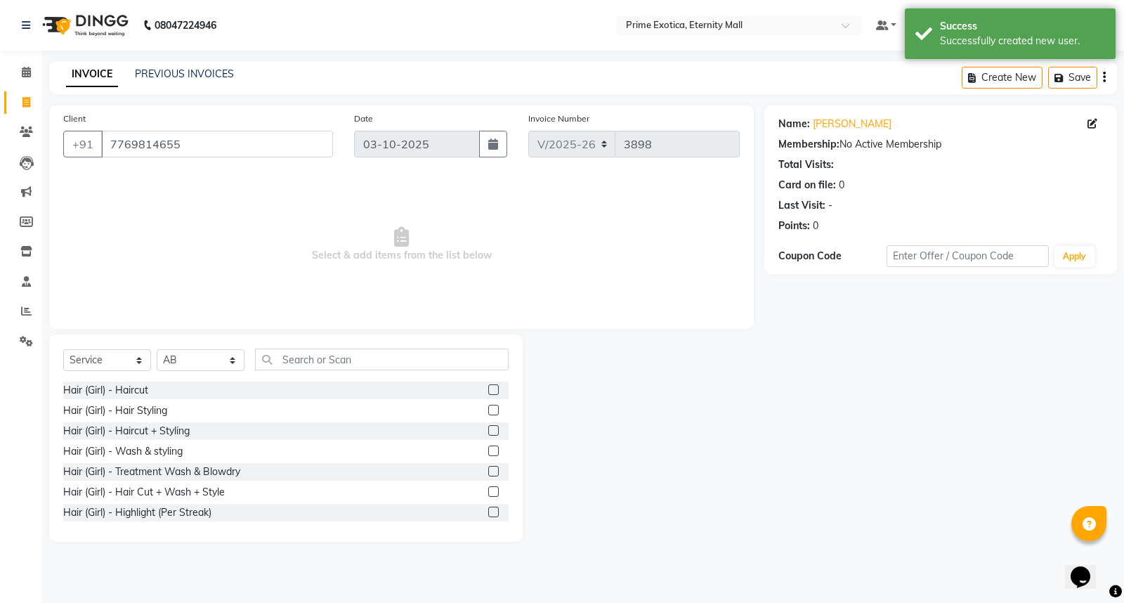
click at [488, 469] on label at bounding box center [493, 471] width 11 height 11
click at [488, 469] on input "checkbox" at bounding box center [492, 471] width 9 height 9
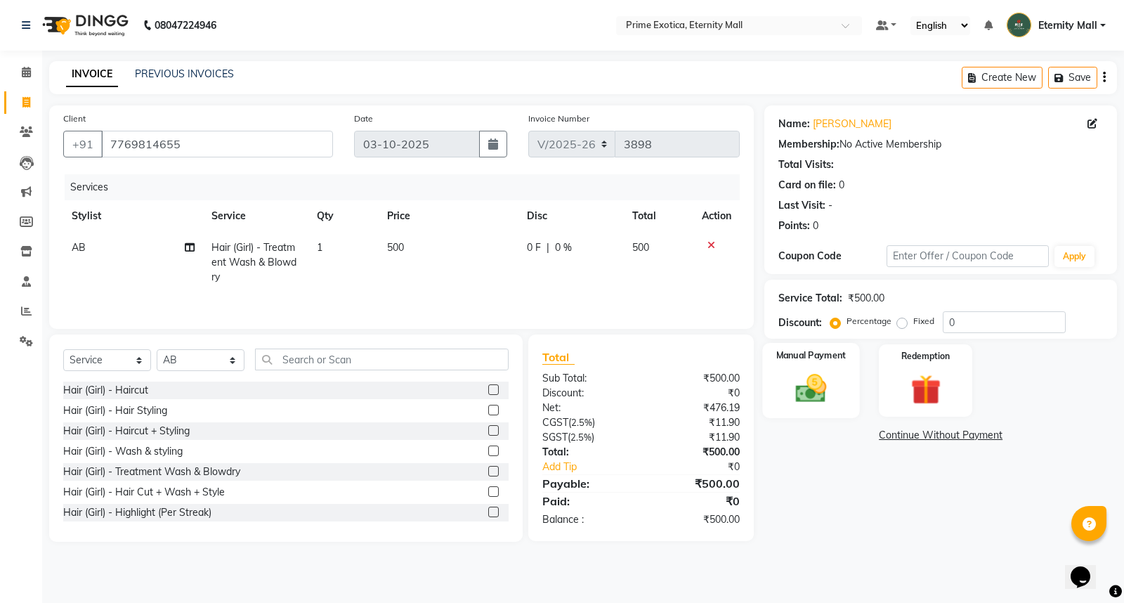
click at [788, 365] on div "Manual Payment" at bounding box center [811, 380] width 97 height 75
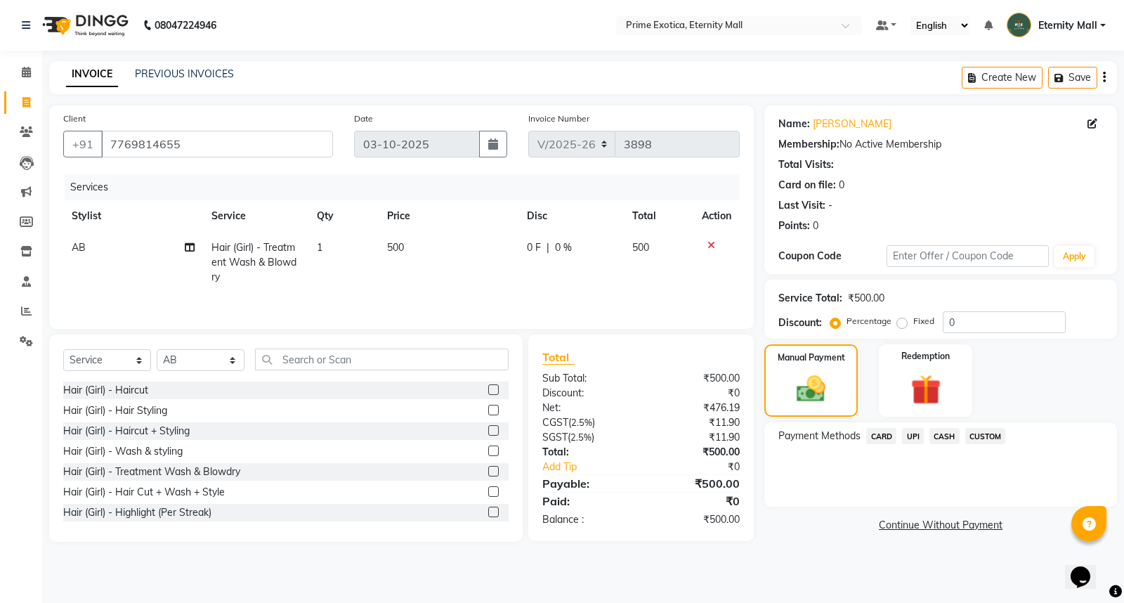
click at [711, 243] on icon at bounding box center [711, 245] width 8 height 10
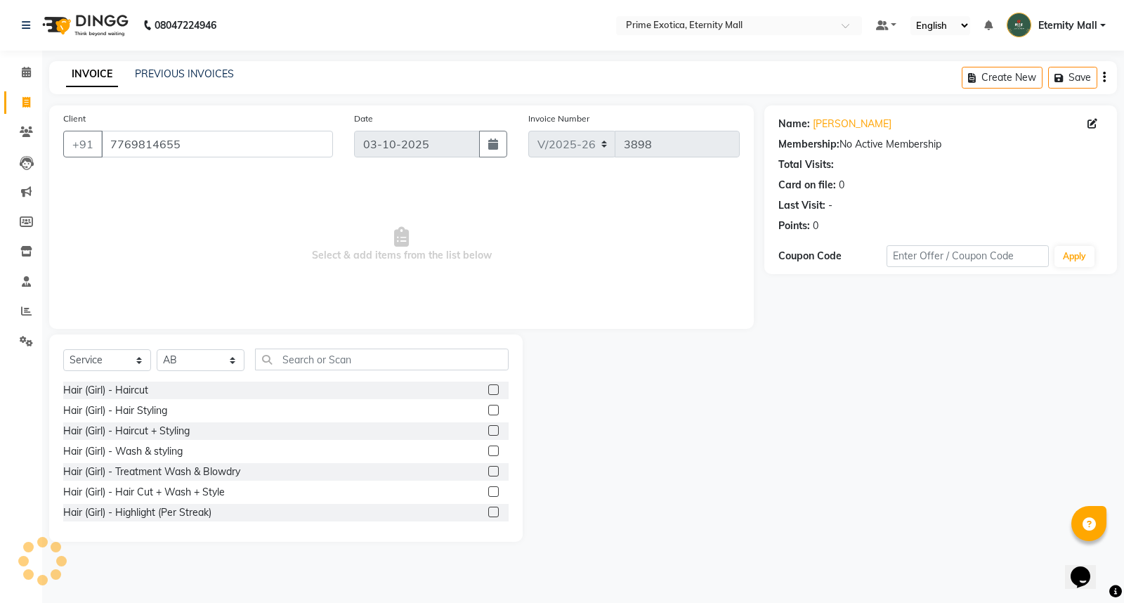
click at [488, 489] on label at bounding box center [493, 491] width 11 height 11
click at [488, 489] on input "checkbox" at bounding box center [492, 491] width 9 height 9
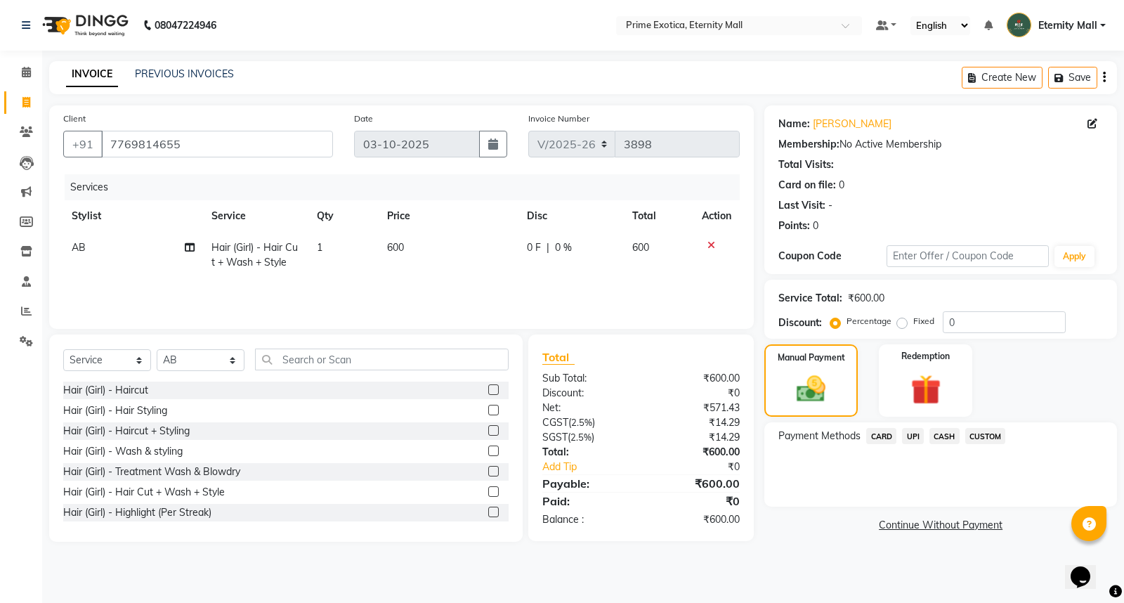
click at [417, 260] on td "600" at bounding box center [449, 255] width 140 height 46
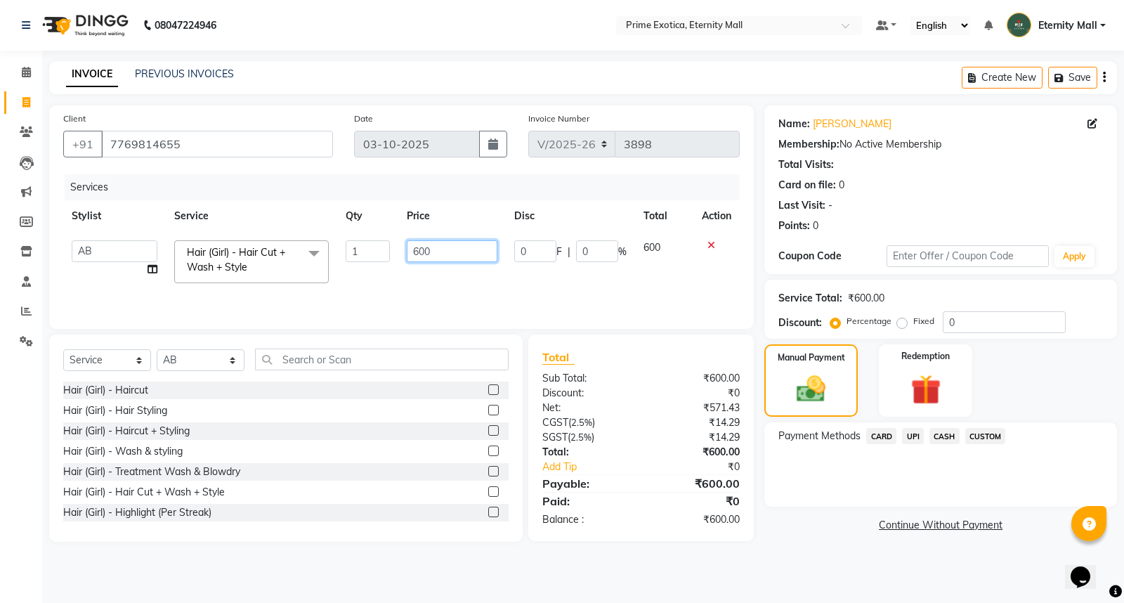
click at [420, 249] on input "600" at bounding box center [452, 251] width 91 height 22
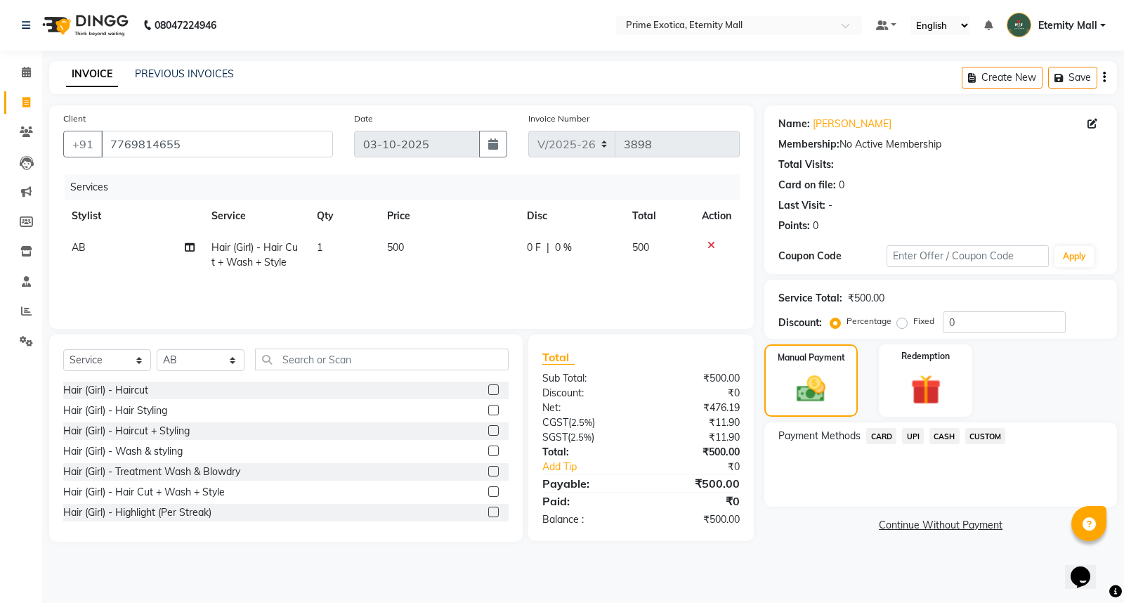
click at [447, 291] on div "Services Stylist Service Qty Price Disc Total Action AB Hair (Girl) - Hair Cut …" at bounding box center [401, 244] width 676 height 140
click at [939, 438] on span "CASH" at bounding box center [944, 436] width 30 height 16
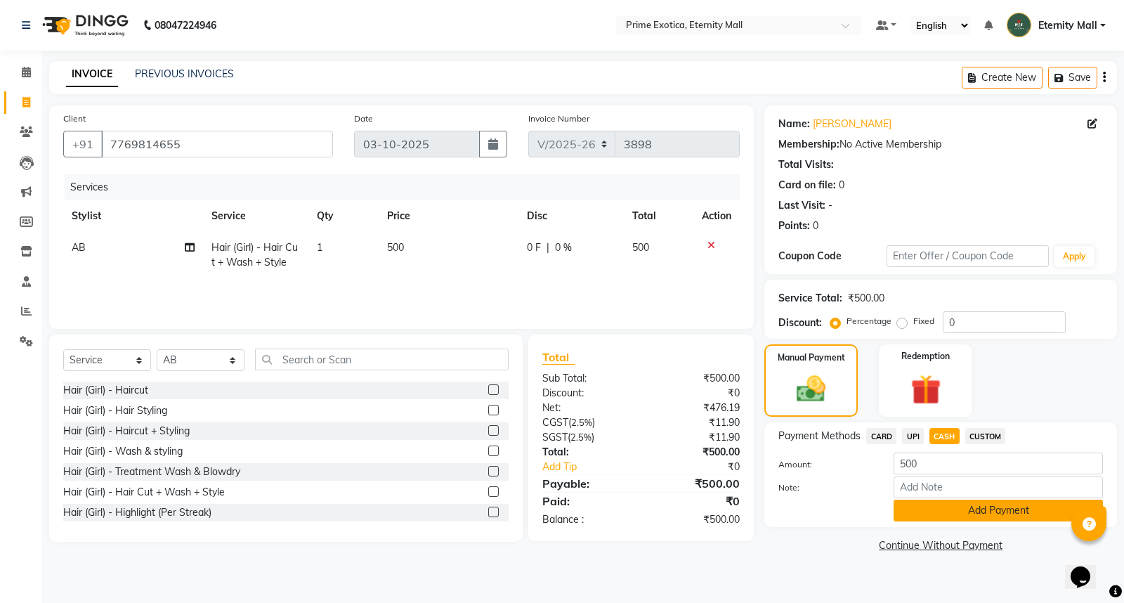
click at [935, 511] on button "Add Payment" at bounding box center [997, 510] width 209 height 22
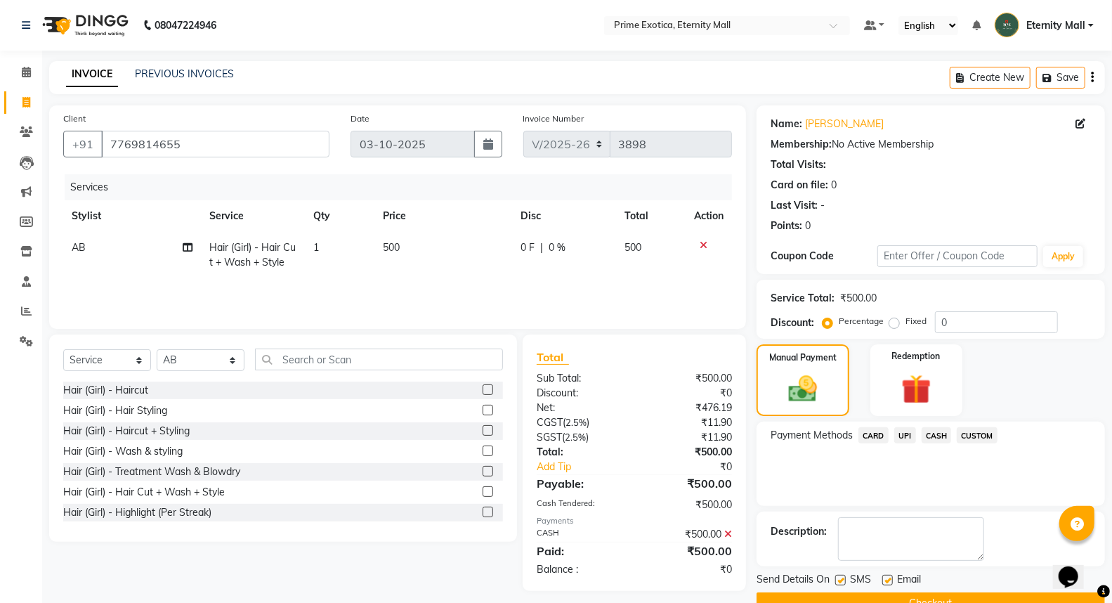
scroll to position [32, 0]
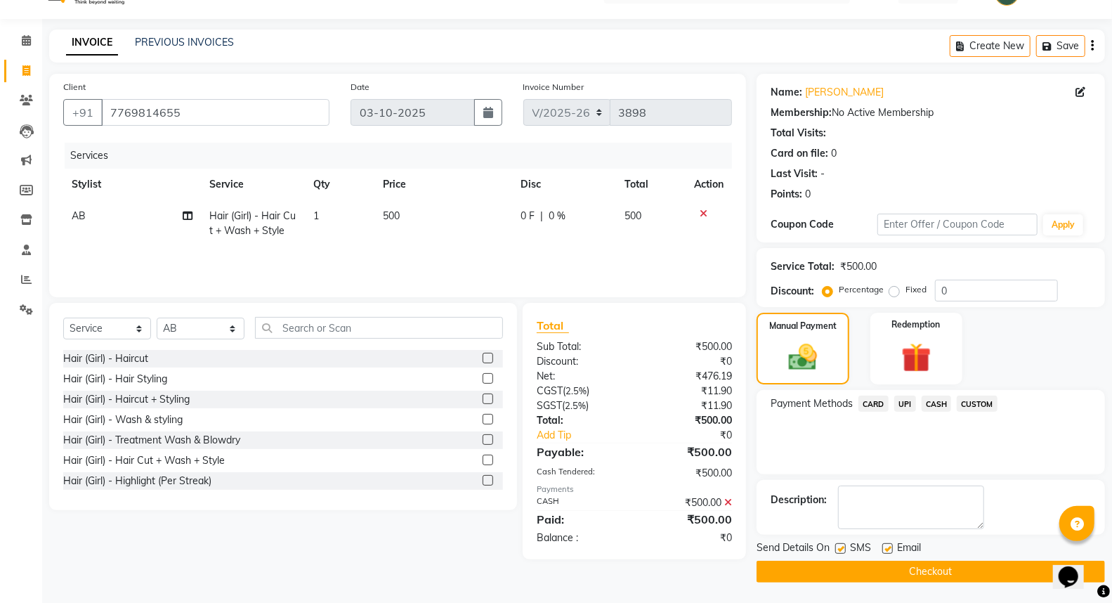
click at [932, 567] on button "Checkout" at bounding box center [930, 571] width 348 height 22
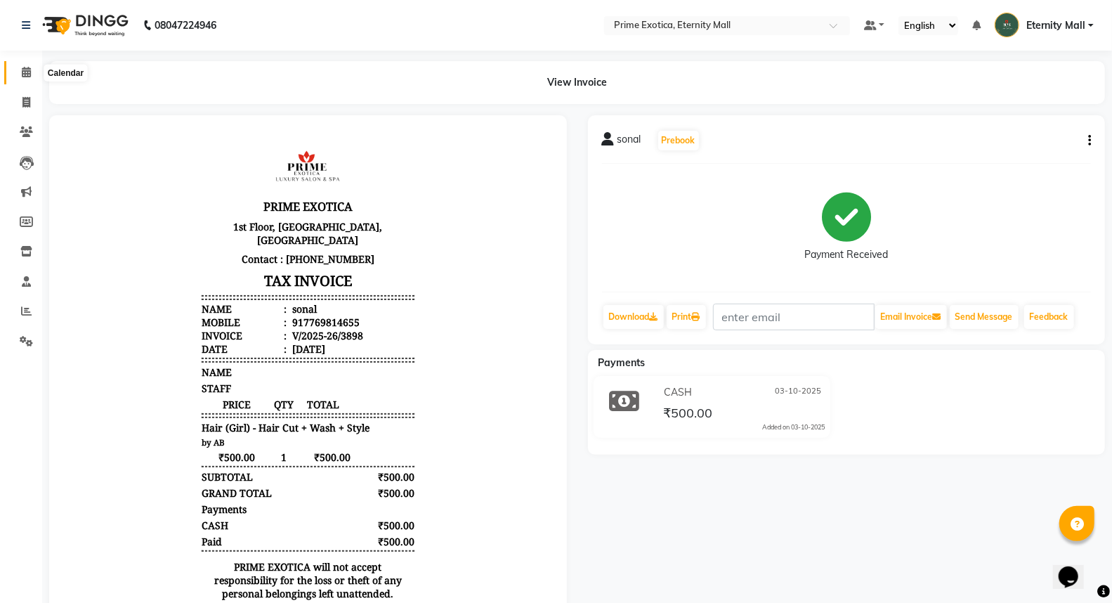
click at [15, 79] on span at bounding box center [26, 73] width 25 height 16
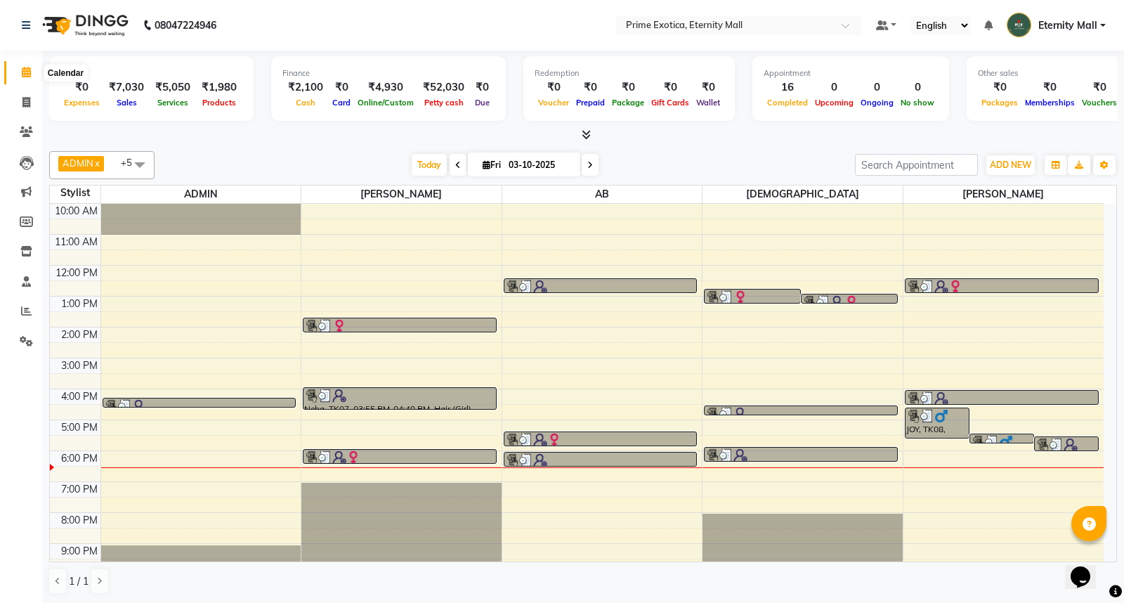
click at [29, 70] on icon at bounding box center [26, 72] width 9 height 11
click at [17, 316] on span at bounding box center [26, 311] width 25 height 16
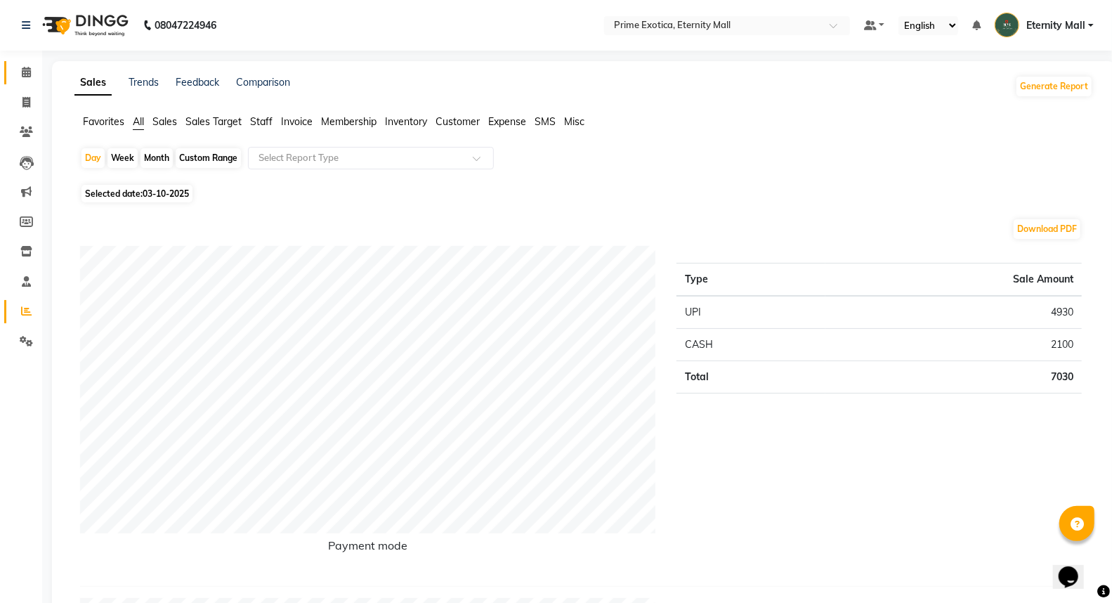
click at [26, 63] on link "Calendar" at bounding box center [21, 72] width 34 height 23
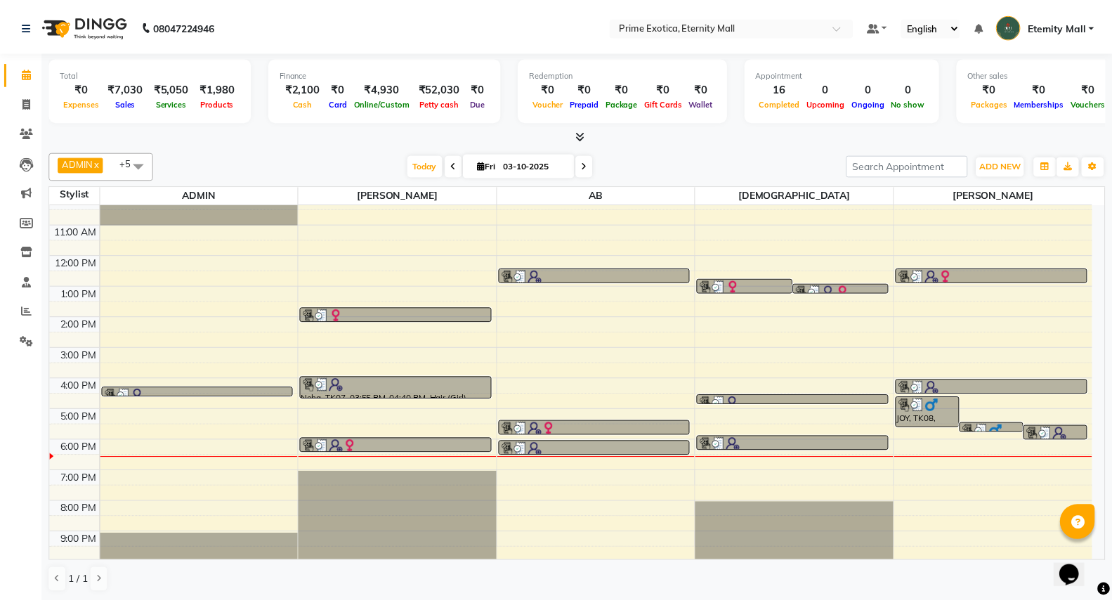
scroll to position [14, 0]
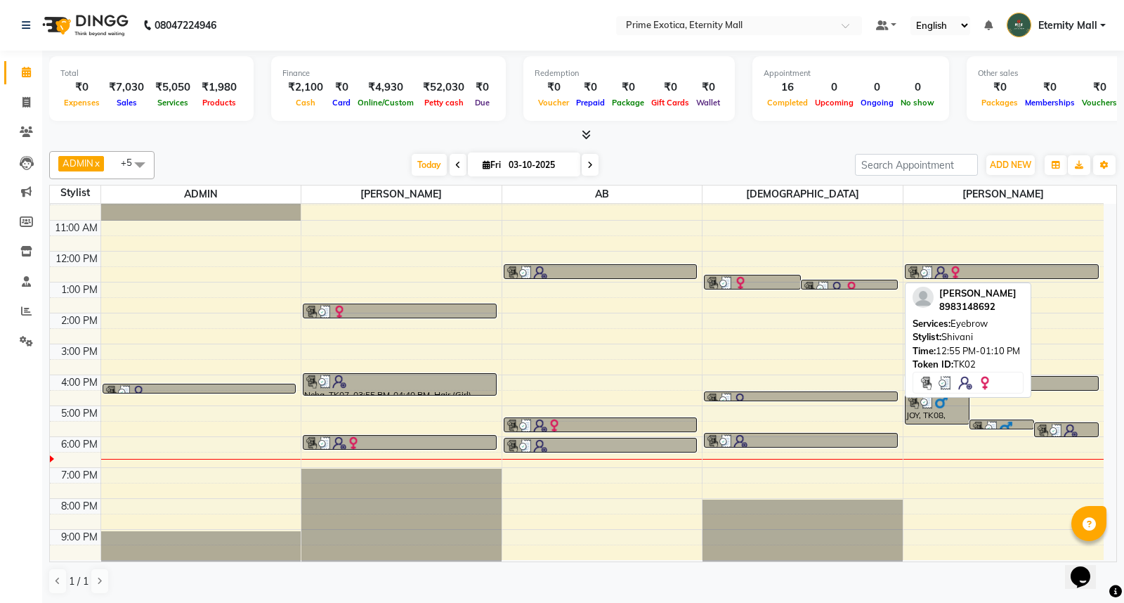
click at [817, 288] on img at bounding box center [823, 288] width 14 height 14
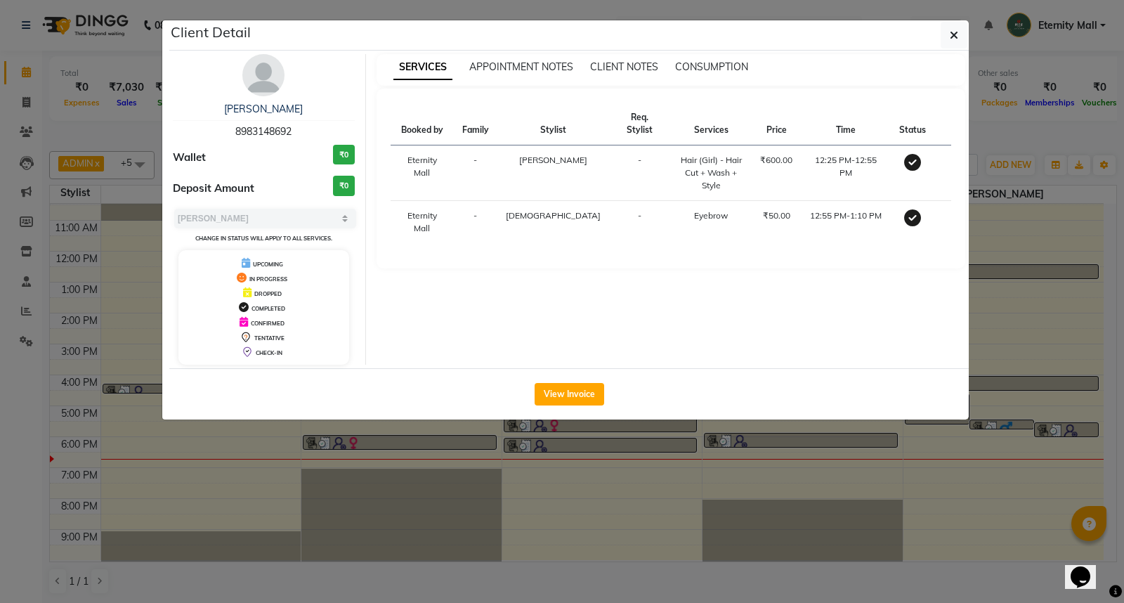
click at [1111, 221] on ngb-modal-window "Client Detail [PERSON_NAME] 8983148692 Wallet ₹0 Deposit Amount ₹0 Select MARK …" at bounding box center [562, 301] width 1124 height 603
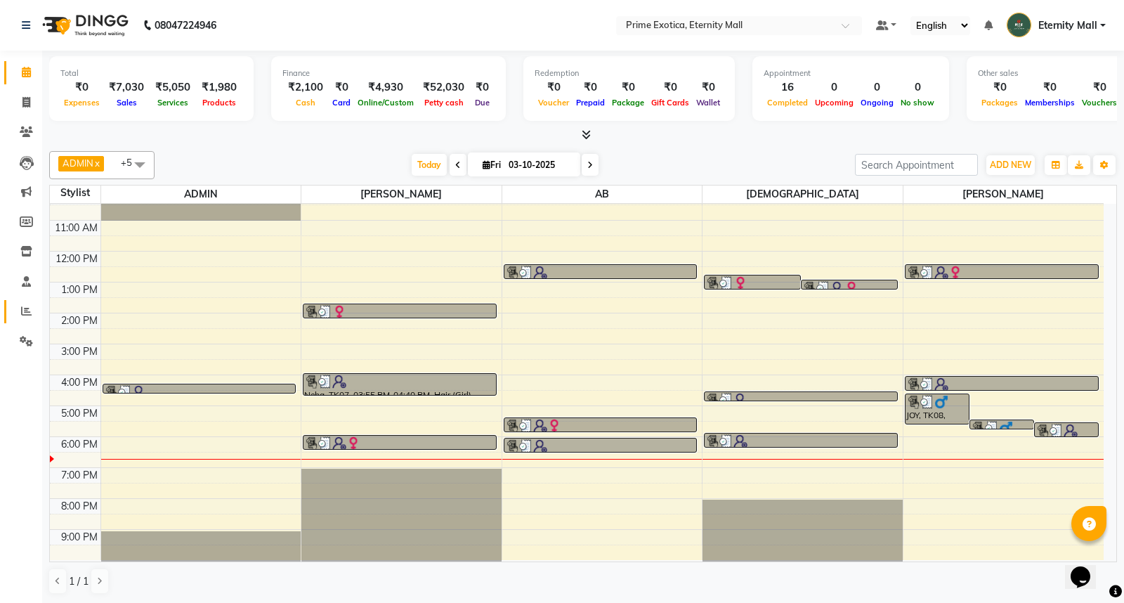
click at [20, 321] on link "Reports" at bounding box center [21, 311] width 34 height 23
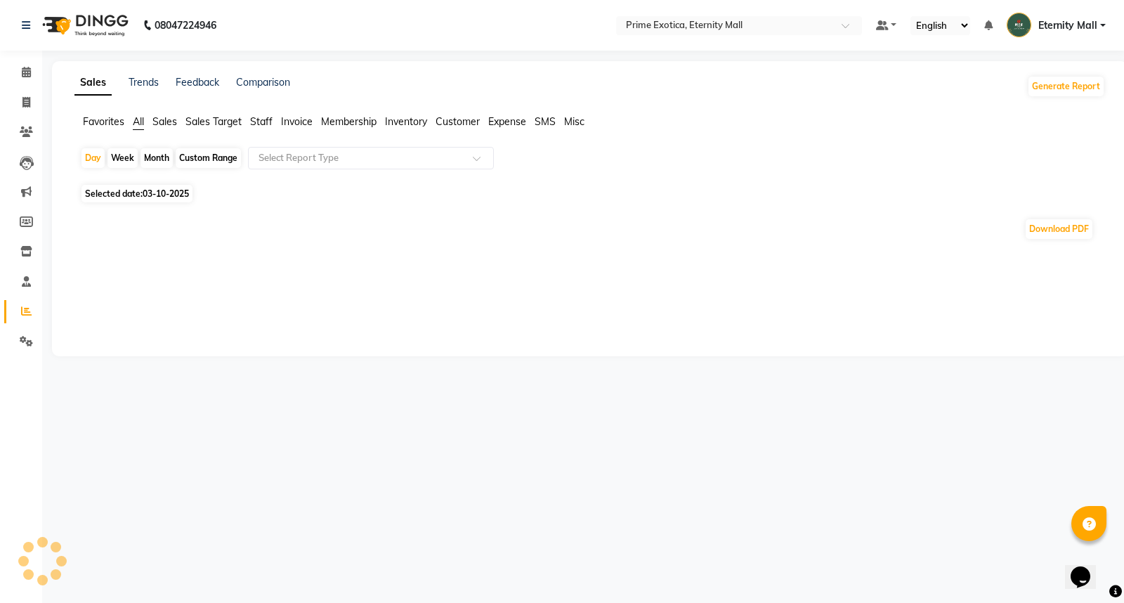
click at [254, 124] on span "Staff" at bounding box center [261, 121] width 22 height 13
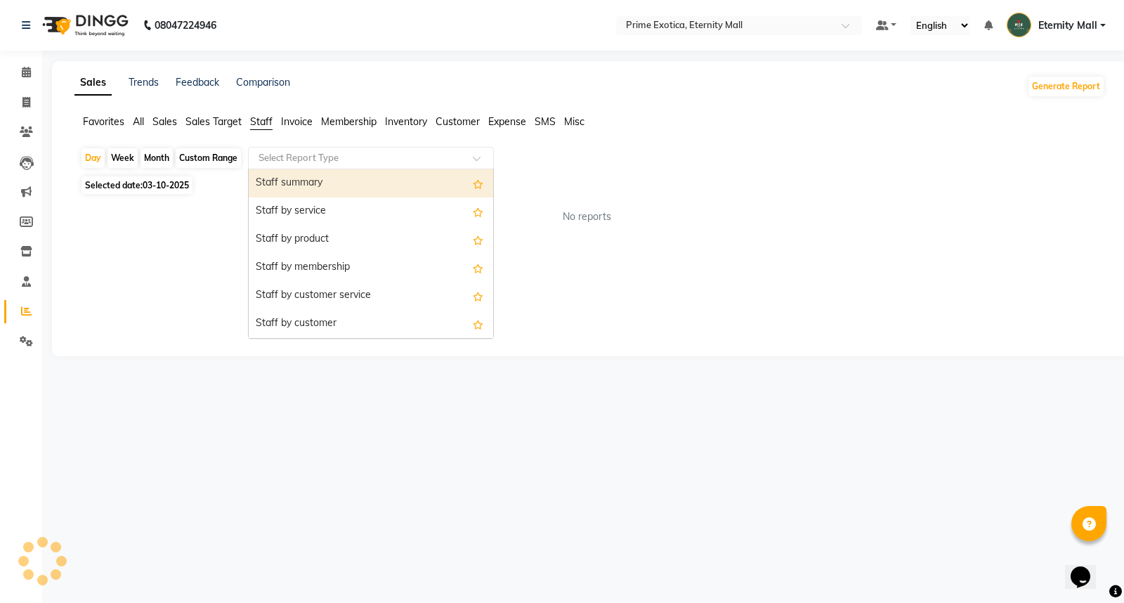
click at [265, 152] on input "text" at bounding box center [357, 158] width 202 height 14
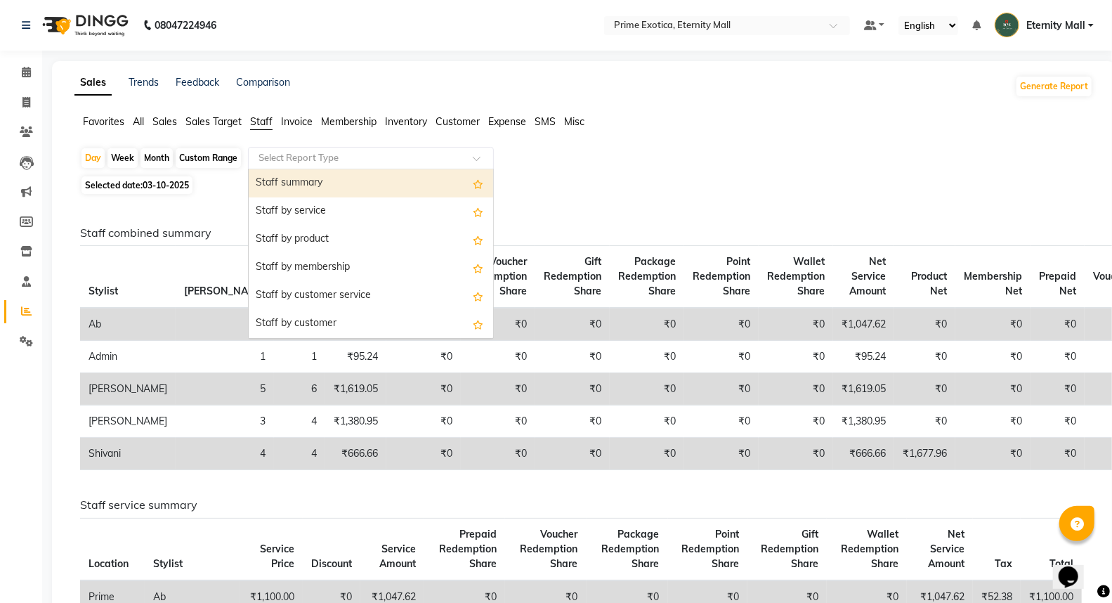
click at [276, 180] on div "Staff summary" at bounding box center [371, 183] width 244 height 28
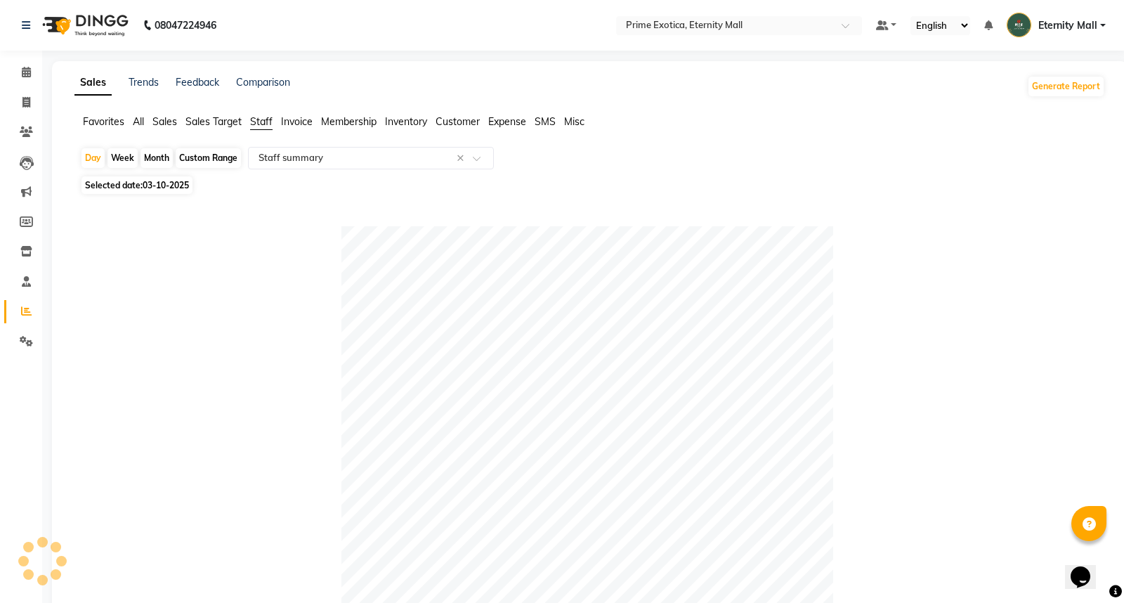
click at [138, 156] on div "Day Week Month Custom Range Select Report Type × Staff summary ×" at bounding box center [589, 159] width 1019 height 25
click at [145, 156] on div "Month" at bounding box center [156, 158] width 32 height 20
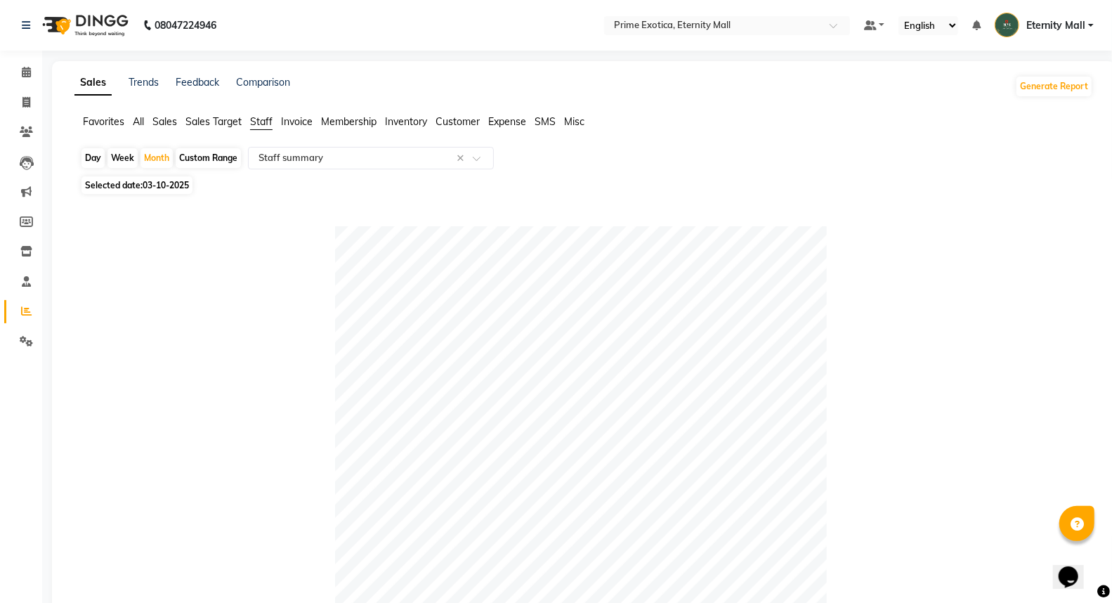
click at [139, 254] on div at bounding box center [580, 472] width 1001 height 492
click at [158, 162] on div "Month" at bounding box center [156, 158] width 32 height 20
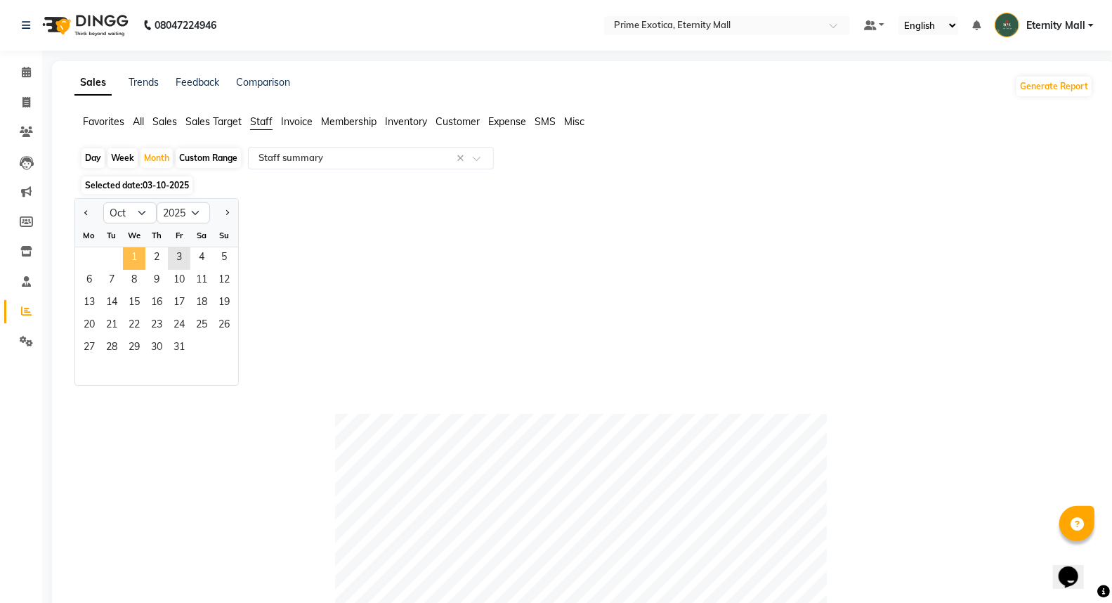
click at [136, 254] on span "1" at bounding box center [134, 258] width 22 height 22
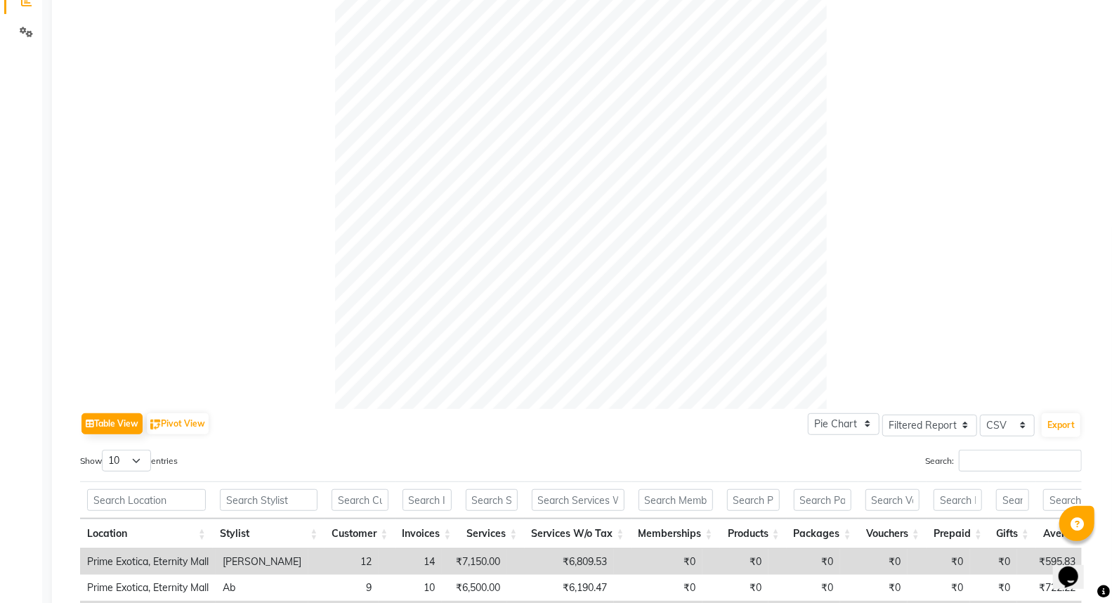
scroll to position [312, 0]
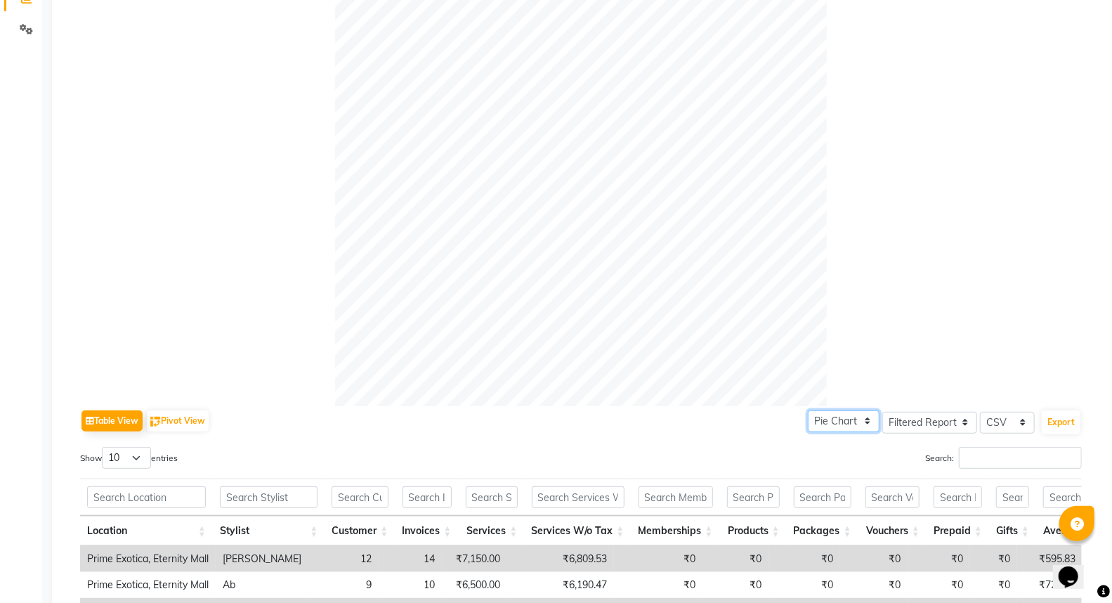
click at [826, 417] on select "Pie Chart Bar Chart" at bounding box center [844, 421] width 72 height 22
click at [808, 410] on select "Pie Chart Bar Chart" at bounding box center [844, 421] width 72 height 22
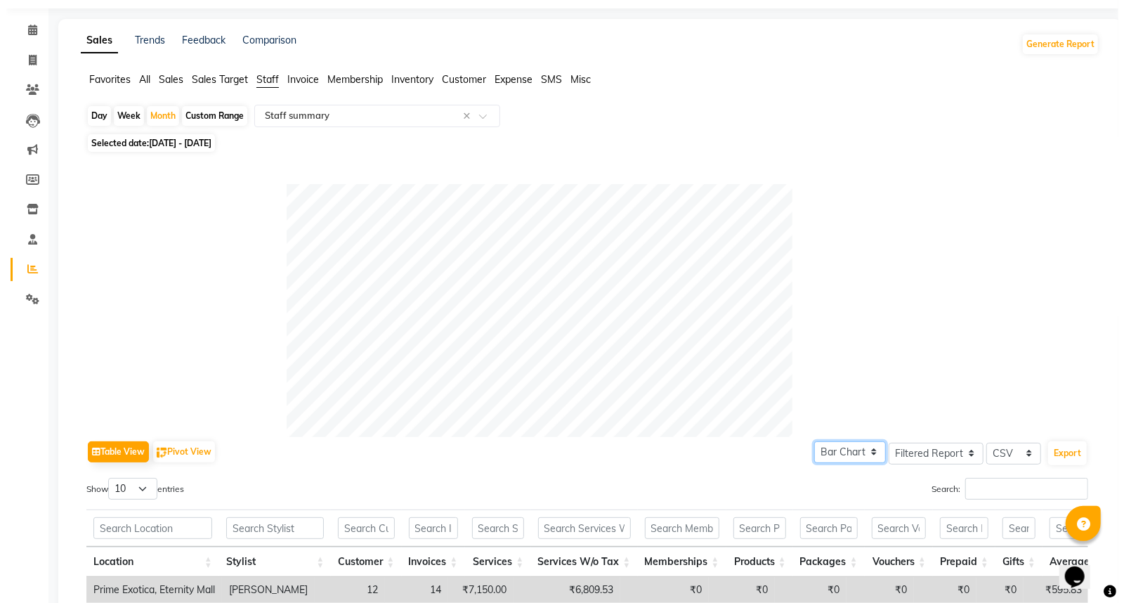
scroll to position [0, 0]
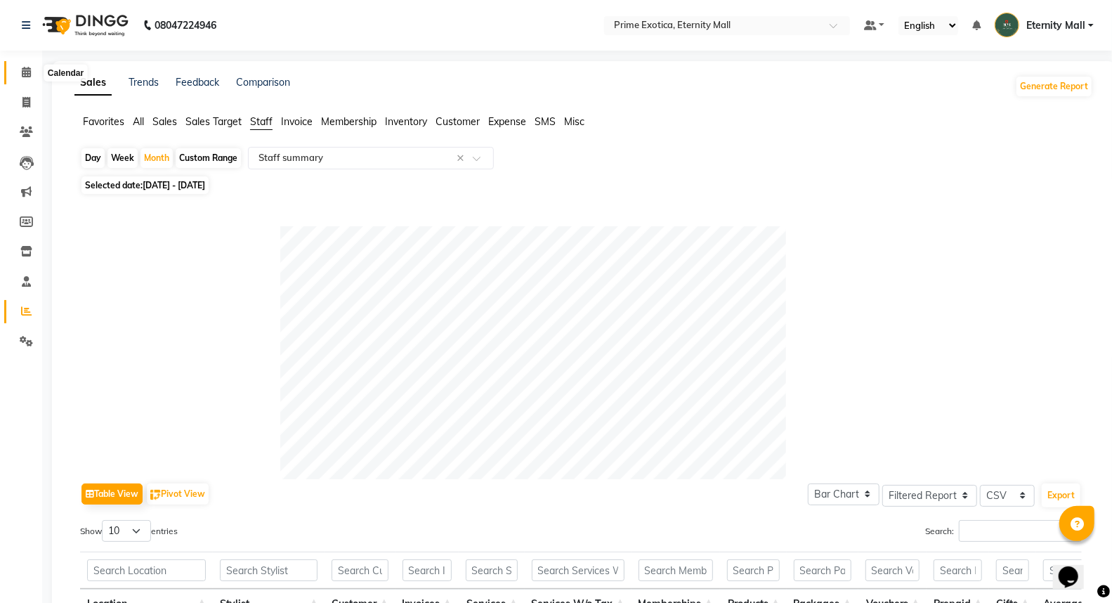
click at [26, 71] on icon at bounding box center [26, 72] width 9 height 11
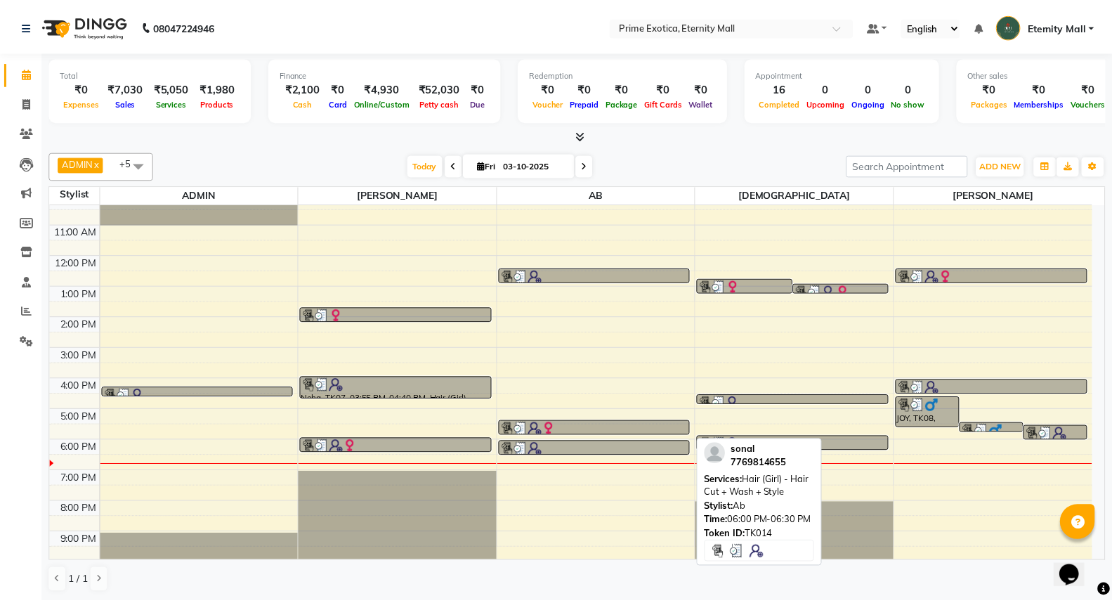
scroll to position [14, 0]
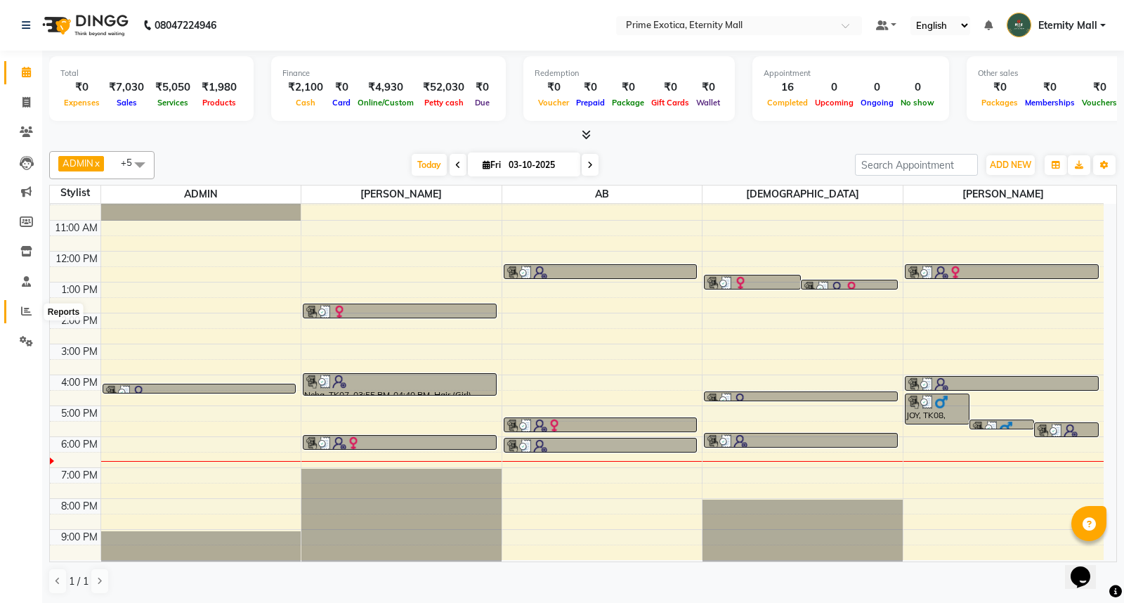
click at [24, 313] on icon at bounding box center [26, 311] width 11 height 11
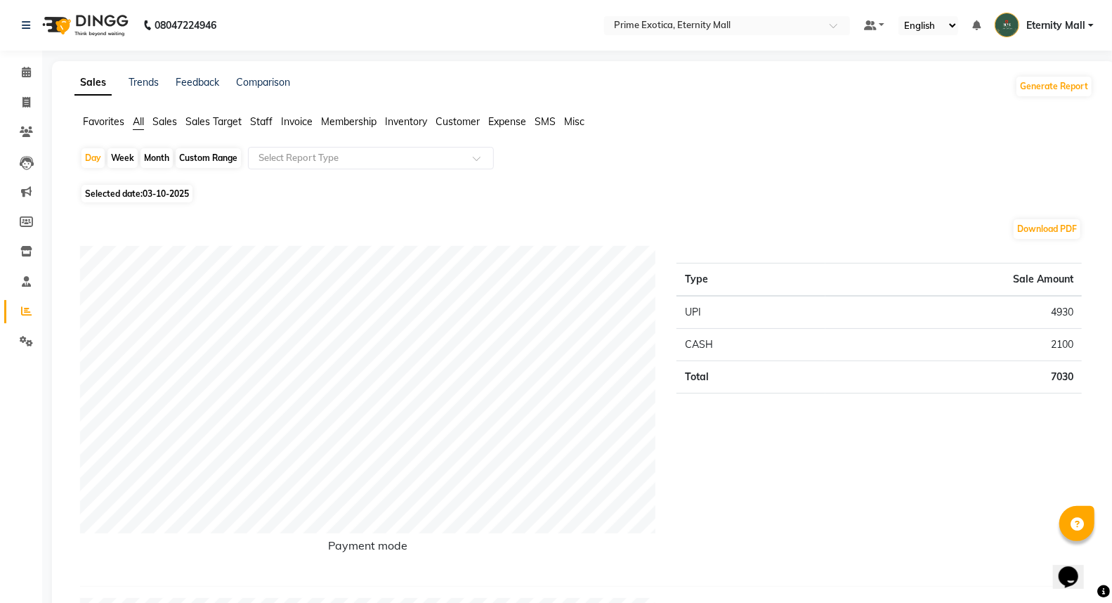
click at [100, 19] on img at bounding box center [84, 25] width 96 height 39
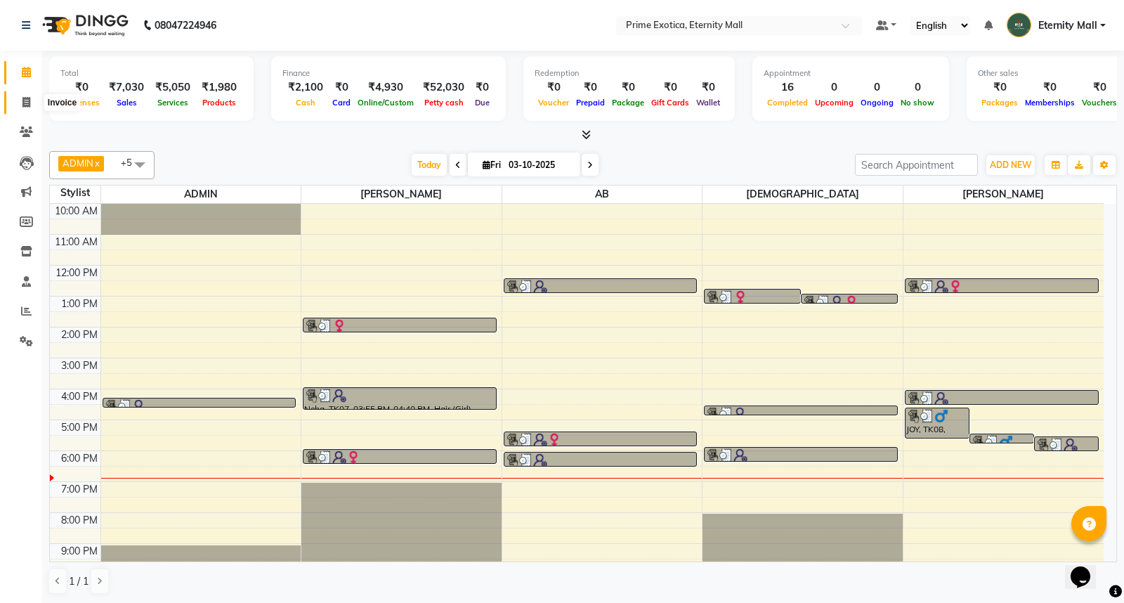
click at [22, 107] on icon at bounding box center [26, 102] width 8 height 11
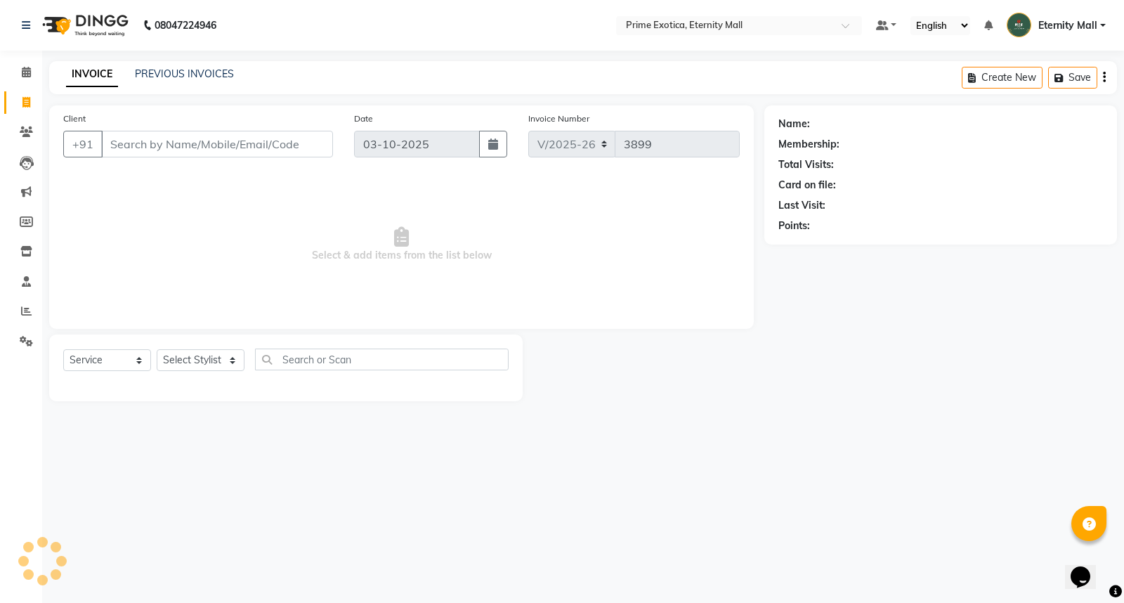
click at [166, 146] on input "Client" at bounding box center [217, 144] width 232 height 27
click at [146, 144] on input "98500052137" at bounding box center [181, 144] width 160 height 27
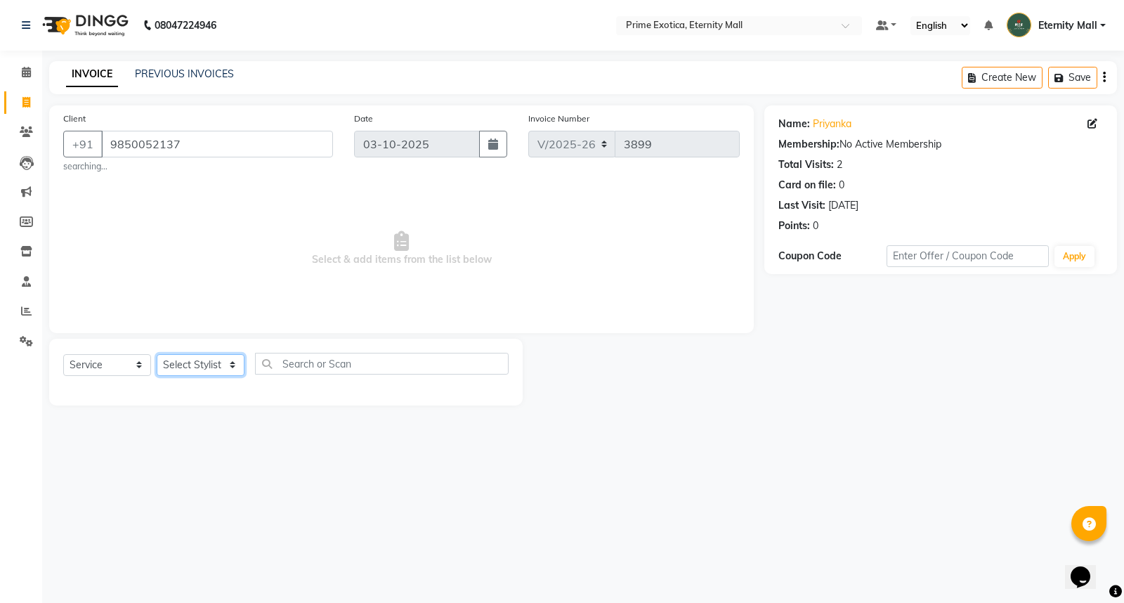
click at [209, 361] on select "Select Stylist AB ADMIN ajay vikram lakshane Isha [PERSON_NAME] [PERSON_NAME]" at bounding box center [201, 365] width 88 height 22
click at [157, 354] on select "Select Stylist AB ADMIN ajay vikram lakshane Isha [PERSON_NAME] [PERSON_NAME]" at bounding box center [201, 365] width 88 height 22
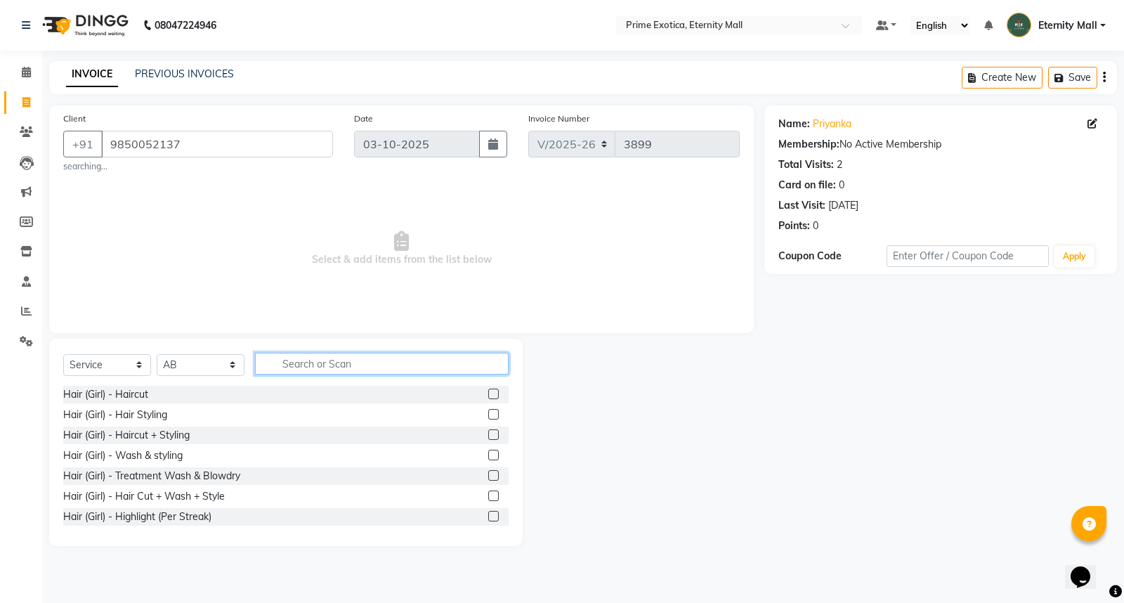
click at [305, 364] on input "text" at bounding box center [382, 364] width 254 height 22
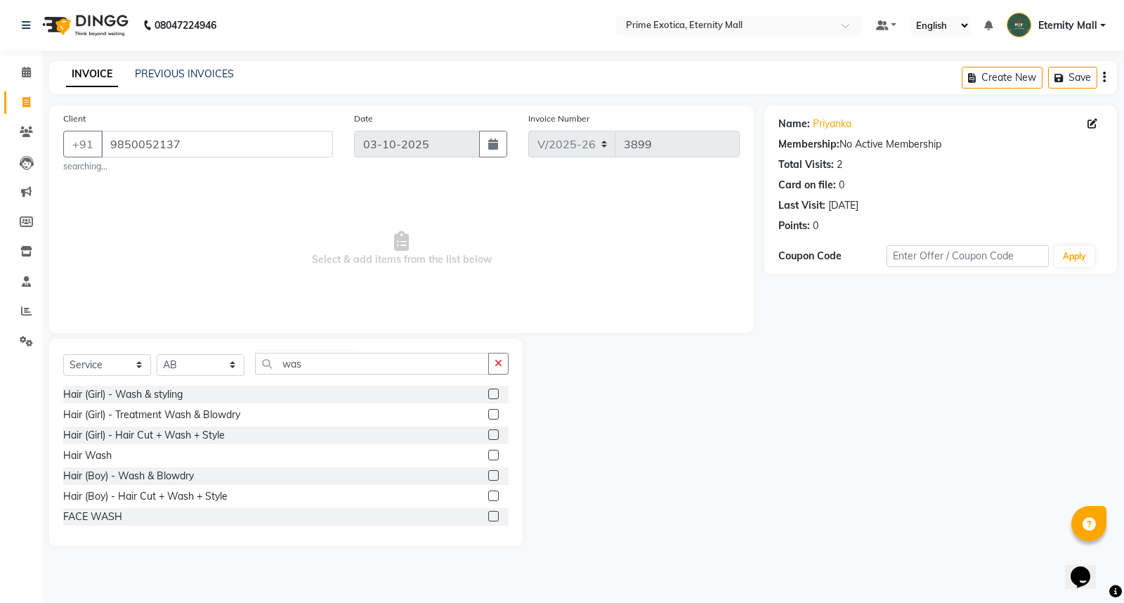
click at [488, 456] on label at bounding box center [493, 454] width 11 height 11
click at [488, 456] on input "checkbox" at bounding box center [492, 455] width 9 height 9
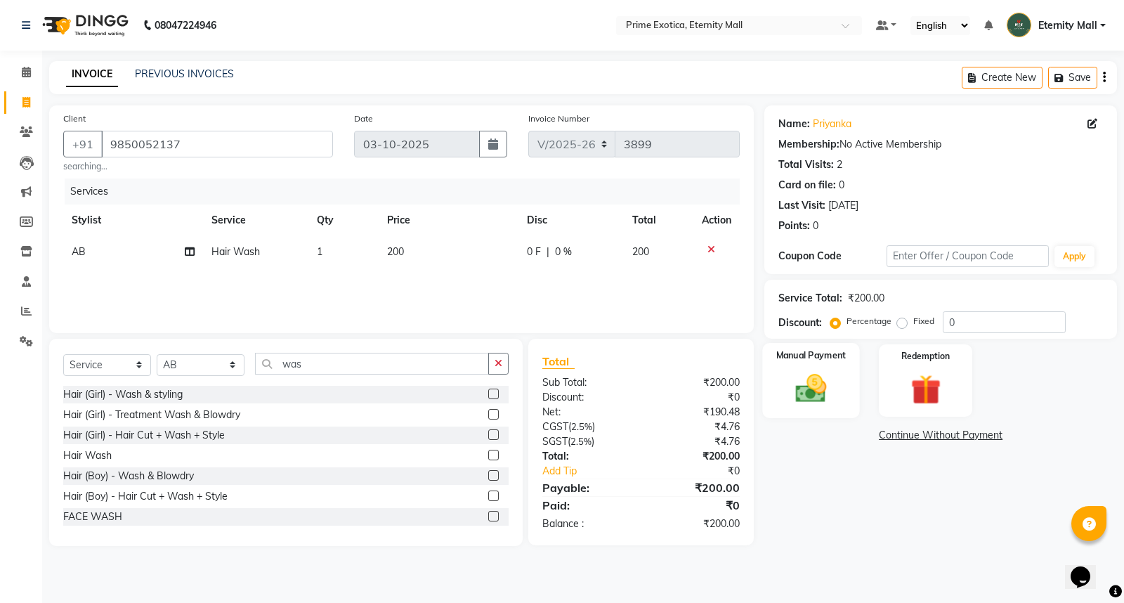
click at [820, 370] on img at bounding box center [811, 388] width 51 height 36
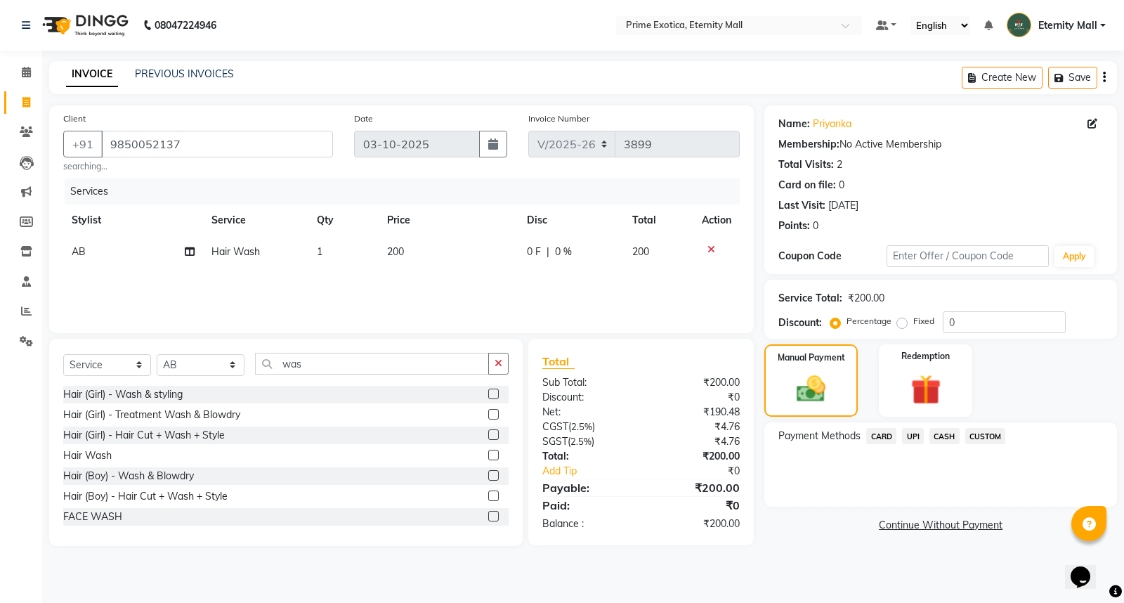
click at [915, 438] on span "UPI" at bounding box center [913, 436] width 22 height 16
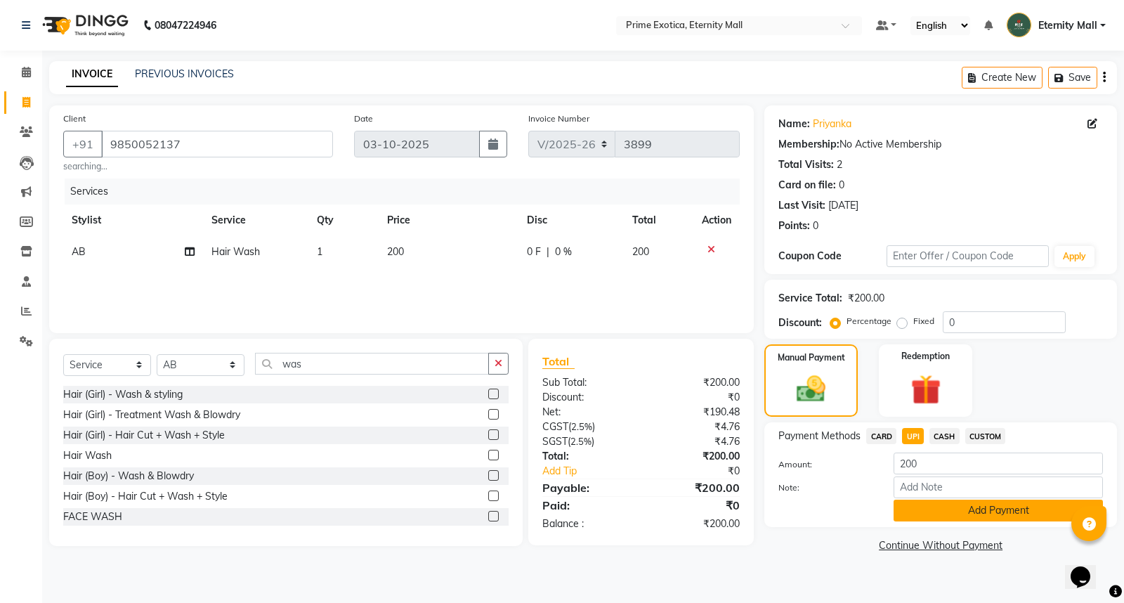
click at [935, 501] on button "Add Payment" at bounding box center [997, 510] width 209 height 22
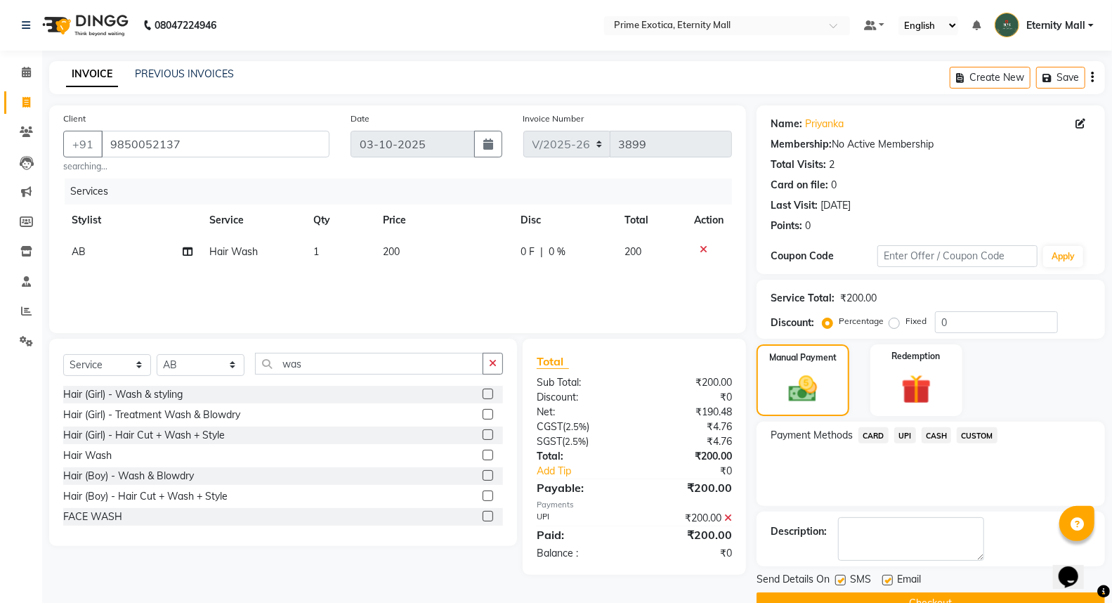
scroll to position [32, 0]
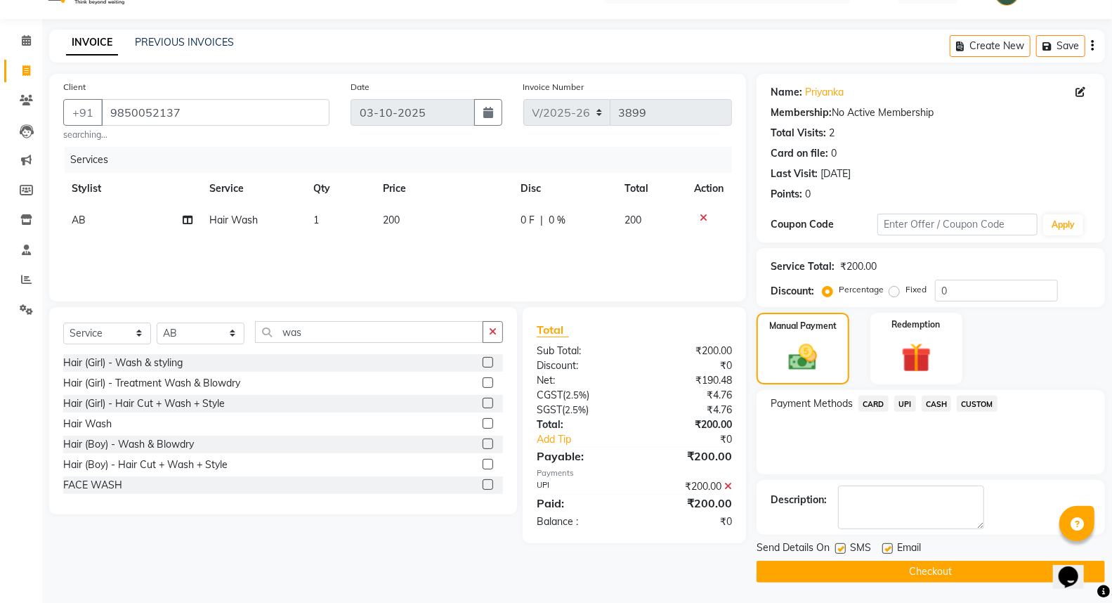
click at [973, 567] on button "Checkout" at bounding box center [930, 571] width 348 height 22
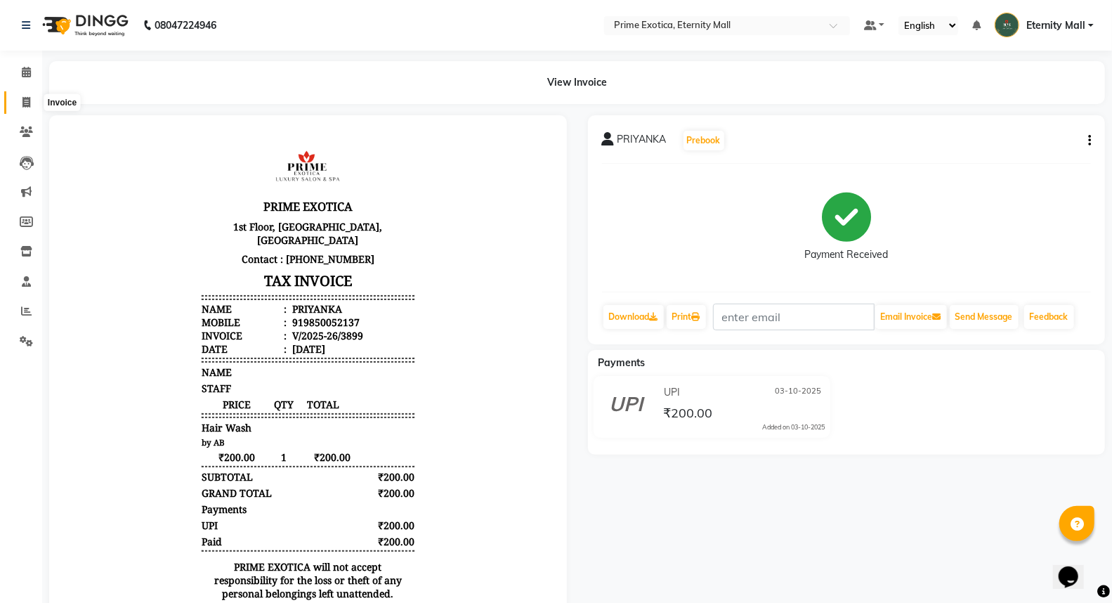
click at [32, 100] on span at bounding box center [26, 103] width 25 height 16
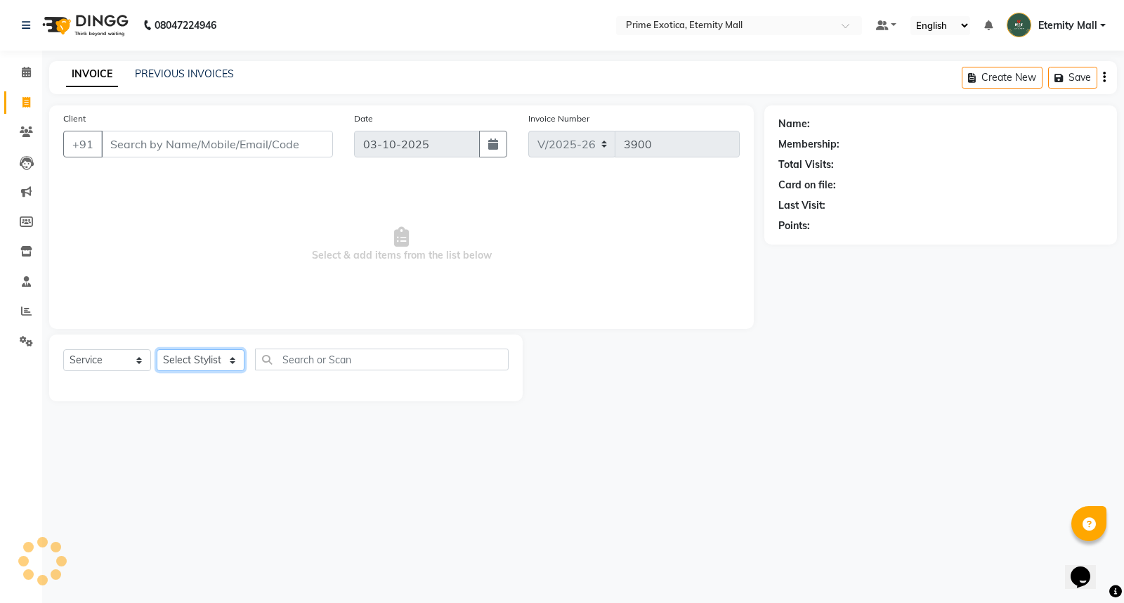
click at [220, 354] on select "Select Stylist" at bounding box center [201, 360] width 88 height 22
click at [157, 350] on select "Select Stylist AB ADMIN ajay vikram lakshane Isha [PERSON_NAME] [PERSON_NAME]" at bounding box center [201, 360] width 88 height 22
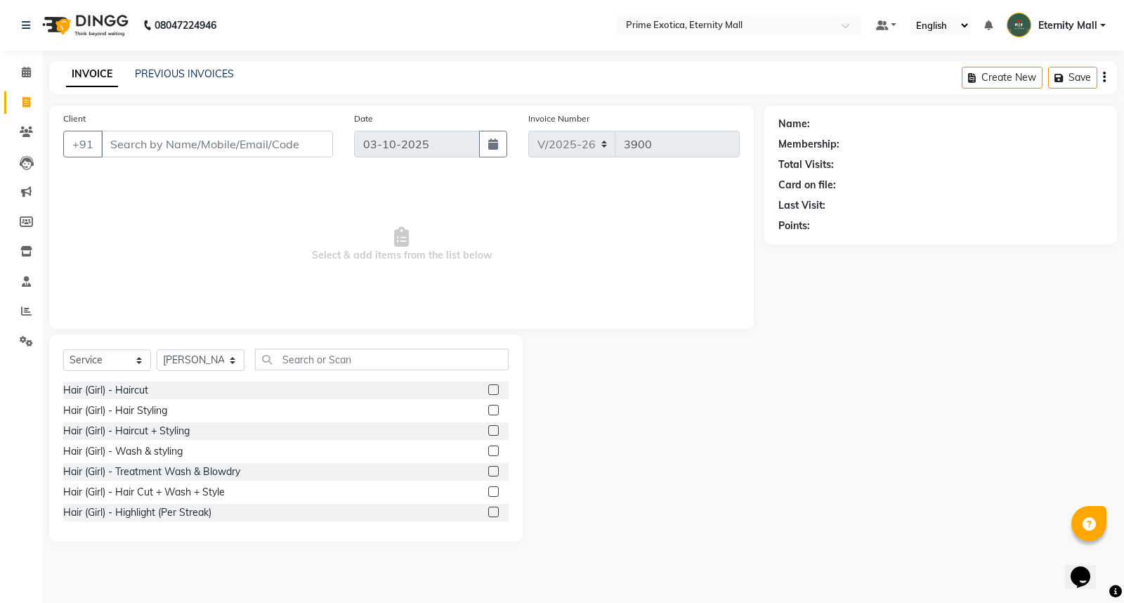
click at [488, 427] on label at bounding box center [493, 430] width 11 height 11
click at [488, 427] on input "checkbox" at bounding box center [492, 430] width 9 height 9
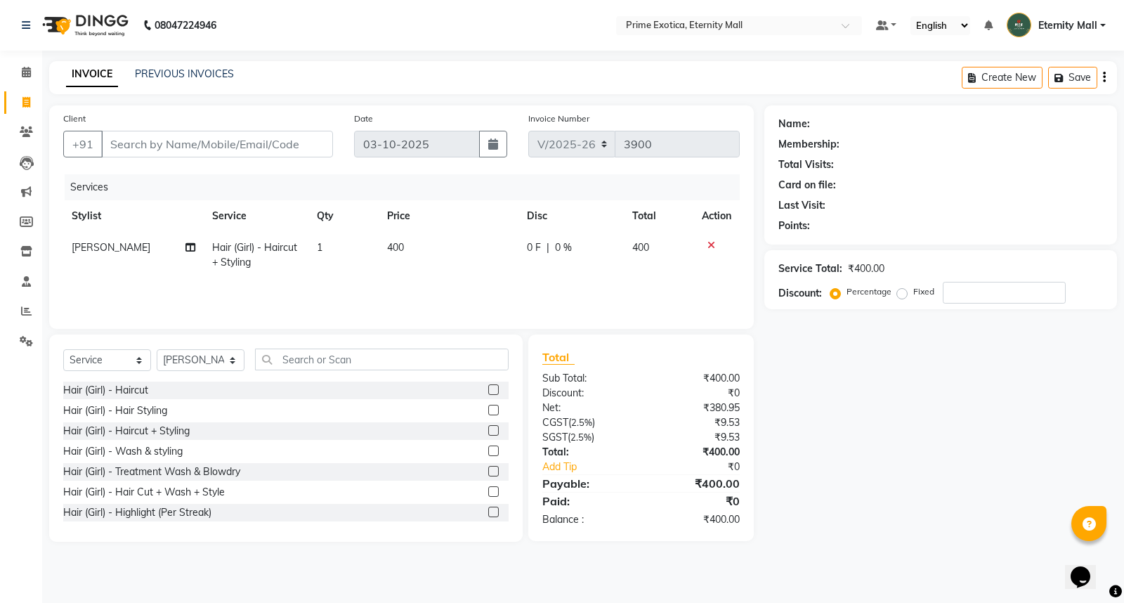
click at [374, 244] on td "1" at bounding box center [343, 255] width 70 height 46
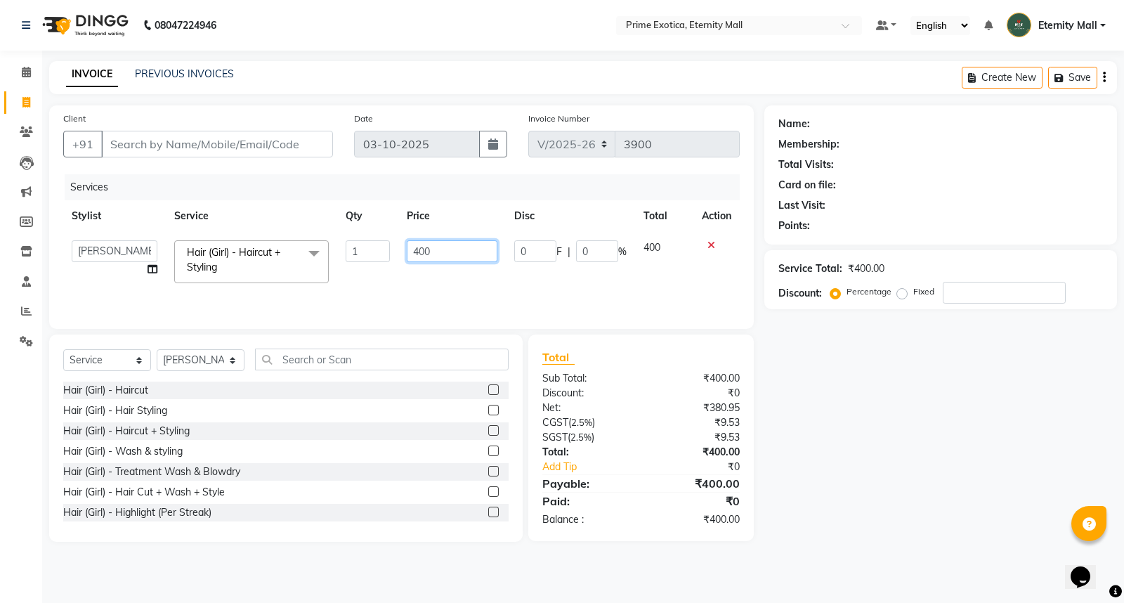
click at [419, 254] on input "400" at bounding box center [452, 251] width 91 height 22
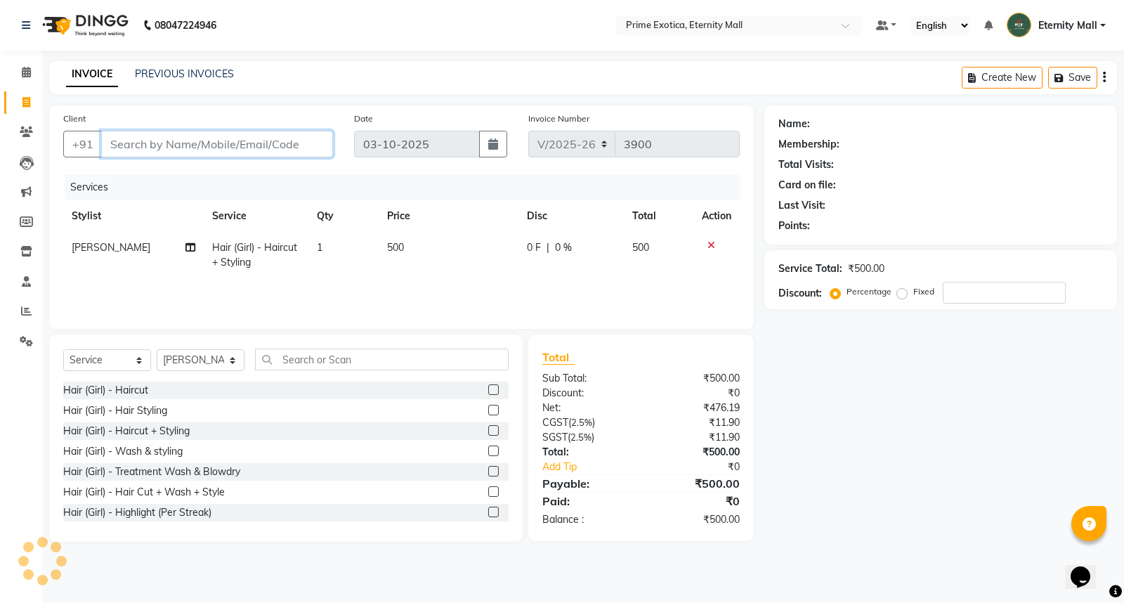
click at [134, 152] on input "Client" at bounding box center [217, 144] width 232 height 27
click at [199, 152] on input "Client" at bounding box center [217, 144] width 232 height 27
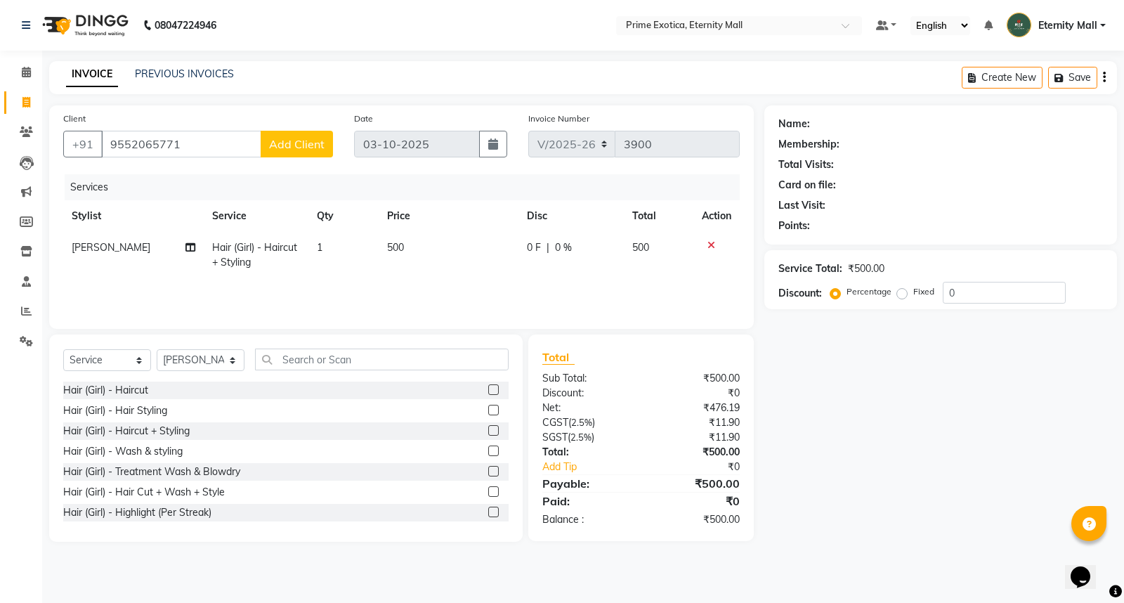
click at [269, 141] on button "Add Client" at bounding box center [297, 144] width 72 height 27
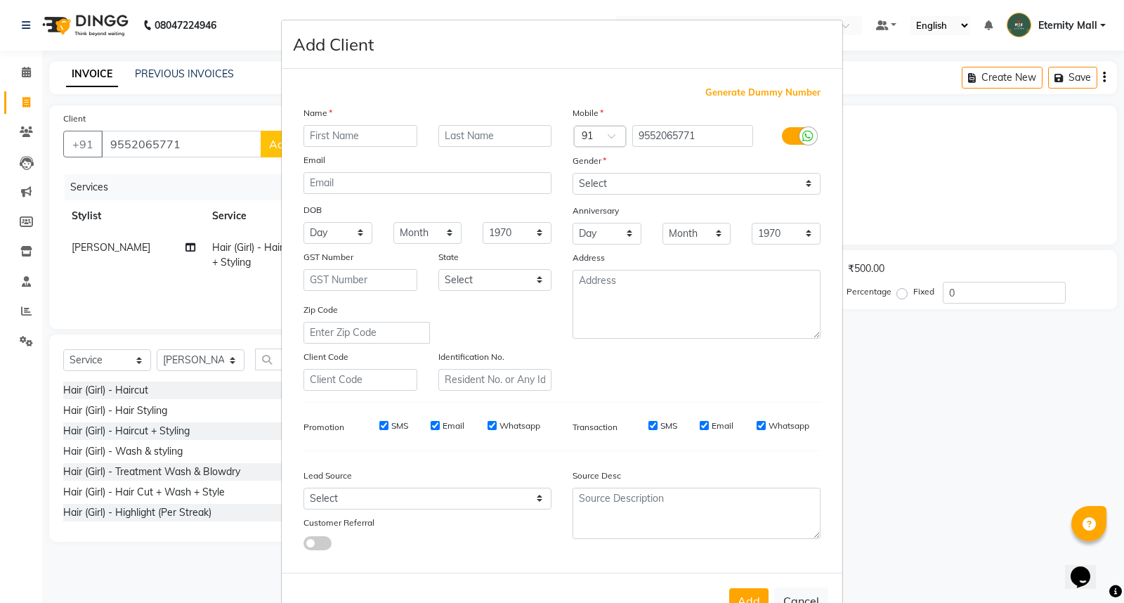
click at [320, 134] on input "text" at bounding box center [360, 136] width 114 height 22
click at [320, 134] on input "Uramila" at bounding box center [360, 136] width 114 height 22
click at [691, 173] on div "Mobile Country Code × 91 9552065771 Gender Select [DEMOGRAPHIC_DATA] [DEMOGRAPH…" at bounding box center [696, 247] width 269 height 285
click at [689, 178] on select "Select [DEMOGRAPHIC_DATA] [DEMOGRAPHIC_DATA] Other Prefer Not To Say" at bounding box center [696, 184] width 248 height 22
click at [572, 173] on select "Select [DEMOGRAPHIC_DATA] [DEMOGRAPHIC_DATA] Other Prefer Not To Say" at bounding box center [696, 184] width 248 height 22
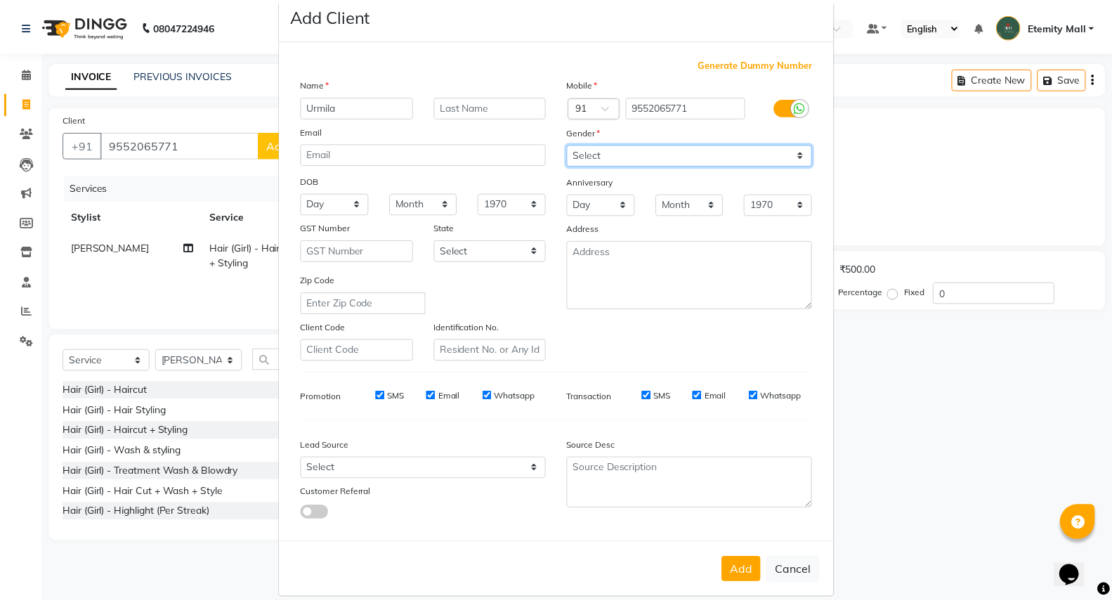
scroll to position [46, 0]
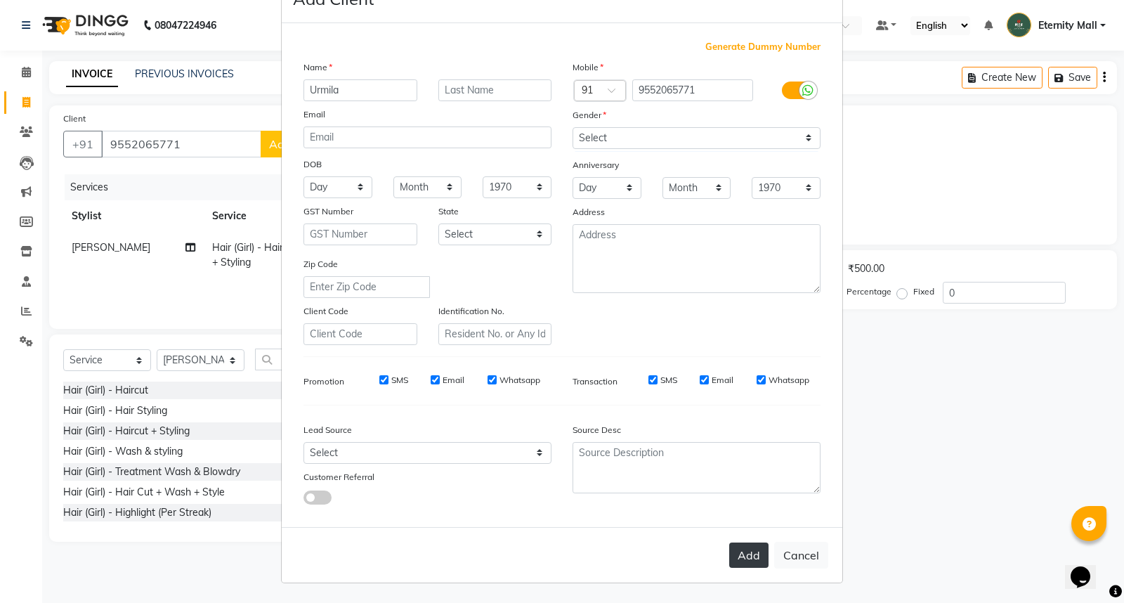
click at [756, 558] on button "Add" at bounding box center [748, 554] width 39 height 25
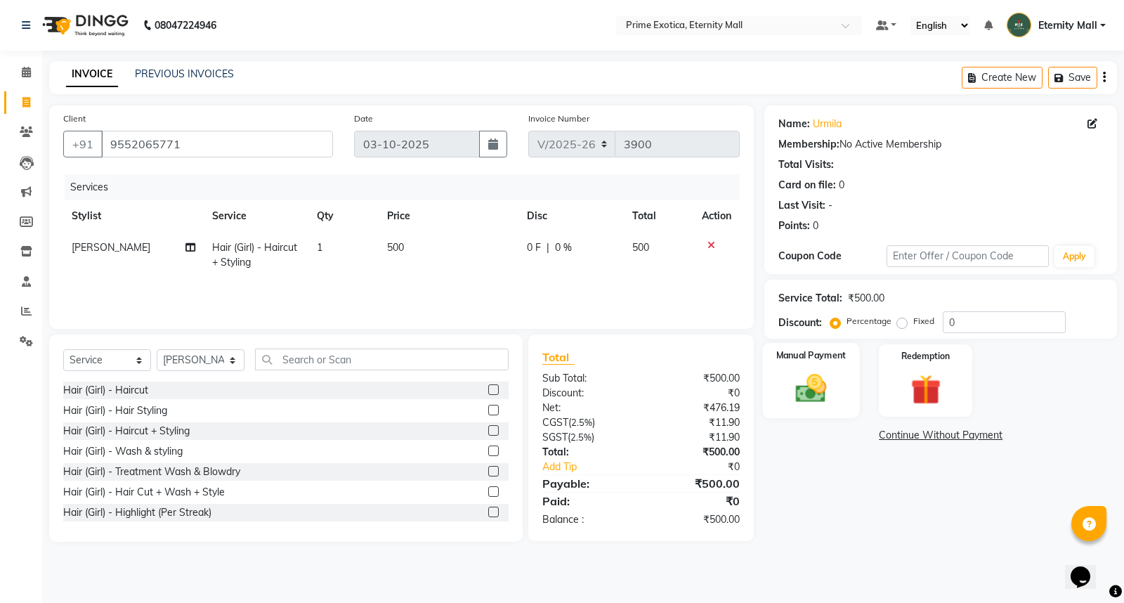
click at [839, 405] on div "Manual Payment" at bounding box center [811, 380] width 97 height 75
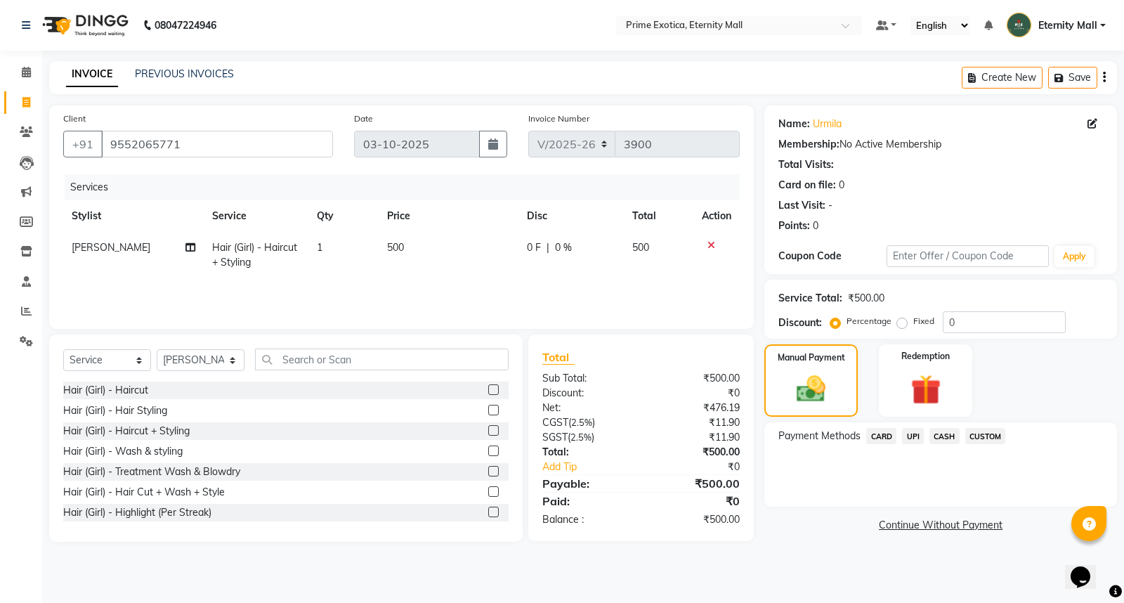
click at [942, 438] on span "CASH" at bounding box center [944, 436] width 30 height 16
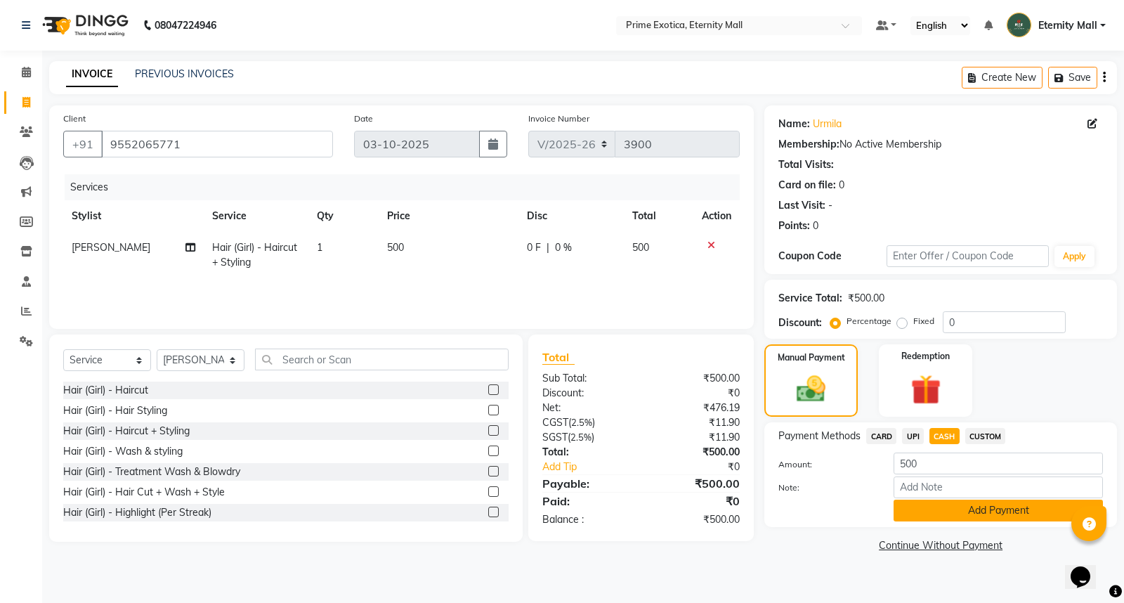
click at [939, 518] on button "Add Payment" at bounding box center [997, 510] width 209 height 22
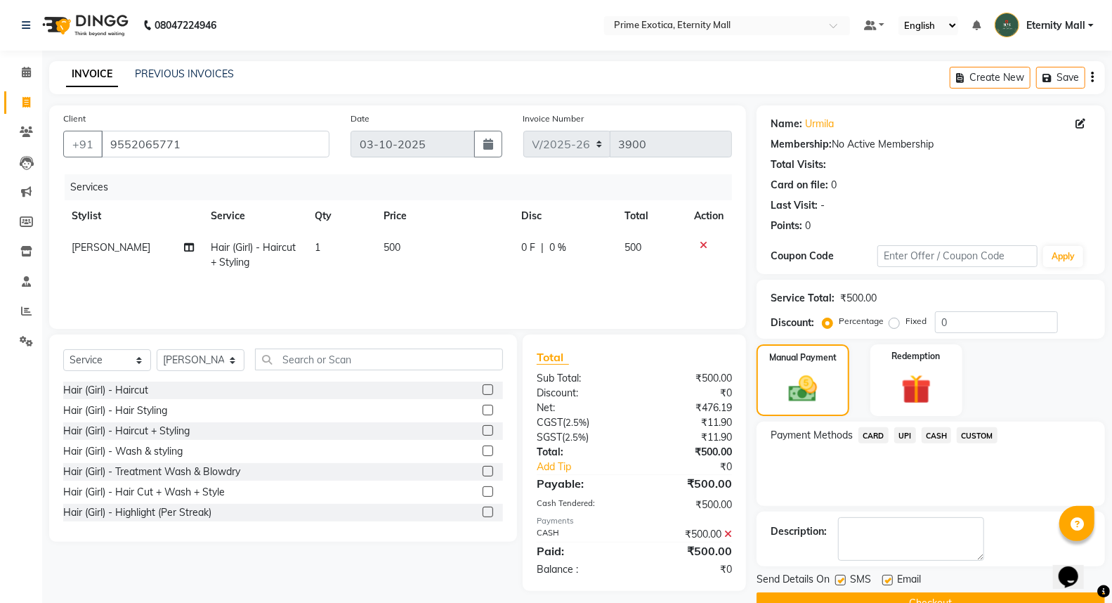
scroll to position [32, 0]
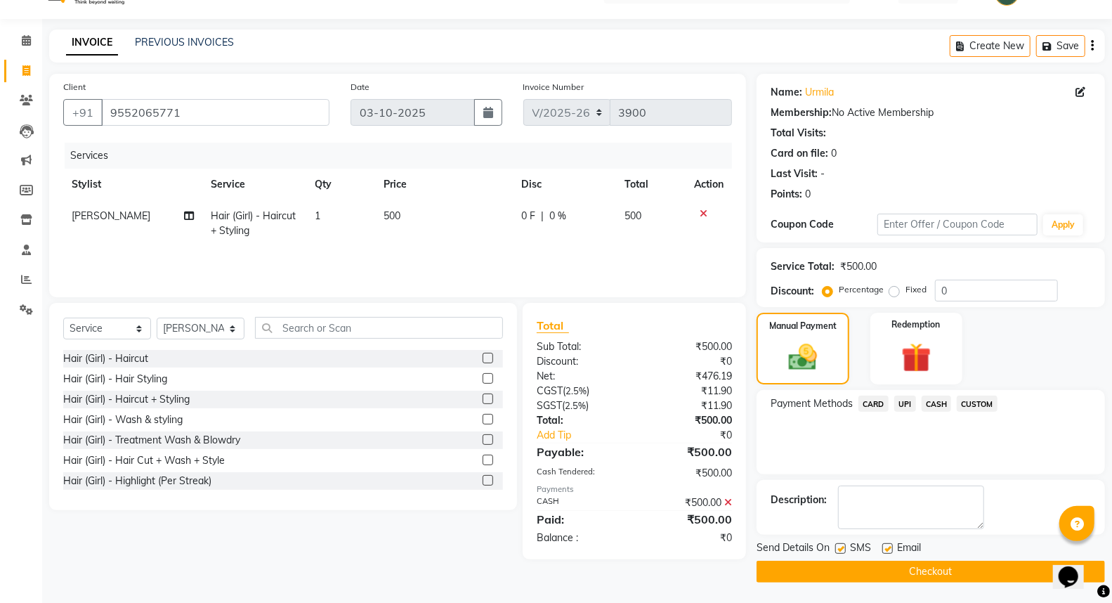
click at [907, 573] on button "Checkout" at bounding box center [930, 571] width 348 height 22
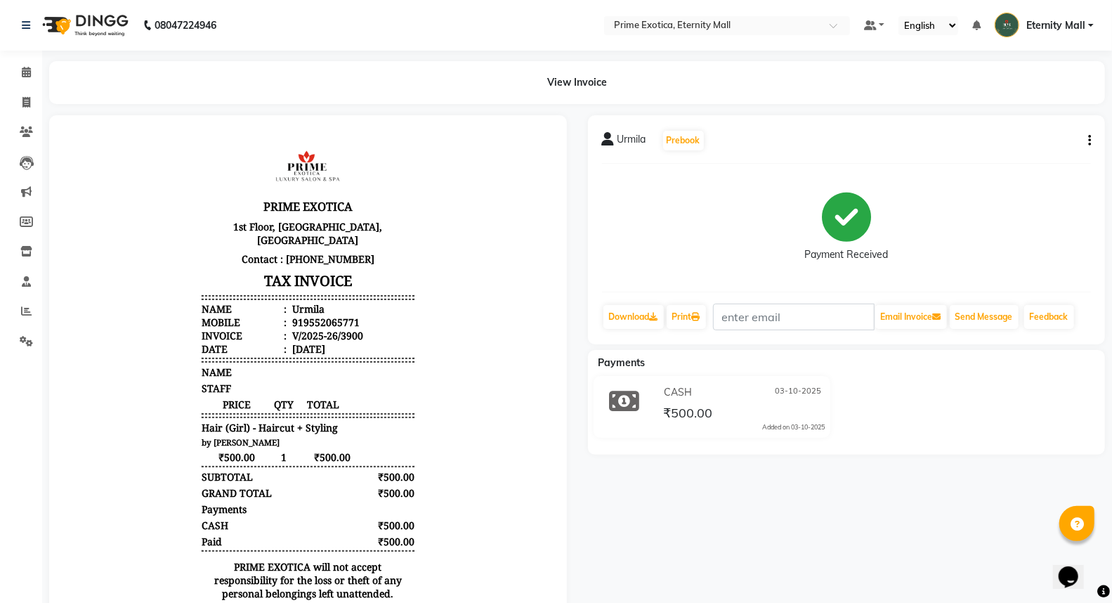
click at [14, 88] on li "Invoice" at bounding box center [21, 103] width 42 height 30
click at [25, 107] on icon at bounding box center [26, 102] width 8 height 11
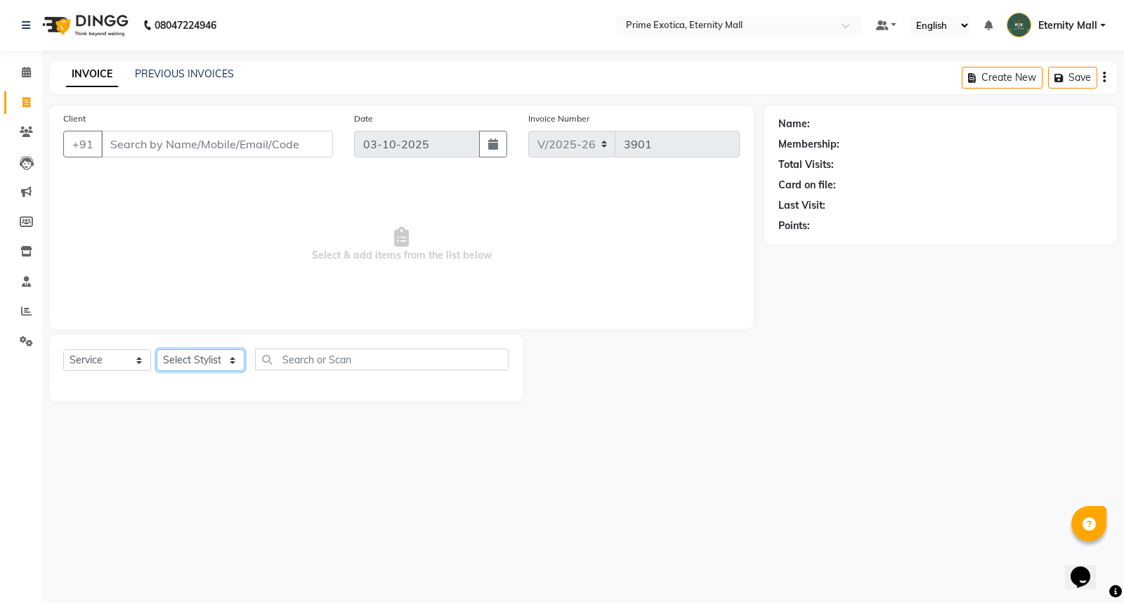
click at [211, 353] on select "Select Stylist AB ADMIN ajay vikram lakshane Isha [PERSON_NAME] [PERSON_NAME]" at bounding box center [201, 360] width 88 height 22
click at [157, 350] on select "Select Stylist AB ADMIN ajay vikram lakshane Isha [PERSON_NAME] [PERSON_NAME]" at bounding box center [201, 360] width 88 height 22
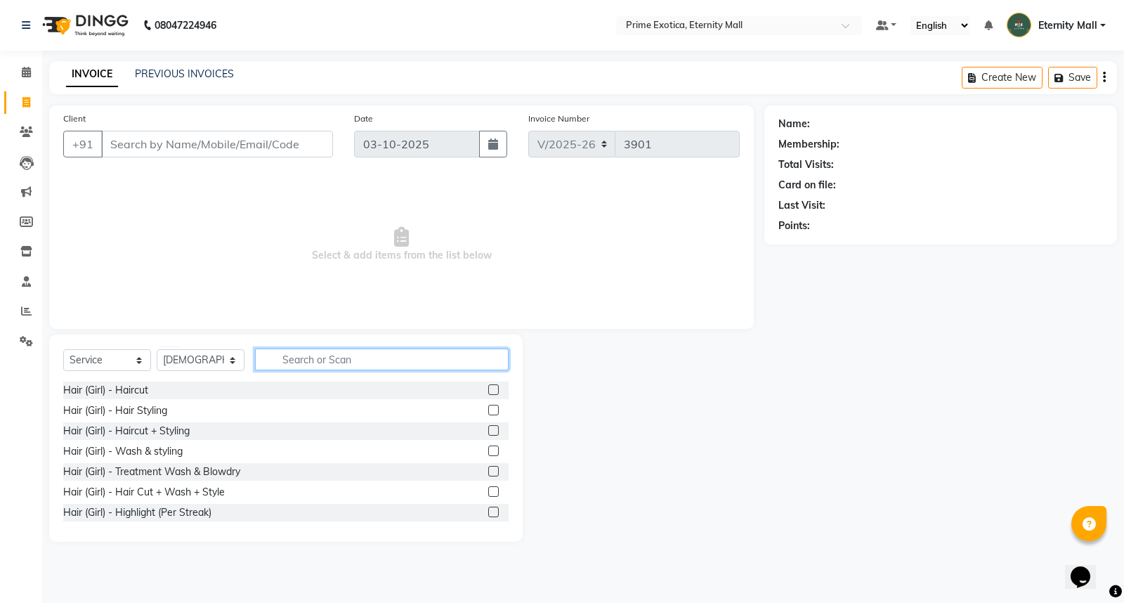
click at [390, 355] on input "text" at bounding box center [382, 359] width 254 height 22
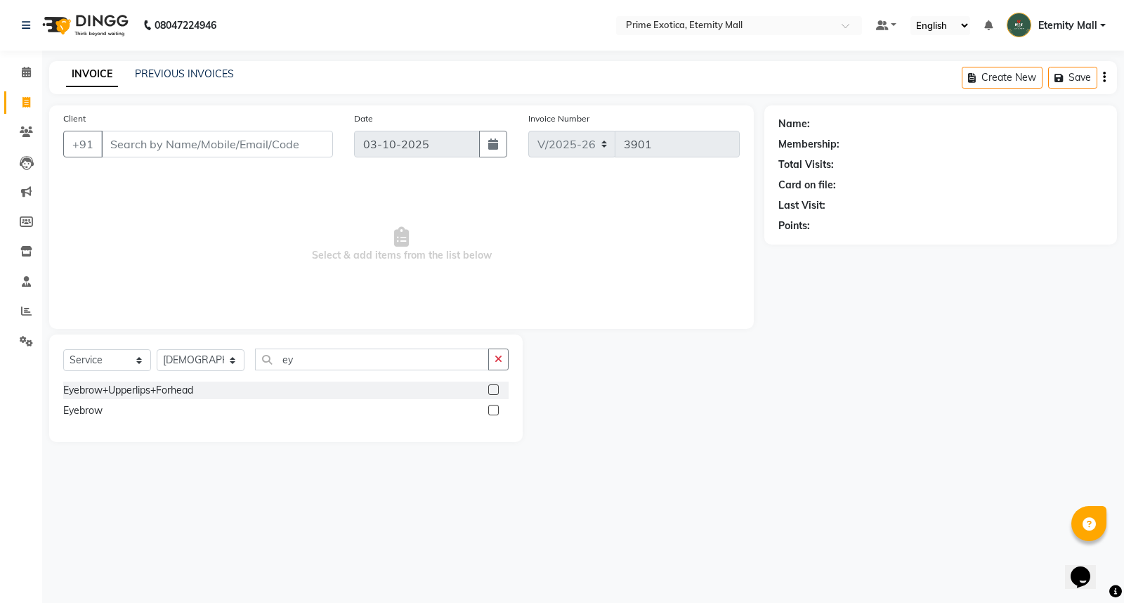
click at [494, 405] on label at bounding box center [493, 410] width 11 height 11
click at [494, 406] on input "checkbox" at bounding box center [492, 410] width 9 height 9
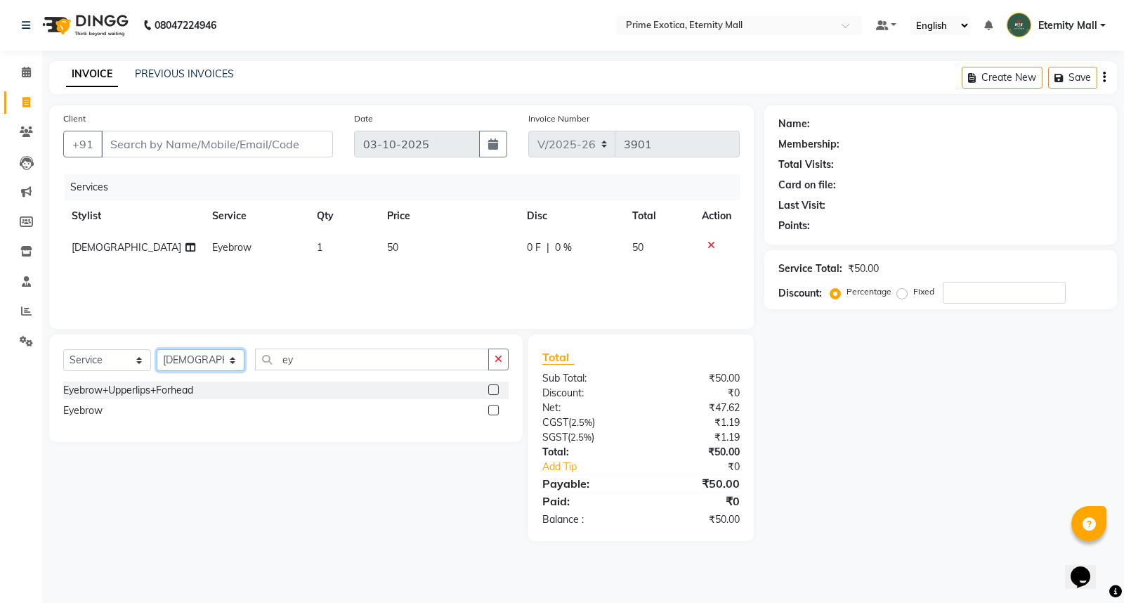
click at [225, 359] on select "Select Stylist AB ADMIN ajay vikram lakshane Isha [PERSON_NAME] [PERSON_NAME]" at bounding box center [201, 360] width 88 height 22
click at [157, 350] on select "Select Stylist AB ADMIN ajay vikram lakshane Isha [PERSON_NAME] [PERSON_NAME]" at bounding box center [201, 360] width 88 height 22
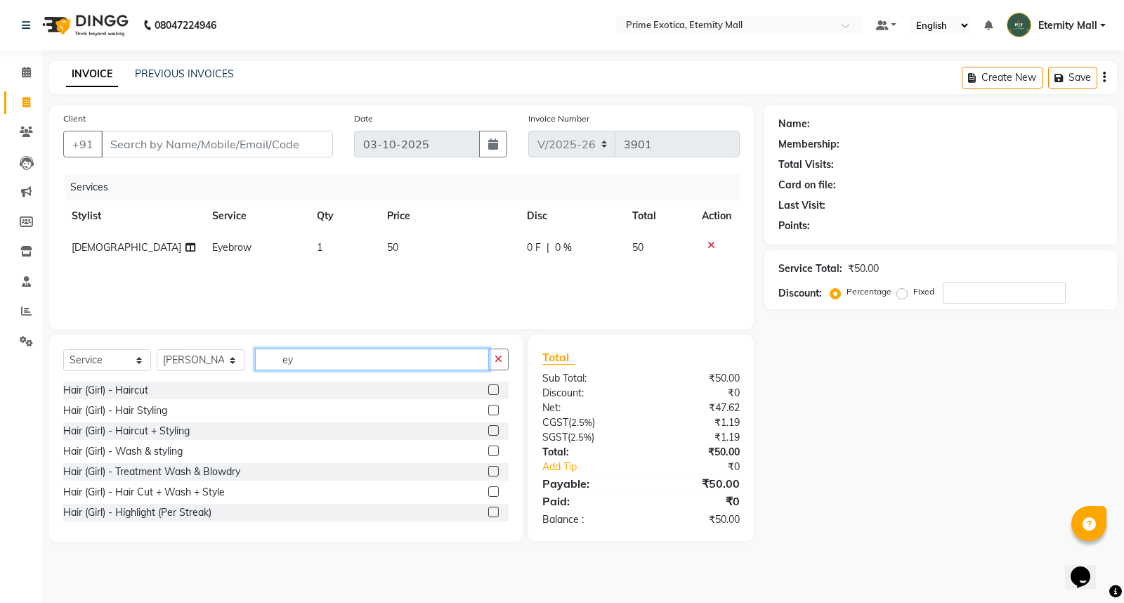
click at [356, 357] on input "ey" at bounding box center [372, 359] width 234 height 22
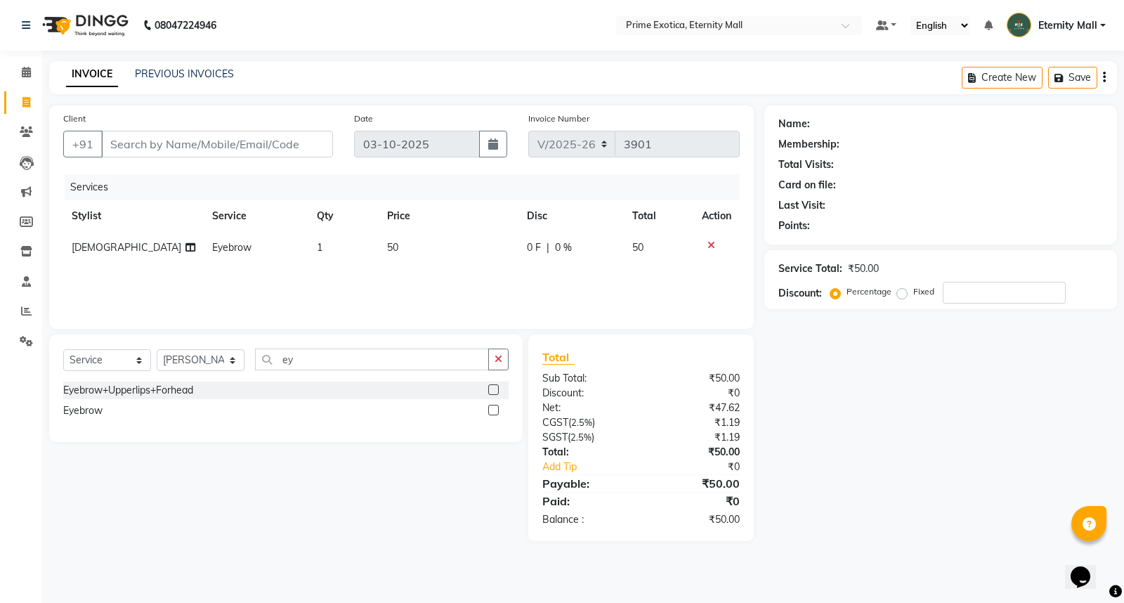
click at [494, 408] on label at bounding box center [493, 410] width 11 height 11
click at [494, 408] on input "checkbox" at bounding box center [492, 410] width 9 height 9
click at [249, 149] on input "Client" at bounding box center [217, 144] width 232 height 27
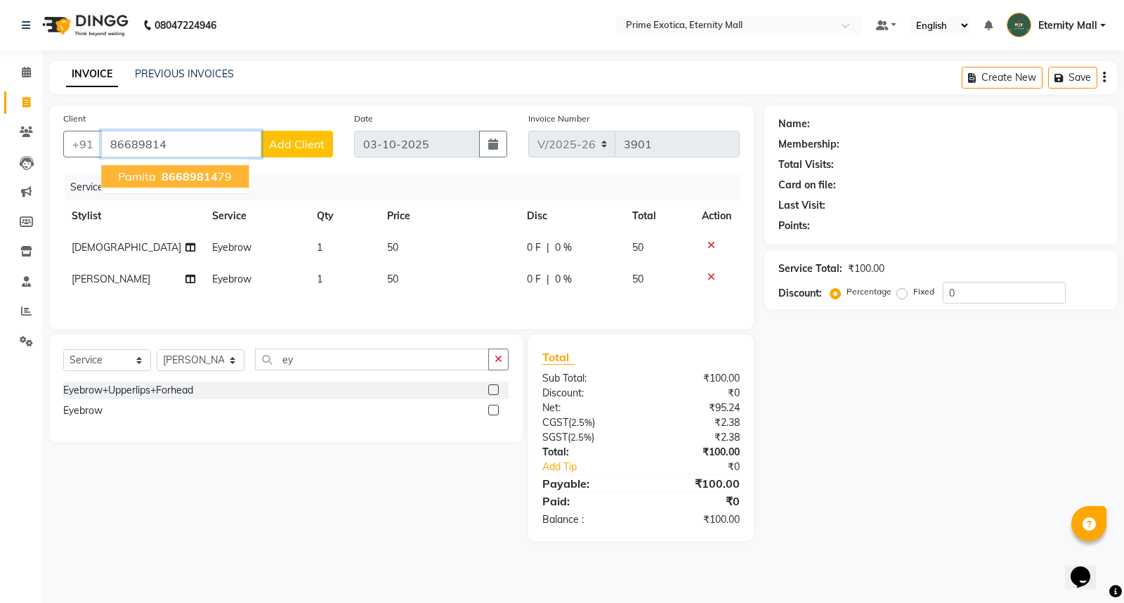
click at [138, 171] on span "pamita" at bounding box center [137, 176] width 38 height 14
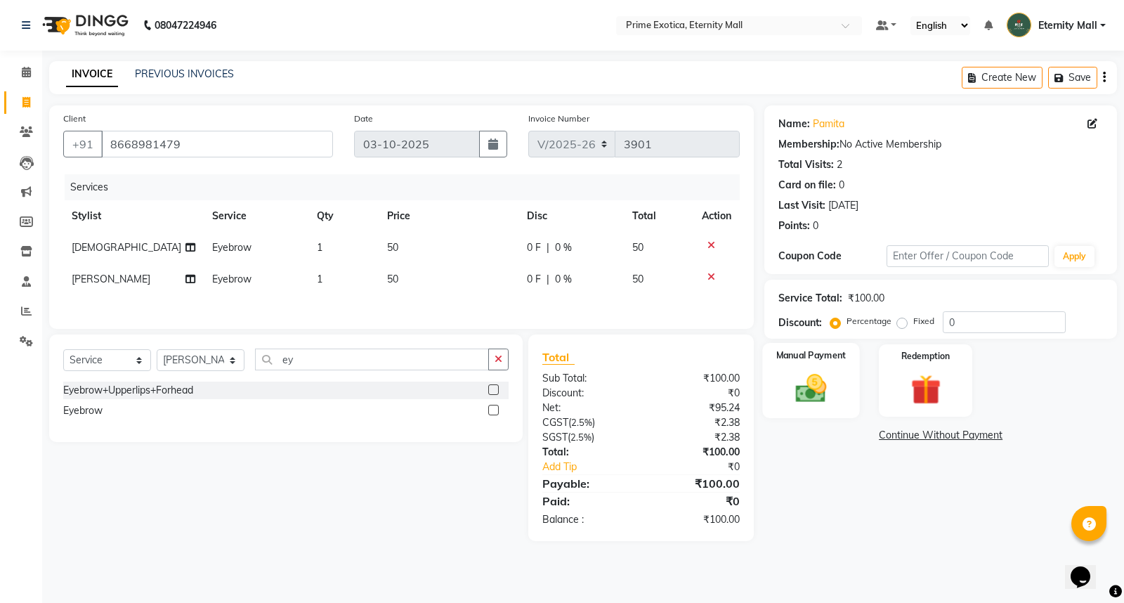
click at [834, 377] on img at bounding box center [811, 388] width 51 height 36
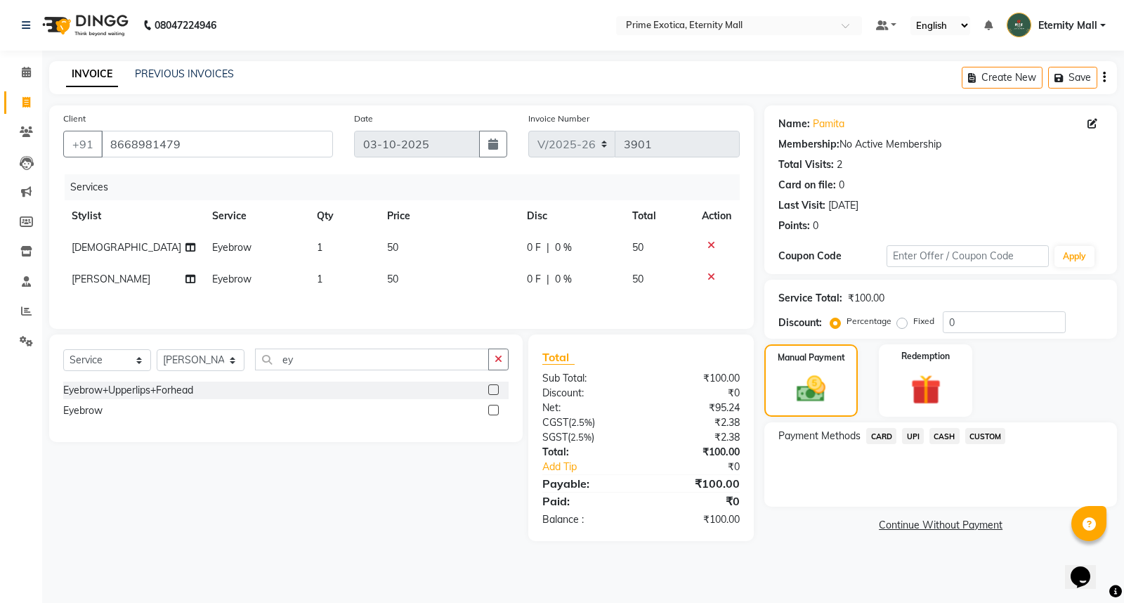
click at [920, 439] on span "UPI" at bounding box center [913, 436] width 22 height 16
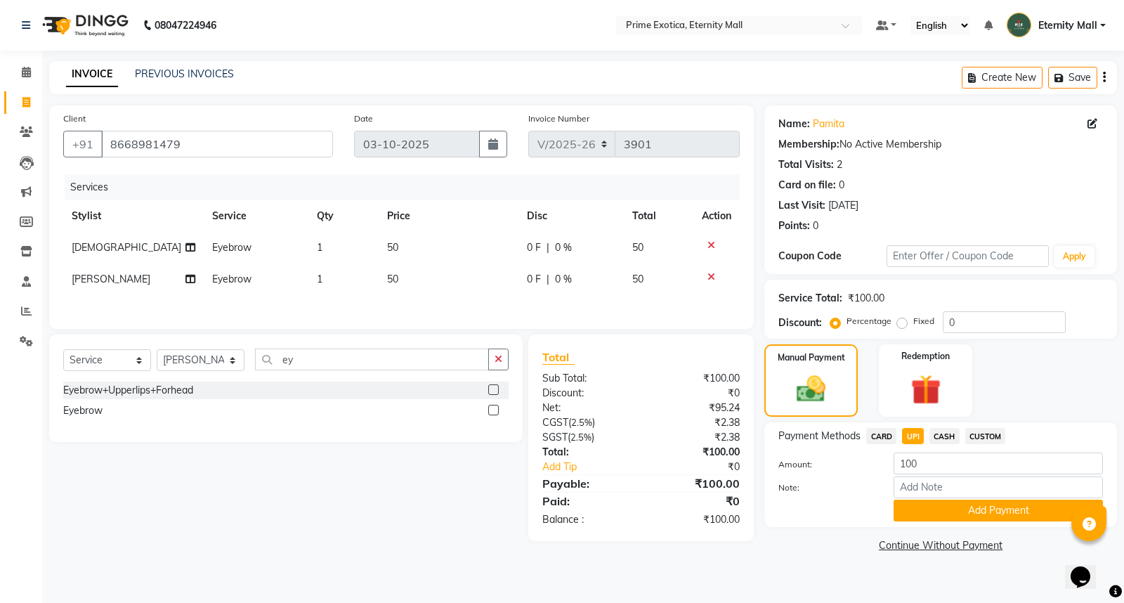
click at [924, 522] on div "Payment Methods CARD UPI CASH CUSTOM Amount: 100 Note: Add Payment" at bounding box center [940, 474] width 353 height 105
click at [917, 502] on button "Add Payment" at bounding box center [997, 510] width 209 height 22
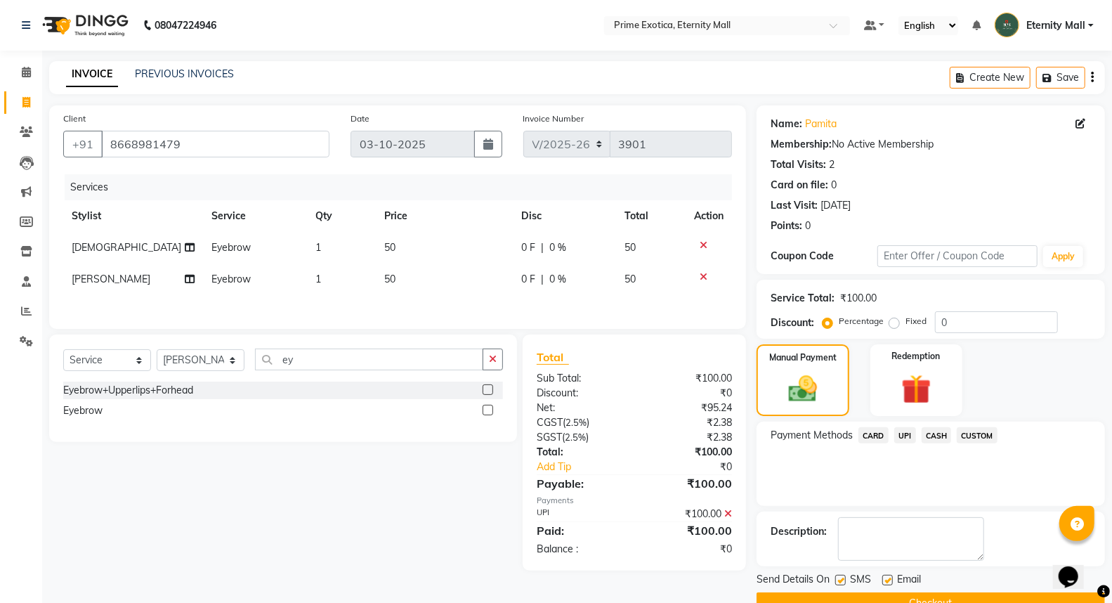
scroll to position [32, 0]
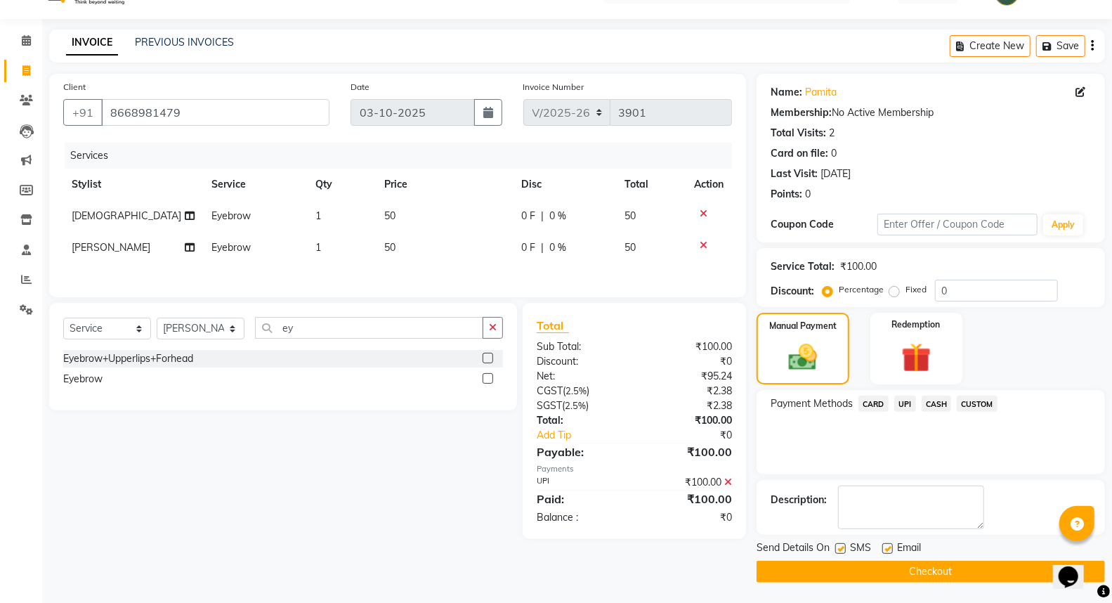
click at [815, 430] on div "Payment Methods CARD UPI CASH CUSTOM" at bounding box center [930, 432] width 348 height 84
click at [860, 576] on button "Checkout" at bounding box center [930, 571] width 348 height 22
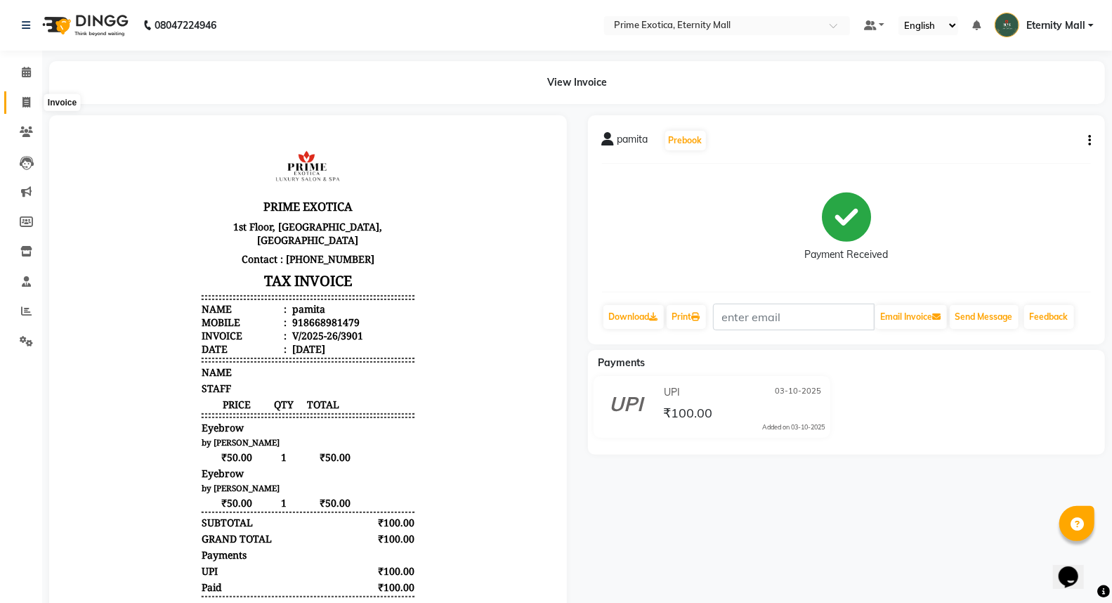
click at [33, 98] on span at bounding box center [26, 103] width 25 height 16
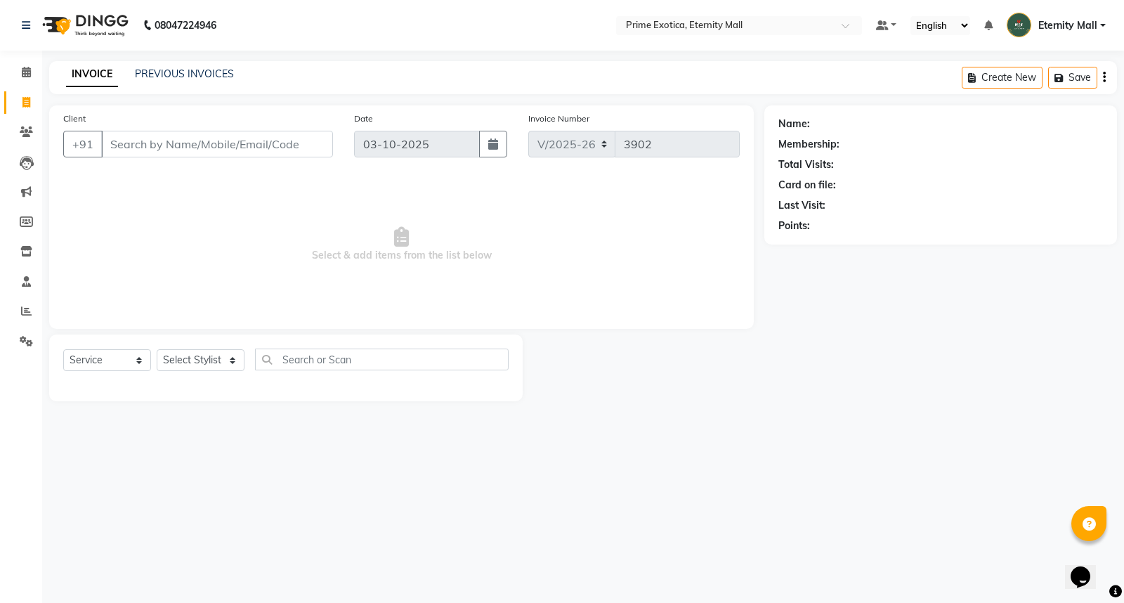
click at [249, 143] on input "Client" at bounding box center [217, 144] width 232 height 27
click at [267, 149] on button "Add Client" at bounding box center [297, 144] width 72 height 27
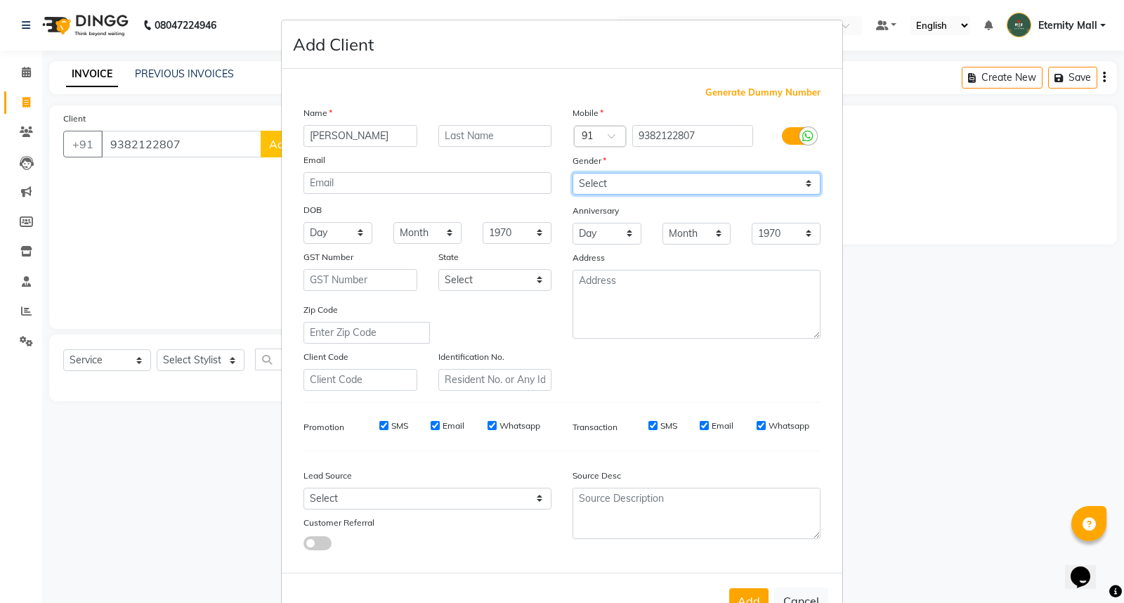
click at [670, 188] on select "Select [DEMOGRAPHIC_DATA] [DEMOGRAPHIC_DATA] Other Prefer Not To Say" at bounding box center [696, 184] width 248 height 22
click at [572, 173] on select "Select [DEMOGRAPHIC_DATA] [DEMOGRAPHIC_DATA] Other Prefer Not To Say" at bounding box center [696, 184] width 248 height 22
click at [742, 595] on button "Add" at bounding box center [748, 600] width 39 height 25
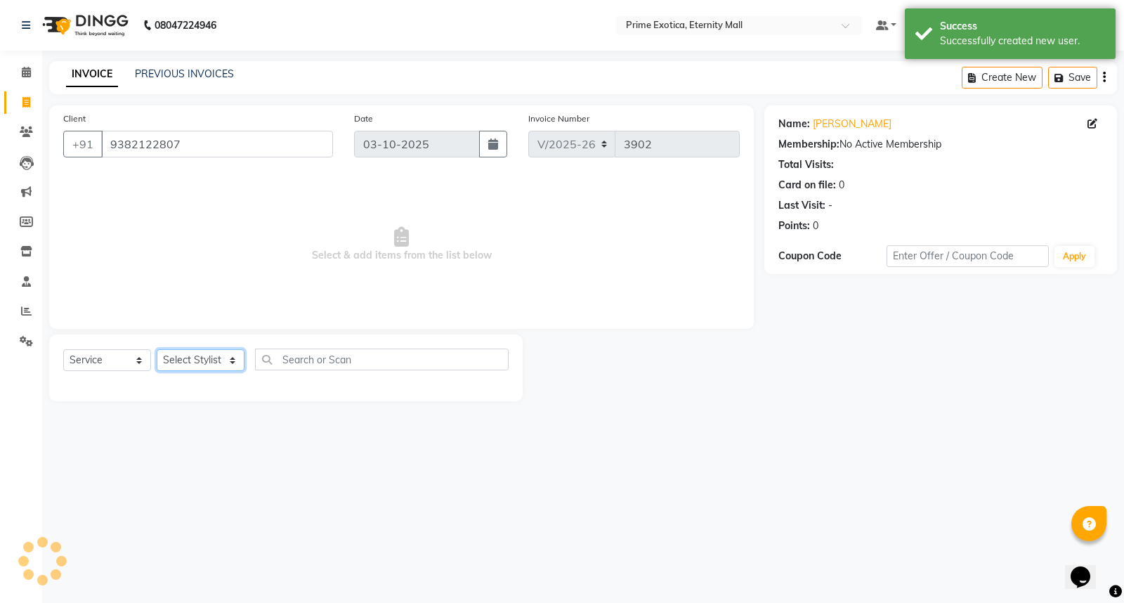
click at [213, 355] on select "Select Stylist AB ADMIN ajay vikram lakshane Isha [PERSON_NAME] [PERSON_NAME]" at bounding box center [201, 360] width 88 height 22
click at [157, 350] on select "Select Stylist AB ADMIN ajay vikram lakshane Isha [PERSON_NAME] [PERSON_NAME]" at bounding box center [201, 360] width 88 height 22
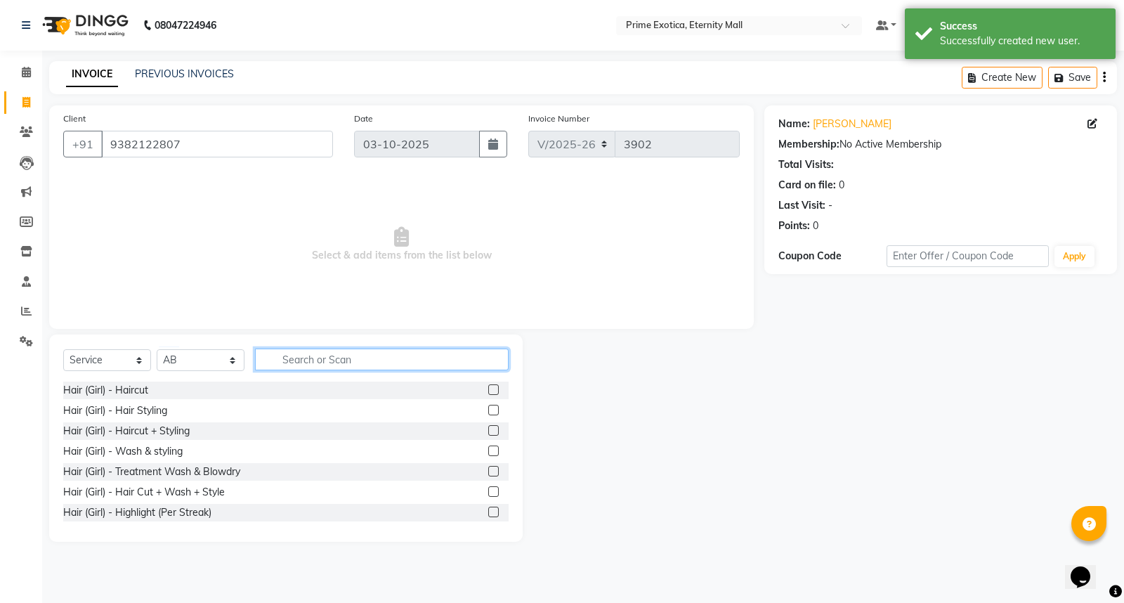
click at [460, 356] on input "text" at bounding box center [382, 359] width 254 height 22
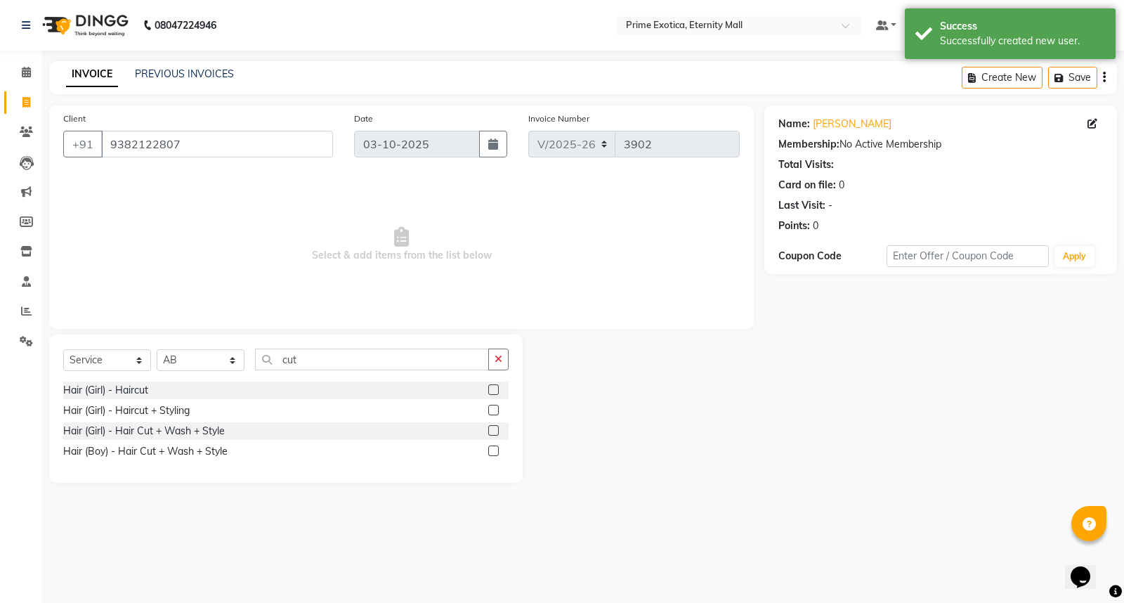
click at [492, 452] on label at bounding box center [493, 450] width 11 height 11
click at [492, 452] on input "checkbox" at bounding box center [492, 451] width 9 height 9
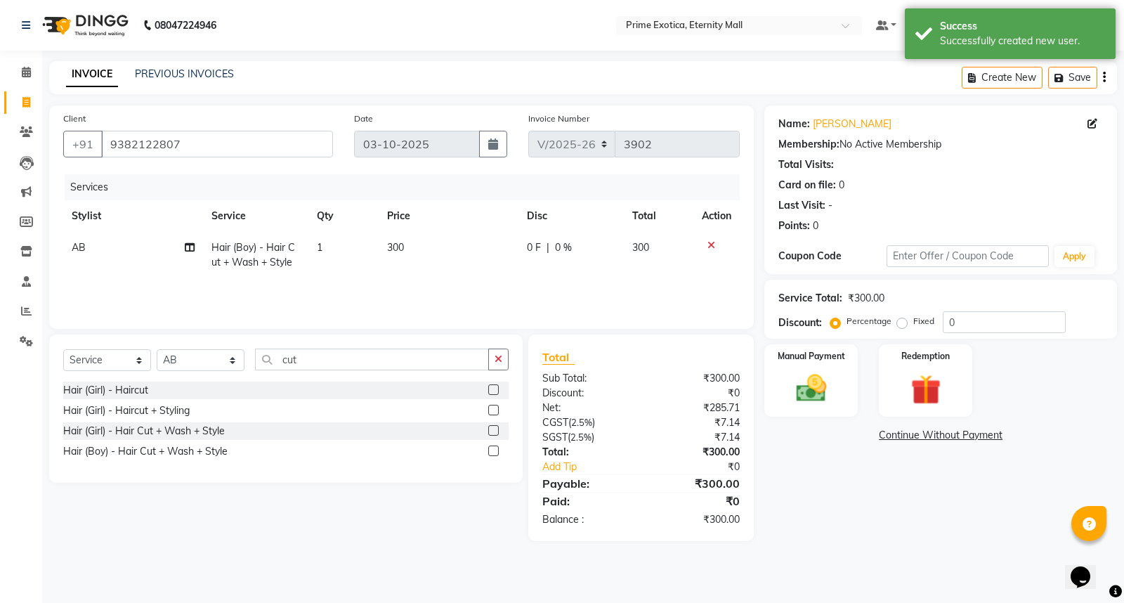
click at [459, 377] on div "Select Service Product Membership Package Voucher Prepaid Gift Card Select Styl…" at bounding box center [285, 364] width 445 height 33
click at [461, 367] on input "cut" at bounding box center [372, 359] width 234 height 22
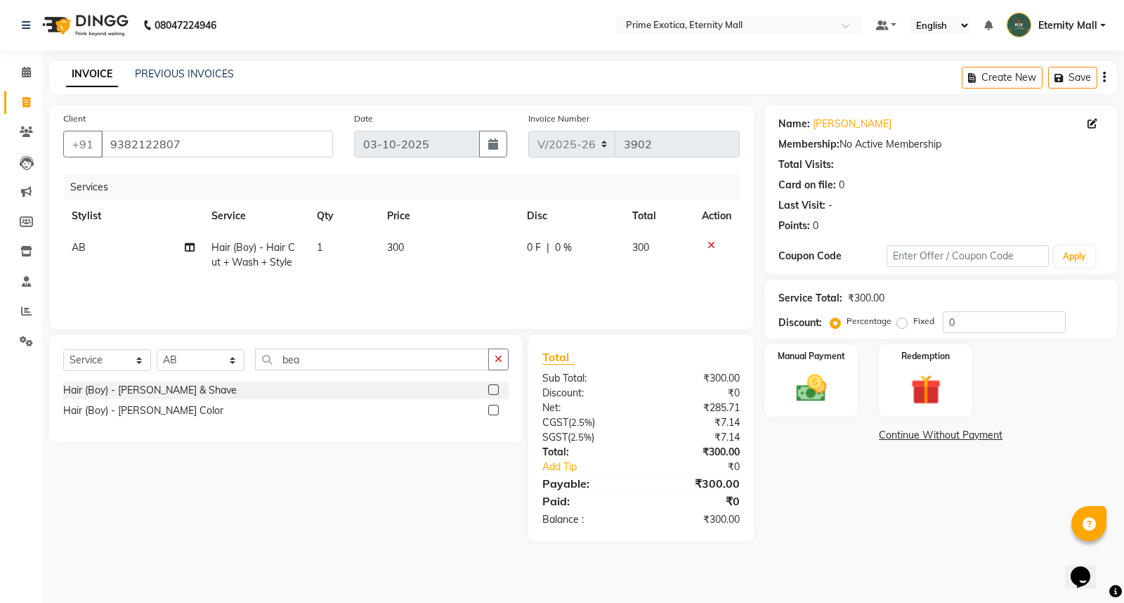
click at [492, 384] on label at bounding box center [493, 389] width 11 height 11
click at [492, 386] on input "checkbox" at bounding box center [492, 390] width 9 height 9
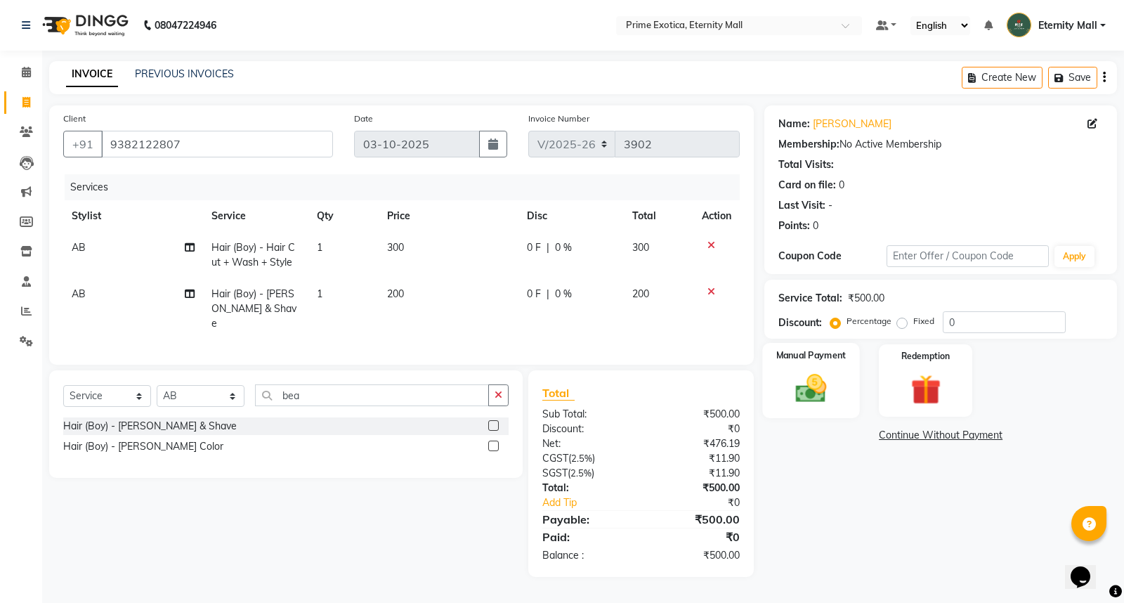
click at [780, 402] on div "Manual Payment" at bounding box center [811, 380] width 97 height 75
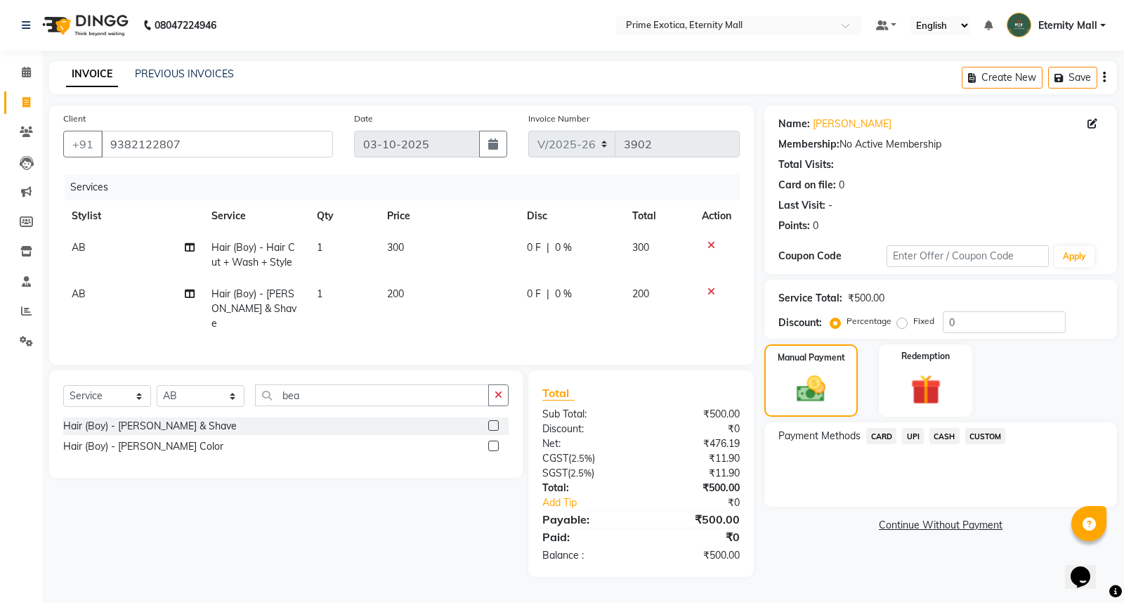
click at [918, 438] on span "UPI" at bounding box center [913, 436] width 22 height 16
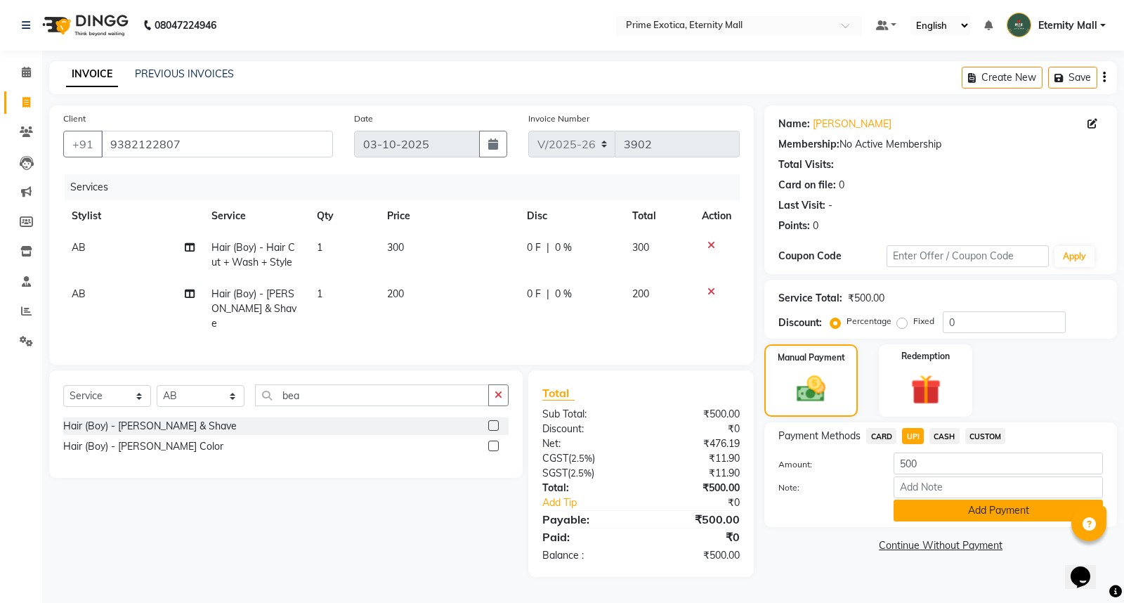
click at [902, 507] on button "Add Payment" at bounding box center [997, 510] width 209 height 22
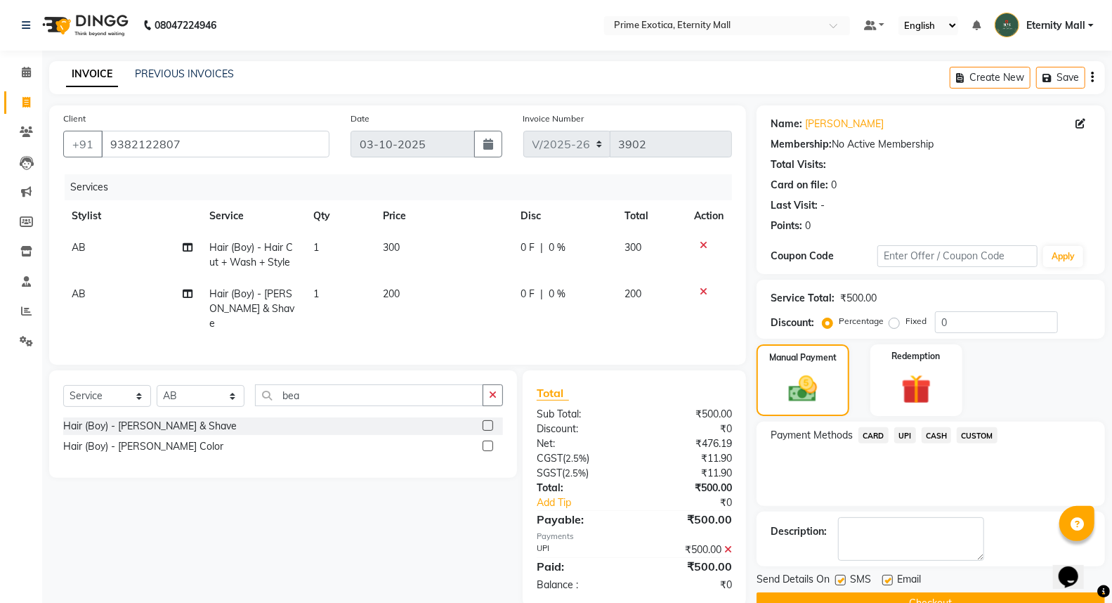
scroll to position [32, 0]
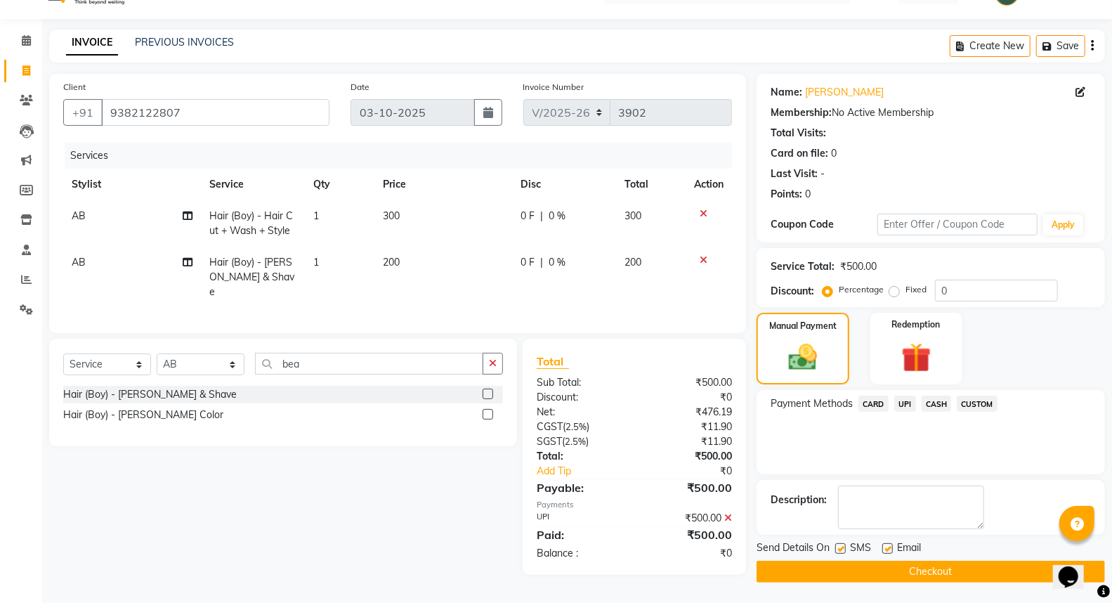
click at [878, 577] on button "Checkout" at bounding box center [930, 571] width 348 height 22
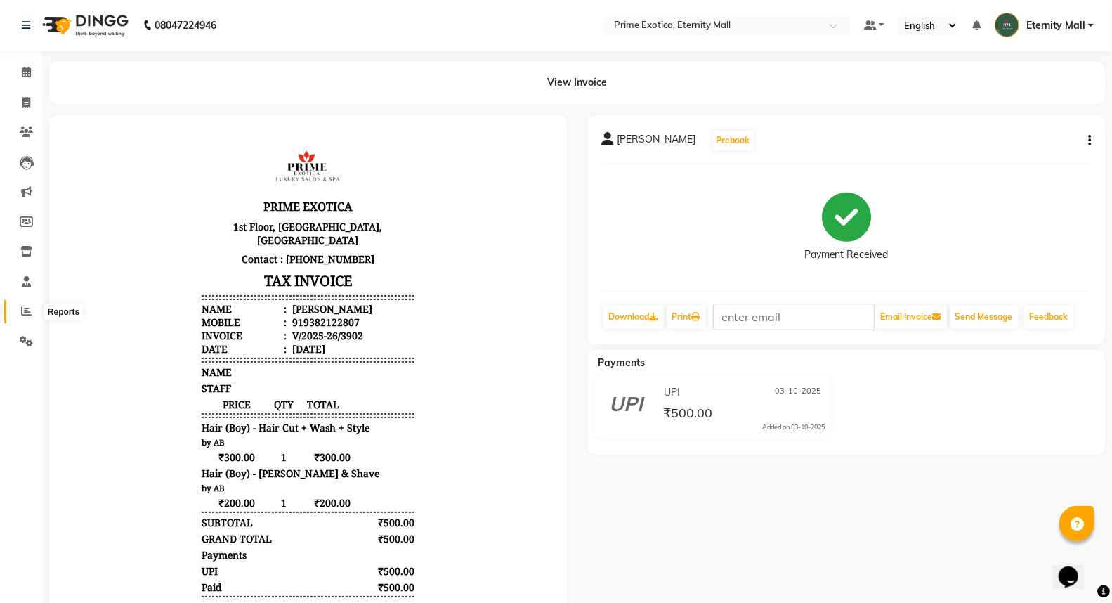
click at [26, 306] on icon at bounding box center [26, 311] width 11 height 11
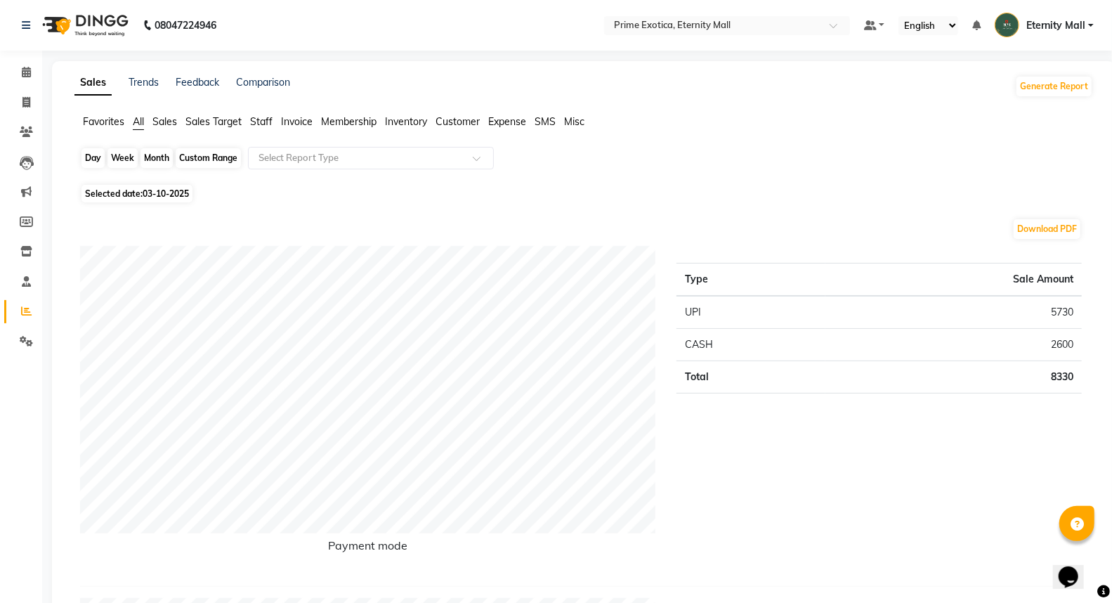
click at [95, 157] on div "Day" at bounding box center [92, 158] width 23 height 20
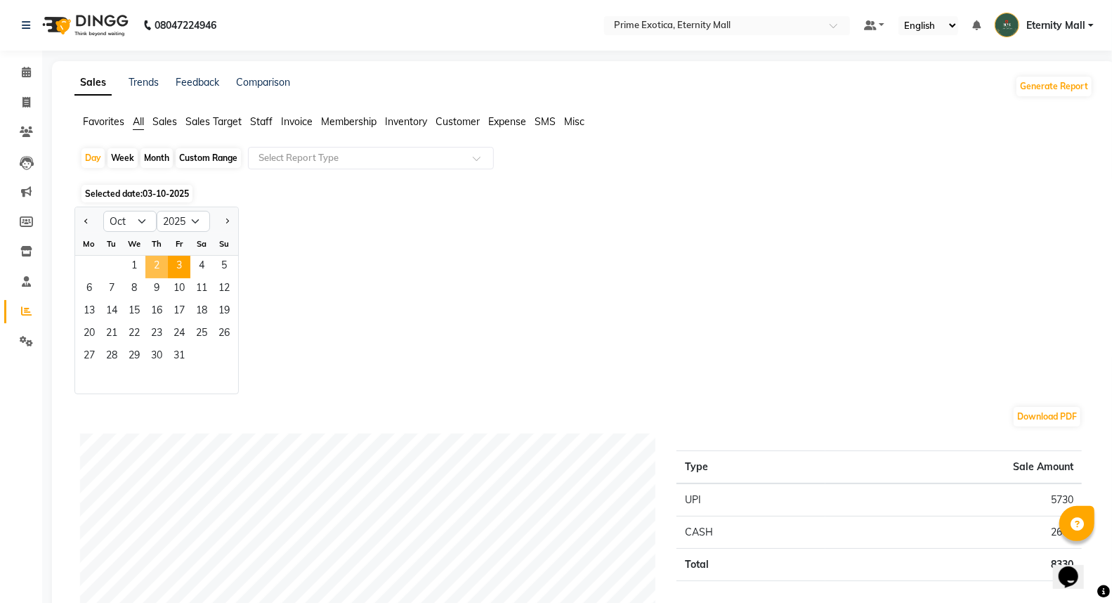
click at [156, 264] on span "2" at bounding box center [156, 267] width 22 height 22
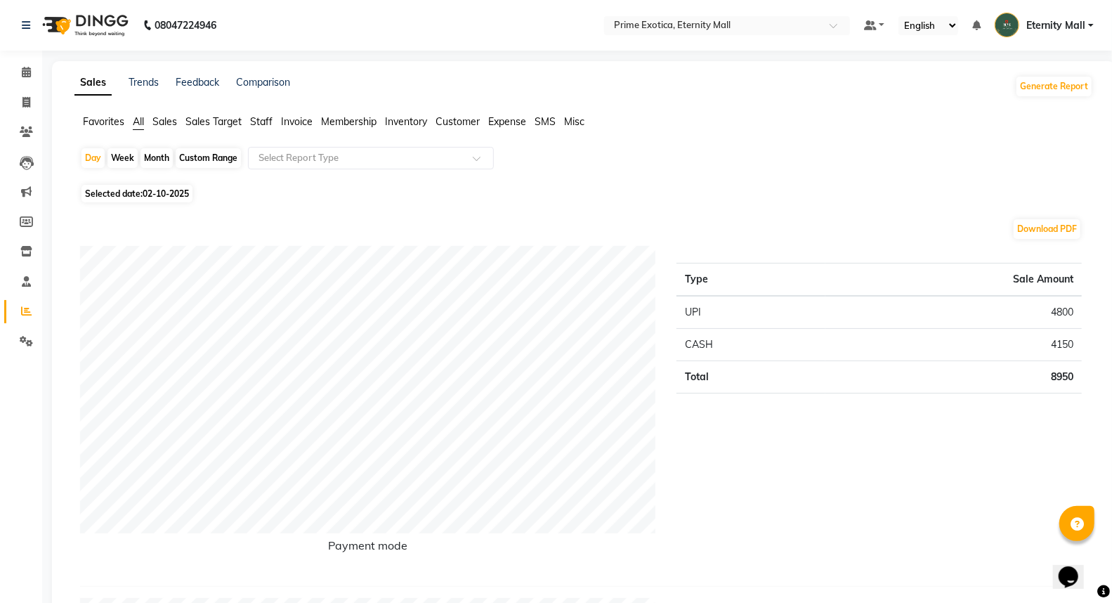
click at [254, 126] on span "Staff" at bounding box center [261, 121] width 22 height 13
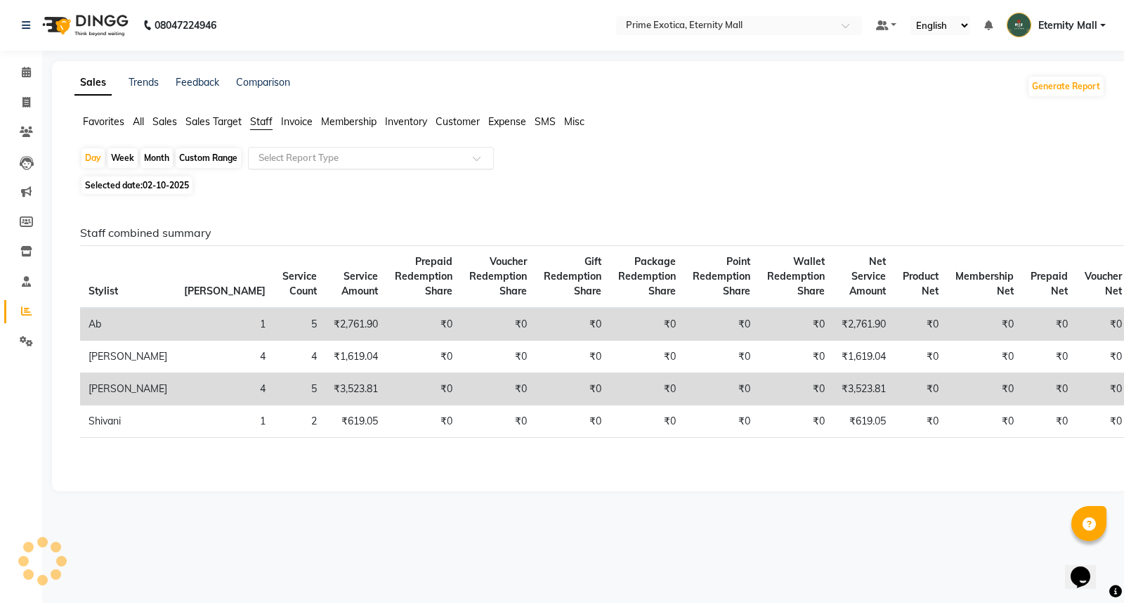
click at [289, 151] on input "text" at bounding box center [357, 158] width 202 height 14
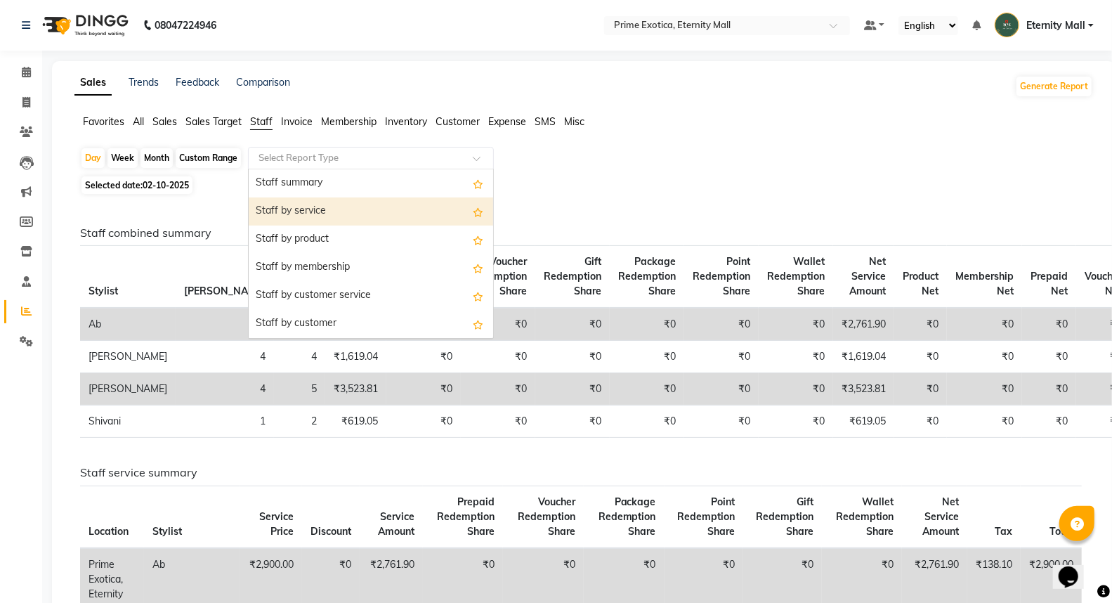
click at [289, 211] on div "Staff by service" at bounding box center [371, 211] width 244 height 28
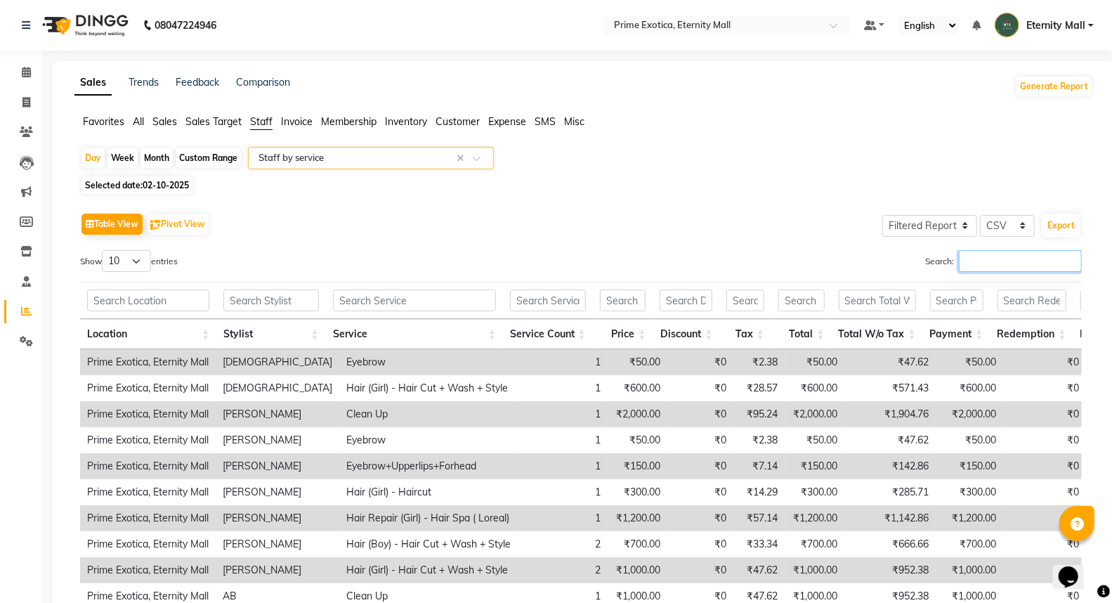
click at [1032, 260] on input "Search:" at bounding box center [1020, 261] width 123 height 22
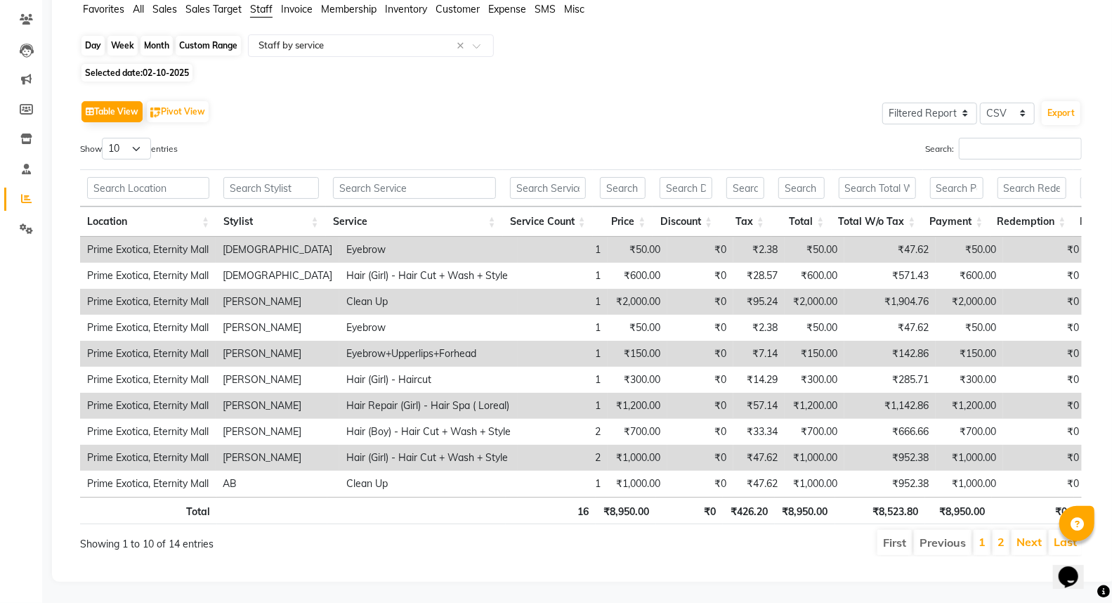
click at [96, 36] on div "Day" at bounding box center [92, 46] width 23 height 20
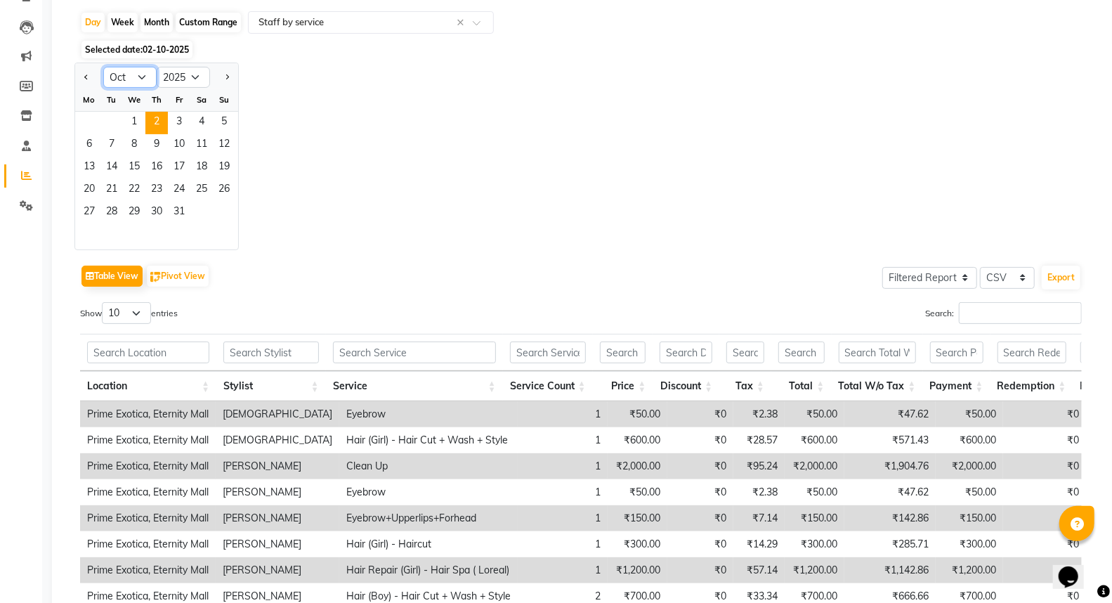
click at [145, 74] on select "Jan Feb Mar Apr May Jun [DATE] Aug Sep Oct Nov Dec" at bounding box center [129, 77] width 53 height 21
click at [103, 67] on select "Jan Feb Mar Apr May Jun [DATE] Aug Sep Oct Nov Dec" at bounding box center [129, 77] width 53 height 21
click at [93, 213] on span "29" at bounding box center [89, 213] width 22 height 22
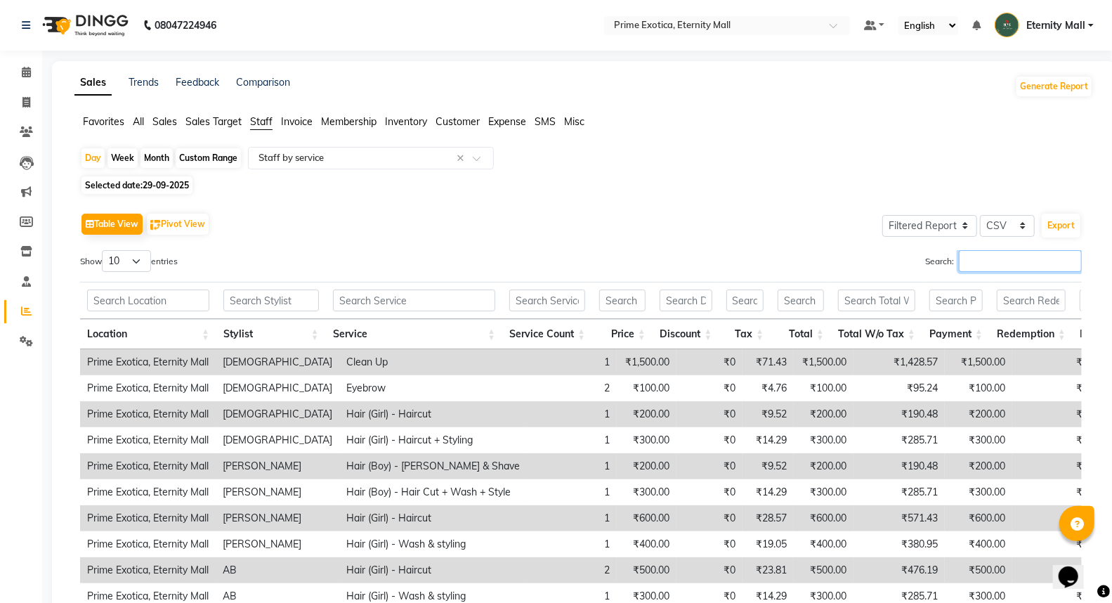
click at [990, 267] on input "Search:" at bounding box center [1020, 261] width 123 height 22
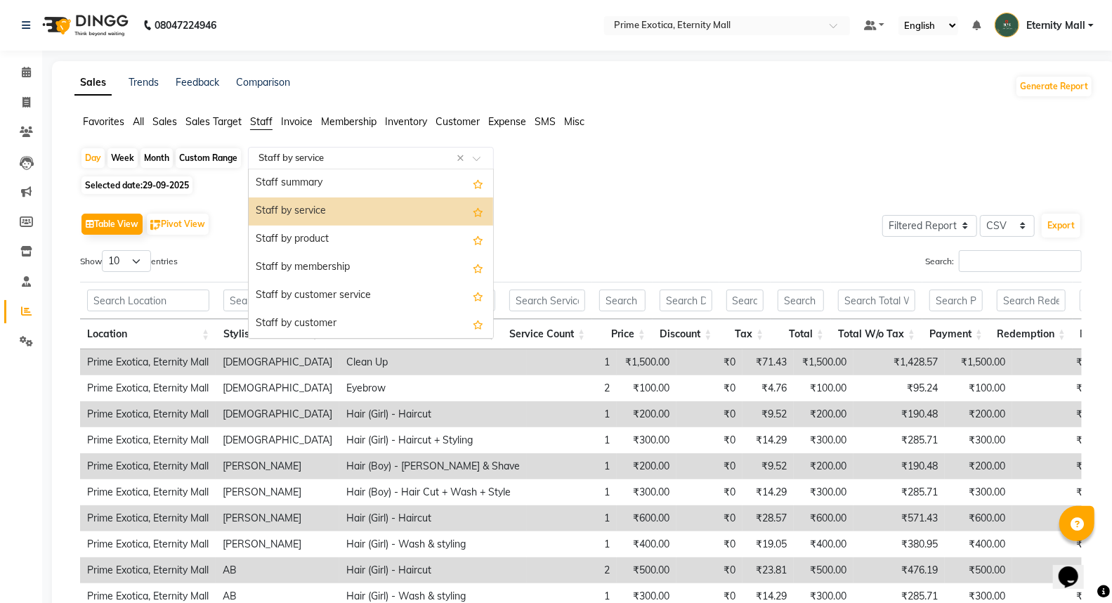
click at [303, 152] on input "text" at bounding box center [357, 158] width 202 height 14
click at [304, 225] on div "Staff by product" at bounding box center [371, 239] width 244 height 28
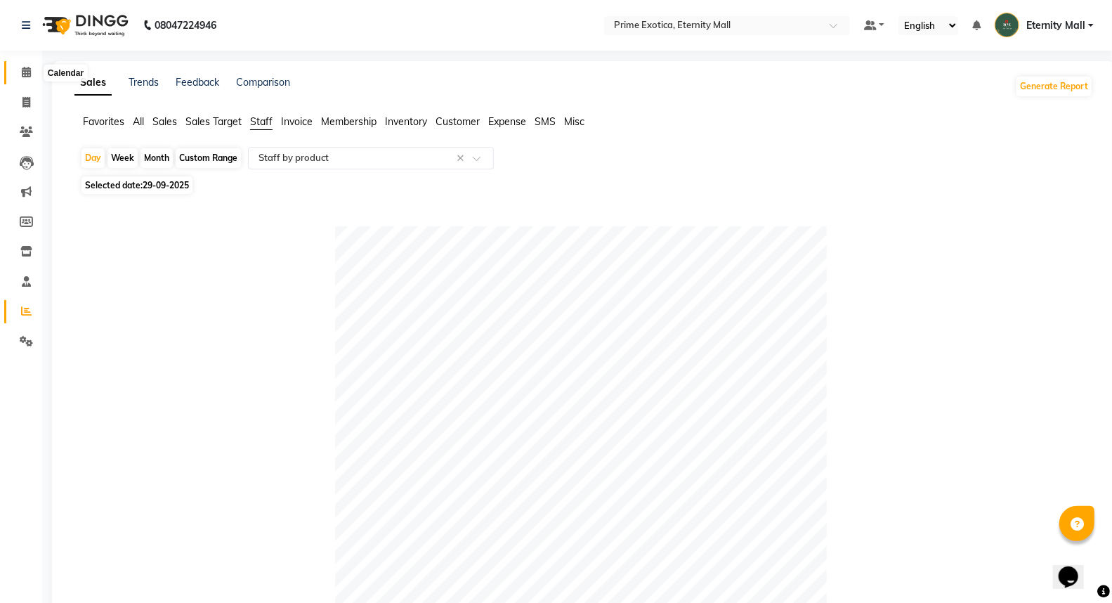
click at [27, 74] on icon at bounding box center [26, 72] width 9 height 11
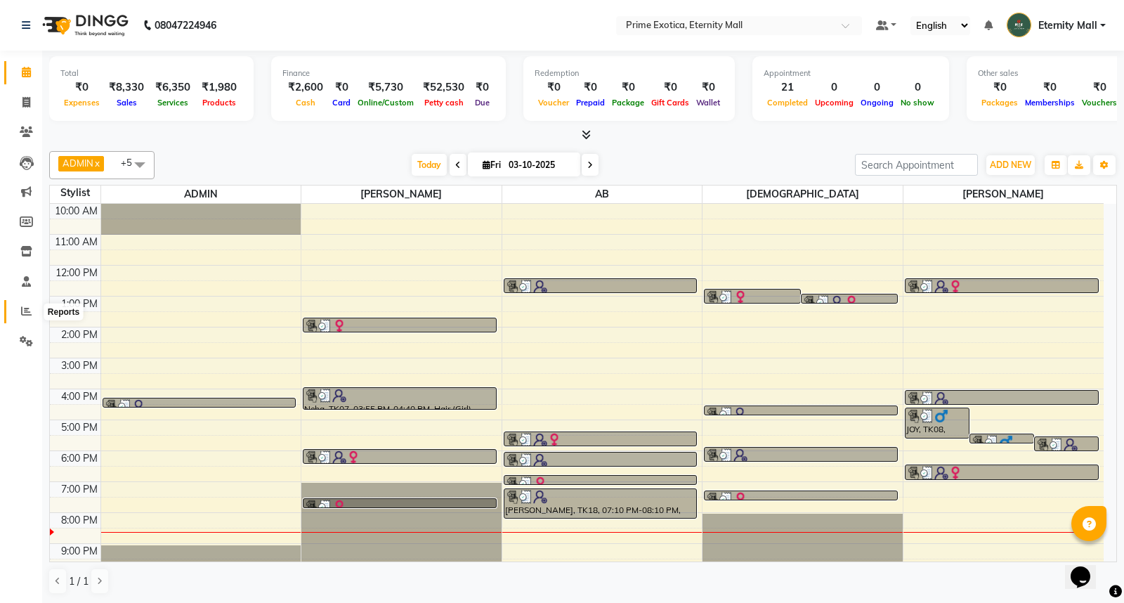
click at [22, 310] on icon at bounding box center [26, 311] width 11 height 11
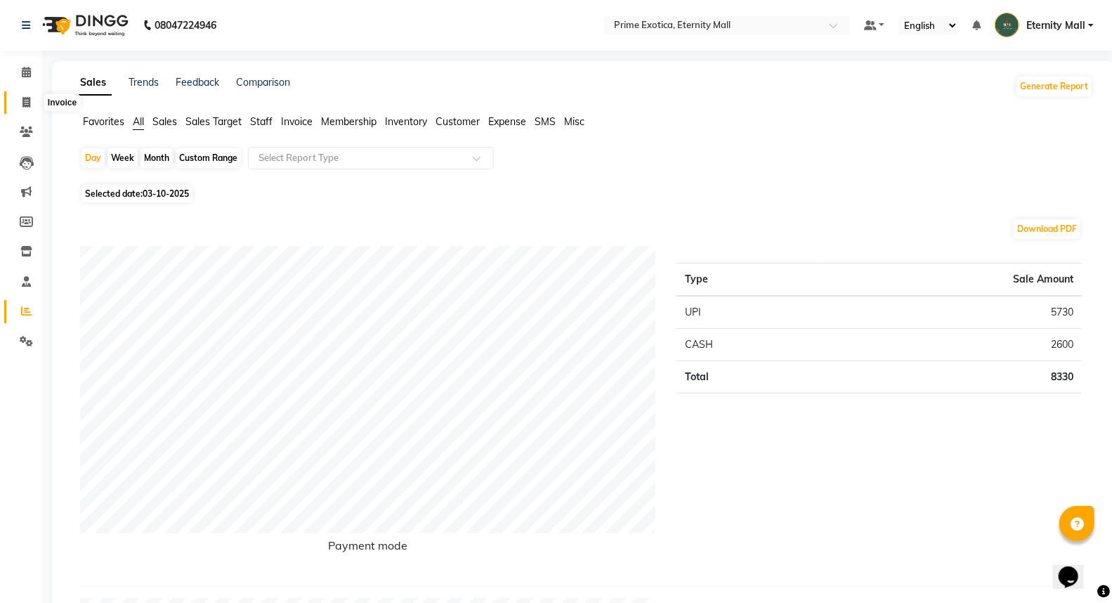
click at [33, 105] on span at bounding box center [26, 103] width 25 height 16
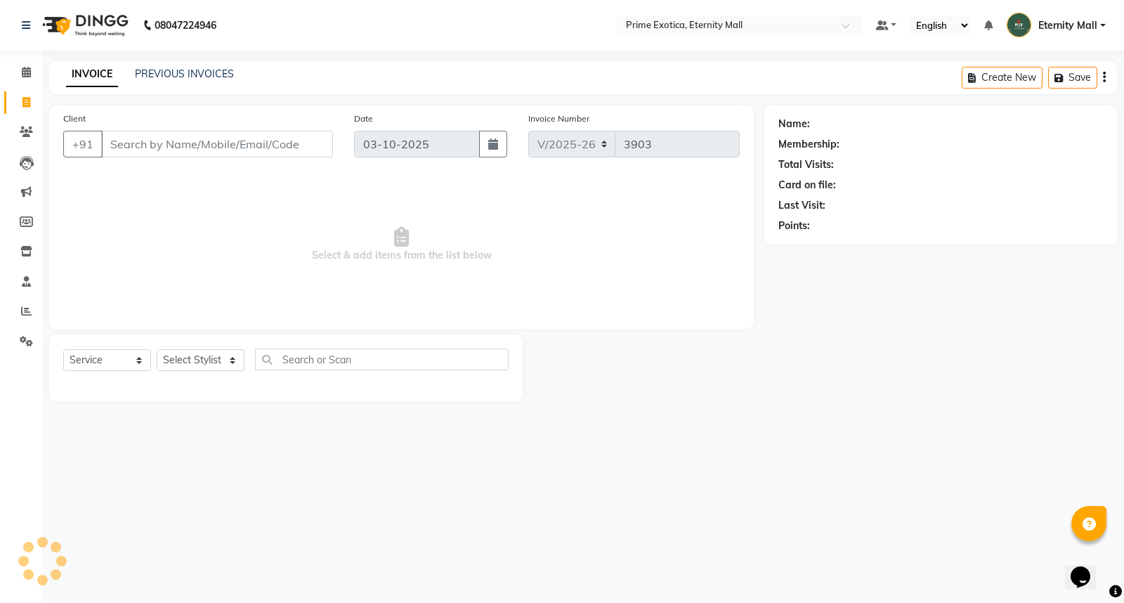
click at [204, 150] on input "Client" at bounding box center [217, 144] width 232 height 27
click at [308, 137] on span "Add Client" at bounding box center [296, 144] width 55 height 14
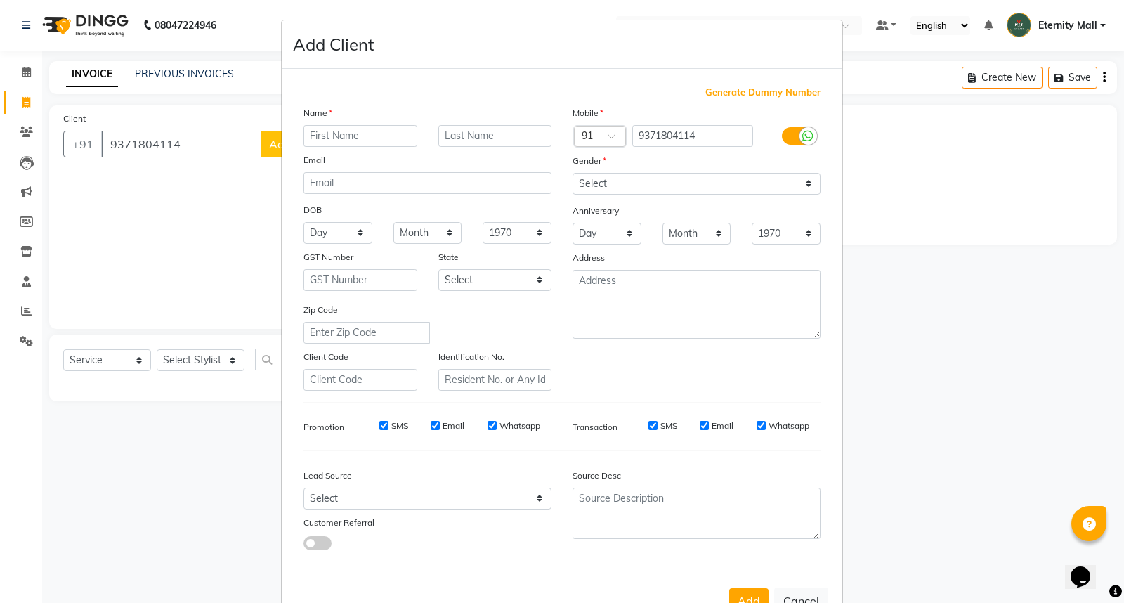
click at [327, 133] on input "text" at bounding box center [360, 136] width 114 height 22
click at [711, 180] on select "Select [DEMOGRAPHIC_DATA] [DEMOGRAPHIC_DATA] Other Prefer Not To Say" at bounding box center [696, 184] width 248 height 22
click at [572, 173] on select "Select [DEMOGRAPHIC_DATA] [DEMOGRAPHIC_DATA] Other Prefer Not To Say" at bounding box center [696, 184] width 248 height 22
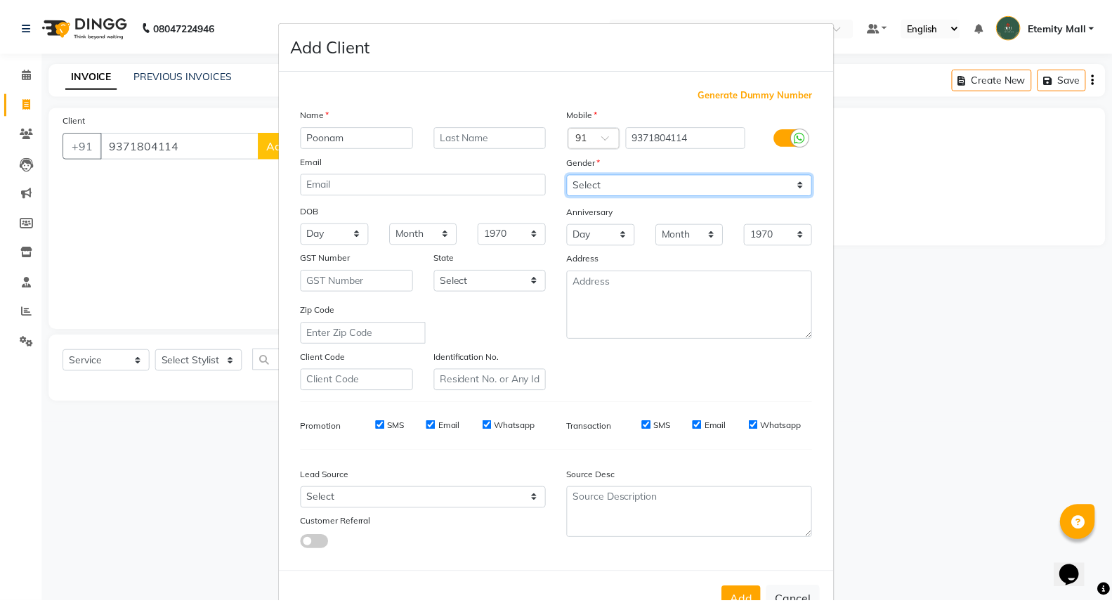
scroll to position [46, 0]
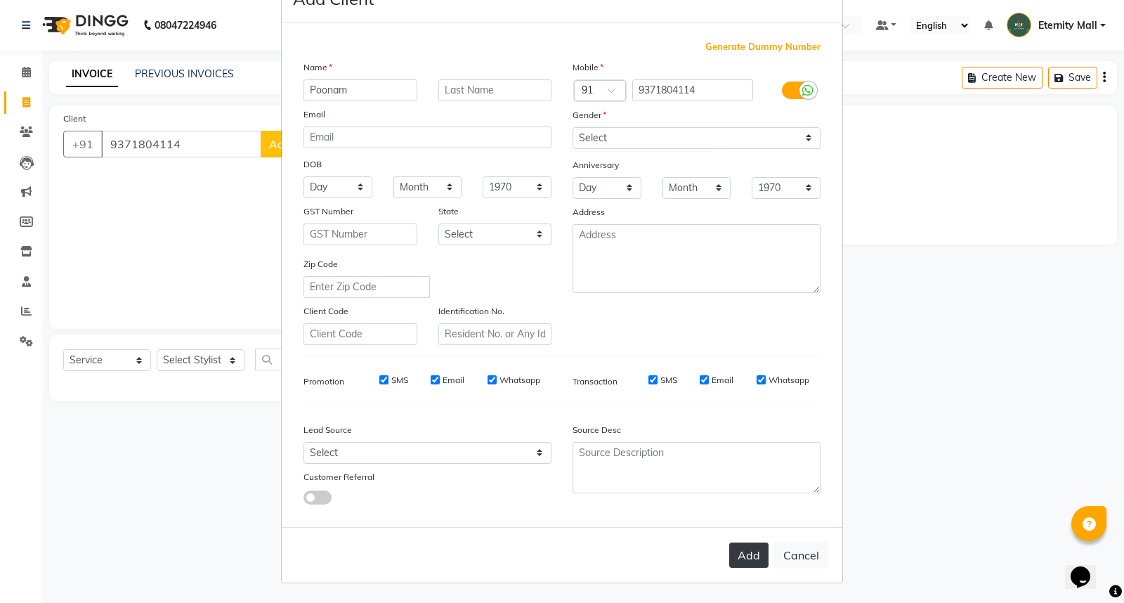
click at [735, 560] on button "Add" at bounding box center [748, 554] width 39 height 25
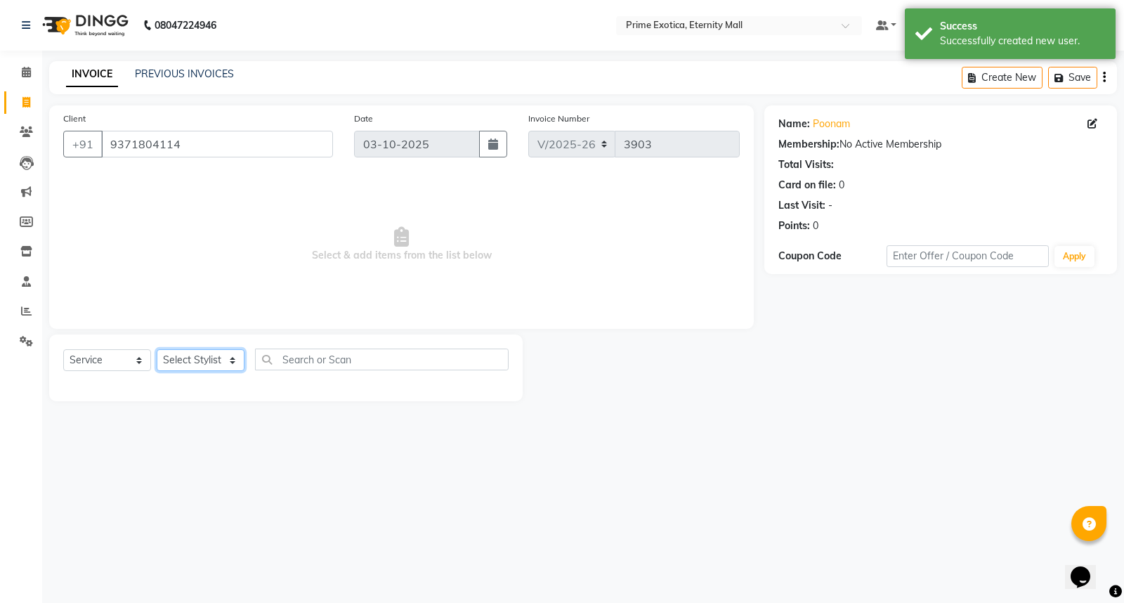
click at [198, 360] on select "Select Stylist AB ADMIN ajay vikram lakshane Isha [PERSON_NAME] [PERSON_NAME]" at bounding box center [201, 360] width 88 height 22
click at [157, 350] on select "Select Stylist AB ADMIN ajay vikram lakshane Isha [PERSON_NAME] [PERSON_NAME]" at bounding box center [201, 360] width 88 height 22
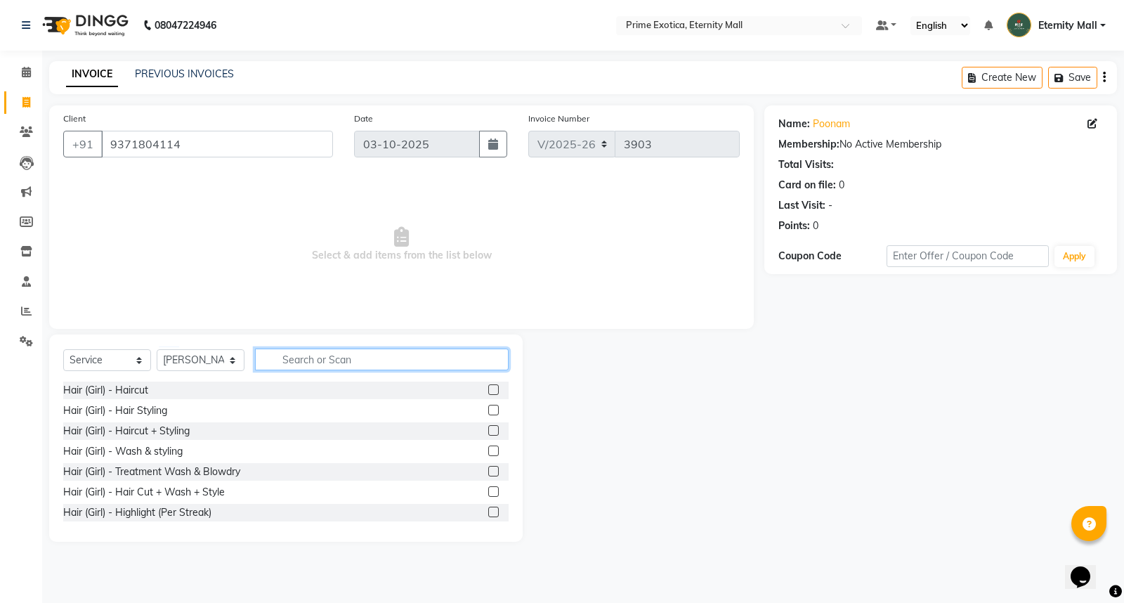
click at [346, 366] on input "text" at bounding box center [382, 359] width 254 height 22
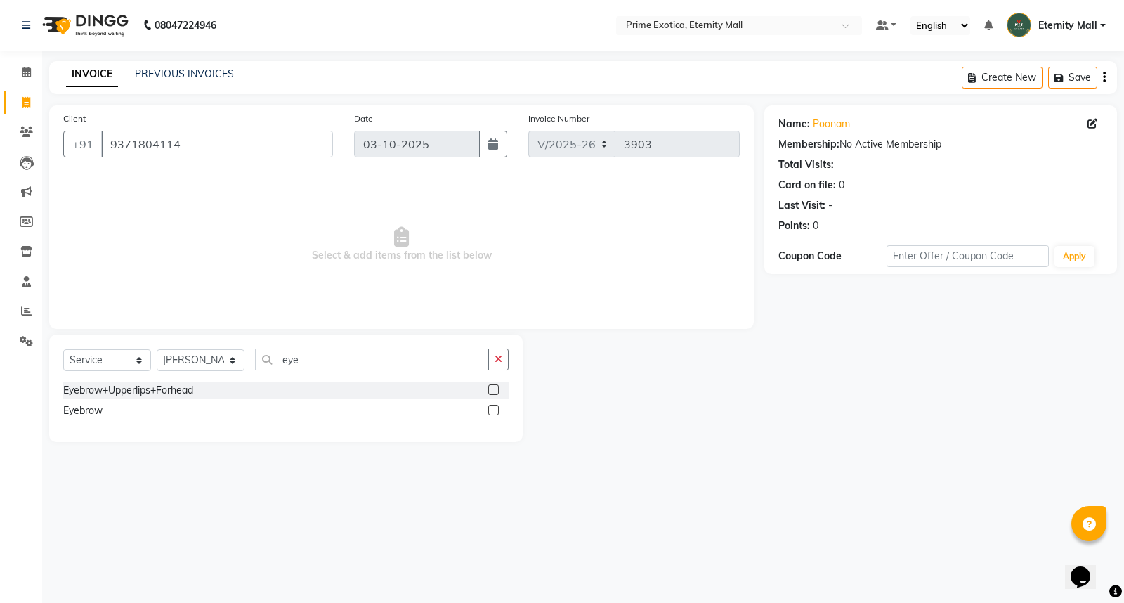
click at [494, 407] on label at bounding box center [493, 410] width 11 height 11
click at [494, 407] on input "checkbox" at bounding box center [492, 410] width 9 height 9
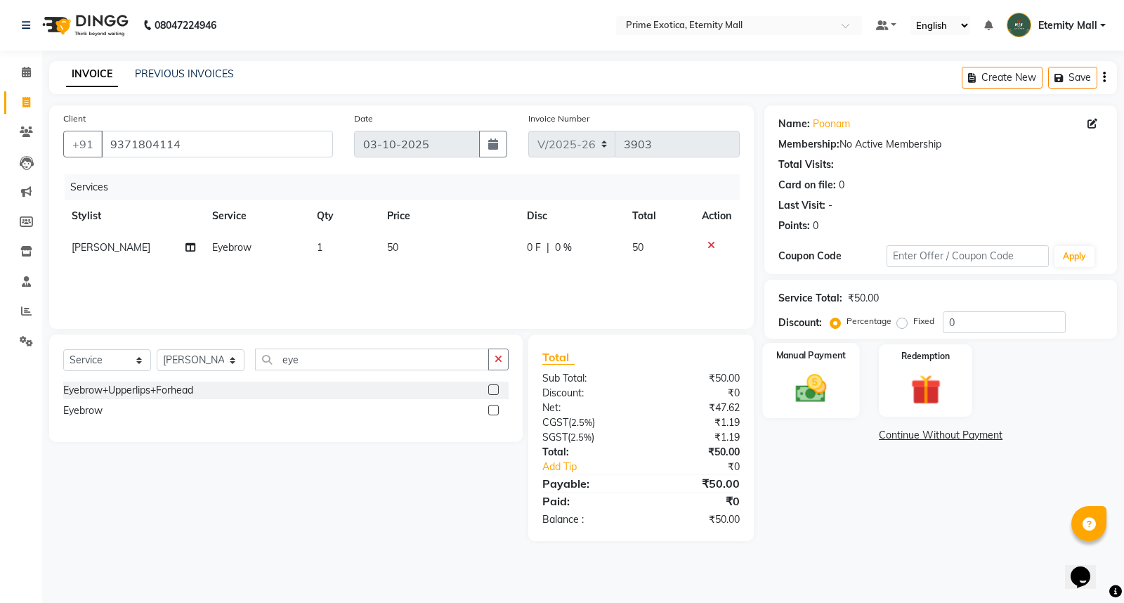
click at [808, 402] on img at bounding box center [811, 388] width 51 height 36
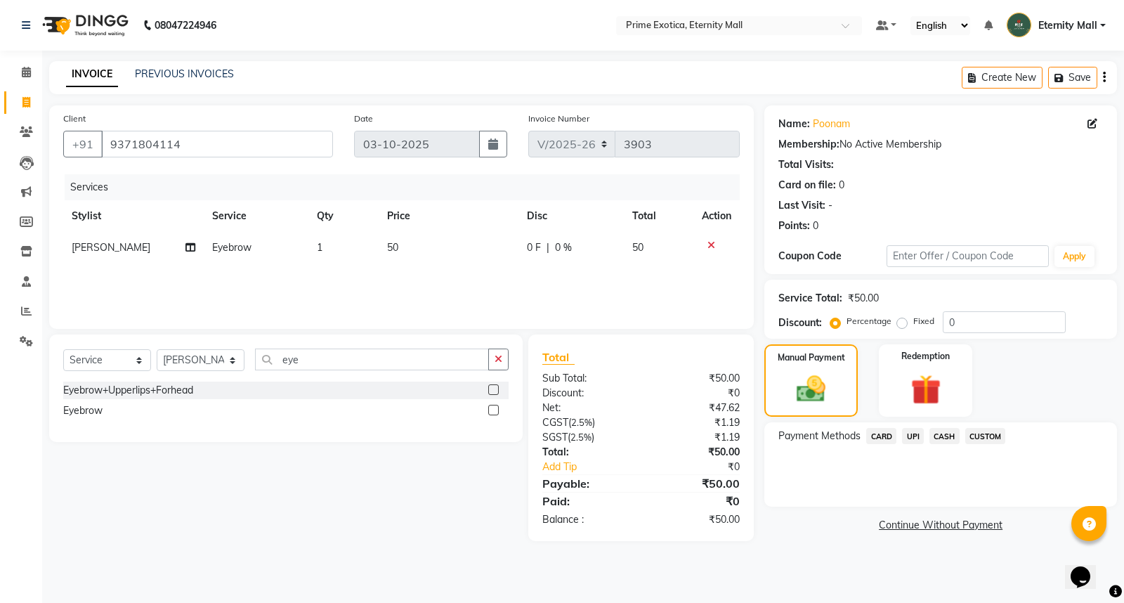
click at [917, 434] on span "UPI" at bounding box center [913, 436] width 22 height 16
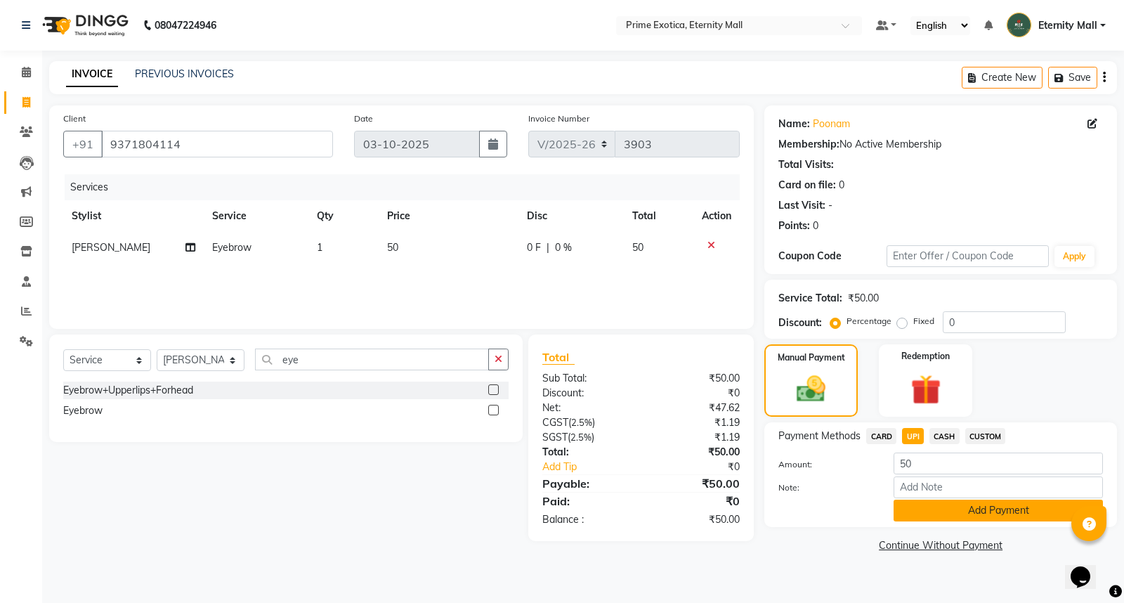
click at [917, 518] on button "Add Payment" at bounding box center [997, 510] width 209 height 22
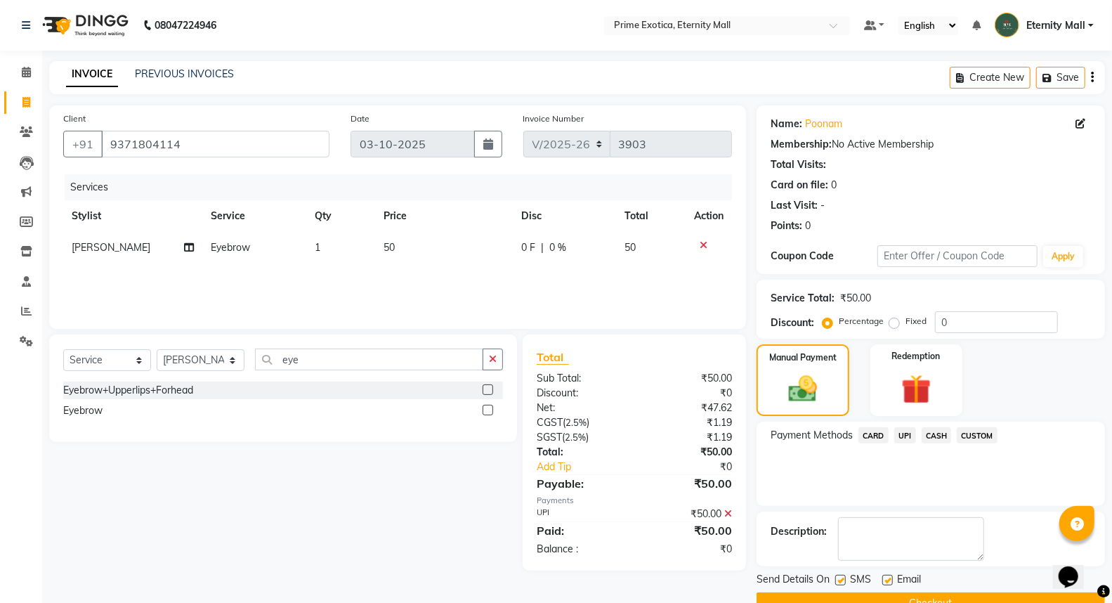
scroll to position [32, 0]
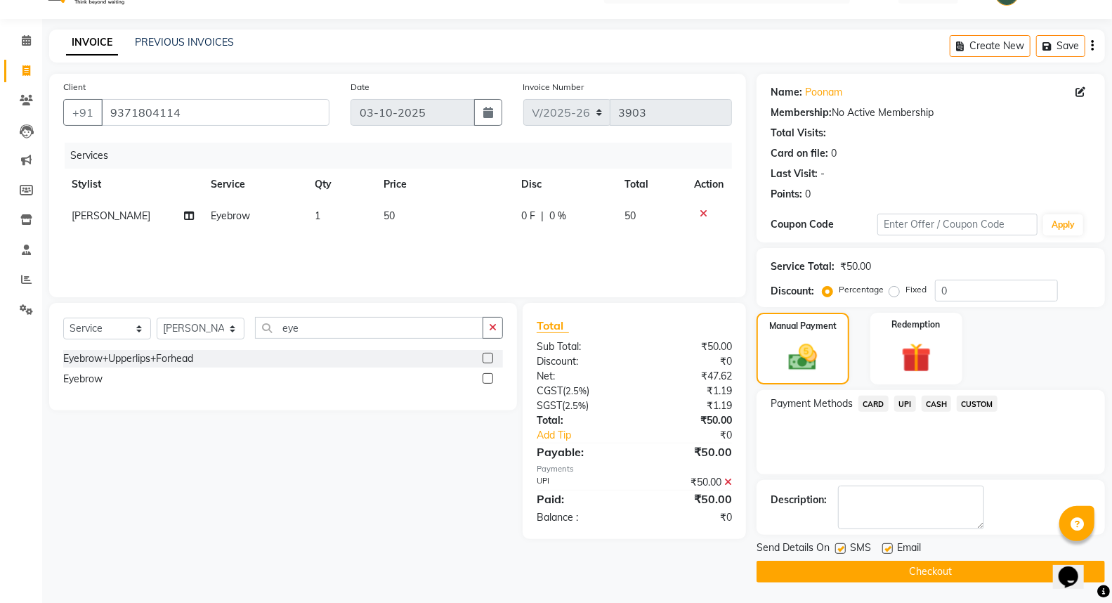
click at [925, 570] on button "Checkout" at bounding box center [930, 571] width 348 height 22
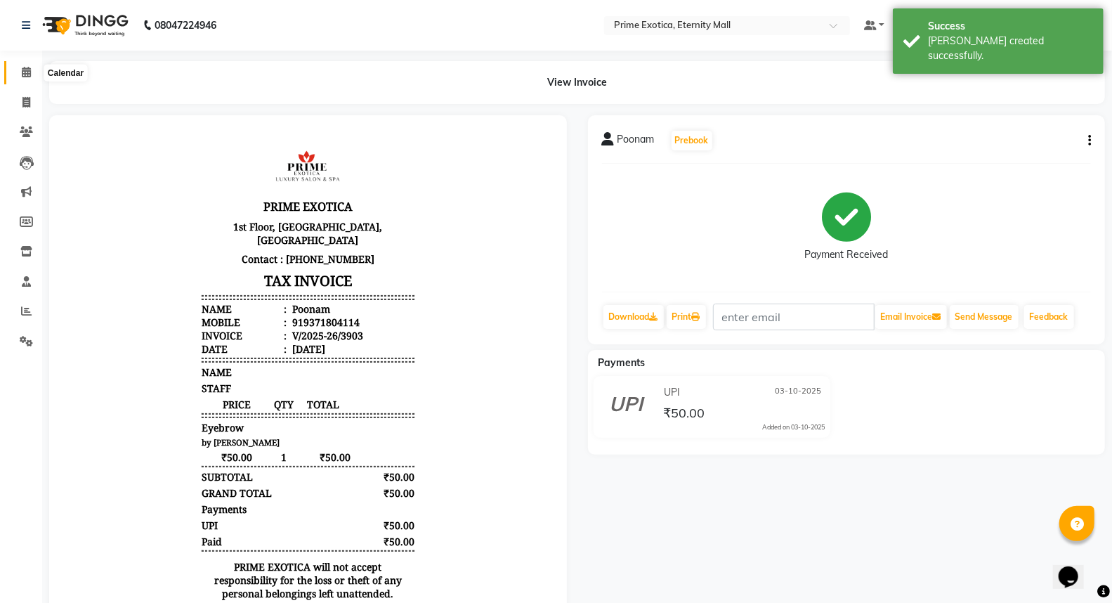
click at [36, 74] on span at bounding box center [26, 73] width 25 height 16
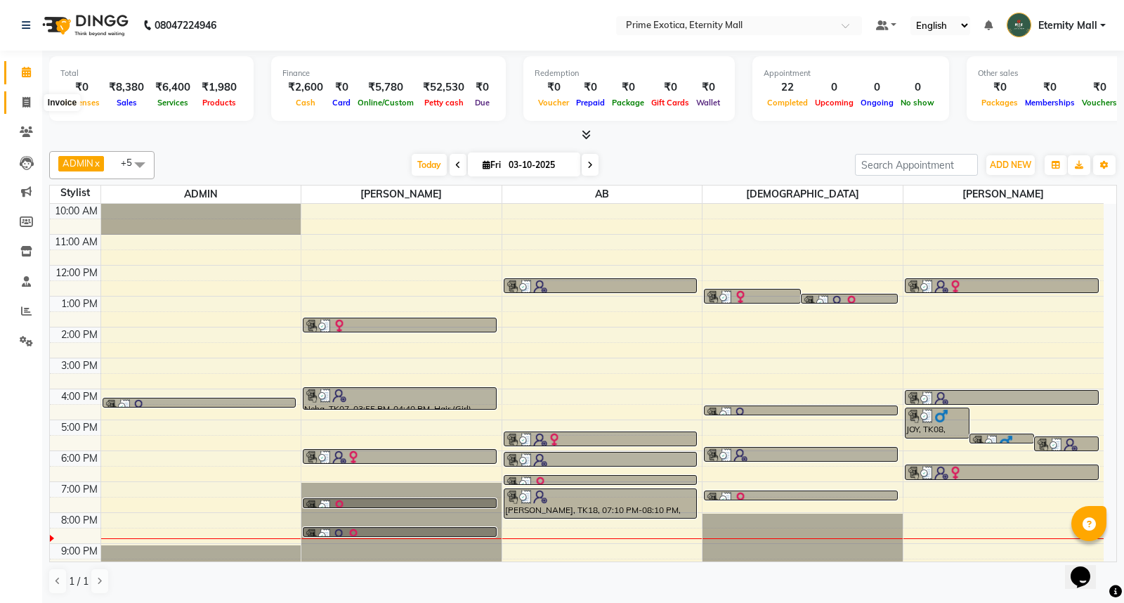
click at [24, 106] on icon at bounding box center [26, 102] width 8 height 11
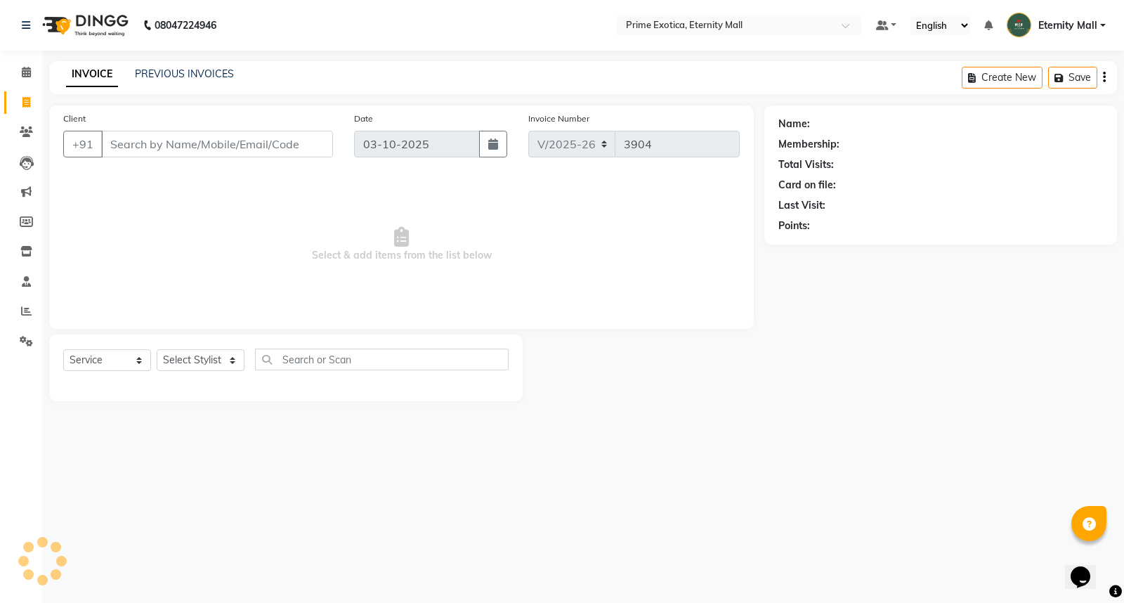
click at [143, 86] on div "INVOICE PREVIOUS INVOICES Create New Save" at bounding box center [582, 77] width 1067 height 33
click at [159, 72] on link "PREVIOUS INVOICES" at bounding box center [184, 73] width 99 height 13
